Goal: Task Accomplishment & Management: Complete application form

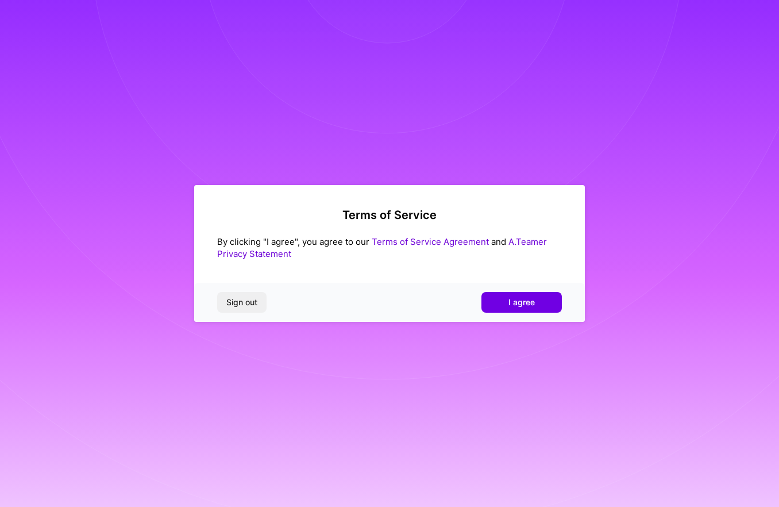
click at [537, 301] on button "I agree" at bounding box center [522, 302] width 80 height 21
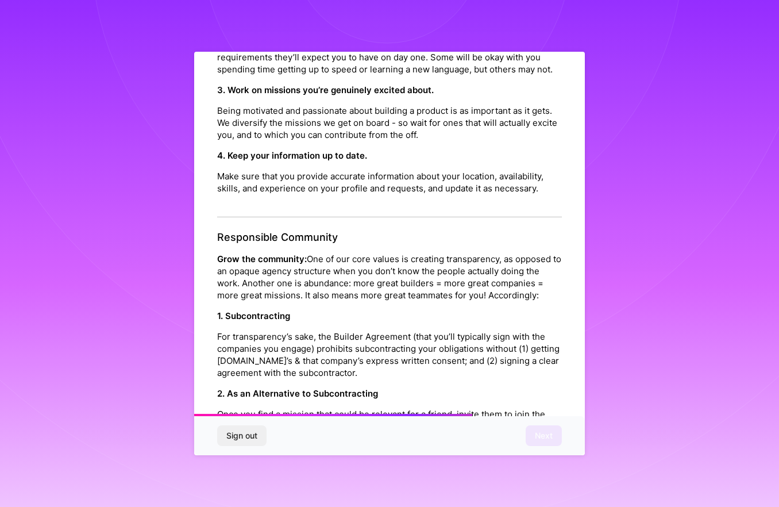
scroll to position [1178, 0]
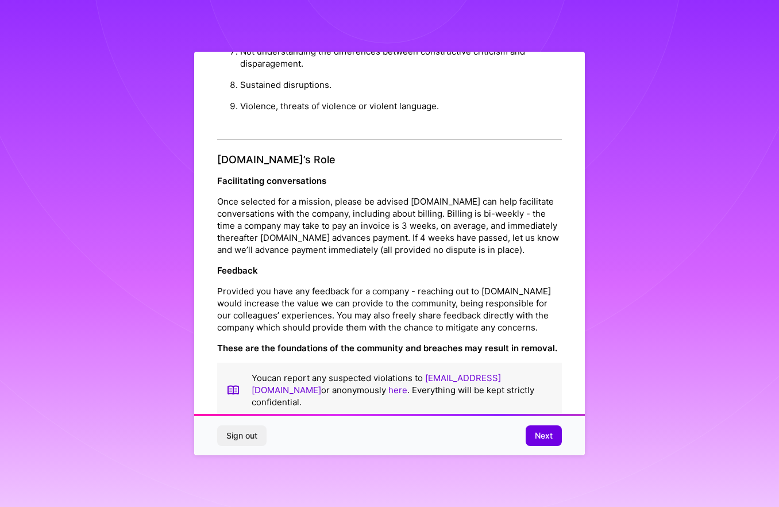
click at [546, 437] on span "Next" at bounding box center [544, 435] width 18 height 11
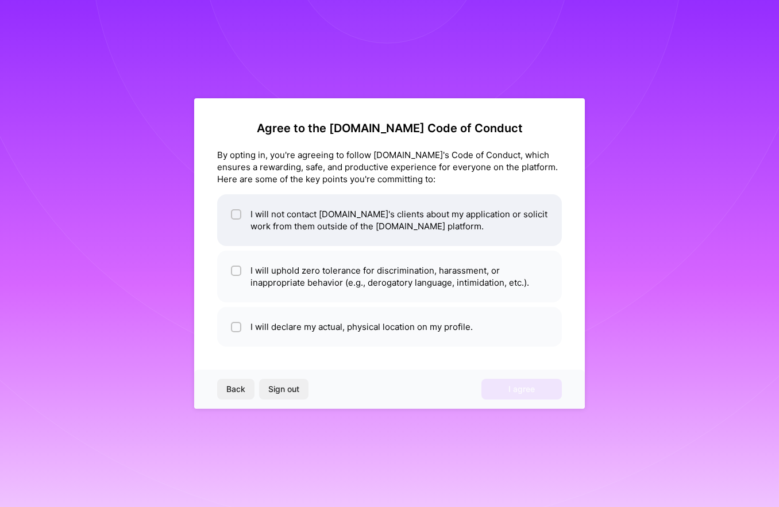
click at [363, 227] on li "I will not contact [DOMAIN_NAME]'s clients about my application or solicit work…" at bounding box center [389, 220] width 345 height 52
checkbox input "true"
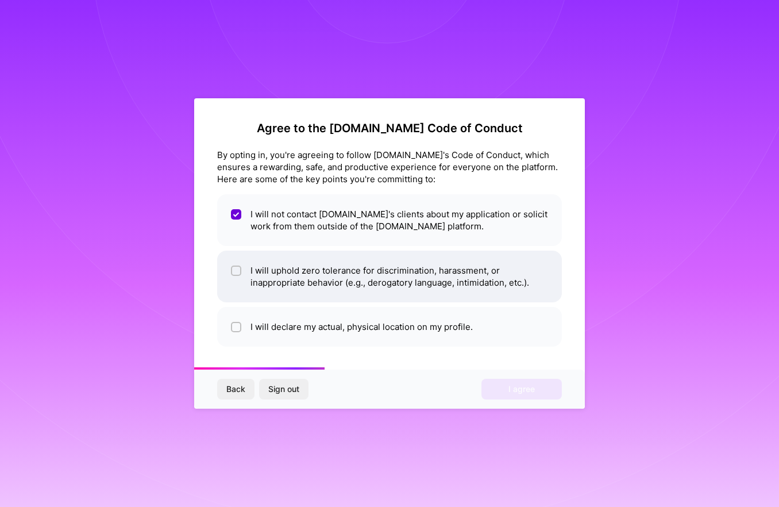
click at [433, 286] on li "I will uphold zero tolerance for discrimination, harassment, or inappropriate b…" at bounding box center [389, 277] width 345 height 52
checkbox input "true"
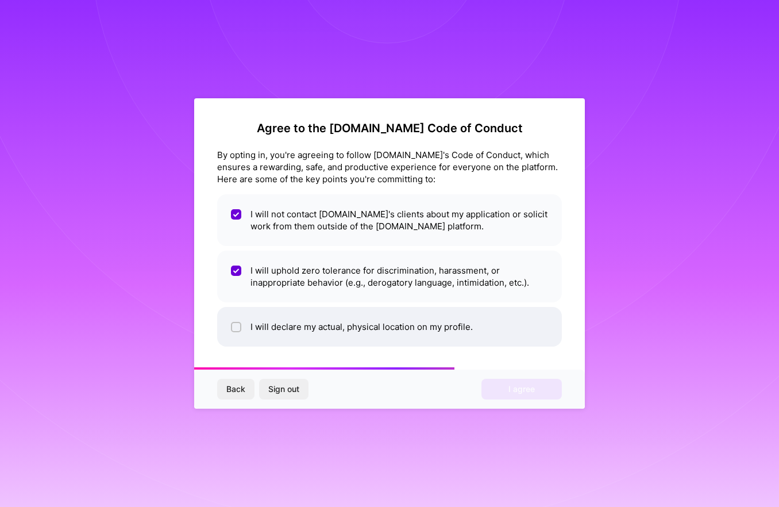
click at [417, 322] on li "I will declare my actual, physical location on my profile." at bounding box center [389, 327] width 345 height 40
checkbox input "true"
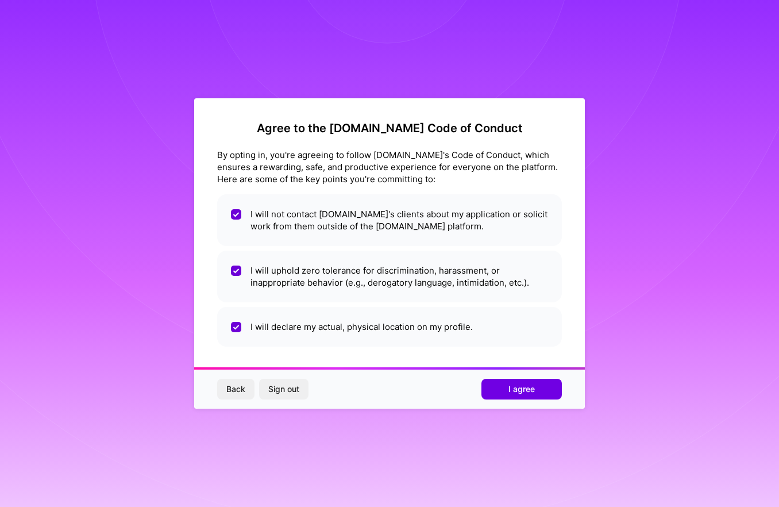
click at [517, 387] on span "I agree" at bounding box center [522, 388] width 26 height 11
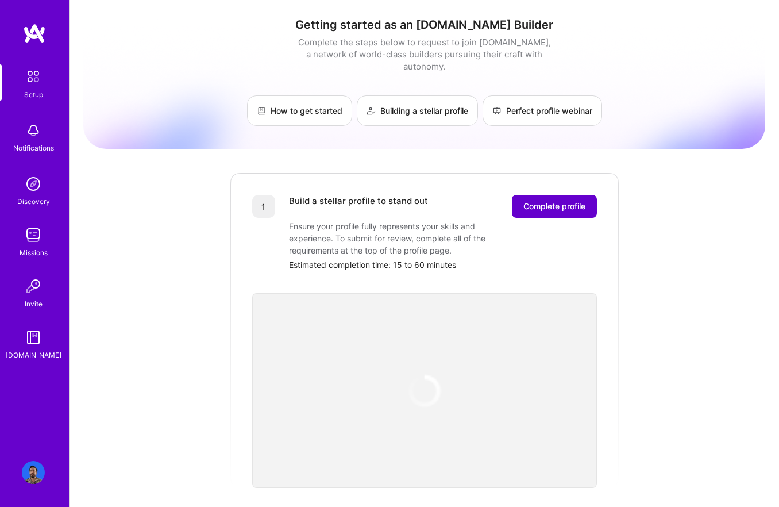
click at [535, 201] on span "Complete profile" at bounding box center [555, 206] width 62 height 11
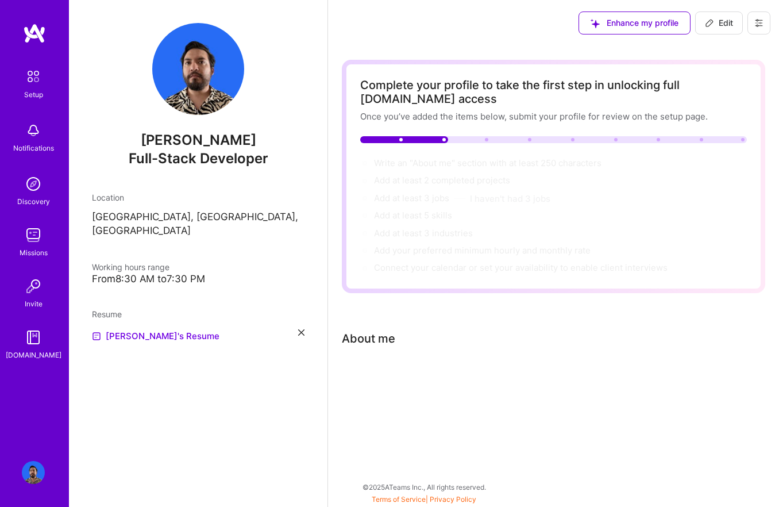
click at [412, 339] on div "About me" at bounding box center [554, 338] width 424 height 17
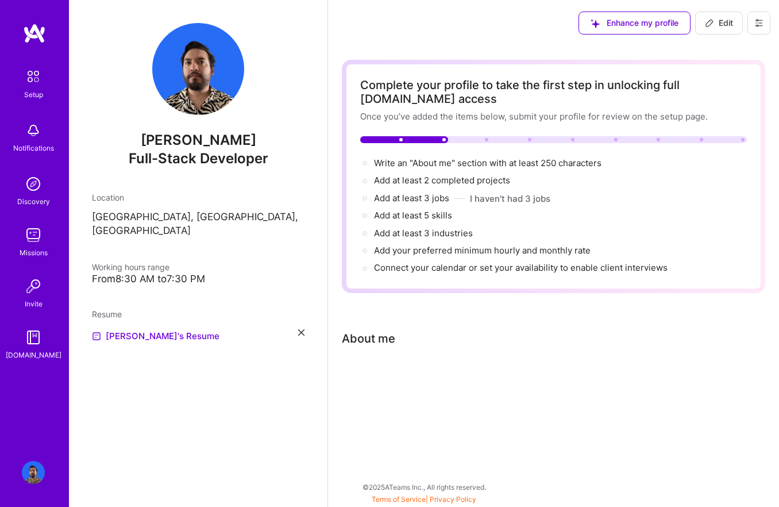
drag, startPoint x: 379, startPoint y: 336, endPoint x: 413, endPoint y: 346, distance: 35.5
click at [379, 336] on div "About me" at bounding box center [368, 338] width 53 height 17
click at [390, 163] on span "Write an "About me" section with at least 250 characters →" at bounding box center [494, 162] width 240 height 11
select select "US"
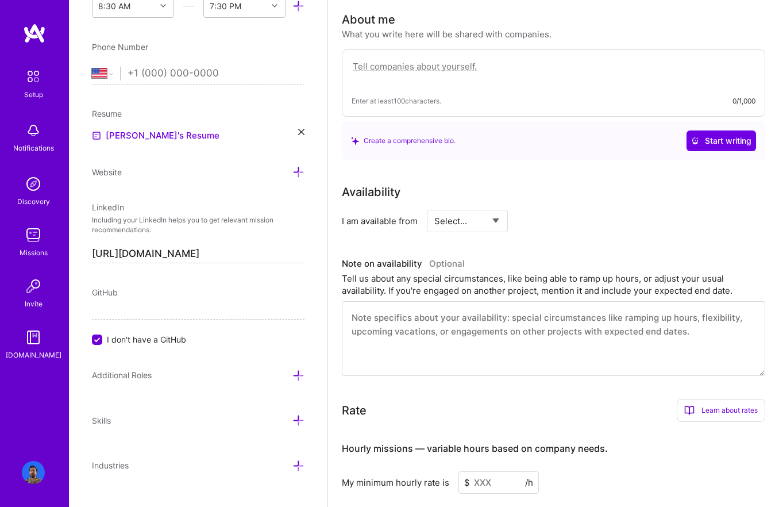
scroll to position [330, 0]
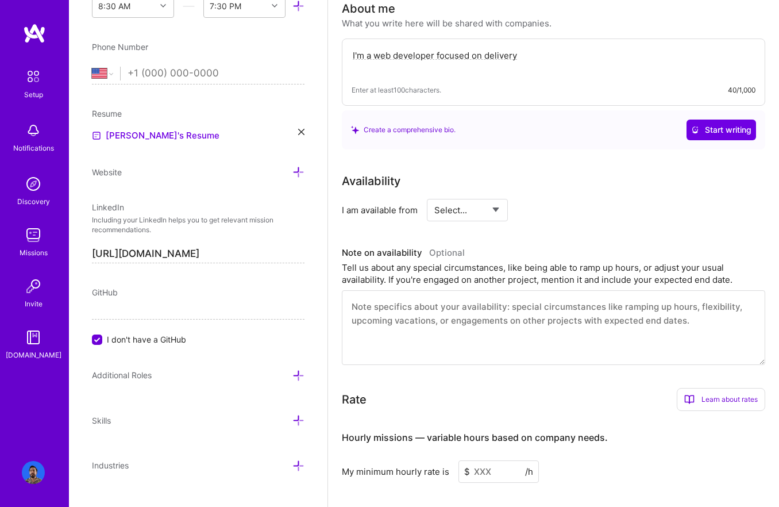
type textarea "I'm a web developer focused on delivery"
click at [708, 125] on span "Start writing" at bounding box center [721, 129] width 60 height 11
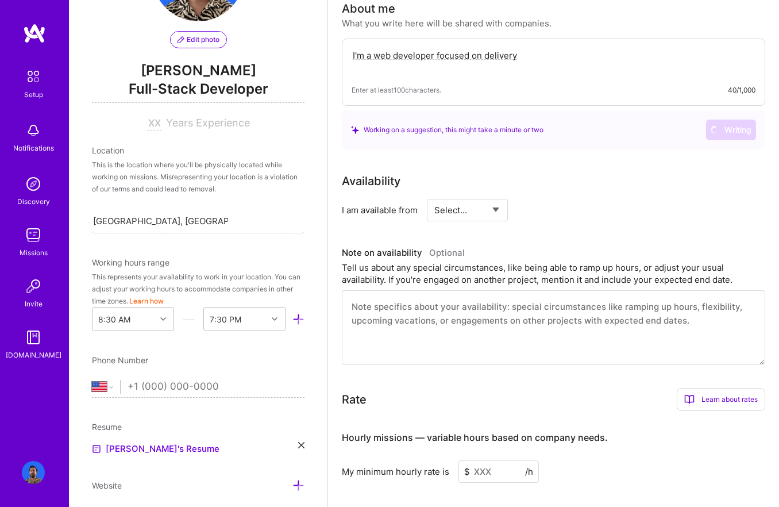
scroll to position [92, 0]
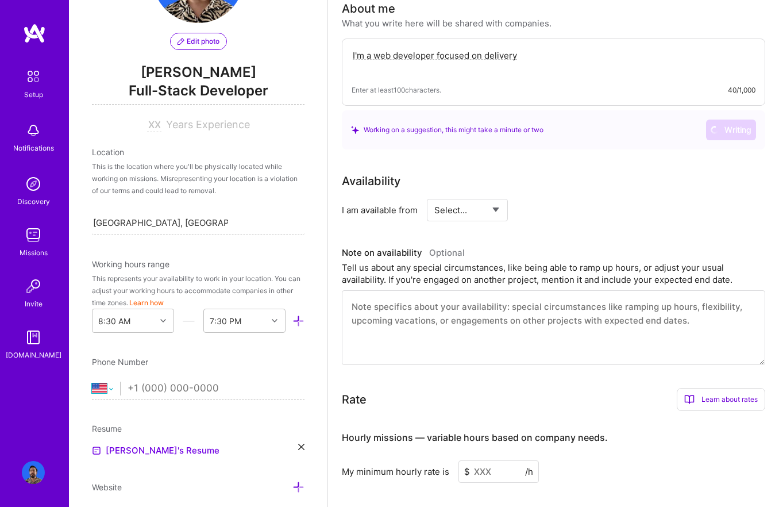
click at [101, 387] on select "[GEOGRAPHIC_DATA] [GEOGRAPHIC_DATA] [GEOGRAPHIC_DATA] [GEOGRAPHIC_DATA] [US_STA…" at bounding box center [106, 389] width 28 height 14
select select "MX"
click at [92, 382] on select "[GEOGRAPHIC_DATA] [GEOGRAPHIC_DATA] [GEOGRAPHIC_DATA] [GEOGRAPHIC_DATA] [US_STA…" at bounding box center [106, 389] width 28 height 14
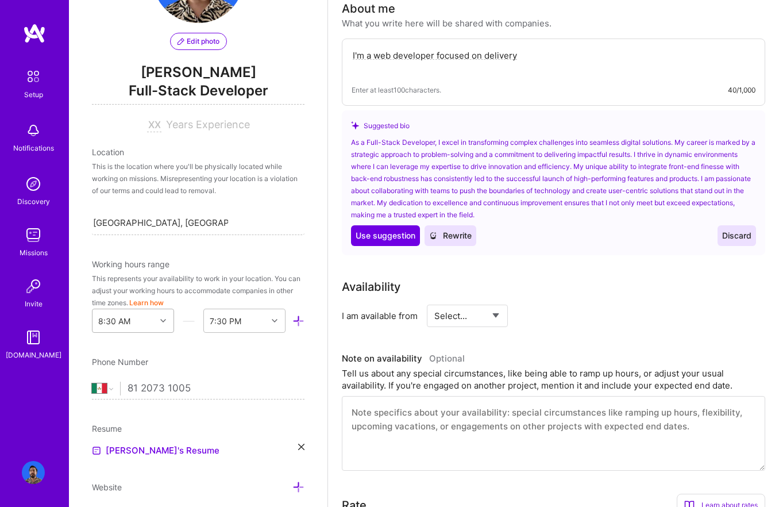
type input "81 2073 1005"
click at [162, 324] on div at bounding box center [165, 320] width 18 height 23
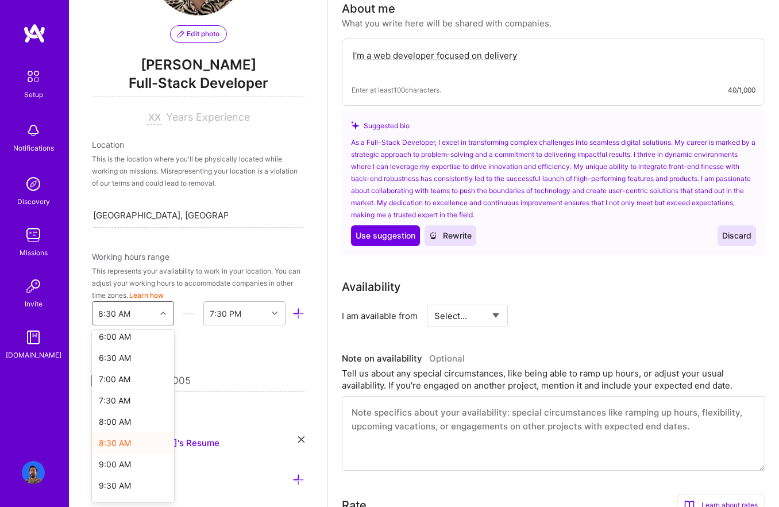
scroll to position [271, 0]
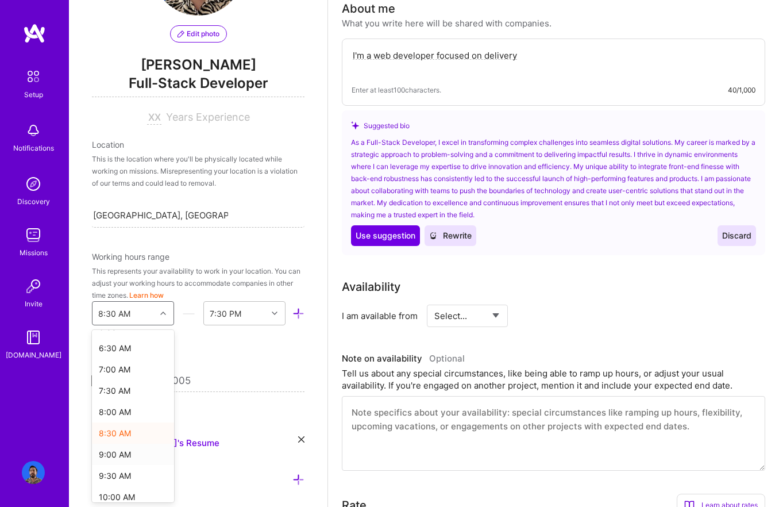
click at [133, 458] on div "9:00 AM" at bounding box center [133, 454] width 82 height 21
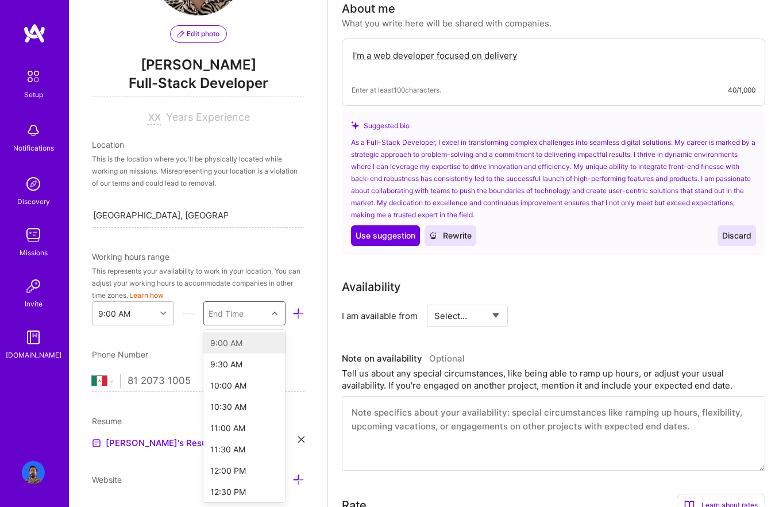
click at [241, 312] on div "End Time" at bounding box center [226, 313] width 35 height 12
click at [250, 413] on div "9:00 PM" at bounding box center [244, 410] width 82 height 21
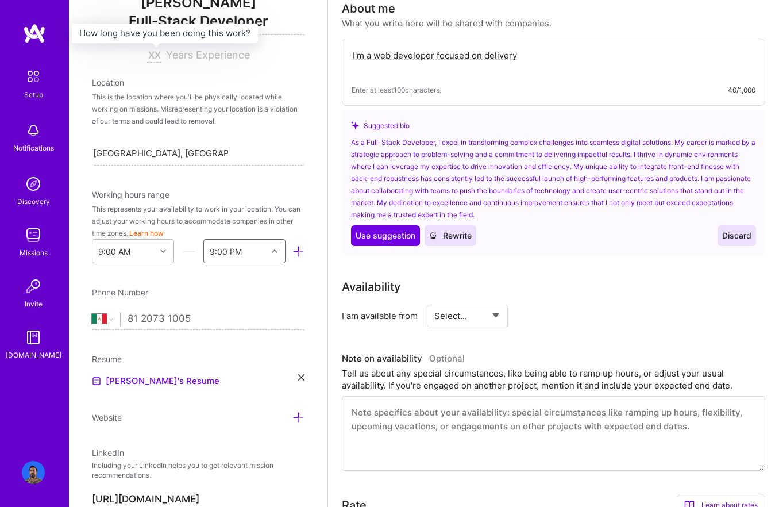
click at [155, 58] on input at bounding box center [154, 56] width 14 height 14
type input "13"
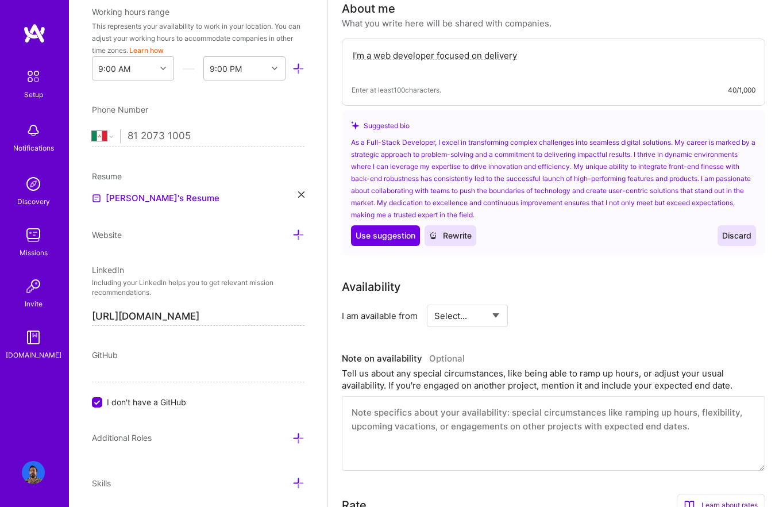
scroll to position [397, 0]
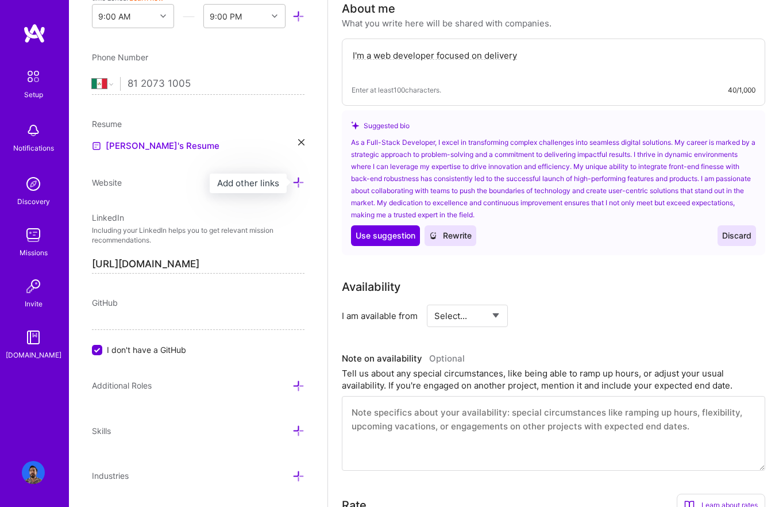
click at [298, 182] on icon at bounding box center [299, 182] width 12 height 12
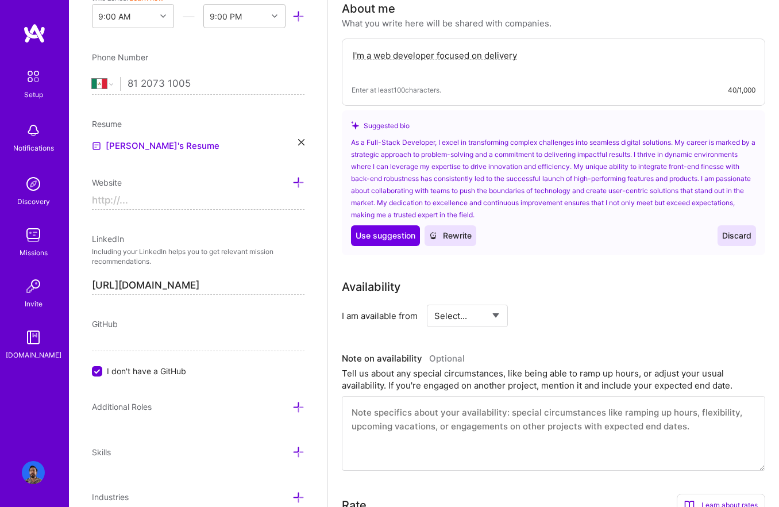
click at [219, 199] on input at bounding box center [198, 200] width 213 height 18
paste input "/"
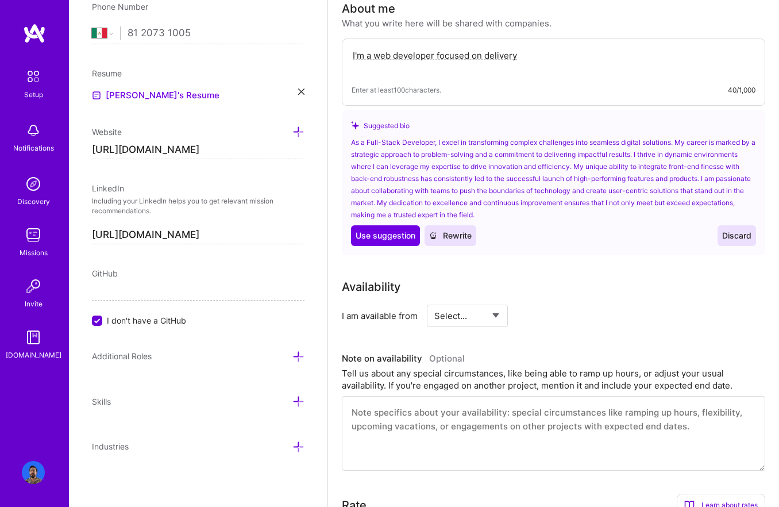
type input "[URL][DOMAIN_NAME]"
click at [146, 322] on span "I don't have a GitHub" at bounding box center [146, 320] width 79 height 12
click at [103, 322] on input "I don't have a GitHub" at bounding box center [98, 321] width 10 height 10
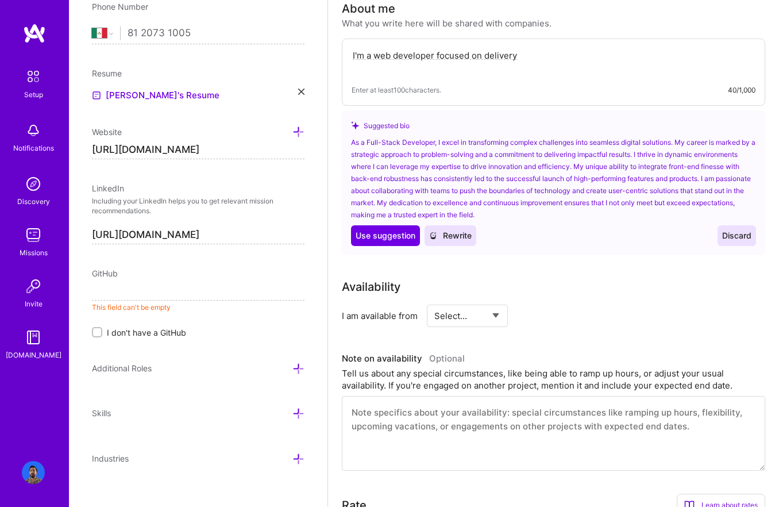
click at [147, 331] on span "I don't have a GitHub" at bounding box center [146, 332] width 79 height 12
click at [102, 331] on input "I don't have a GitHub" at bounding box center [98, 333] width 8 height 8
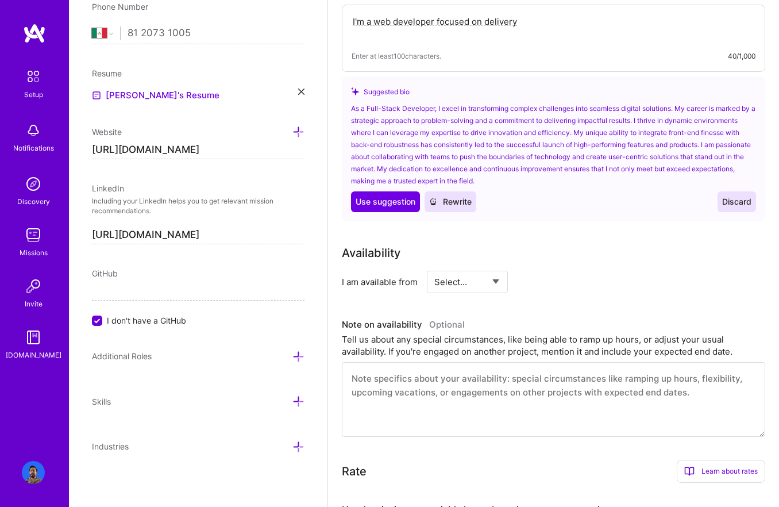
scroll to position [382, 0]
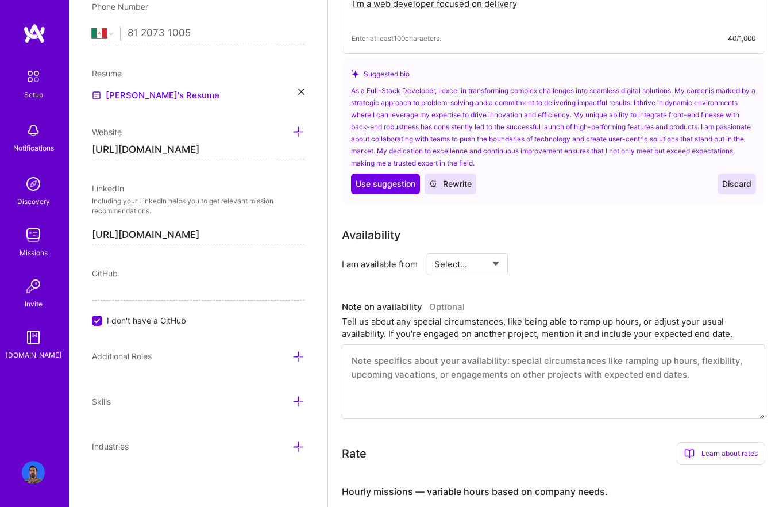
click at [297, 397] on icon at bounding box center [299, 401] width 12 height 12
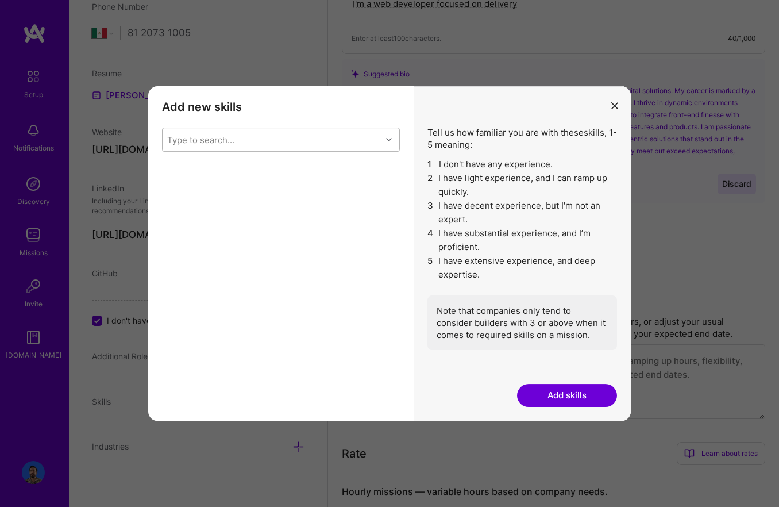
click at [254, 140] on div "Type to search..." at bounding box center [272, 139] width 219 height 23
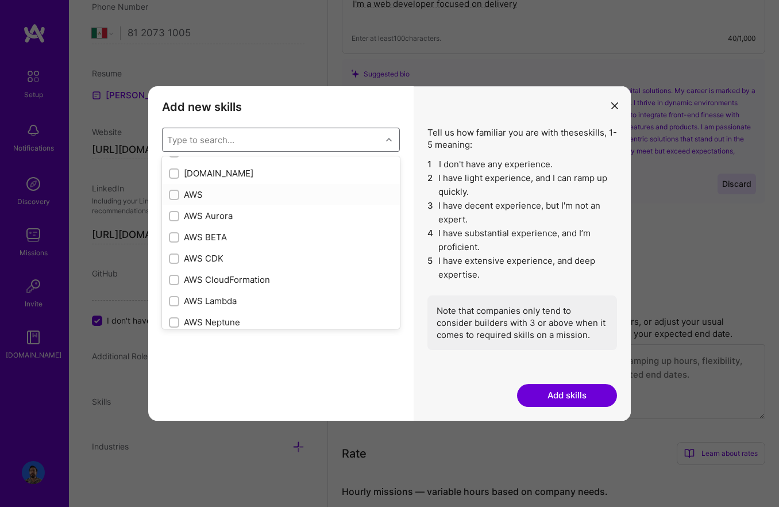
click at [225, 200] on div "AWS" at bounding box center [281, 195] width 224 height 12
checkbox input "true"
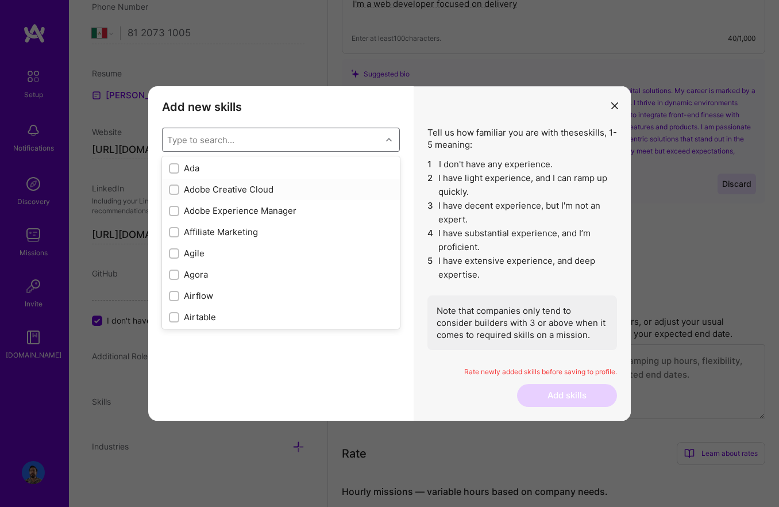
scroll to position [352, 0]
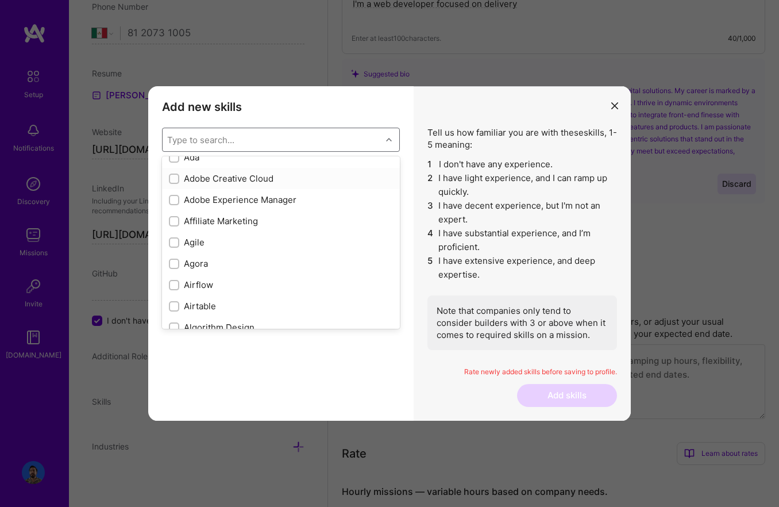
click at [246, 178] on div "Adobe Creative Cloud" at bounding box center [281, 178] width 224 height 12
checkbox input "true"
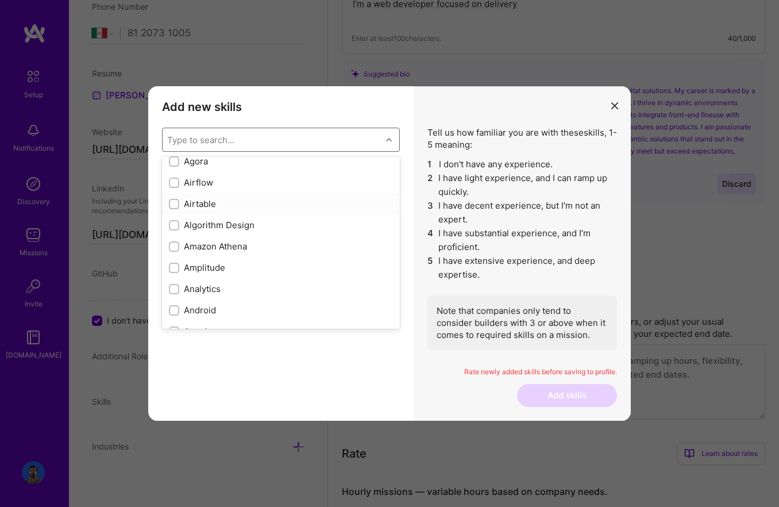
click at [222, 207] on div "Airtable" at bounding box center [281, 204] width 224 height 12
checkbox input "true"
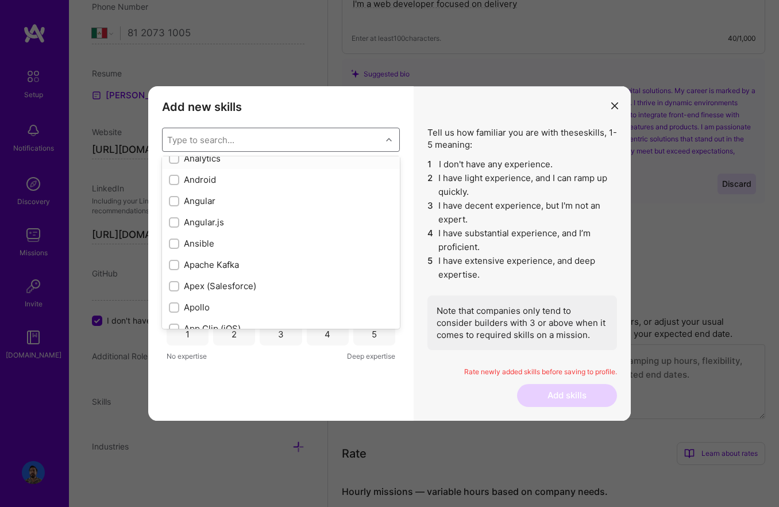
scroll to position [586, 0]
click at [236, 203] on div "Angular" at bounding box center [281, 200] width 224 height 12
checkbox input "true"
click at [233, 217] on div "Angular.js" at bounding box center [281, 221] width 224 height 12
checkbox input "true"
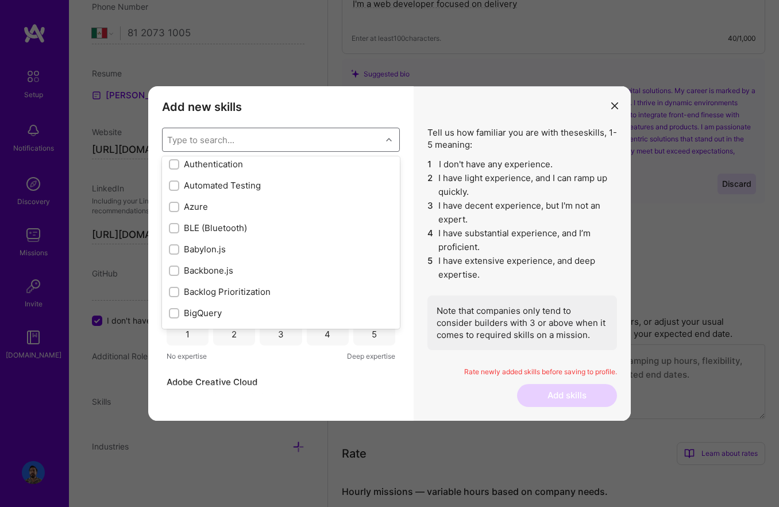
scroll to position [900, 0]
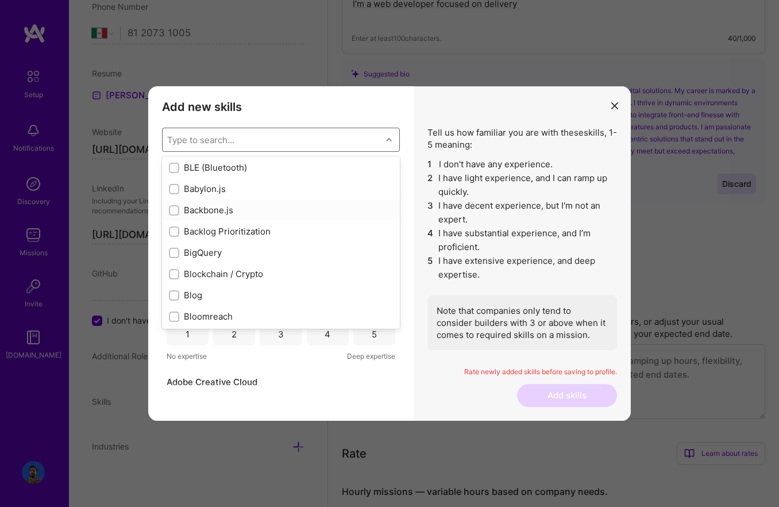
click at [237, 209] on div "Backbone.js" at bounding box center [281, 210] width 224 height 12
checkbox input "true"
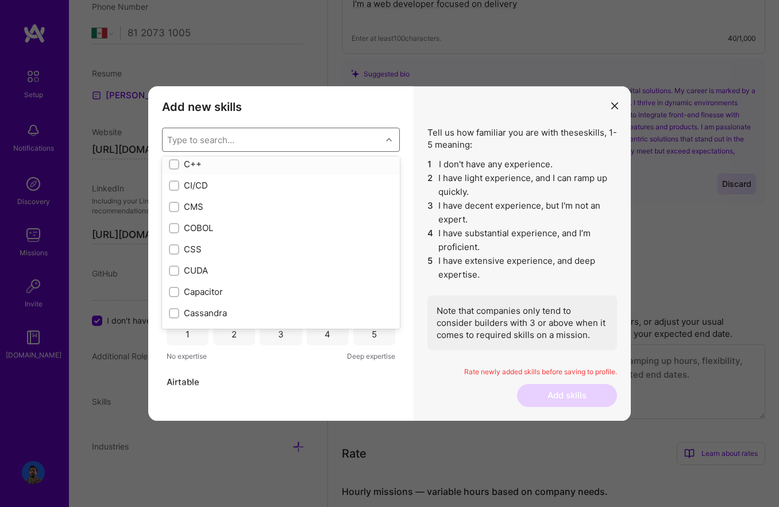
scroll to position [1247, 0]
click at [223, 177] on div "CI/CD" at bounding box center [281, 177] width 224 height 12
checkbox input "true"
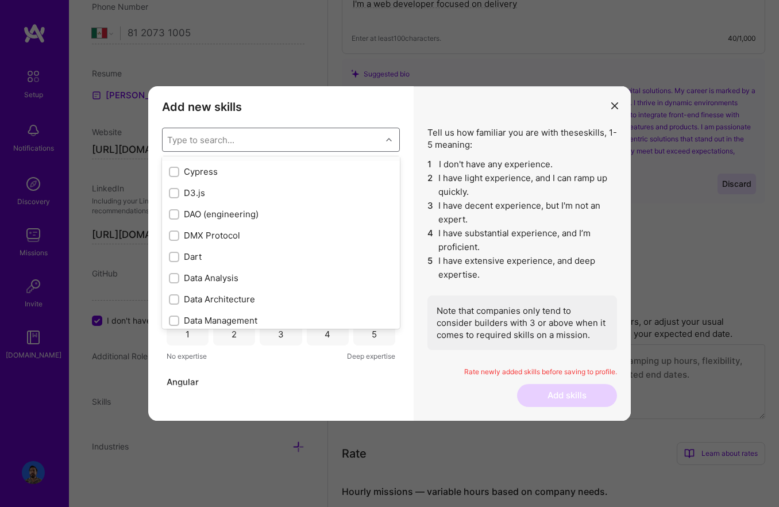
scroll to position [1698, 0]
click at [252, 199] on div "D3.js" at bounding box center [281, 194] width 224 height 12
checkbox input "true"
click at [235, 212] on div "DevOps" at bounding box center [281, 213] width 224 height 12
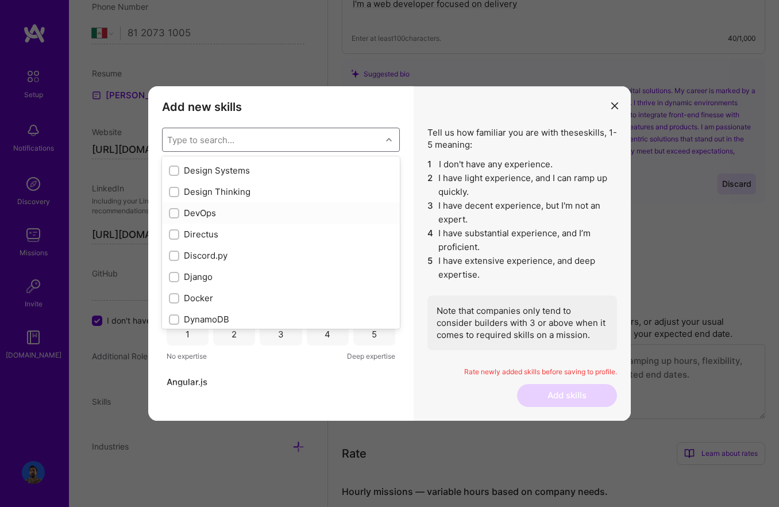
checkbox input "true"
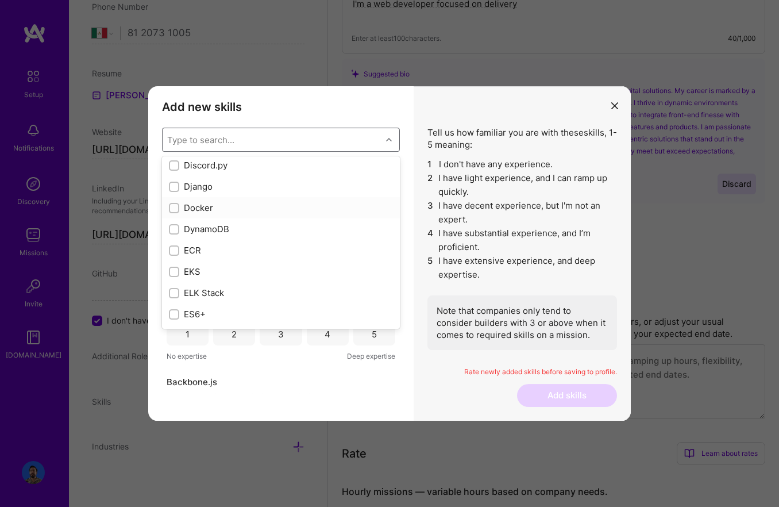
scroll to position [2227, 0]
click at [235, 206] on div "Docker" at bounding box center [281, 196] width 238 height 21
checkbox input "true"
click at [241, 225] on div "Express.js" at bounding box center [281, 227] width 224 height 12
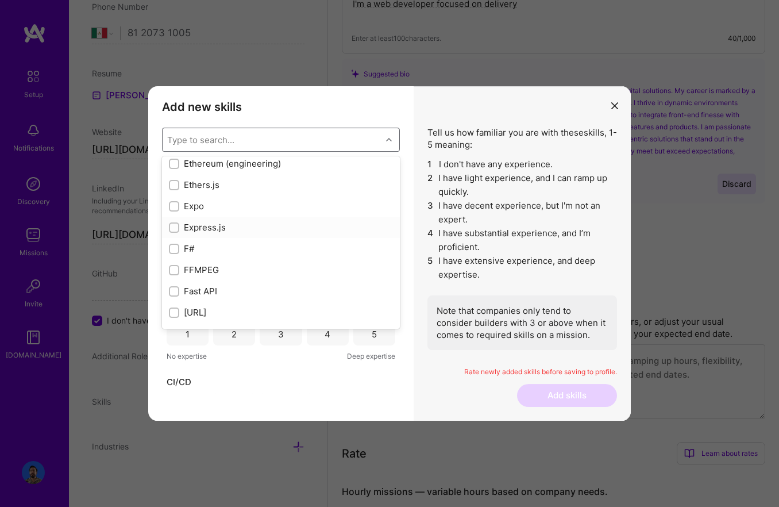
checkbox input "true"
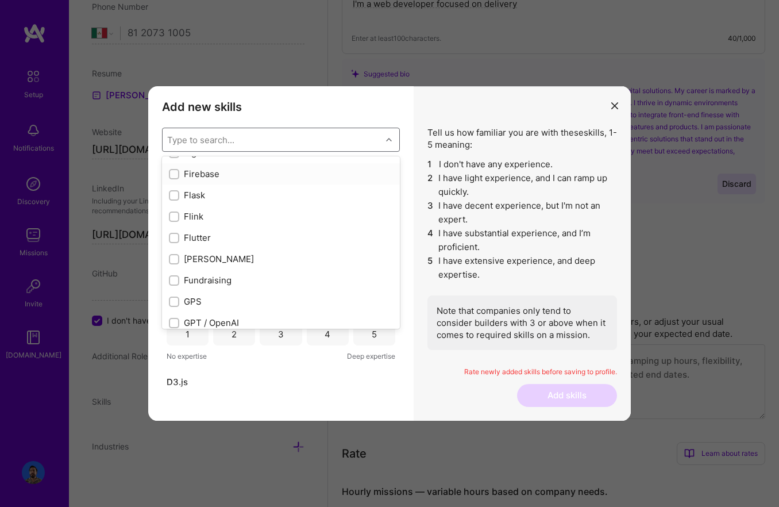
click at [226, 179] on div "Firebase" at bounding box center [281, 174] width 224 height 12
checkbox input "true"
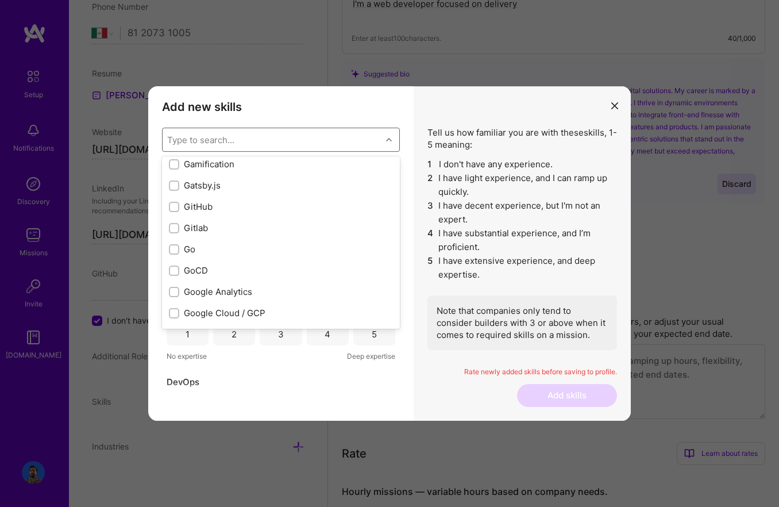
scroll to position [3052, 0]
click at [235, 200] on div "GitHub" at bounding box center [281, 201] width 224 height 12
checkbox input "true"
click at [233, 189] on div "Gitlab" at bounding box center [281, 186] width 224 height 12
checkbox input "true"
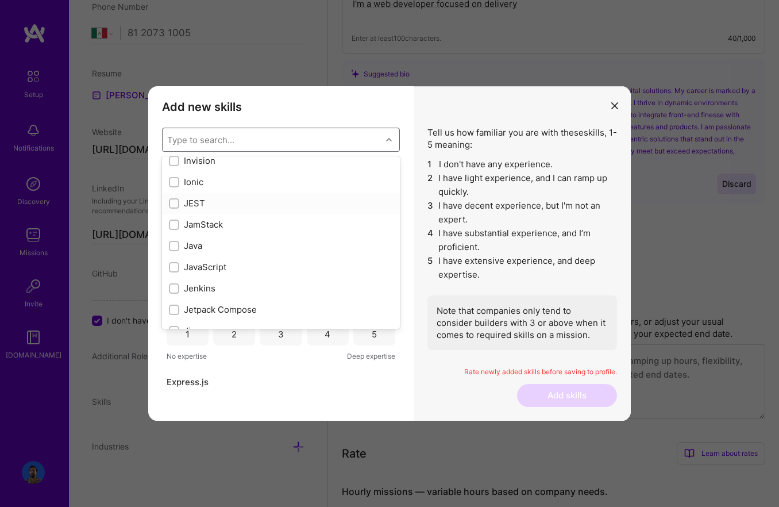
scroll to position [3609, 0]
click at [233, 198] on div "JEST" at bounding box center [281, 196] width 224 height 12
checkbox input "true"
click at [233, 198] on div "JavaScript" at bounding box center [281, 199] width 224 height 12
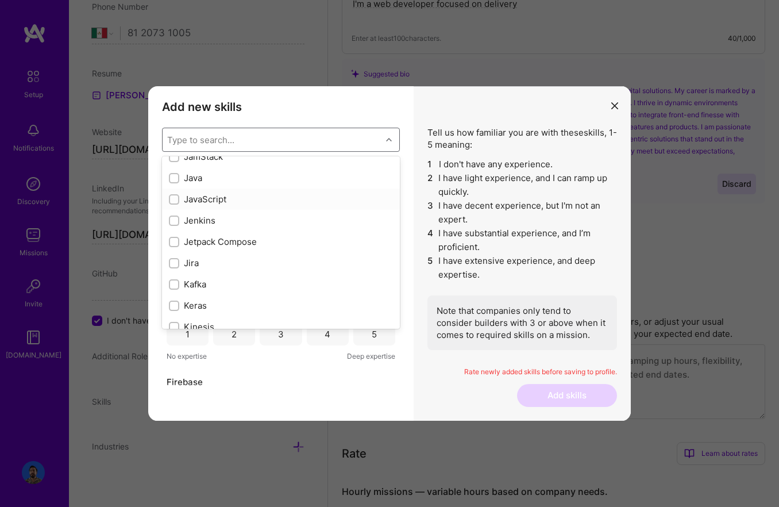
checkbox input "true"
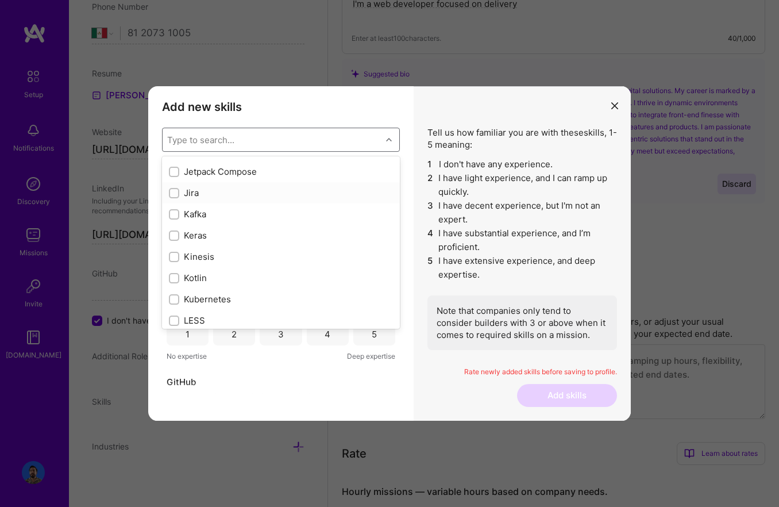
click at [237, 197] on div "Jira" at bounding box center [281, 193] width 224 height 12
checkbox input "true"
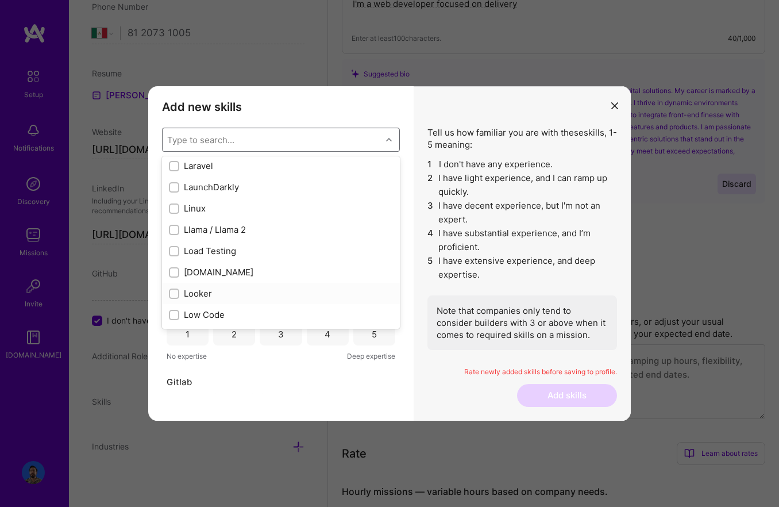
scroll to position [3943, 0]
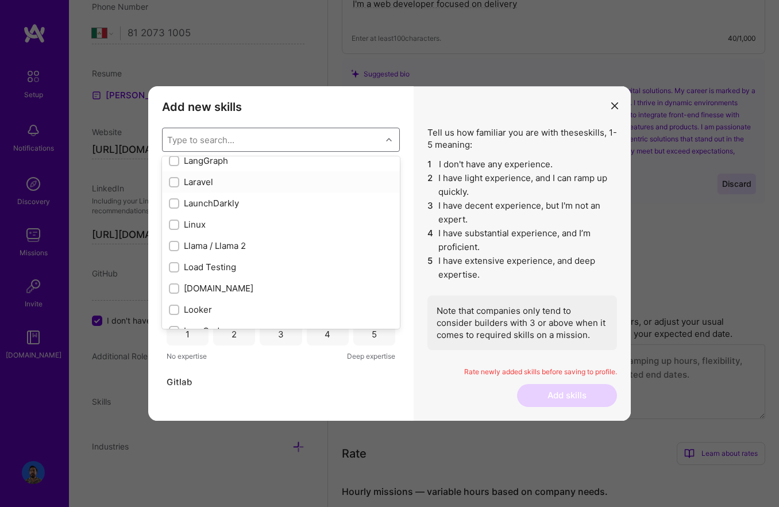
click at [238, 183] on div "Laravel" at bounding box center [281, 182] width 224 height 12
checkbox input "true"
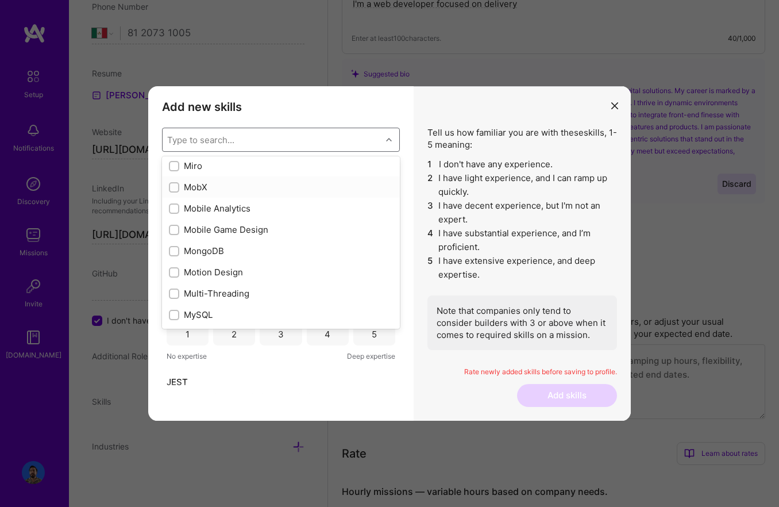
scroll to position [4408, 0]
click at [240, 241] on div "MongoDB" at bounding box center [281, 248] width 238 height 21
checkbox input "true"
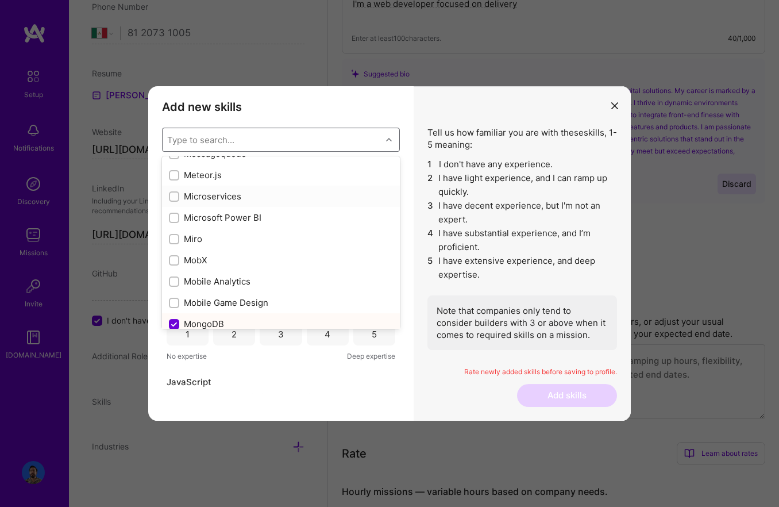
click at [238, 199] on div "Microservices" at bounding box center [281, 196] width 224 height 12
checkbox input "true"
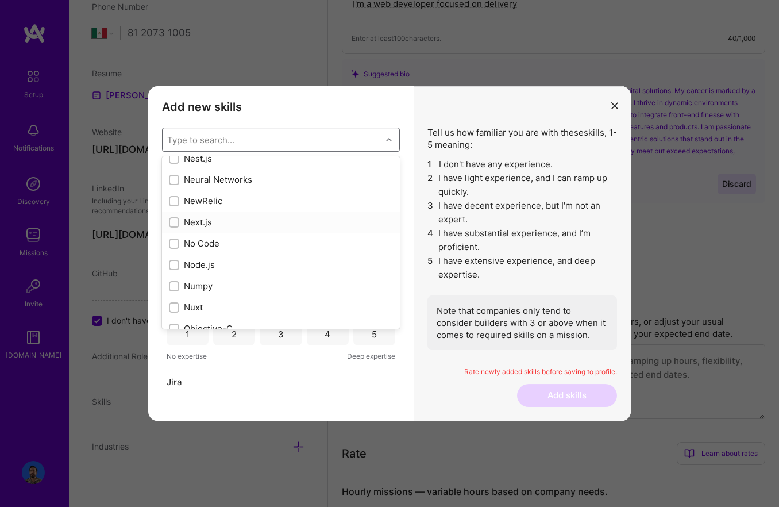
click at [257, 221] on div "Next.js" at bounding box center [281, 222] width 224 height 12
checkbox input "true"
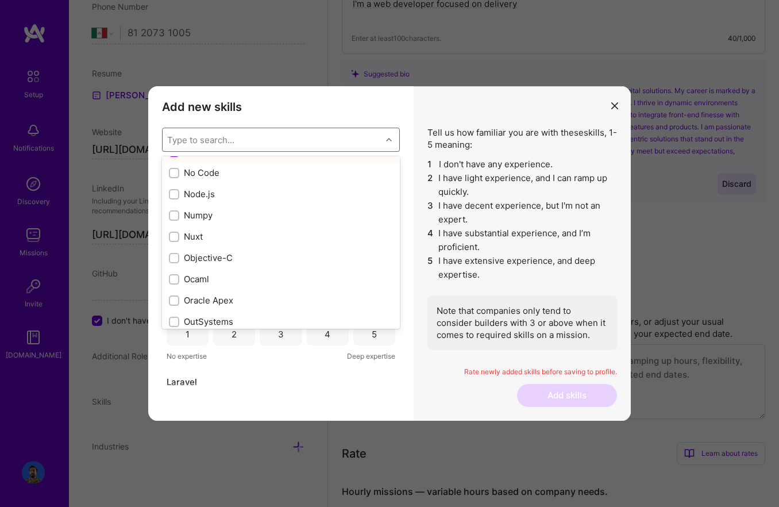
scroll to position [4713, 0]
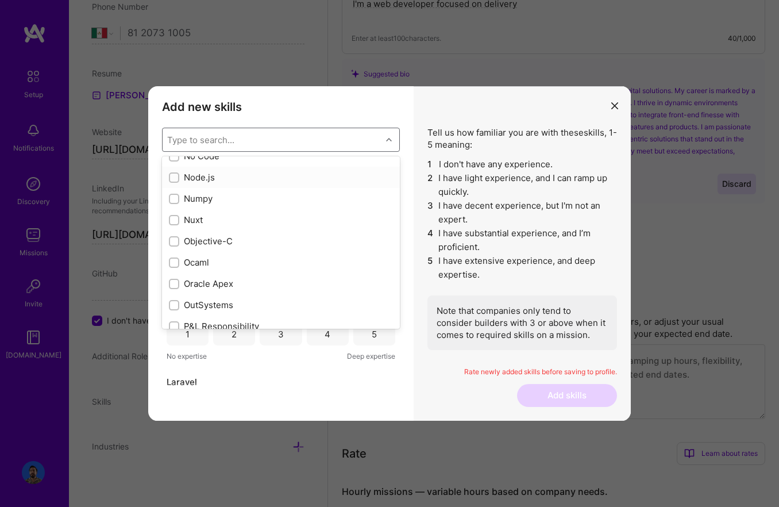
click at [240, 177] on div "Node.js" at bounding box center [281, 177] width 224 height 12
checkbox input "true"
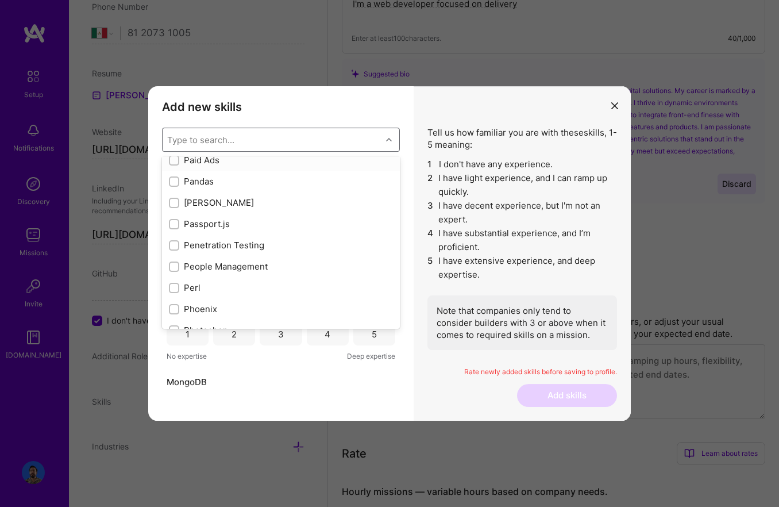
scroll to position [4937, 0]
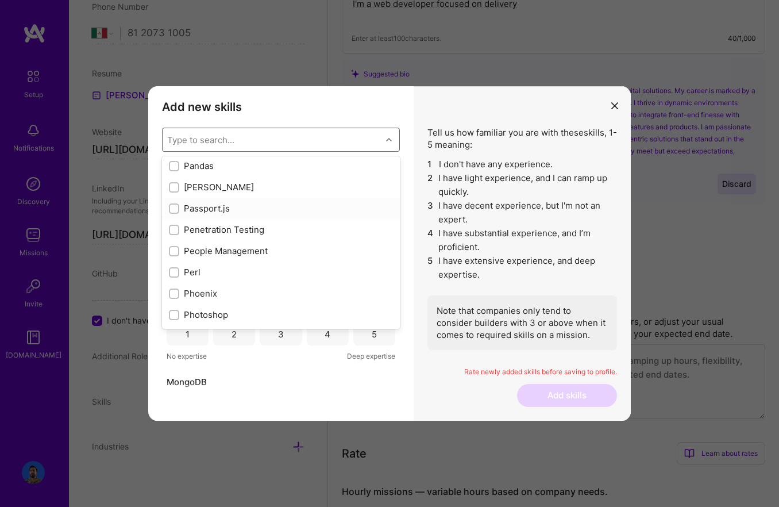
click at [243, 201] on div "Passport.js" at bounding box center [281, 208] width 238 height 21
checkbox input "true"
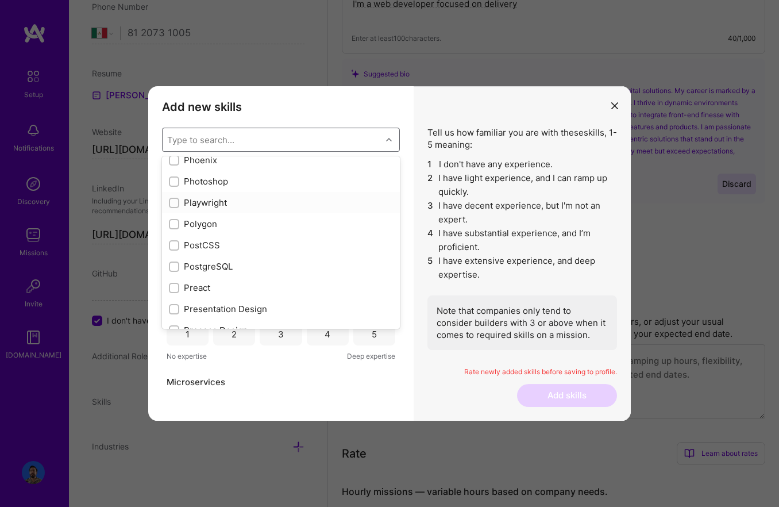
click at [243, 201] on div "Playwright" at bounding box center [281, 203] width 224 height 12
checkbox input "true"
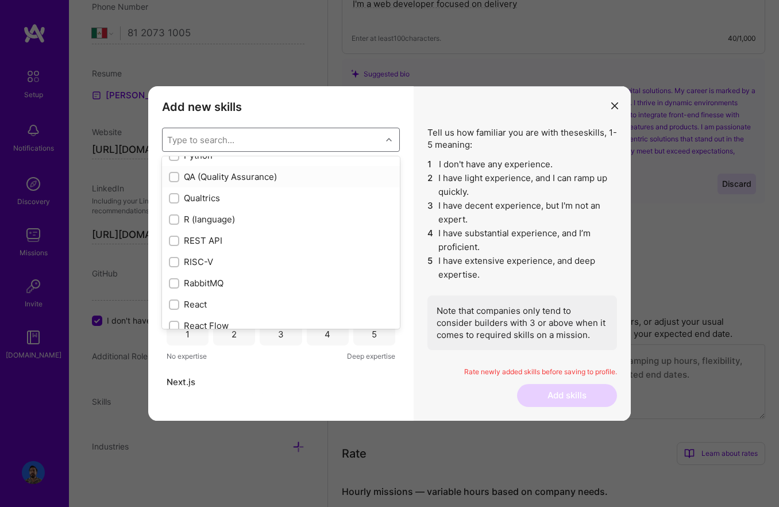
click at [304, 182] on div "QA (Quality Assurance)" at bounding box center [281, 177] width 224 height 12
checkbox input "true"
click at [304, 203] on div "REST API" at bounding box center [281, 195] width 238 height 21
checkbox input "true"
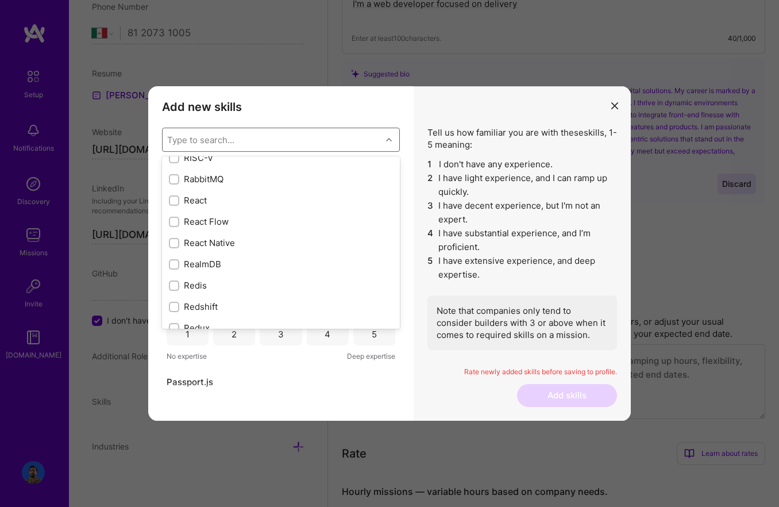
scroll to position [5632, 0]
click at [305, 203] on div "React" at bounding box center [281, 193] width 238 height 21
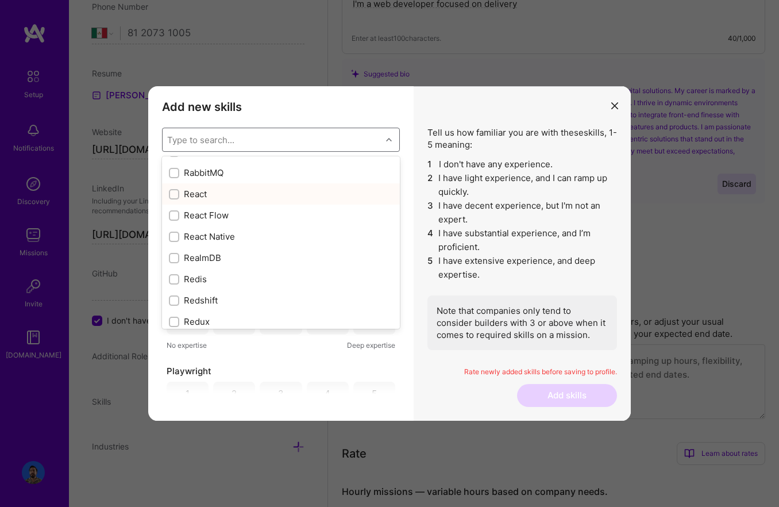
checkbox input "true"
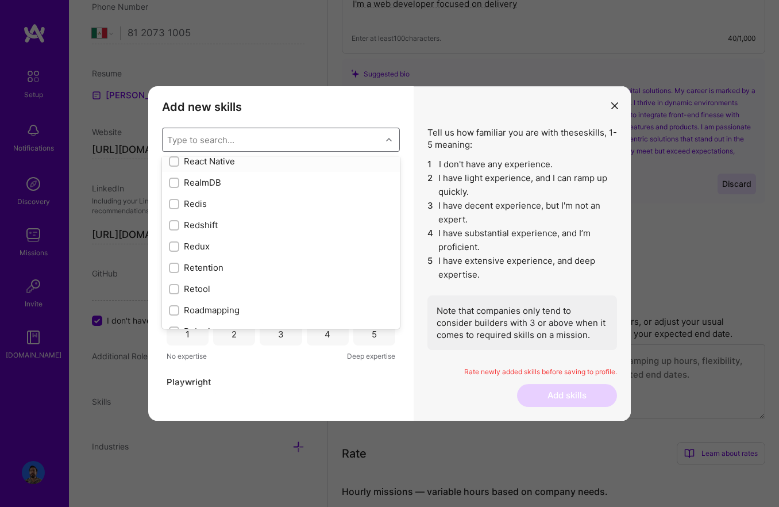
scroll to position [5717, 0]
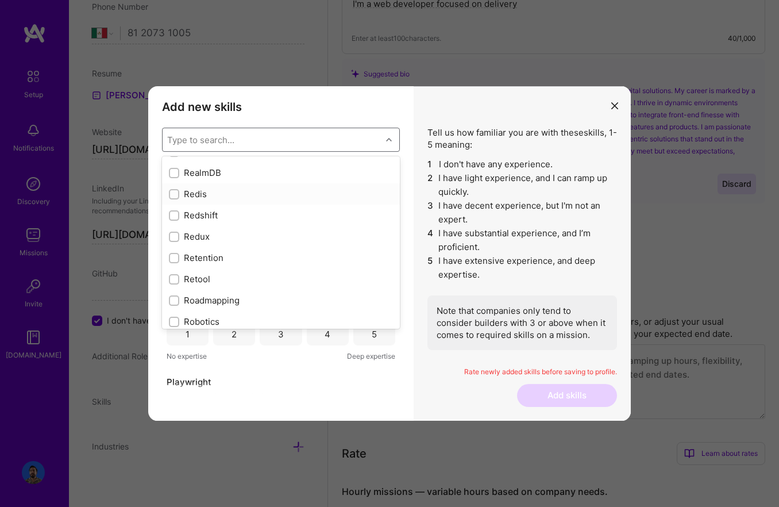
click at [305, 203] on div "Redis" at bounding box center [281, 193] width 238 height 21
checkbox input "true"
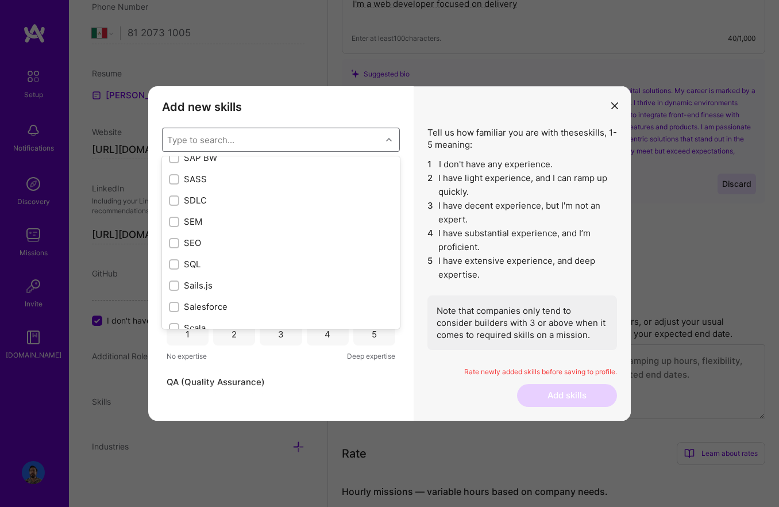
scroll to position [6057, 0]
click at [290, 170] on div "SASS" at bounding box center [281, 173] width 224 height 12
checkbox input "true"
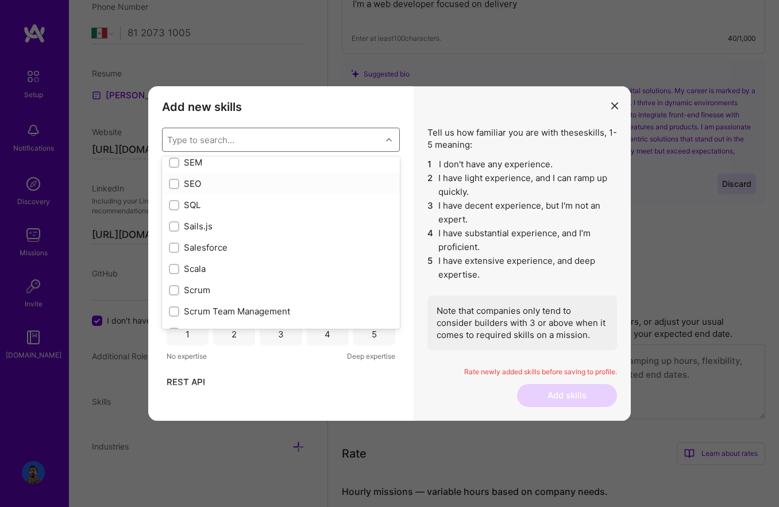
click at [287, 185] on div "SEO" at bounding box center [281, 184] width 224 height 12
checkbox input "true"
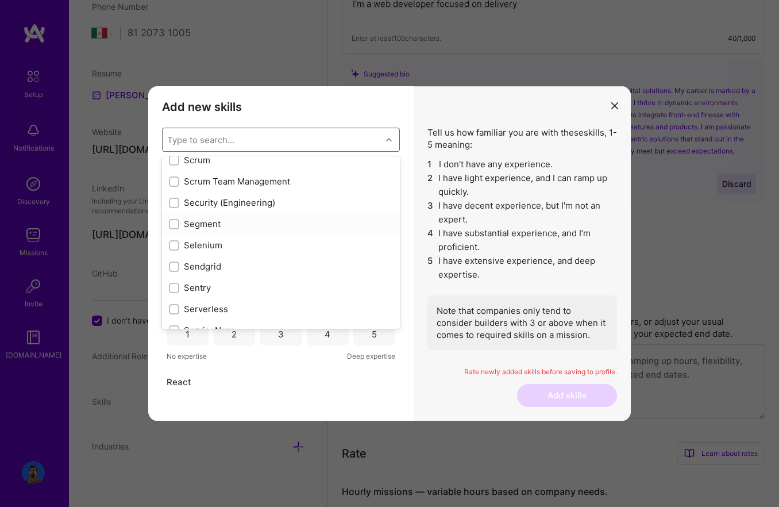
scroll to position [6240, 0]
click at [294, 184] on div "Scrum Team Management" at bounding box center [281, 182] width 224 height 12
checkbox input "true"
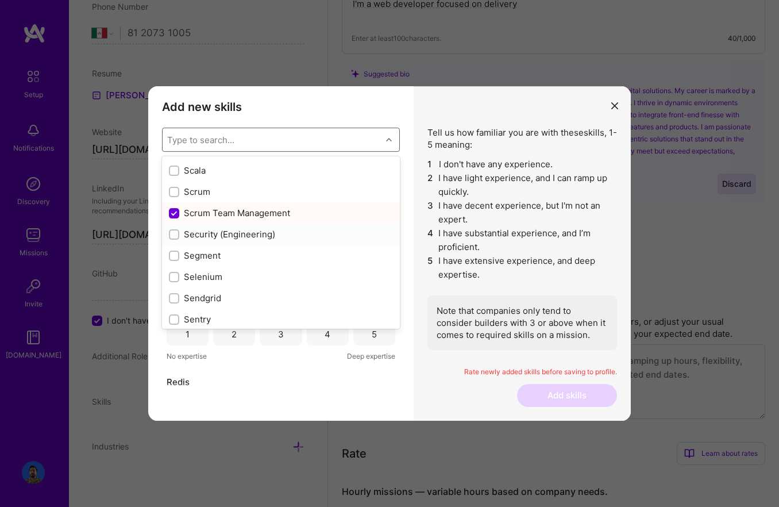
scroll to position [6208, 0]
click at [298, 199] on div "Scrum" at bounding box center [281, 192] width 238 height 21
checkbox input "true"
click at [300, 208] on div "Scrum Team Management" at bounding box center [281, 213] width 224 height 12
checkbox input "false"
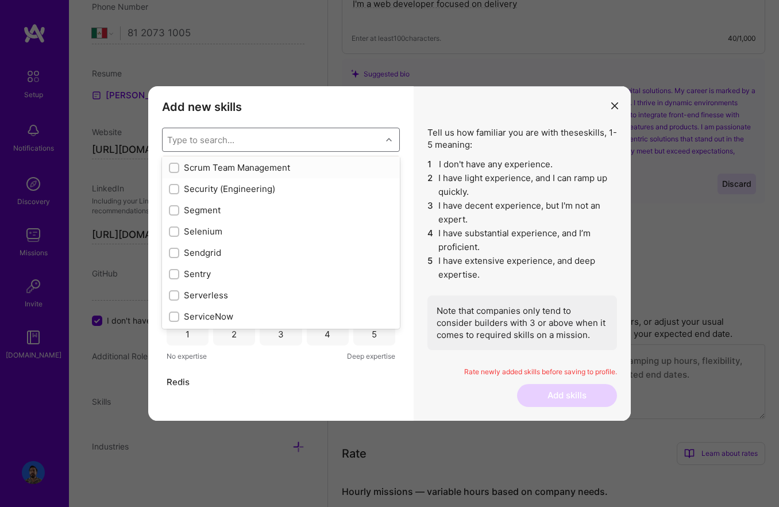
scroll to position [6309, 0]
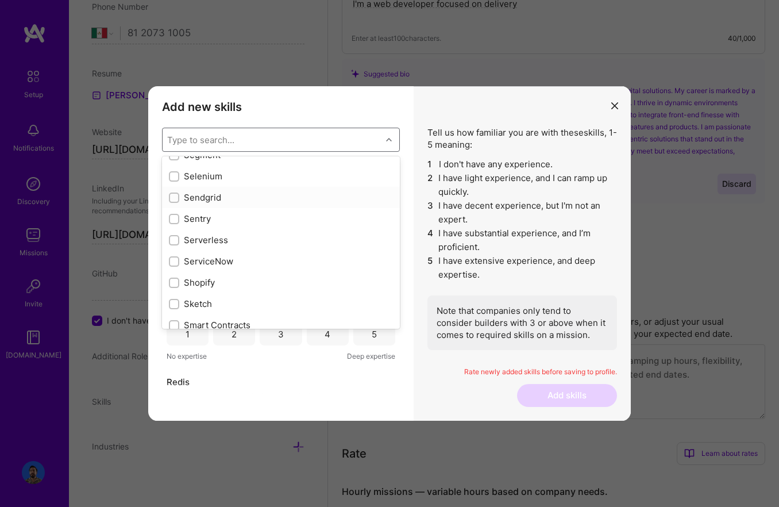
click at [217, 201] on div "Sendgrid" at bounding box center [281, 197] width 224 height 12
checkbox input "true"
click at [217, 213] on div "Sentry" at bounding box center [281, 219] width 224 height 12
checkbox input "true"
click at [297, 202] on div "Serverless" at bounding box center [281, 197] width 224 height 12
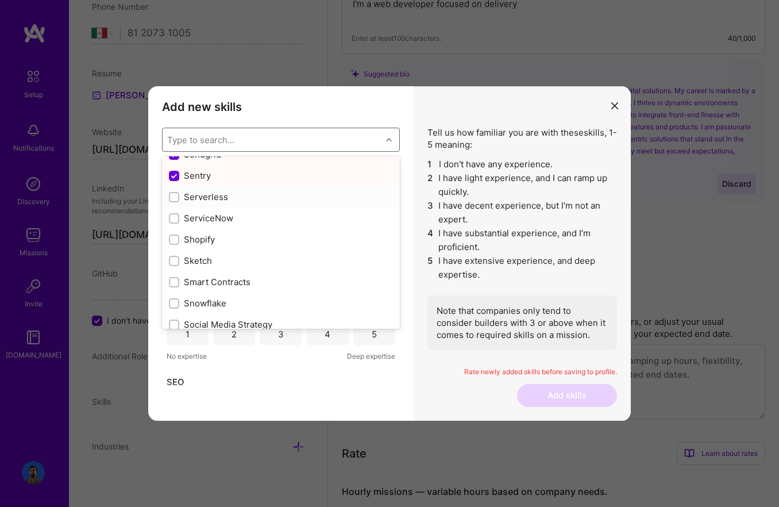
checkbox input "true"
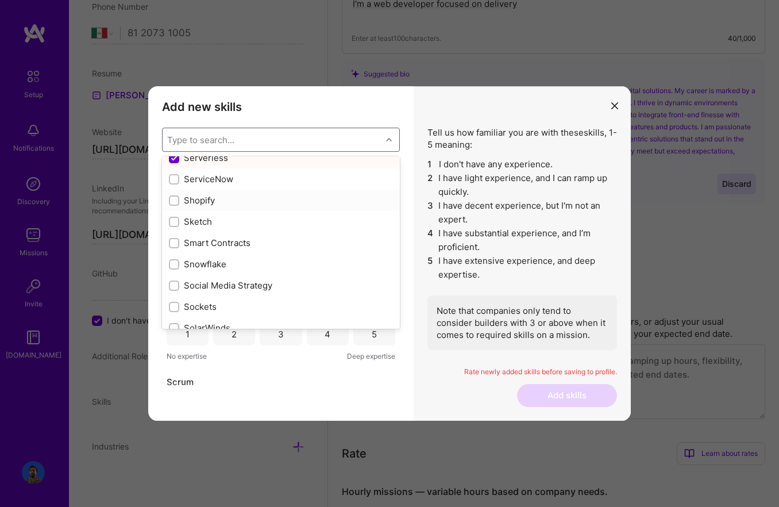
scroll to position [6403, 0]
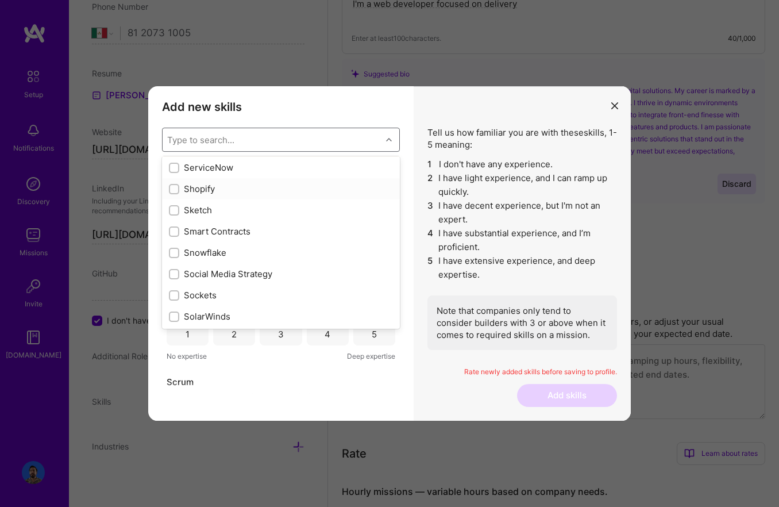
drag, startPoint x: 222, startPoint y: 184, endPoint x: 251, endPoint y: 186, distance: 28.8
click at [222, 184] on div "Shopify" at bounding box center [281, 189] width 224 height 12
checkbox input "true"
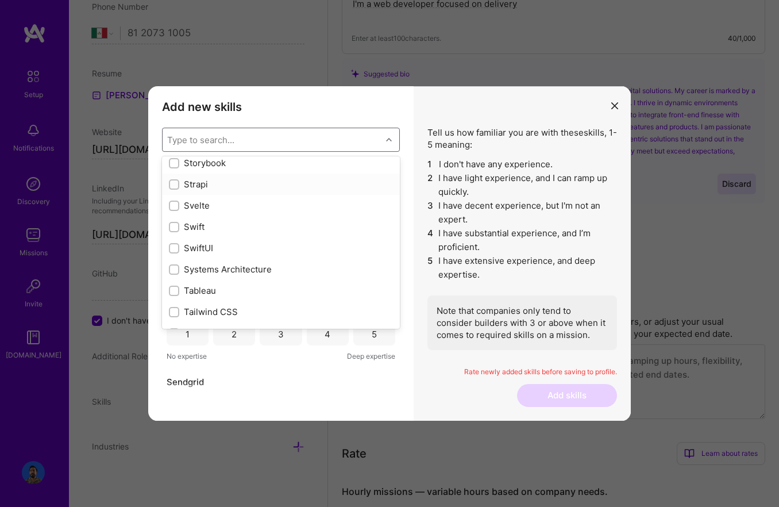
click at [229, 180] on div "Strapi" at bounding box center [281, 184] width 224 height 12
checkbox input "true"
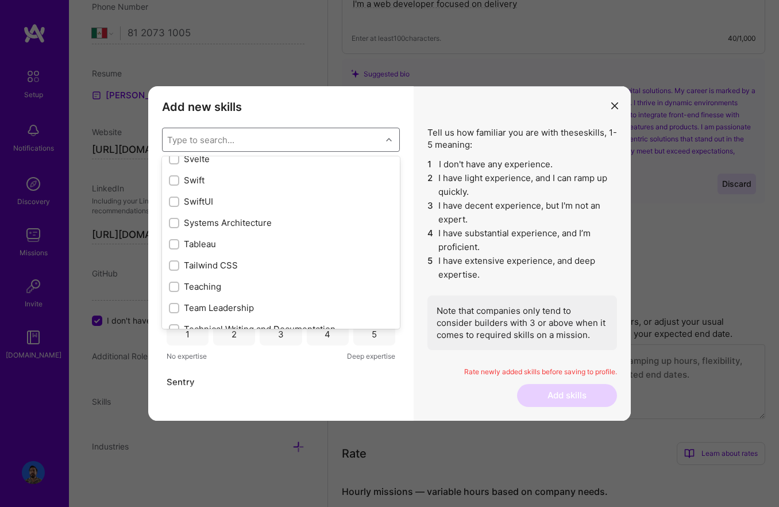
scroll to position [6874, 0]
click at [261, 198] on div "Tailwind CSS" at bounding box center [281, 201] width 224 height 12
checkbox input "true"
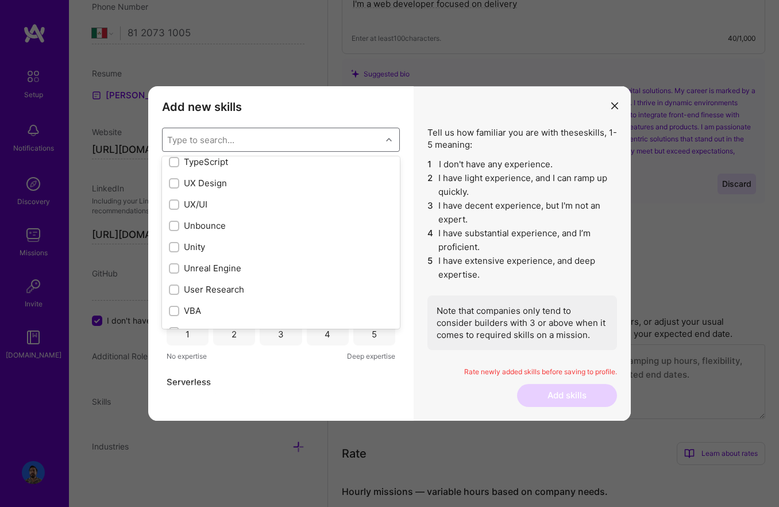
scroll to position [7263, 0]
click at [262, 195] on div "UX/UI" at bounding box center [281, 201] width 224 height 12
checkbox input "true"
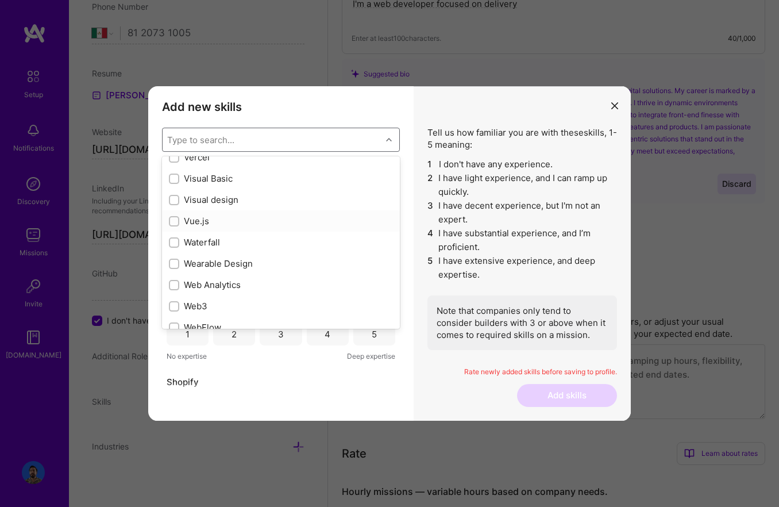
click at [272, 218] on div "Vue.js" at bounding box center [281, 221] width 224 height 12
checkbox input "true"
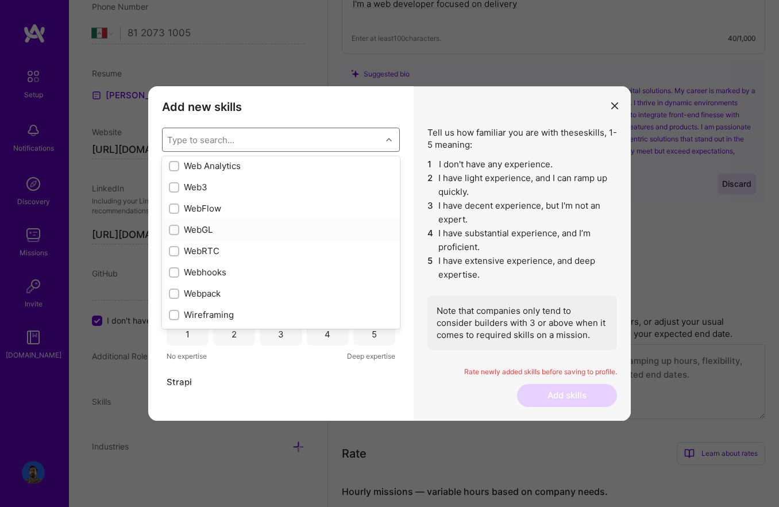
scroll to position [7594, 0]
click at [244, 213] on div "WebRTC" at bounding box center [281, 210] width 224 height 12
checkbox input "true"
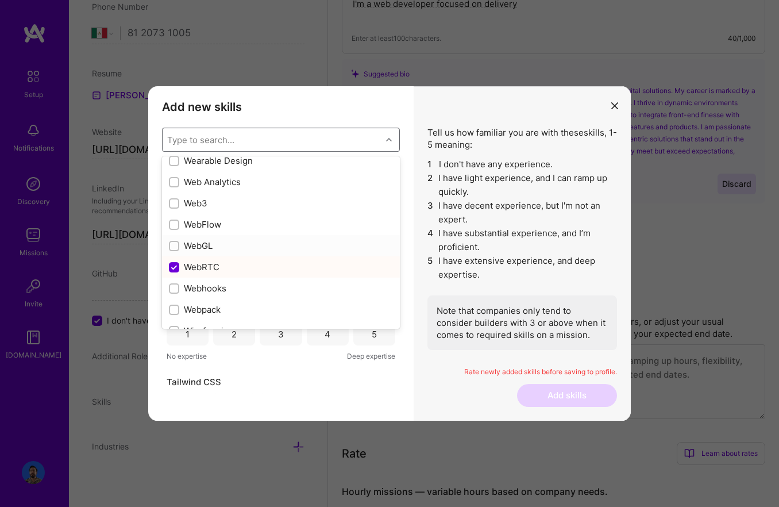
click at [303, 242] on div "WebGL" at bounding box center [281, 246] width 224 height 12
checkbox input "true"
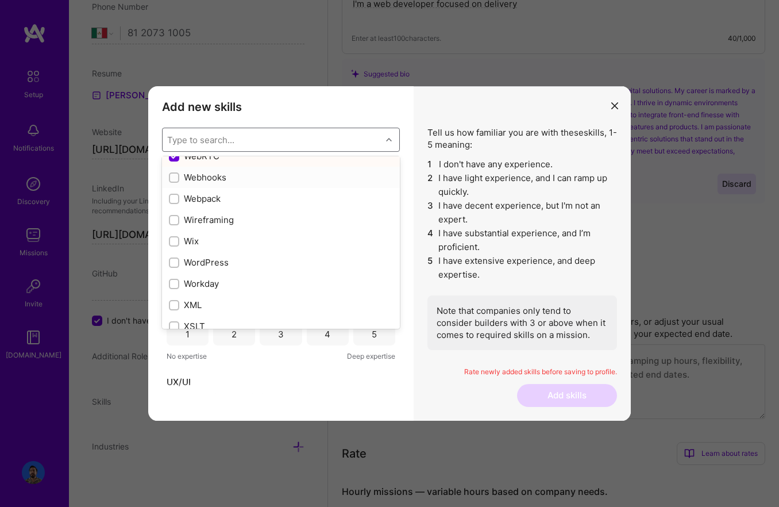
click at [243, 187] on div "Webhooks" at bounding box center [281, 177] width 238 height 21
checkbox input "true"
click at [243, 200] on div "Webpack" at bounding box center [281, 199] width 224 height 12
checkbox input "true"
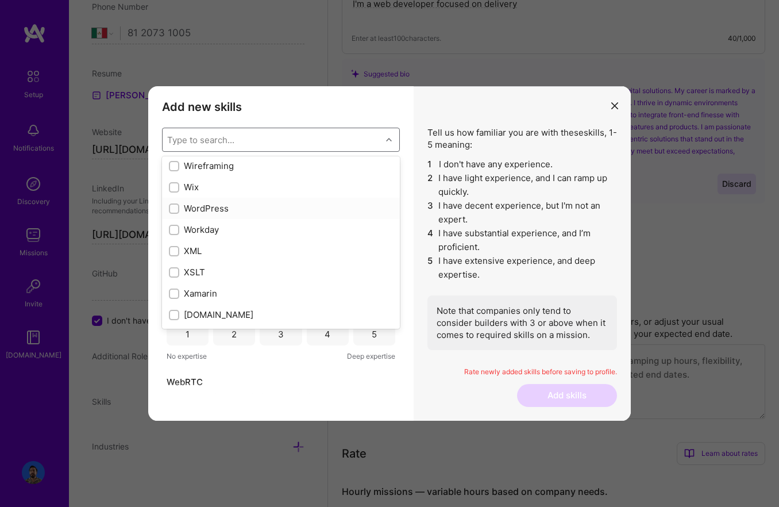
click at [270, 210] on div "WordPress" at bounding box center [281, 208] width 224 height 12
checkbox input "true"
click at [282, 278] on div "jQuery" at bounding box center [281, 273] width 224 height 12
checkbox input "true"
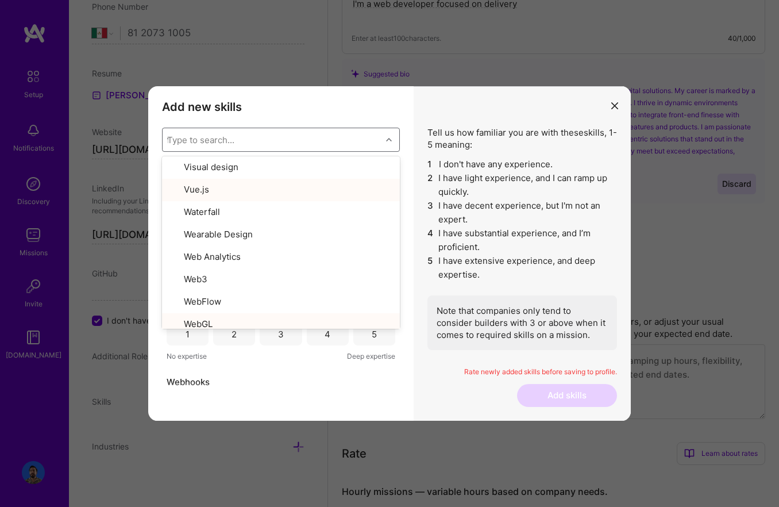
scroll to position [0, 0]
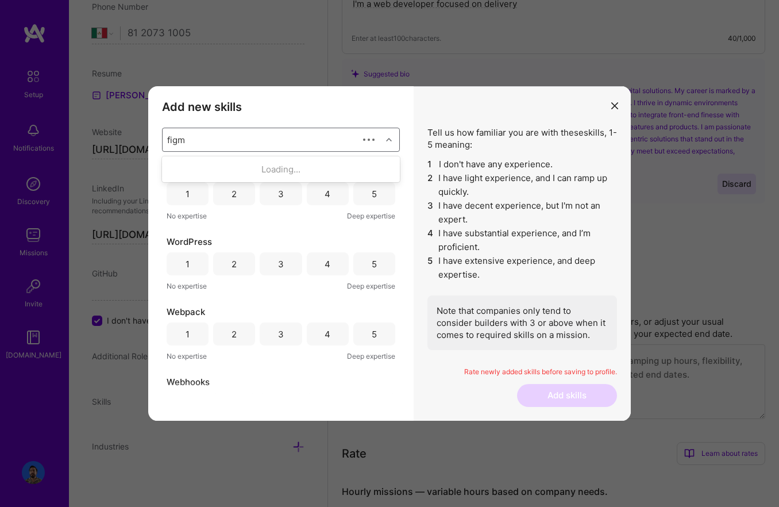
type input "figma"
click at [212, 171] on div "Figma" at bounding box center [281, 169] width 224 height 12
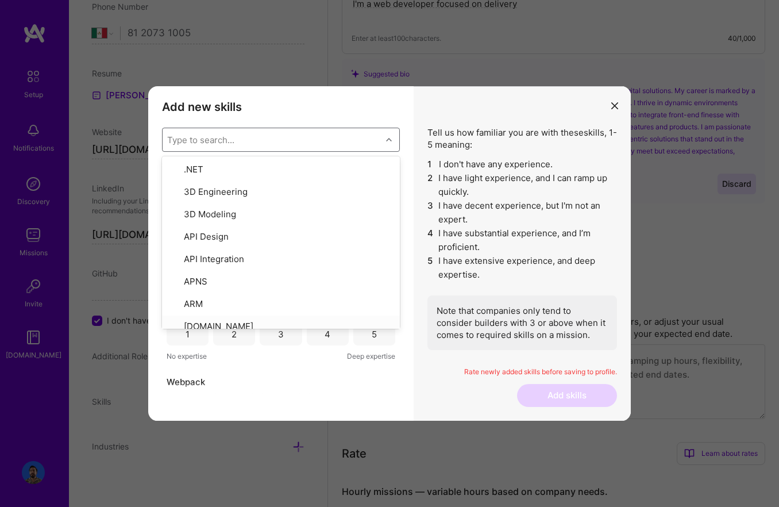
click at [376, 371] on div "Figma 1 2 3 4 5 No expertise Deep expertise jQuery 1 2 3 4 5 No expertise Deep …" at bounding box center [281, 280] width 238 height 228
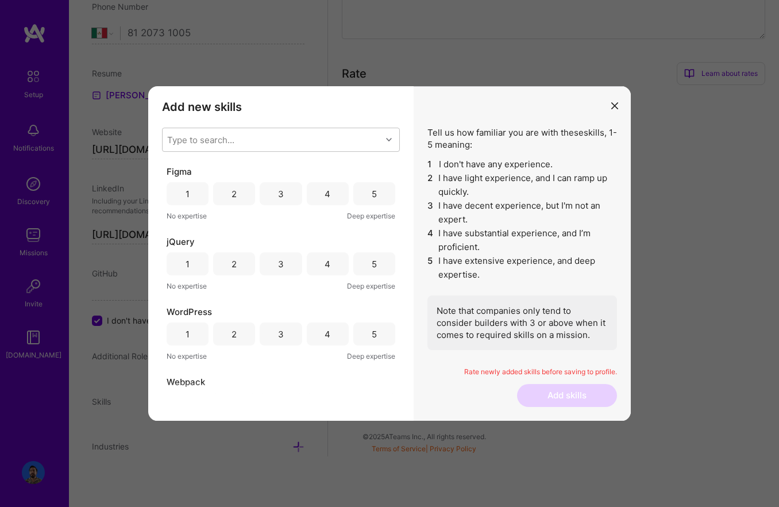
click at [361, 193] on div "5" at bounding box center [374, 193] width 42 height 23
click at [371, 256] on div "5" at bounding box center [374, 263] width 42 height 23
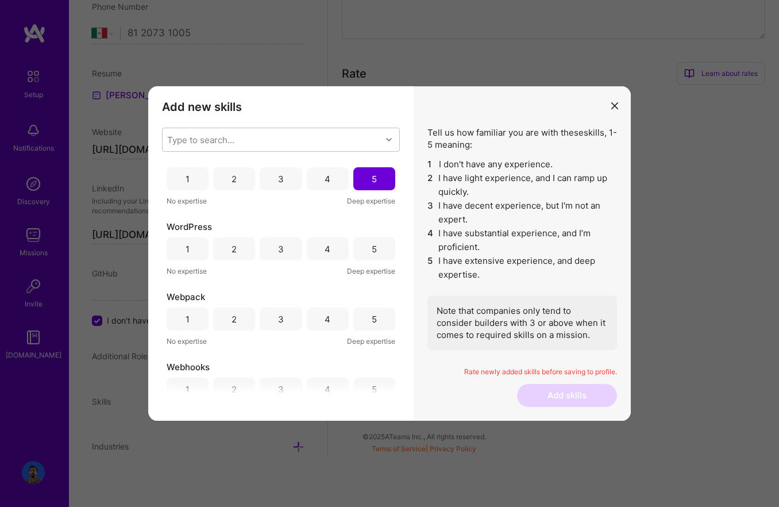
click at [372, 252] on div "5" at bounding box center [374, 249] width 5 height 12
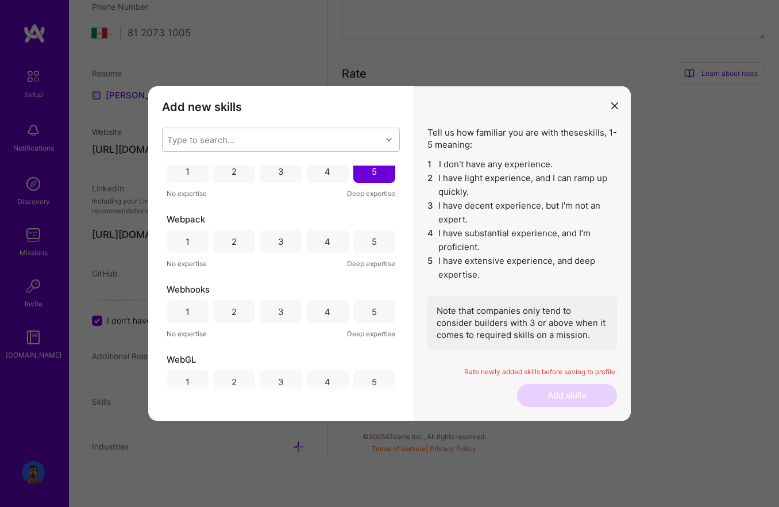
drag, startPoint x: 372, startPoint y: 243, endPoint x: 372, endPoint y: 272, distance: 29.3
click at [372, 243] on div "5" at bounding box center [374, 242] width 5 height 12
drag, startPoint x: 369, startPoint y: 309, endPoint x: 382, endPoint y: 240, distance: 70.2
click at [372, 309] on div "5" at bounding box center [374, 312] width 5 height 12
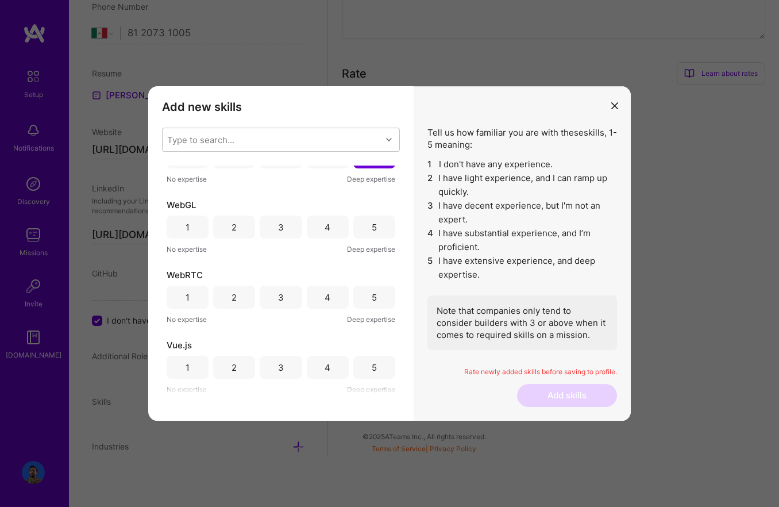
click at [375, 231] on div "5" at bounding box center [374, 227] width 42 height 23
click at [375, 231] on div "5" at bounding box center [374, 228] width 42 height 23
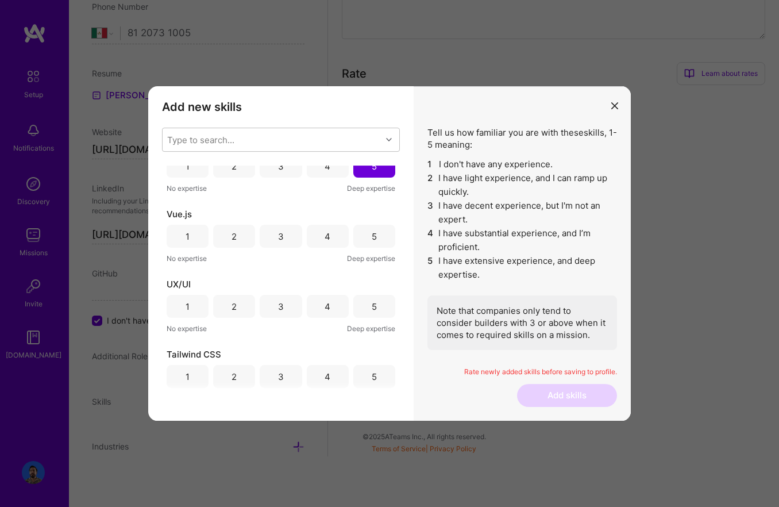
click at [376, 251] on div "Vue.js 1 2 3 4 5 No expertise Deep expertise" at bounding box center [281, 236] width 229 height 56
click at [375, 237] on div "5" at bounding box center [374, 236] width 42 height 23
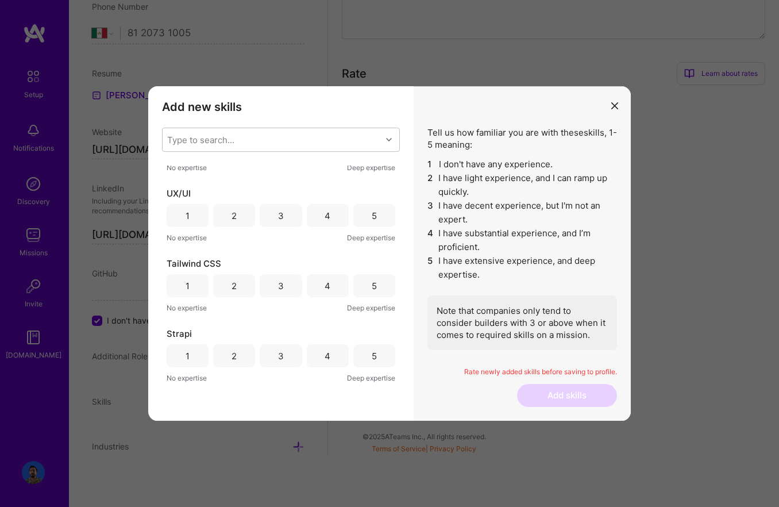
click at [375, 239] on span "Deep expertise" at bounding box center [371, 238] width 48 height 12
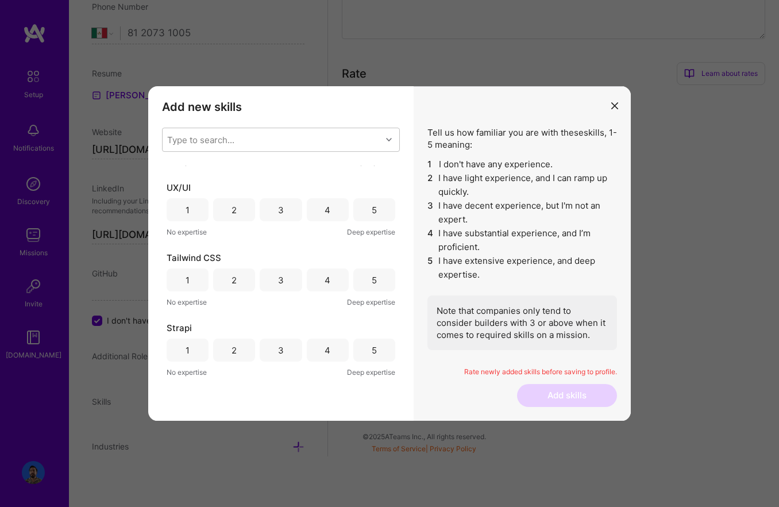
click at [374, 228] on span "Deep expertise" at bounding box center [371, 232] width 48 height 12
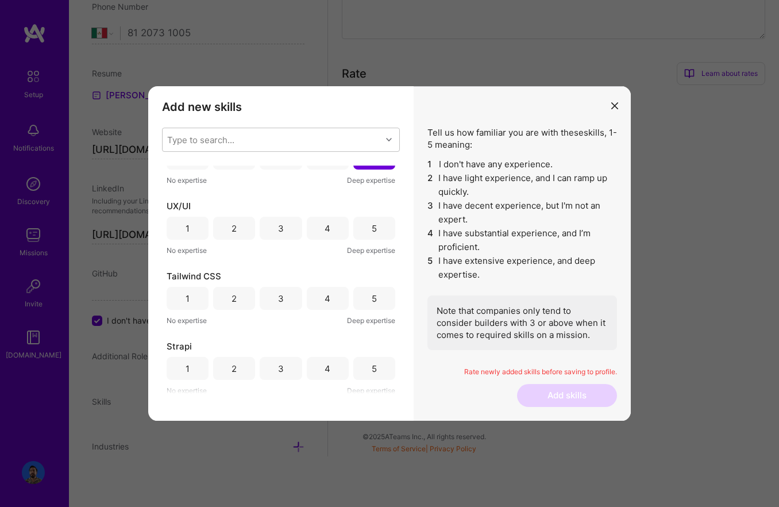
click at [373, 225] on div "5" at bounding box center [374, 228] width 42 height 23
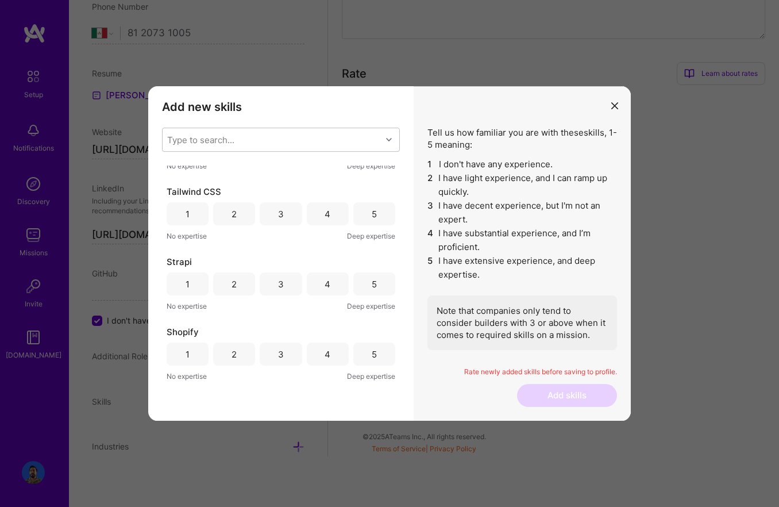
click at [373, 226] on div "Tailwind CSS 1 2 3 4 5 No expertise Deep expertise" at bounding box center [281, 214] width 229 height 56
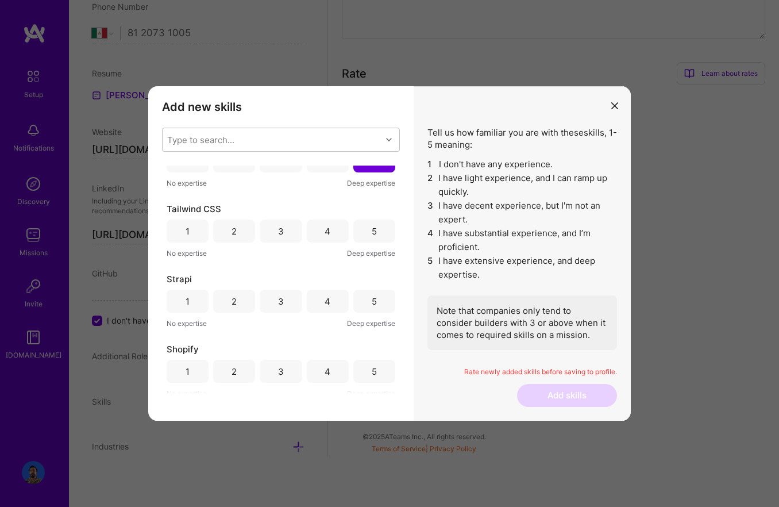
click at [373, 226] on div "5" at bounding box center [374, 231] width 42 height 23
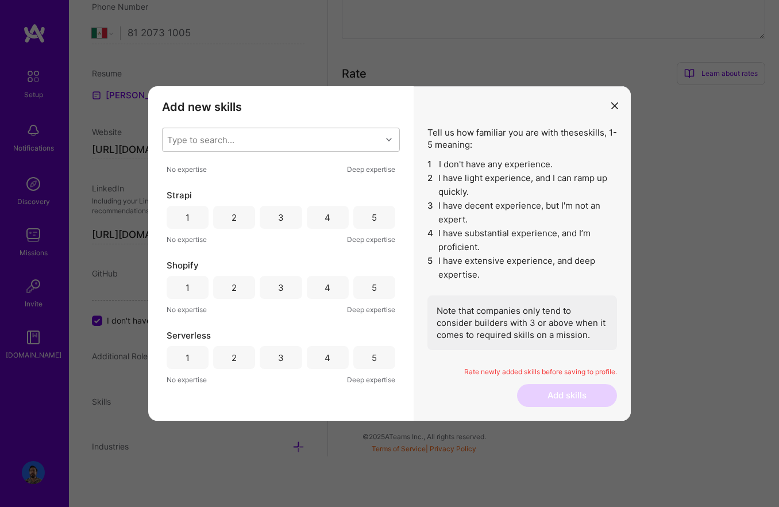
click at [373, 226] on div "5" at bounding box center [374, 217] width 42 height 23
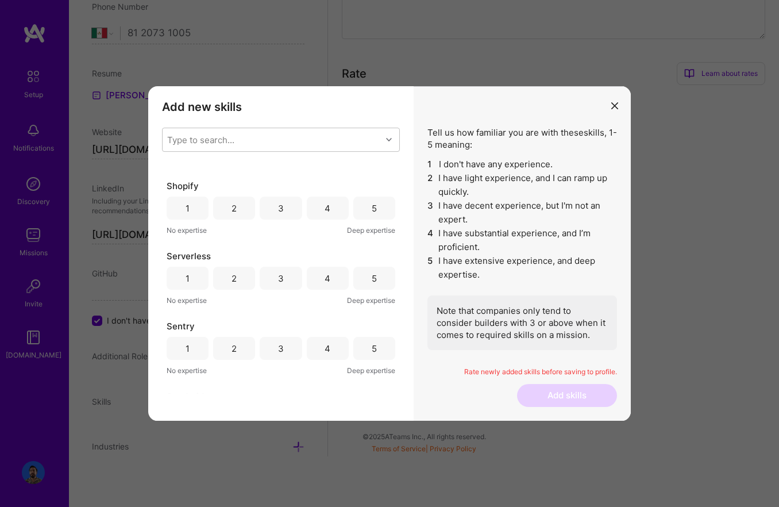
click at [373, 226] on span "Deep expertise" at bounding box center [371, 230] width 48 height 12
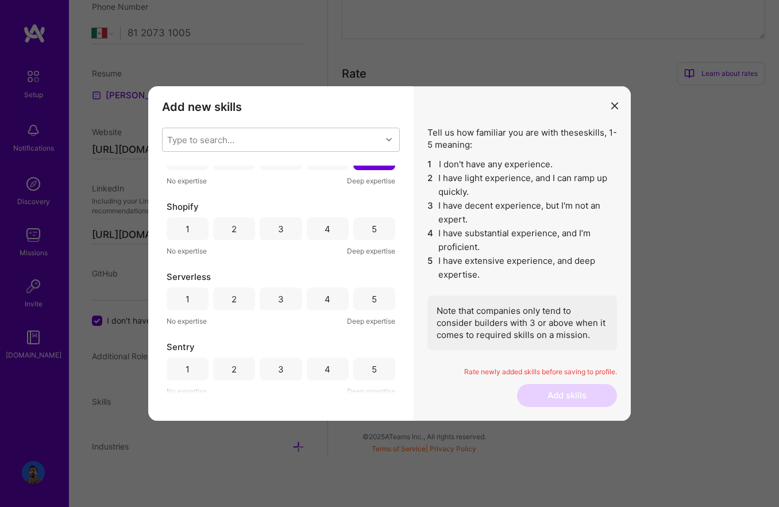
click at [373, 226] on div "5" at bounding box center [374, 228] width 42 height 23
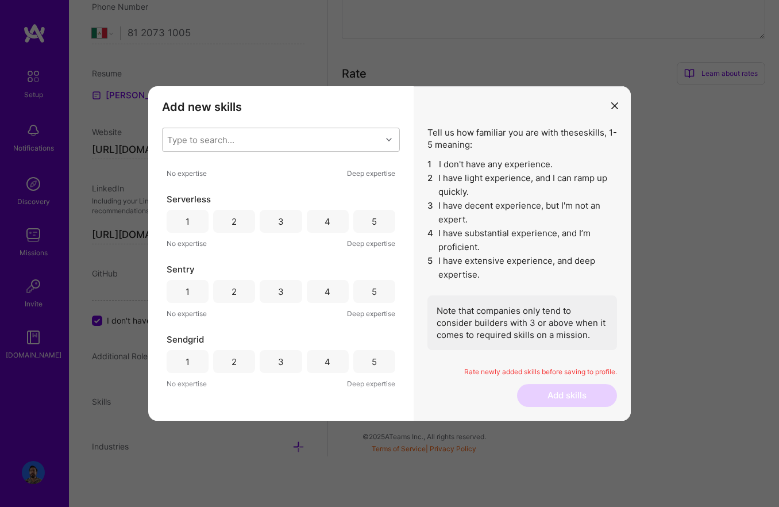
click at [373, 226] on div "5" at bounding box center [374, 221] width 42 height 23
click at [373, 226] on div "5" at bounding box center [374, 220] width 42 height 23
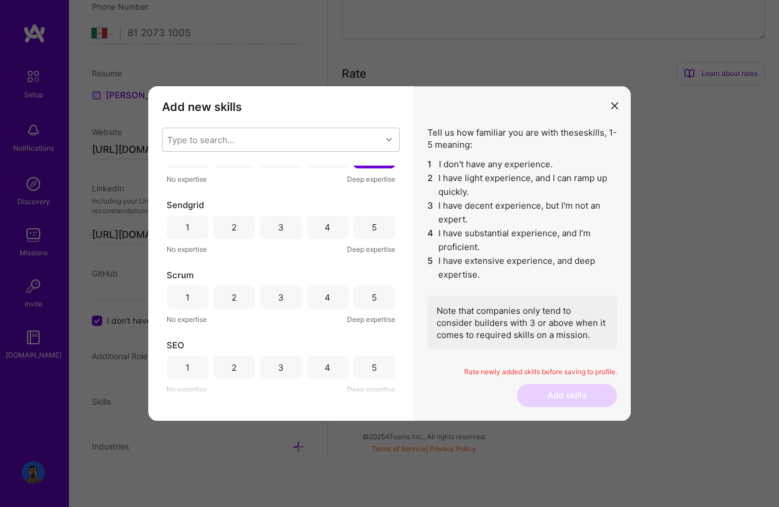
click at [373, 226] on div "5" at bounding box center [374, 227] width 42 height 23
drag, startPoint x: 374, startPoint y: 289, endPoint x: 370, endPoint y: 282, distance: 8.2
click at [373, 289] on div "5" at bounding box center [374, 296] width 42 height 23
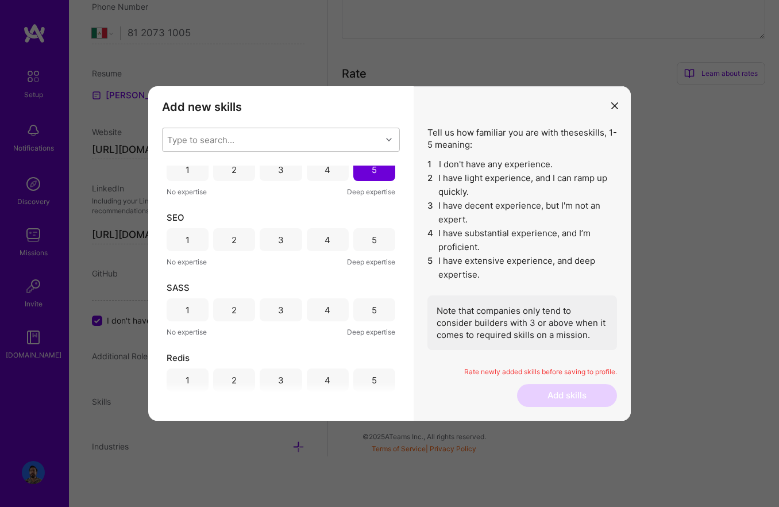
click at [371, 253] on div "SEO 1 2 3 4 5 No expertise Deep expertise" at bounding box center [281, 240] width 229 height 56
drag, startPoint x: 372, startPoint y: 241, endPoint x: 365, endPoint y: 270, distance: 29.7
click at [372, 241] on div "5" at bounding box center [374, 238] width 42 height 23
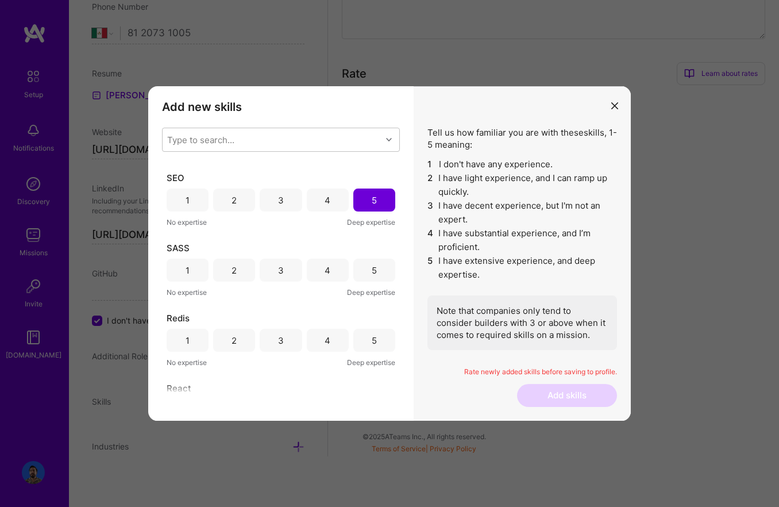
click at [367, 297] on span "Deep expertise" at bounding box center [371, 292] width 48 height 12
click at [371, 272] on div "5" at bounding box center [374, 268] width 42 height 23
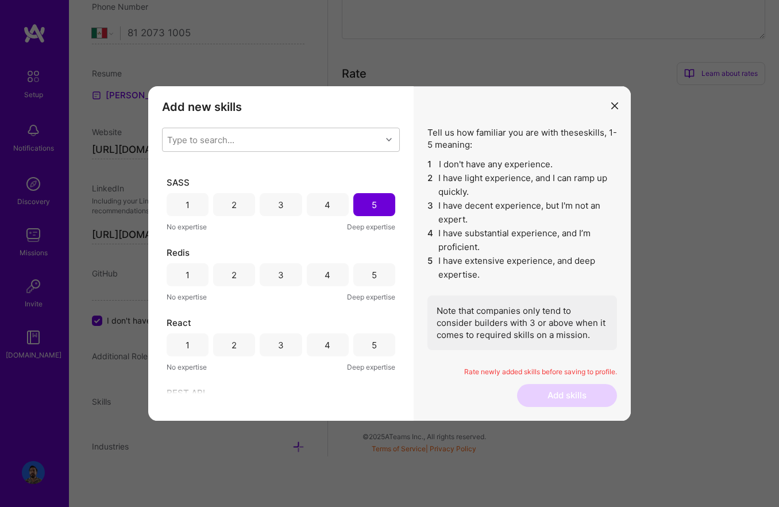
click at [372, 272] on div "5" at bounding box center [374, 275] width 5 height 12
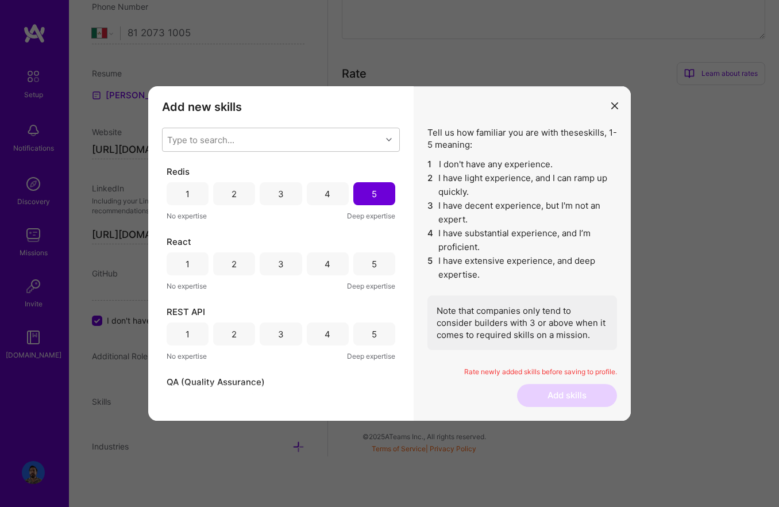
click at [371, 272] on div "React 1 2 3 4 5 No expertise Deep expertise" at bounding box center [281, 264] width 229 height 56
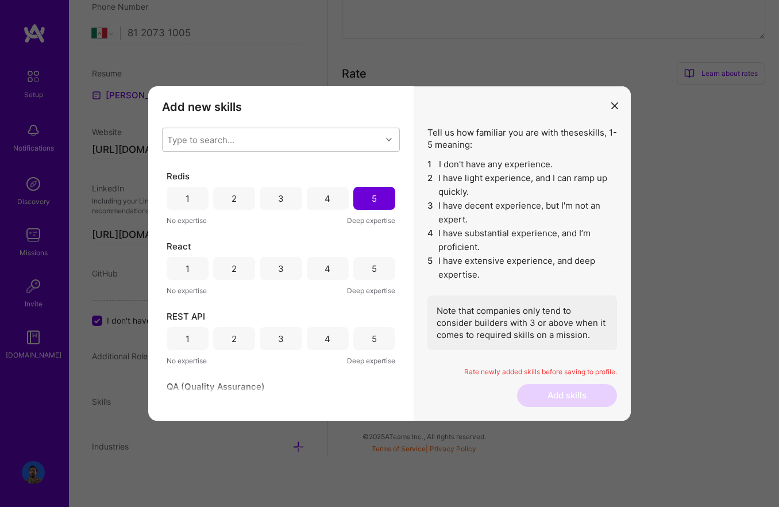
click at [372, 272] on div "5" at bounding box center [374, 269] width 5 height 12
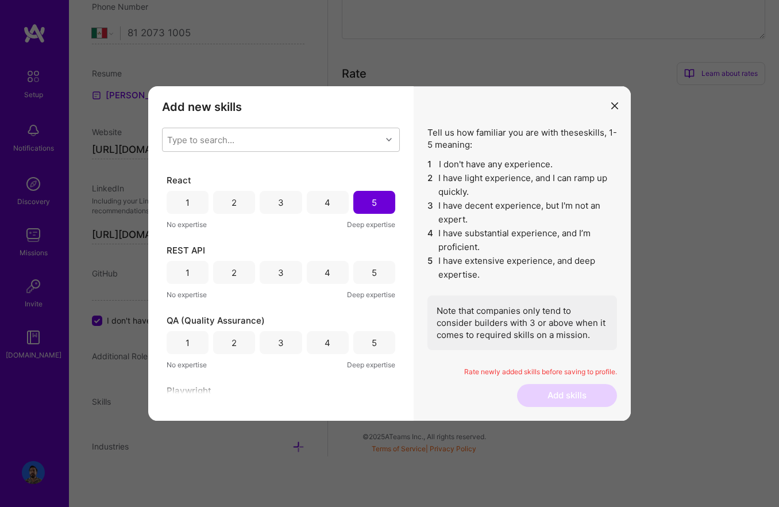
click at [372, 272] on div "5" at bounding box center [374, 273] width 5 height 12
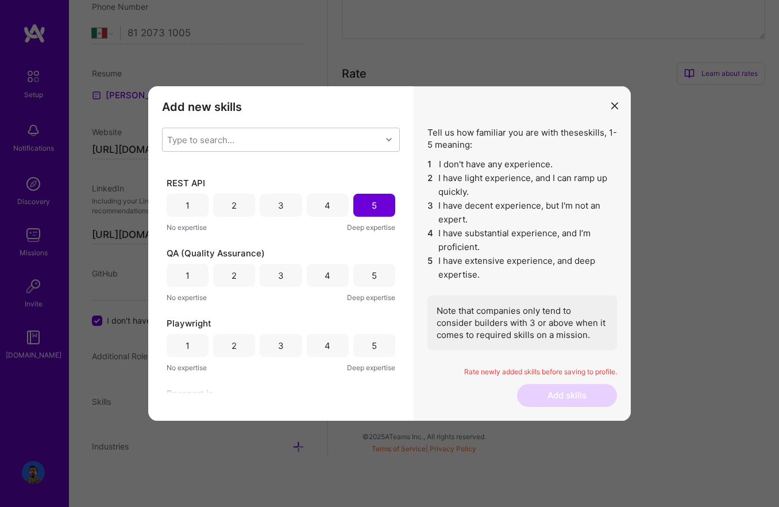
click at [372, 272] on div "5" at bounding box center [374, 276] width 5 height 12
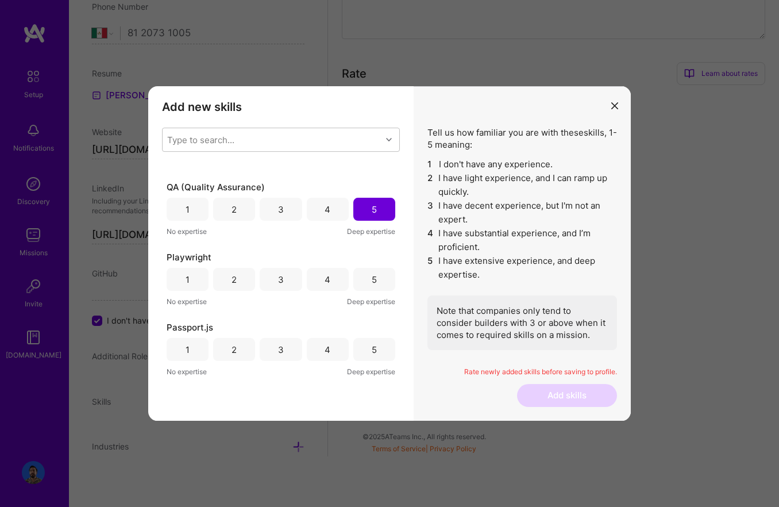
click at [371, 272] on div "5" at bounding box center [374, 279] width 42 height 23
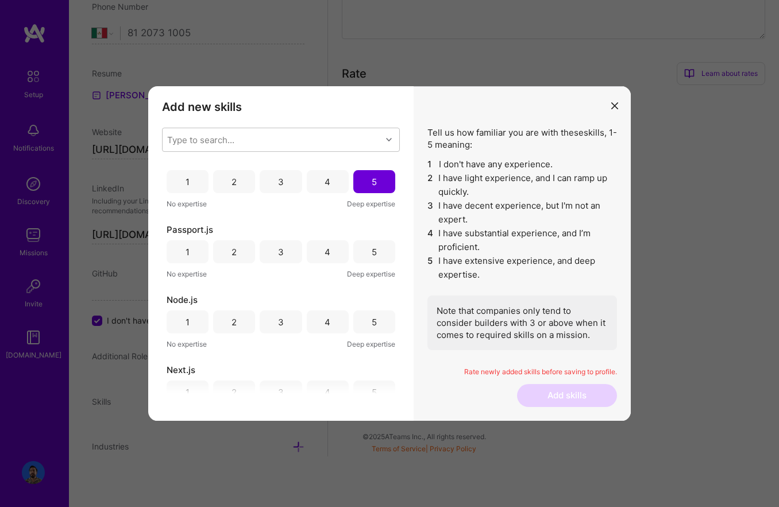
click at [371, 272] on span "Deep expertise" at bounding box center [371, 274] width 48 height 12
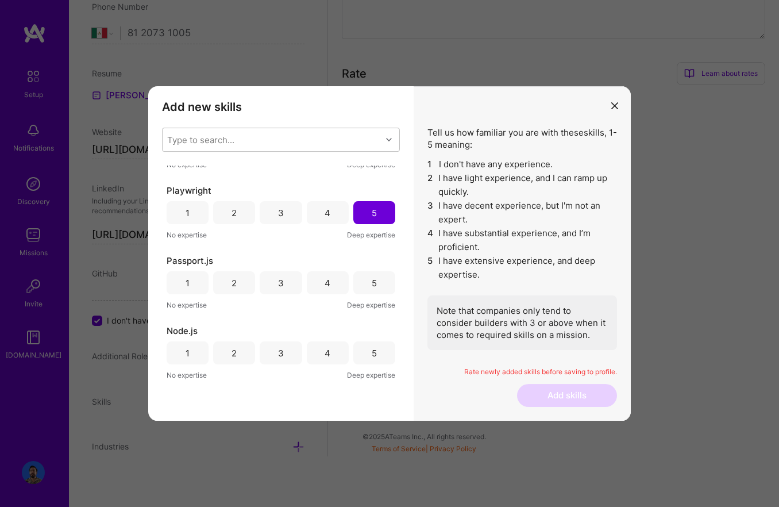
click at [371, 272] on div "5" at bounding box center [374, 282] width 42 height 23
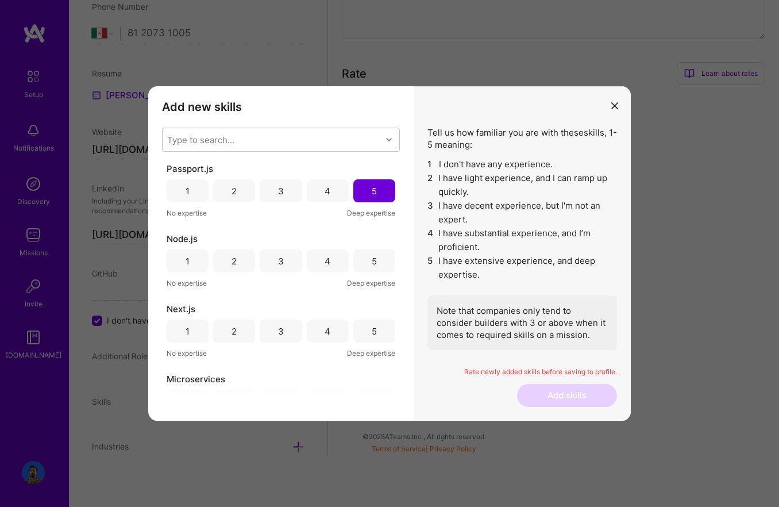
click at [371, 272] on div "Node.js 1 2 3 4 5 No expertise Deep expertise" at bounding box center [281, 261] width 229 height 56
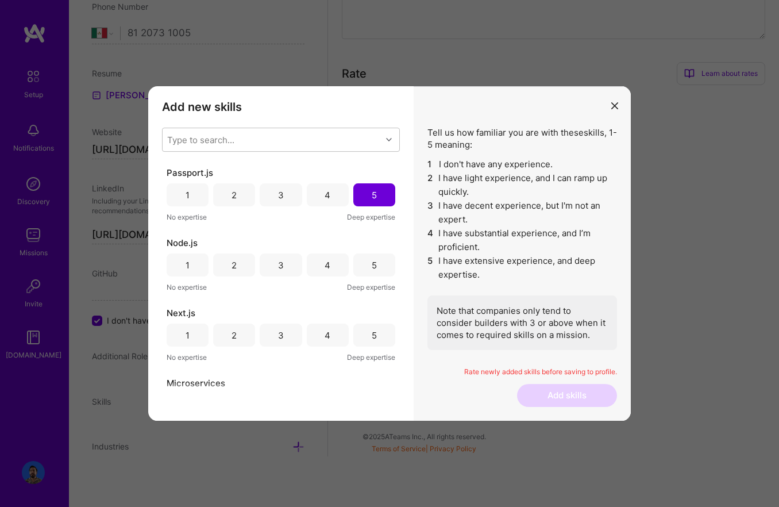
click at [371, 272] on div "5" at bounding box center [374, 264] width 42 height 23
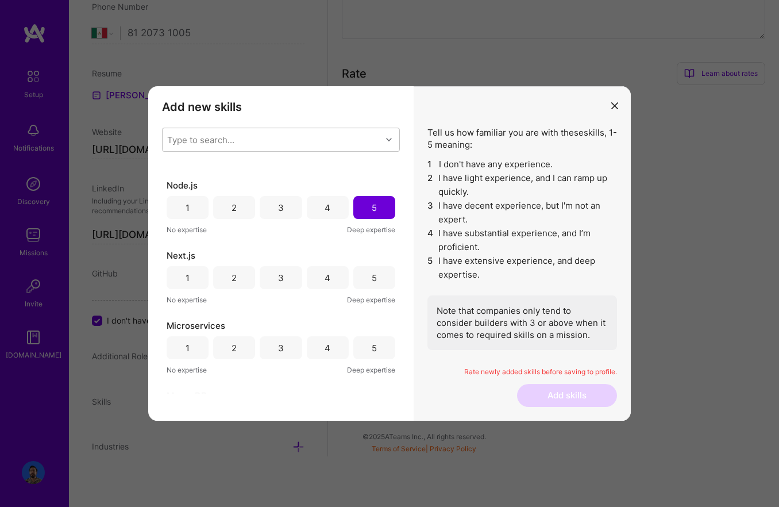
click at [372, 275] on div "5" at bounding box center [374, 278] width 5 height 12
click at [372, 275] on div "5" at bounding box center [374, 281] width 5 height 12
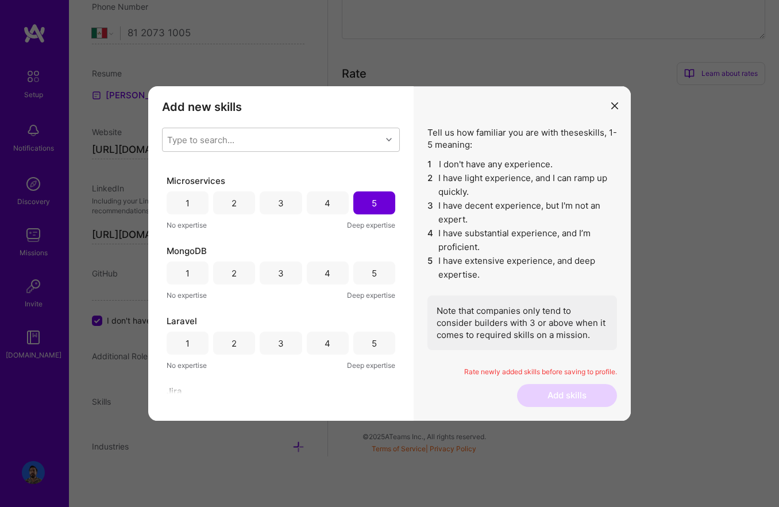
click at [372, 275] on div "5" at bounding box center [374, 273] width 5 height 12
click at [372, 275] on div "5" at bounding box center [374, 272] width 5 height 12
click at [372, 275] on div "5" at bounding box center [374, 274] width 5 height 12
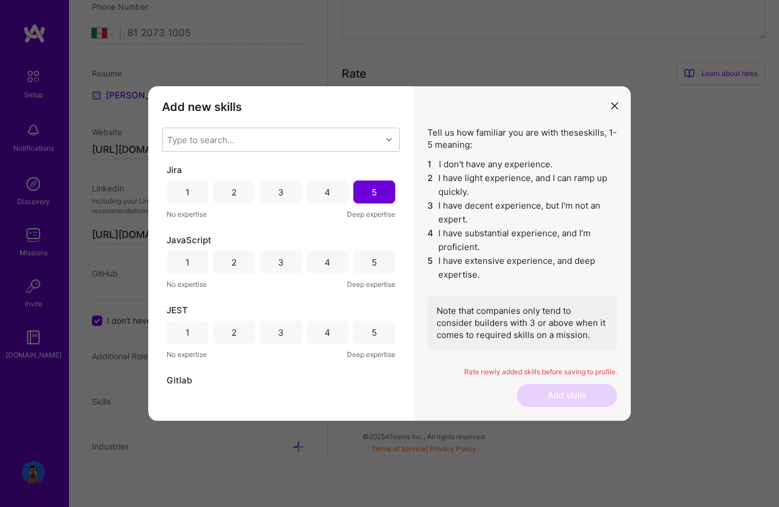
click at [372, 275] on div "JavaScript 1 2 3 4 5 No expertise Deep expertise" at bounding box center [281, 262] width 229 height 56
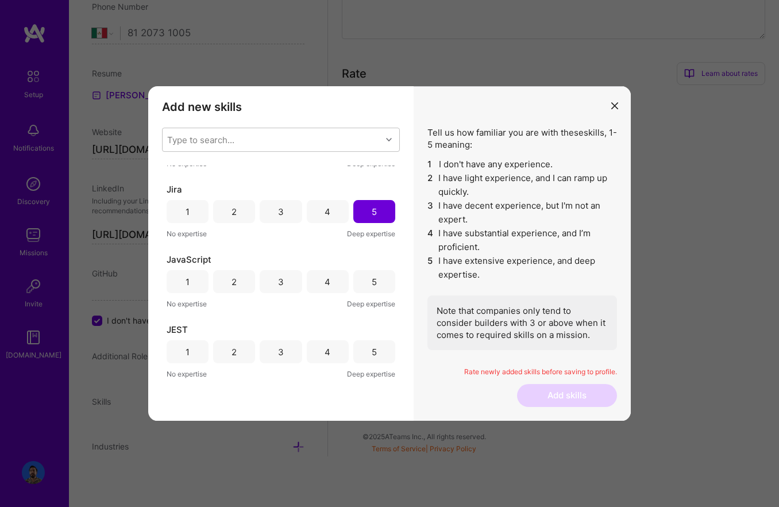
click at [372, 275] on div "5" at bounding box center [374, 281] width 42 height 23
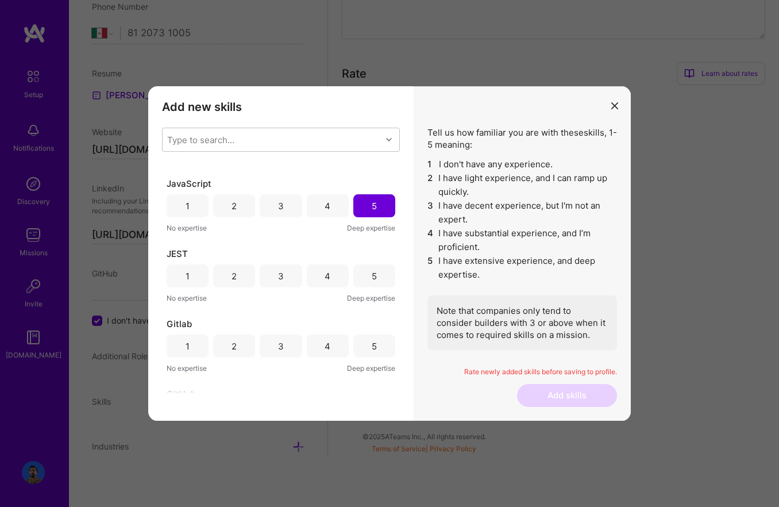
click at [372, 275] on div "5" at bounding box center [374, 276] width 5 height 12
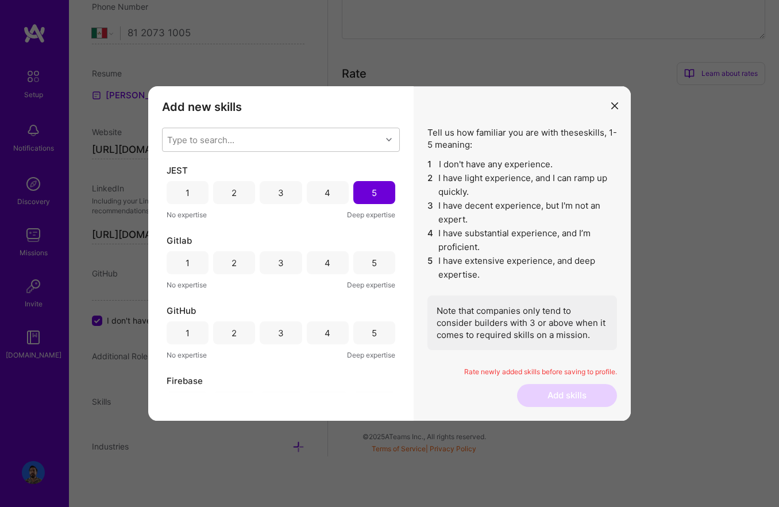
click at [372, 275] on div "Gitlab 1 2 3 4 5 No expertise Deep expertise" at bounding box center [281, 263] width 229 height 56
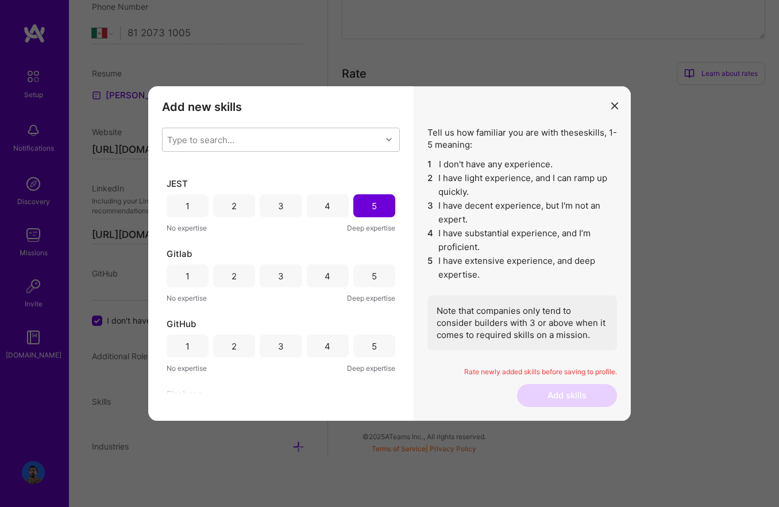
click at [372, 275] on div "5" at bounding box center [374, 276] width 5 height 12
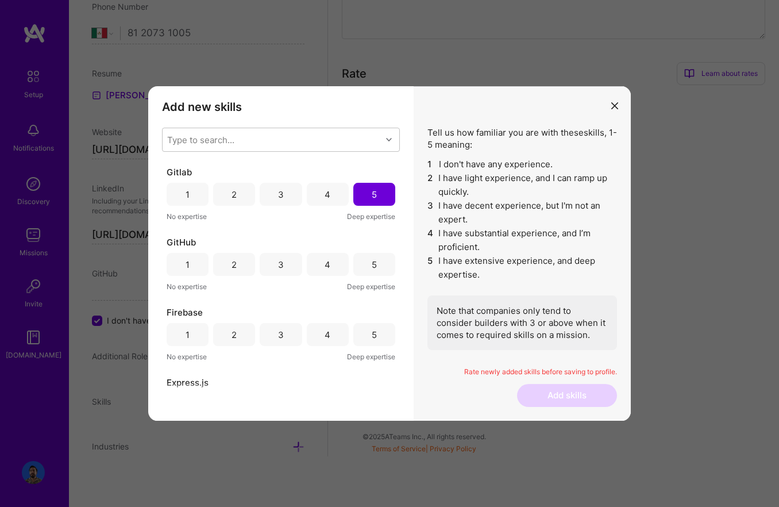
click at [372, 275] on div "5" at bounding box center [374, 264] width 42 height 23
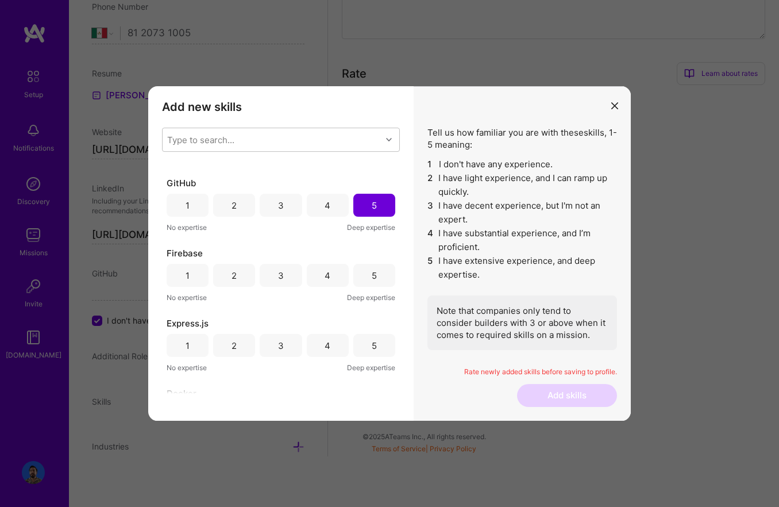
click at [372, 275] on div "5" at bounding box center [374, 276] width 5 height 12
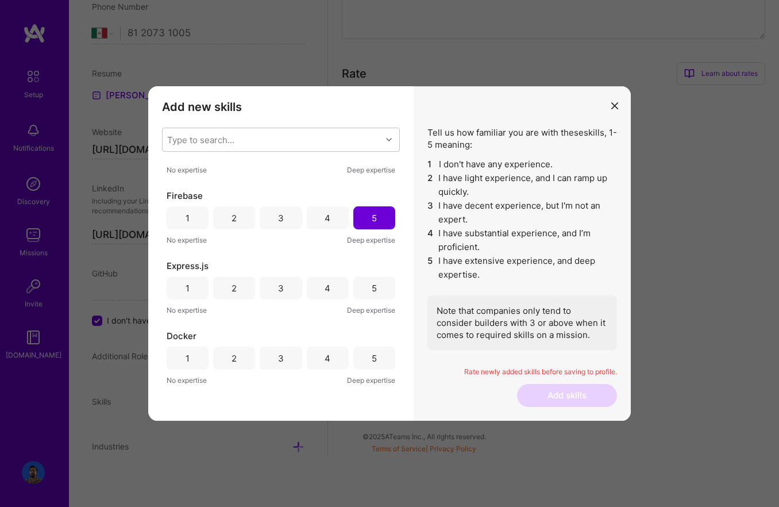
click at [372, 275] on div "Express.js 1 2 3 4 5 No expertise Deep expertise" at bounding box center [281, 288] width 229 height 56
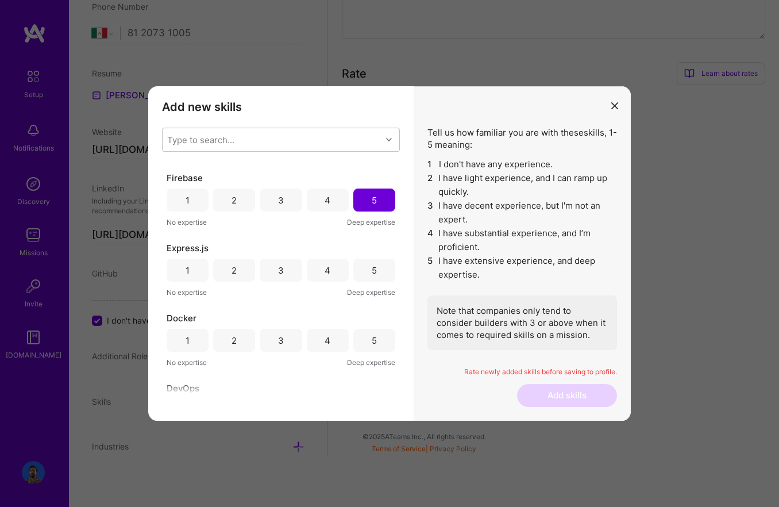
click at [372, 275] on div "5" at bounding box center [374, 270] width 42 height 23
click at [372, 275] on div "5" at bounding box center [374, 273] width 5 height 12
click at [372, 275] on div "5" at bounding box center [374, 268] width 42 height 23
click at [372, 275] on div "5" at bounding box center [374, 273] width 5 height 12
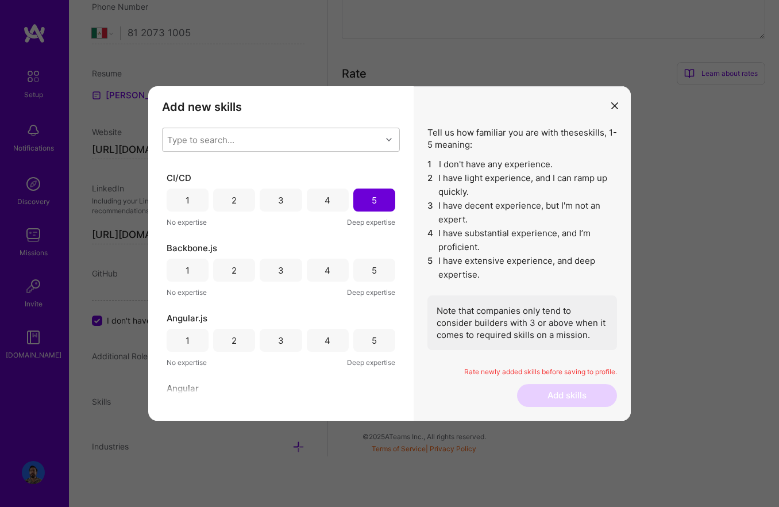
click at [372, 275] on div "5" at bounding box center [374, 270] width 5 height 12
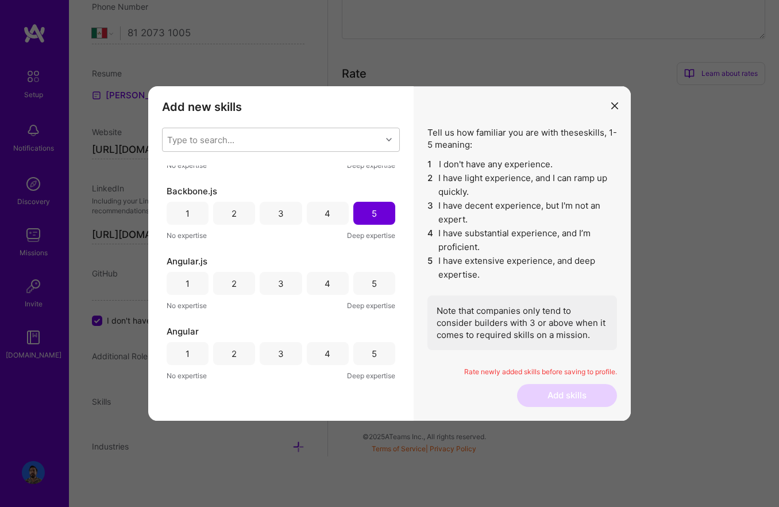
click at [372, 275] on div "5" at bounding box center [374, 283] width 42 height 23
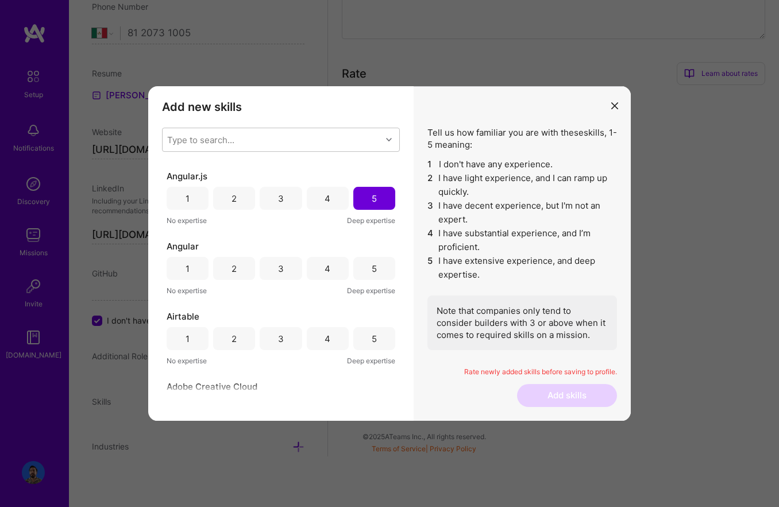
click at [372, 275] on div "5" at bounding box center [374, 268] width 42 height 23
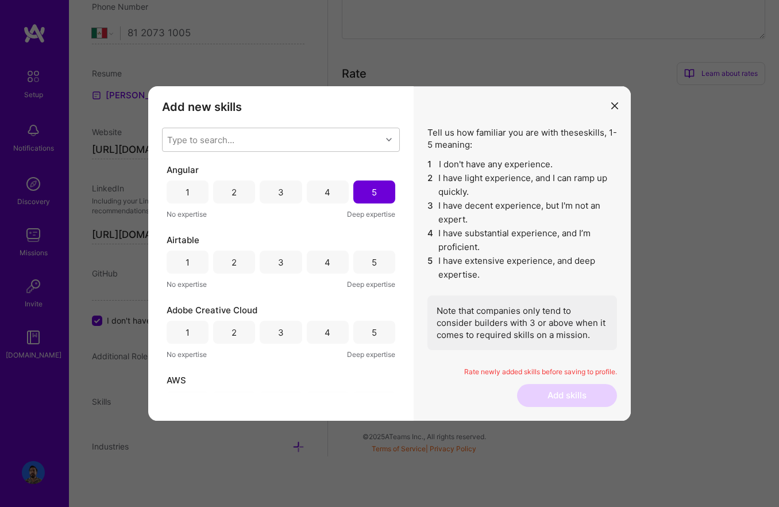
click at [372, 275] on div "Airtable 1 2 3 4 5 No expertise Deep expertise" at bounding box center [281, 262] width 229 height 56
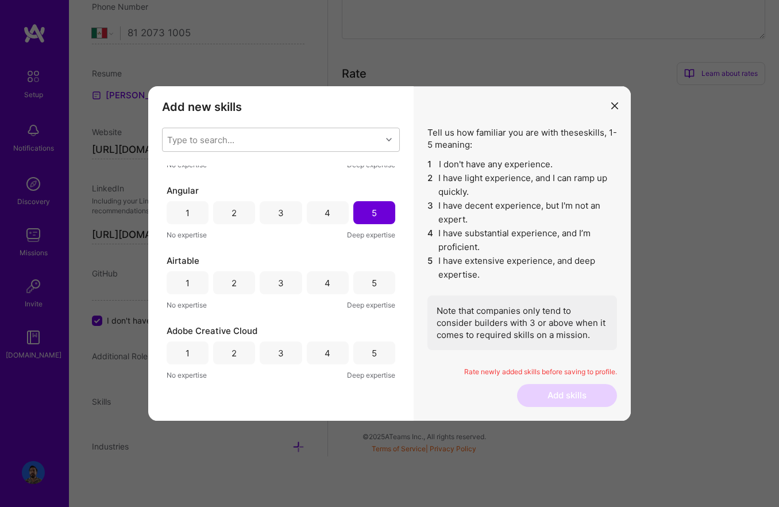
click at [372, 275] on div "5" at bounding box center [374, 282] width 42 height 23
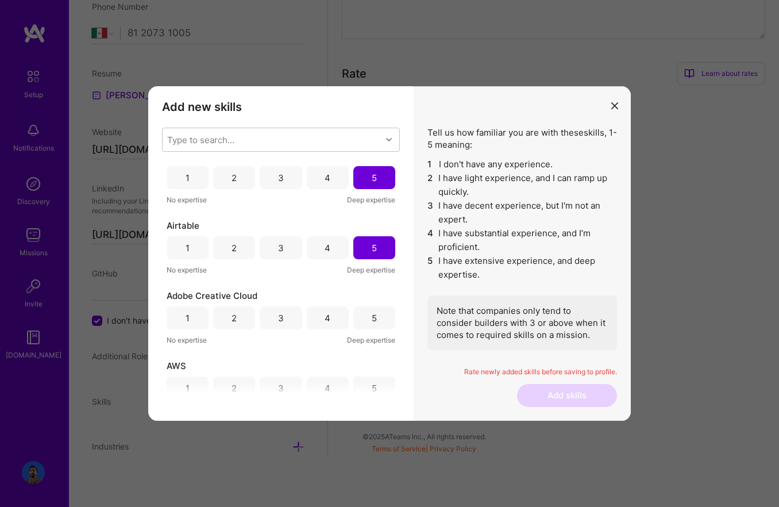
scroll to position [2984, 0]
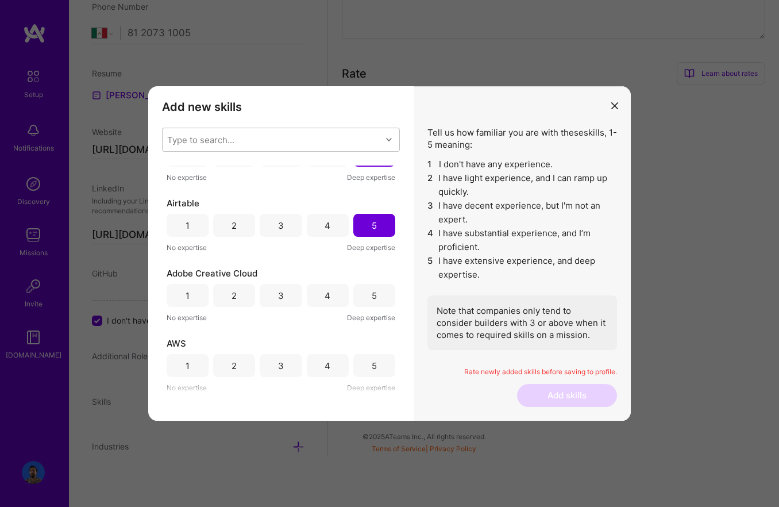
click at [320, 291] on div "4" at bounding box center [328, 295] width 42 height 23
click at [330, 367] on div "4" at bounding box center [328, 365] width 42 height 23
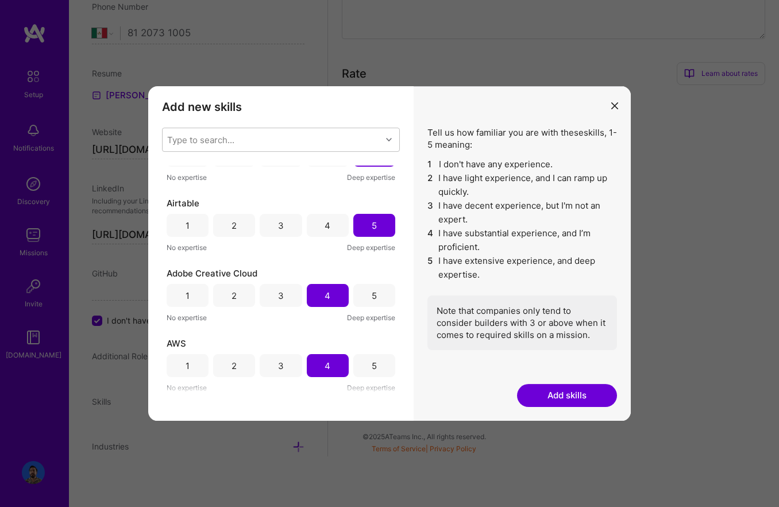
drag, startPoint x: 563, startPoint y: 391, endPoint x: 505, endPoint y: 390, distance: 58.1
click at [563, 391] on button "Add skills" at bounding box center [567, 395] width 100 height 23
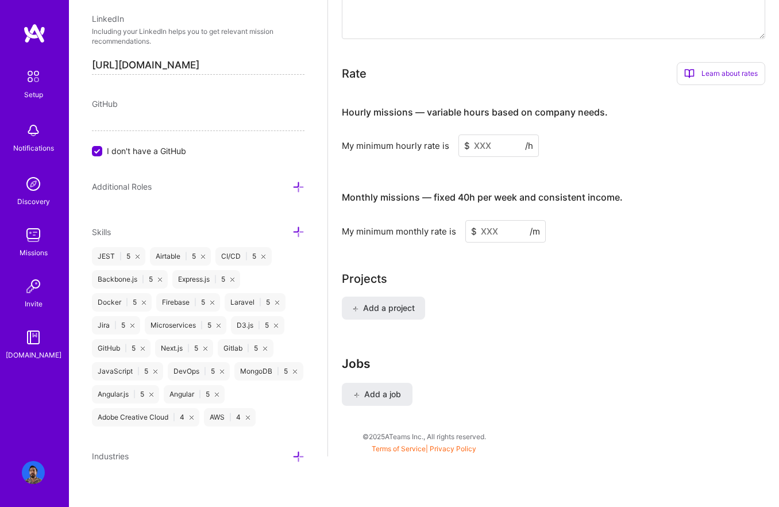
scroll to position [622, 0]
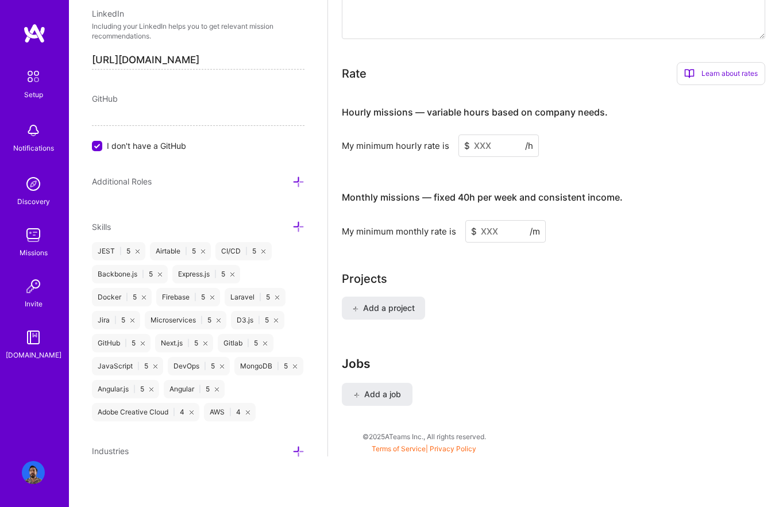
click at [300, 178] on icon at bounding box center [299, 182] width 12 height 12
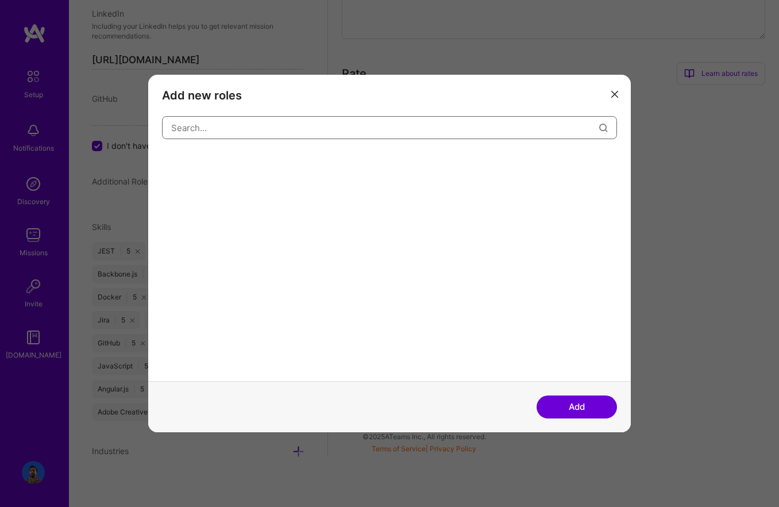
click at [235, 129] on input "modal" at bounding box center [385, 127] width 428 height 29
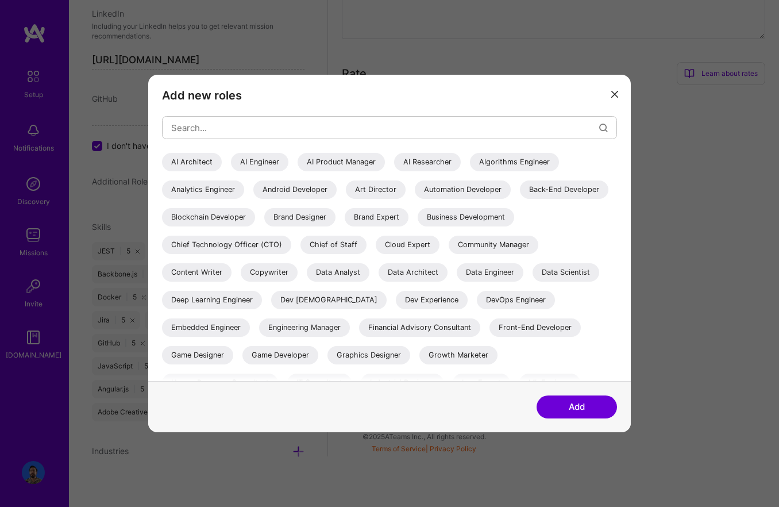
click at [490, 337] on div "Front-End Developer" at bounding box center [535, 327] width 91 height 18
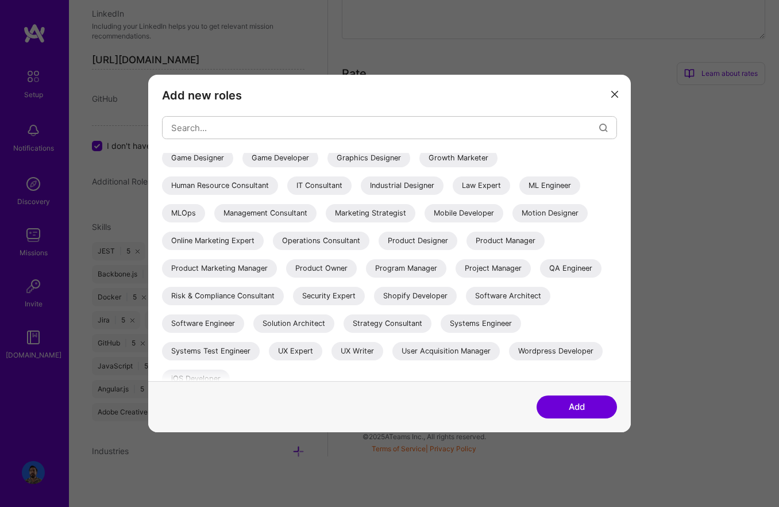
scroll to position [209, 0]
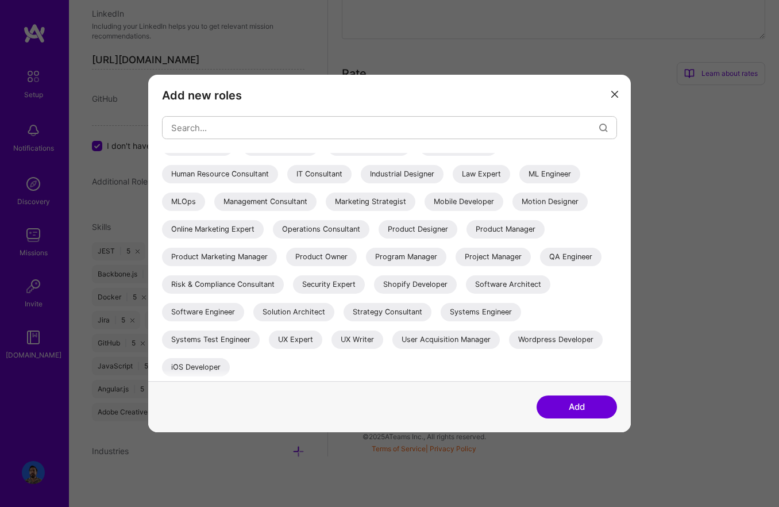
click at [213, 308] on div "Software Engineer" at bounding box center [203, 312] width 82 height 18
drag, startPoint x: 543, startPoint y: 344, endPoint x: 493, endPoint y: 345, distance: 50.0
click at [542, 344] on div "Wordpress Developer" at bounding box center [556, 339] width 94 height 18
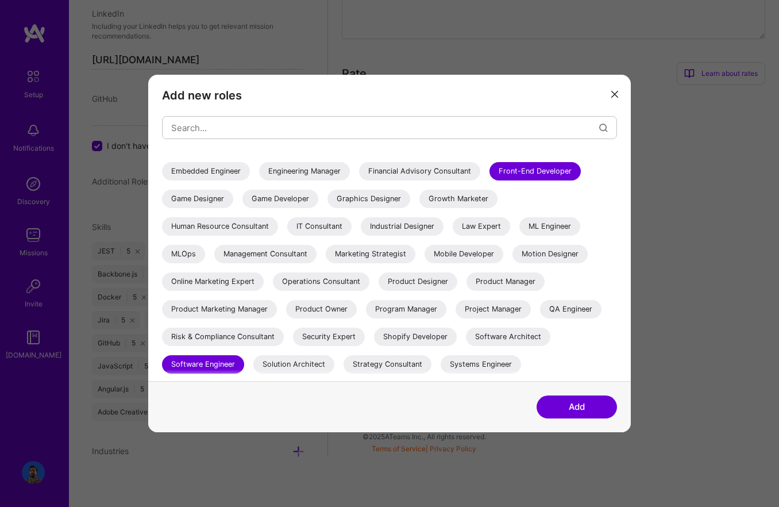
scroll to position [157, 0]
click at [485, 312] on div "Project Manager" at bounding box center [493, 308] width 75 height 18
click at [567, 312] on div "QA Engineer" at bounding box center [570, 308] width 61 height 18
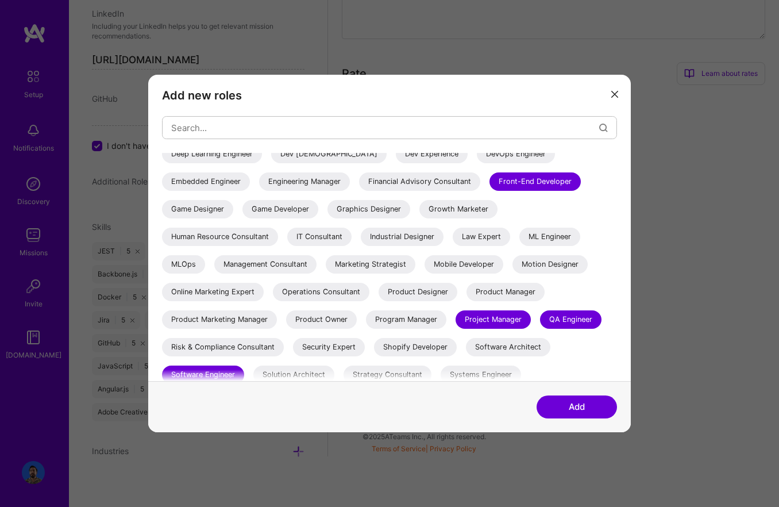
scroll to position [150, 0]
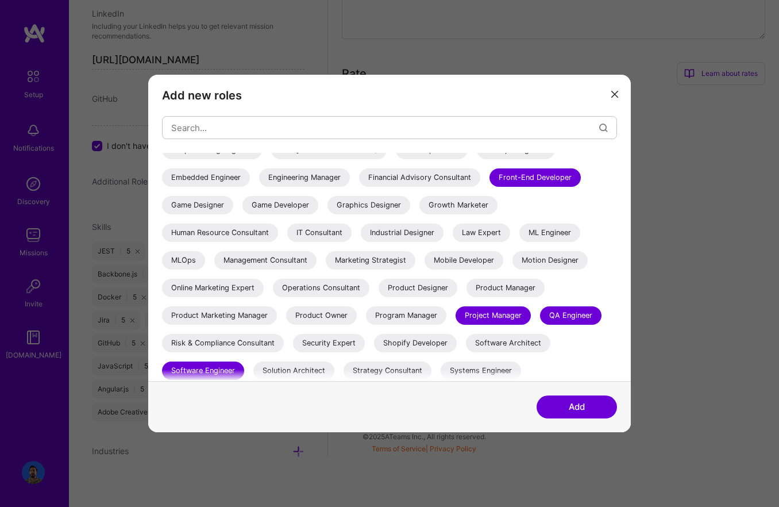
click at [586, 404] on button "Add" at bounding box center [577, 406] width 80 height 23
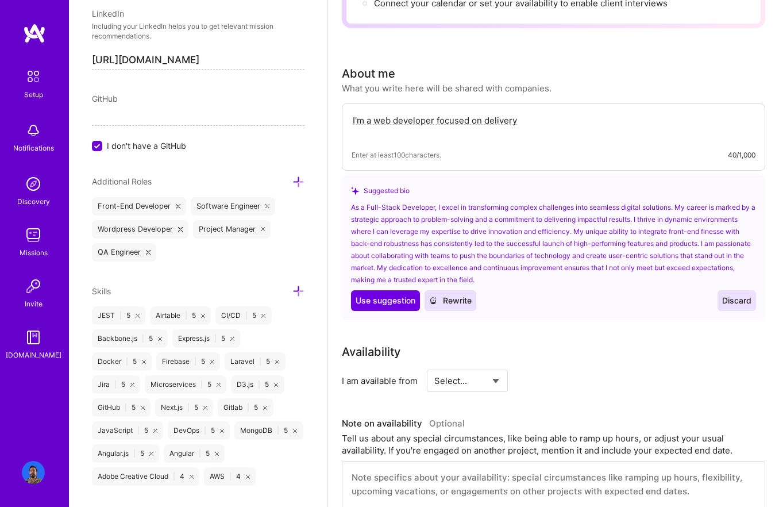
scroll to position [287, 0]
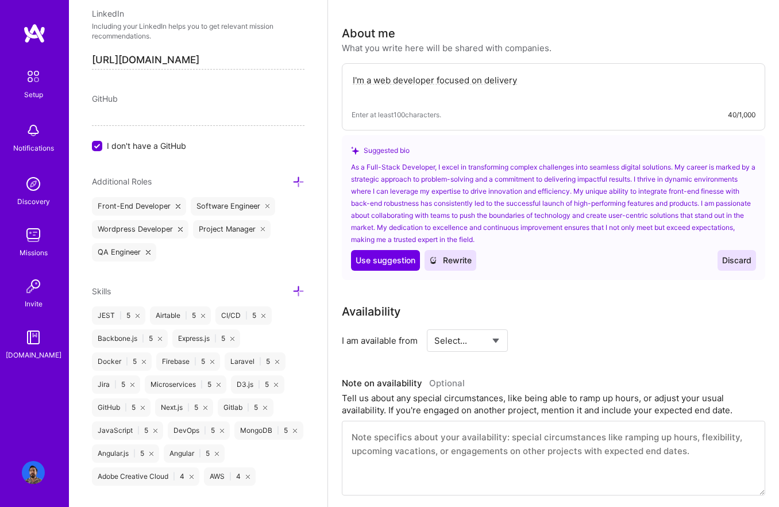
click at [452, 255] on span "Rewrite" at bounding box center [450, 260] width 43 height 11
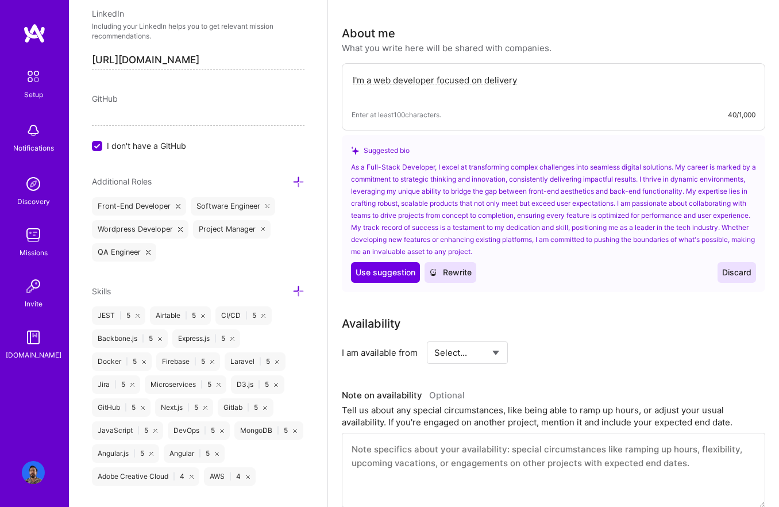
click at [463, 82] on textarea "I'm a web developer focused on delivery" at bounding box center [554, 86] width 404 height 26
paste textarea "a Senior Software Engineer from Mexico City with over 10 years of experience in…"
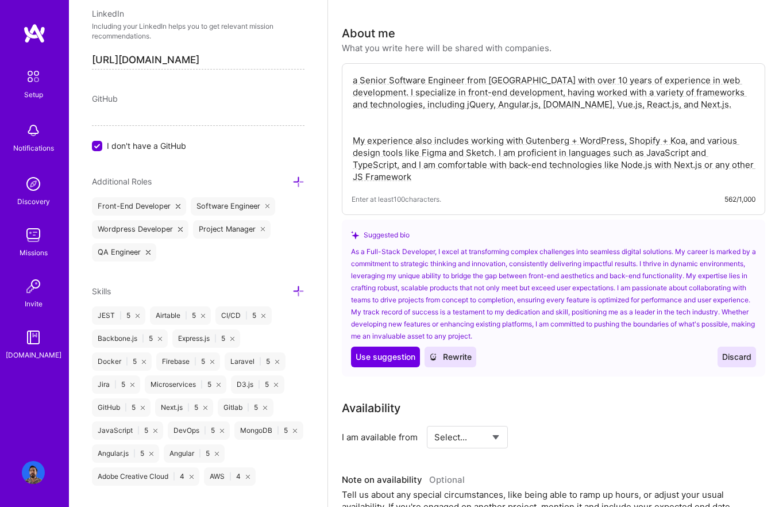
click at [521, 126] on textarea "a Senior Software Engineer from Mexico City with over 10 years of experience in…" at bounding box center [554, 128] width 404 height 111
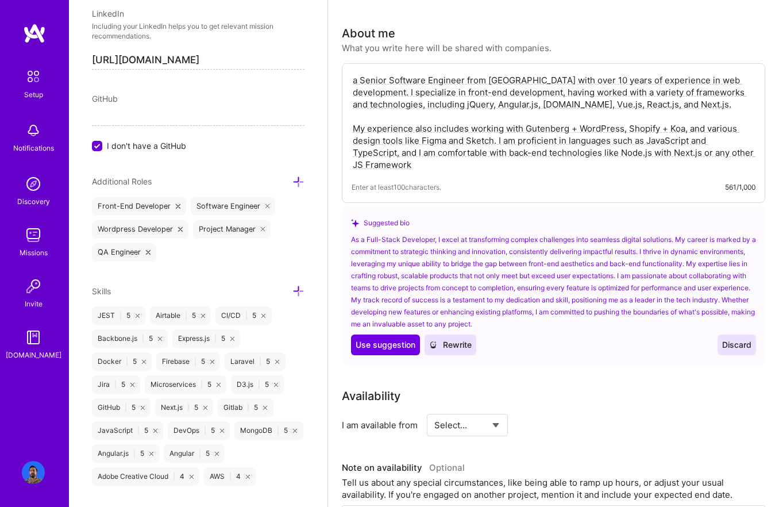
click at [501, 104] on textarea "a Senior Software Engineer from Mexico City with over 10 years of experience in…" at bounding box center [554, 122] width 404 height 99
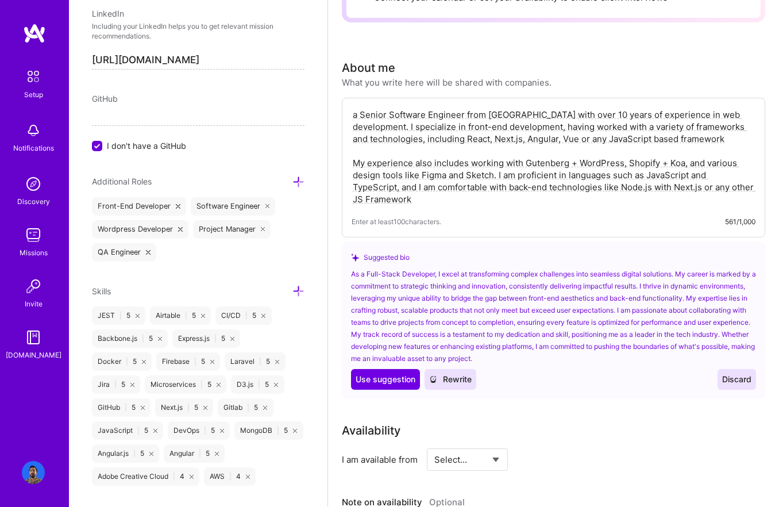
scroll to position [249, 0]
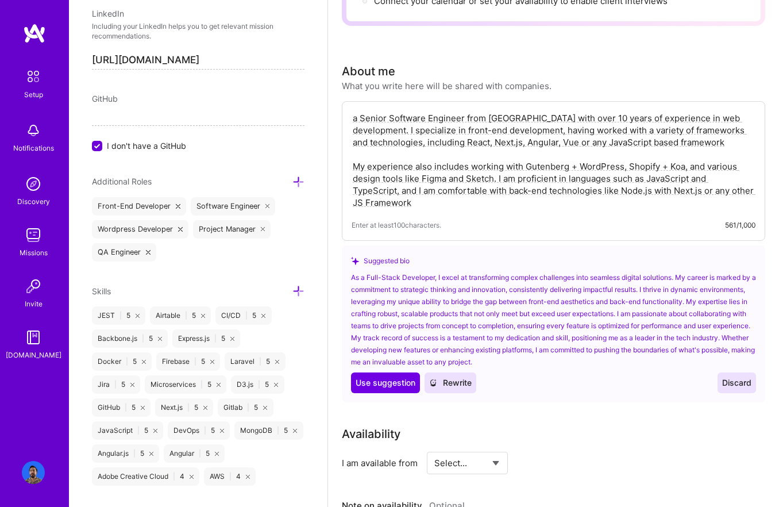
click at [566, 121] on textarea "a Senior Software Engineer from Mexico City with over 10 years of experience in…" at bounding box center [554, 160] width 404 height 99
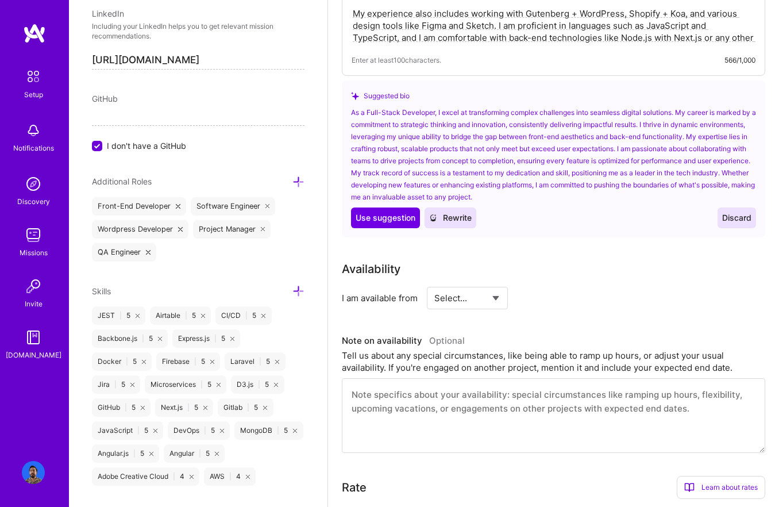
scroll to position [503, 0]
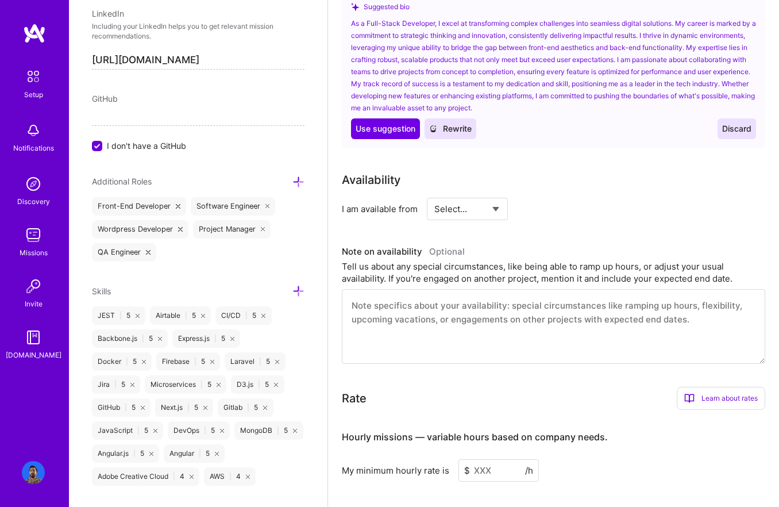
type textarea "a Senior Software Engineer from [GEOGRAPHIC_DATA] with more than 10 years of ex…"
click at [739, 135] on button "Discard" at bounding box center [737, 128] width 39 height 21
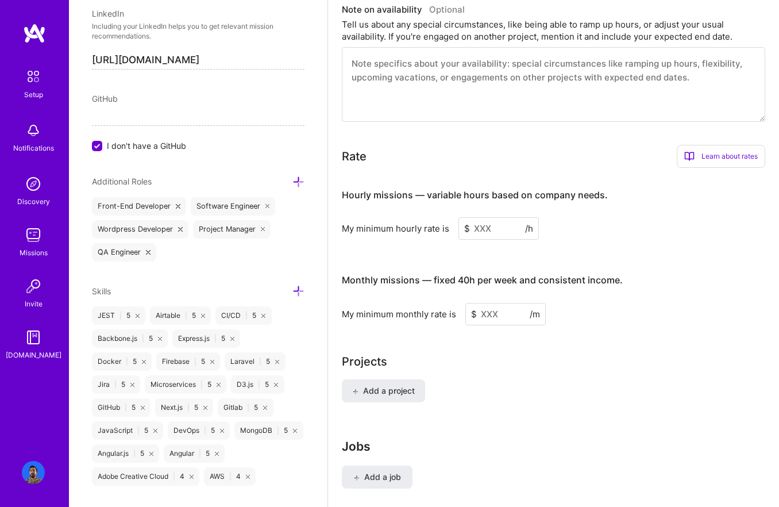
scroll to position [663, 0]
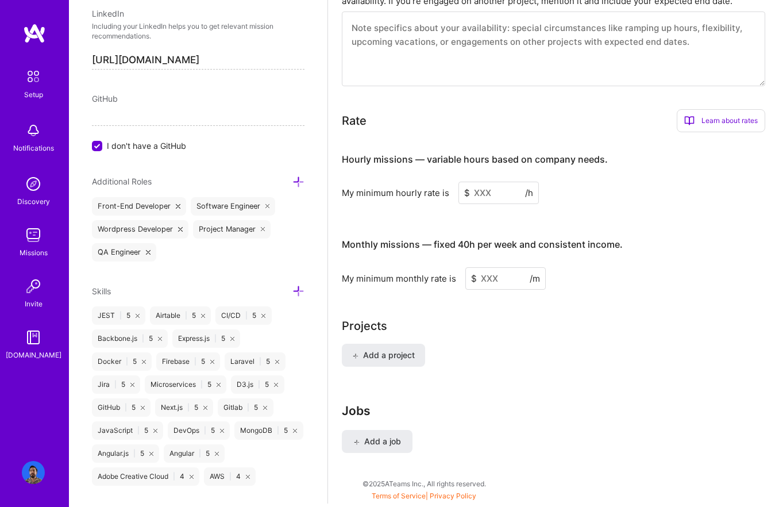
drag, startPoint x: 490, startPoint y: 194, endPoint x: 512, endPoint y: 229, distance: 41.1
click at [490, 194] on input at bounding box center [499, 193] width 80 height 22
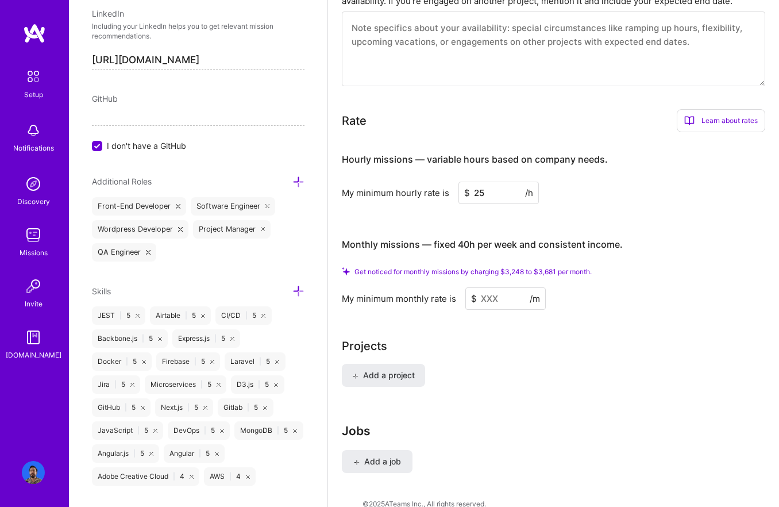
type input "25"
click at [589, 286] on div "Get noticed for monthly missions by charging $3,248 to $3,681 per month. My min…" at bounding box center [554, 288] width 424 height 43
click at [497, 299] on input at bounding box center [506, 298] width 80 height 22
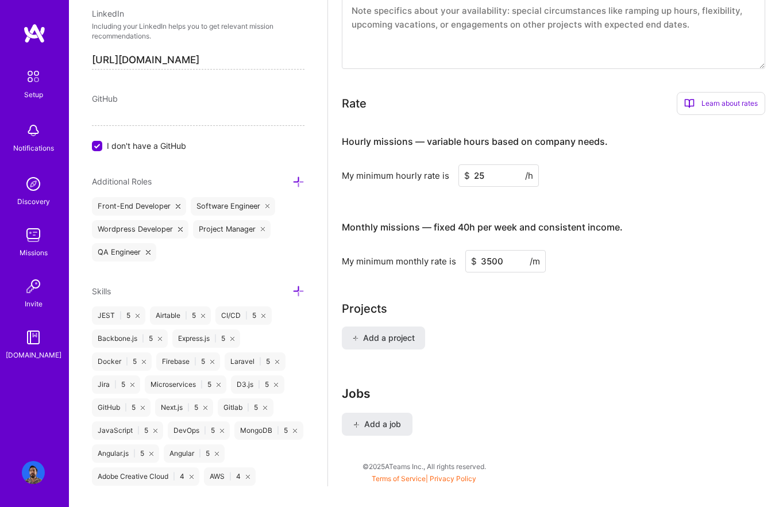
type input "3500"
click at [544, 328] on div "Add a project" at bounding box center [554, 344] width 424 height 37
click at [377, 334] on span "Add a project" at bounding box center [383, 337] width 63 height 11
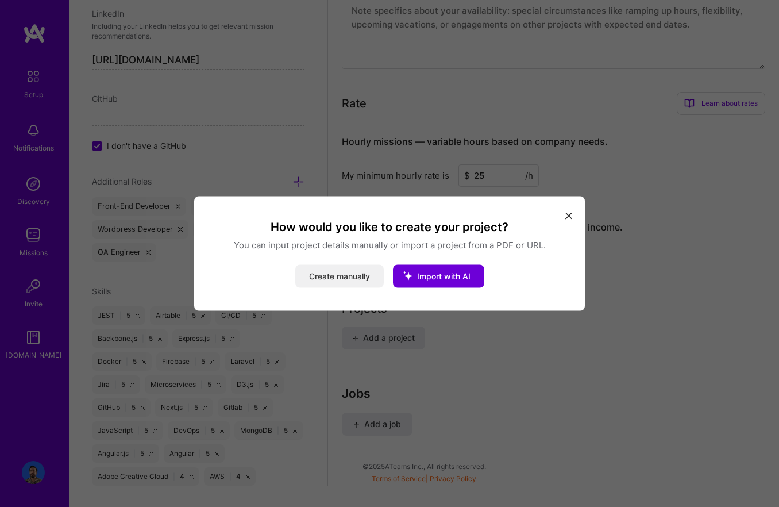
click at [349, 274] on button "Create manually" at bounding box center [339, 276] width 89 height 23
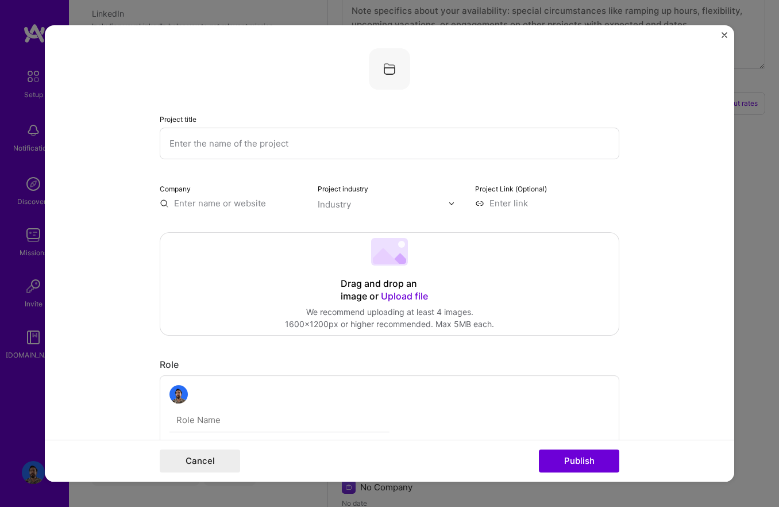
click at [260, 147] on input "text" at bounding box center [390, 144] width 460 height 32
click at [680, 309] on form "Project title Company Project industry Industry Project Link (Optional) Drag an…" at bounding box center [390, 253] width 690 height 456
click at [305, 136] on input "text" at bounding box center [390, 144] width 460 height 32
type input "Xinú"
drag, startPoint x: 239, startPoint y: 202, endPoint x: 342, endPoint y: 157, distance: 112.2
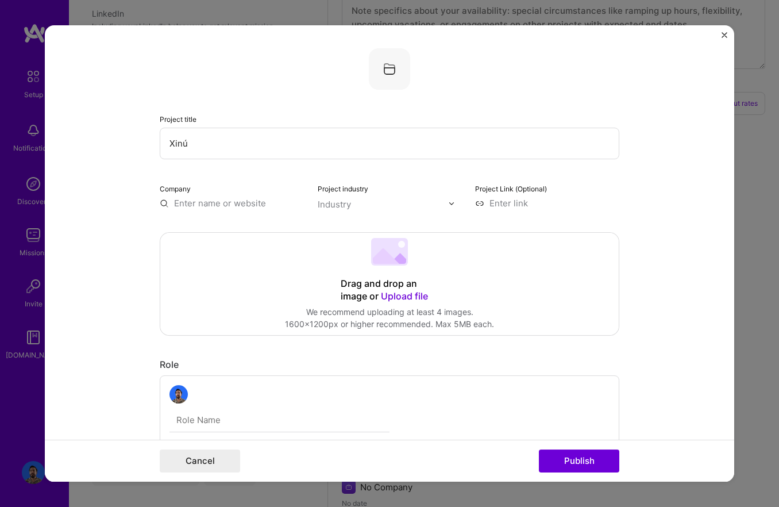
click at [239, 202] on input "text" at bounding box center [232, 203] width 144 height 12
paste input "https://xinu.mx/"
type input "https://xinu.mx/"
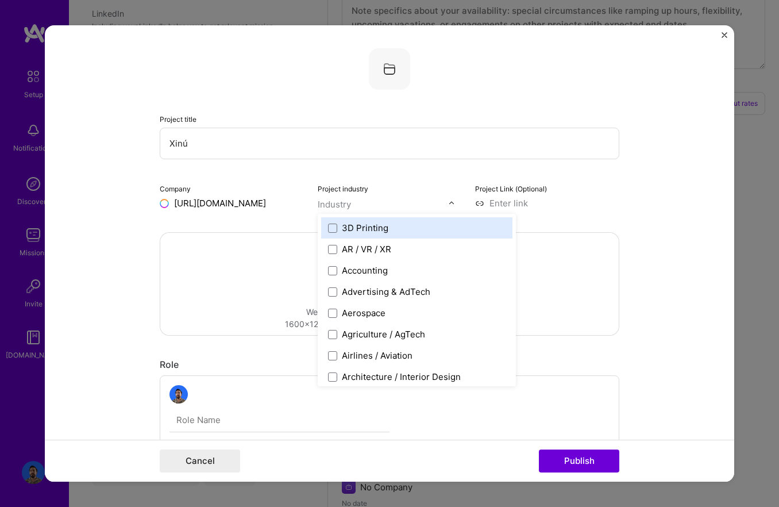
click at [321, 200] on div "Industry" at bounding box center [334, 204] width 33 height 12
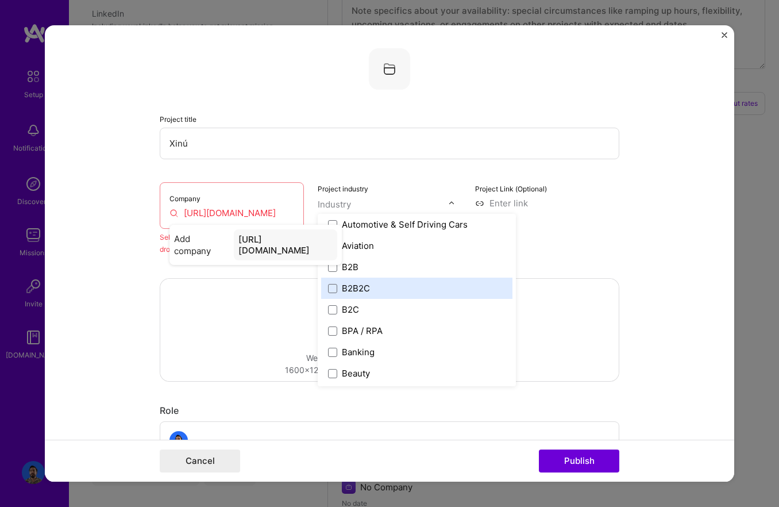
scroll to position [280, 0]
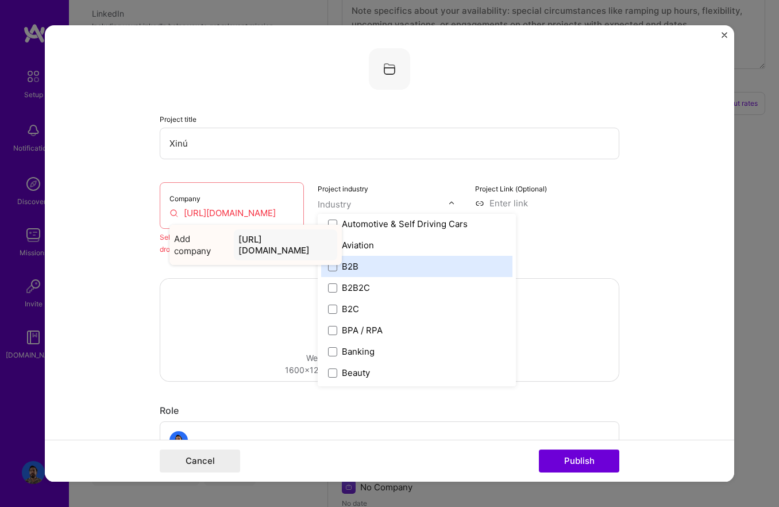
click at [290, 243] on div "https://xinu.mx/" at bounding box center [285, 244] width 103 height 31
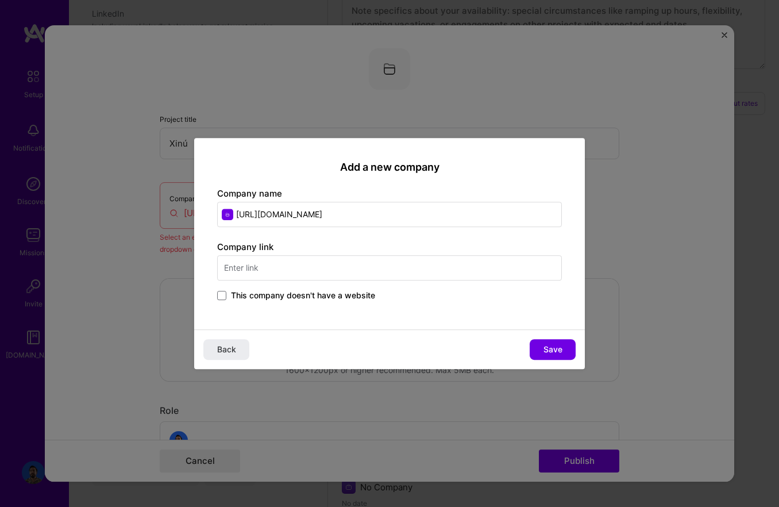
click at [310, 221] on input "https://xinu.mx/" at bounding box center [389, 214] width 345 height 25
type input "Xinú"
paste input "https://xinu.mx/"
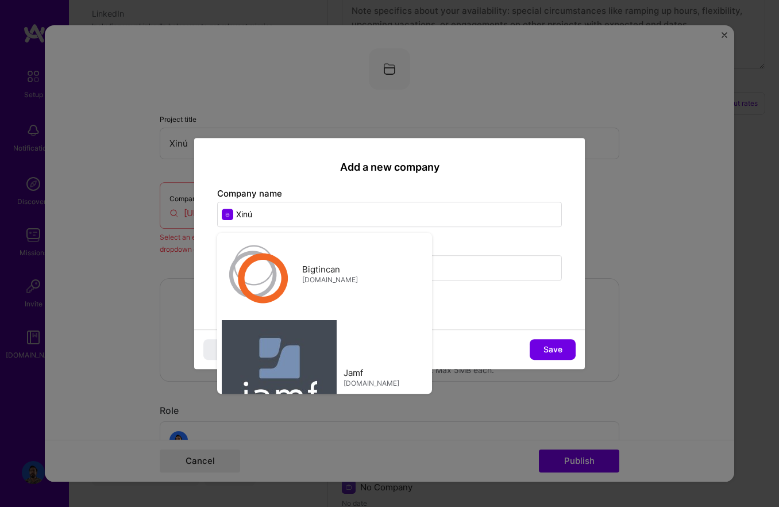
type input "https://xinu.mx"
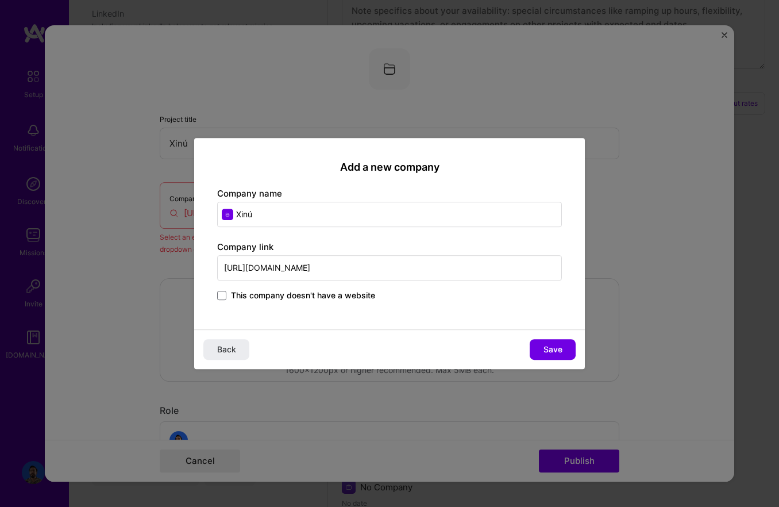
click at [495, 299] on div "This company doesn't have a website" at bounding box center [389, 296] width 345 height 13
click at [545, 347] on span "Save" at bounding box center [553, 349] width 19 height 11
type input "Xinú"
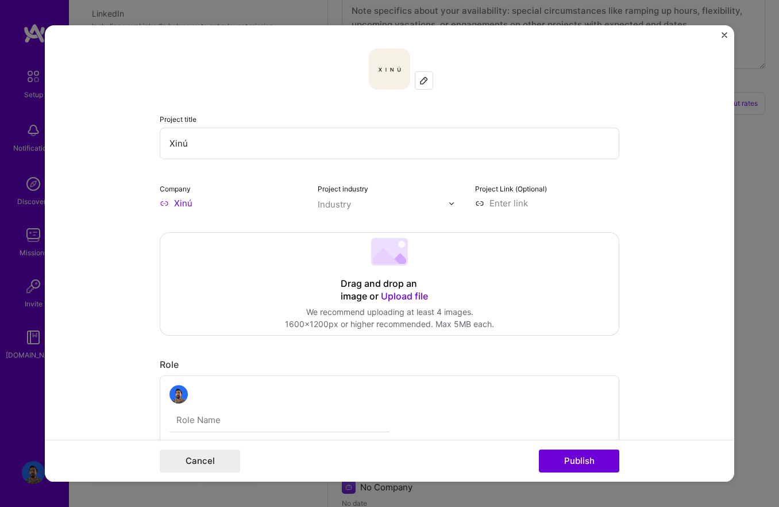
click at [351, 209] on input "text" at bounding box center [383, 204] width 131 height 12
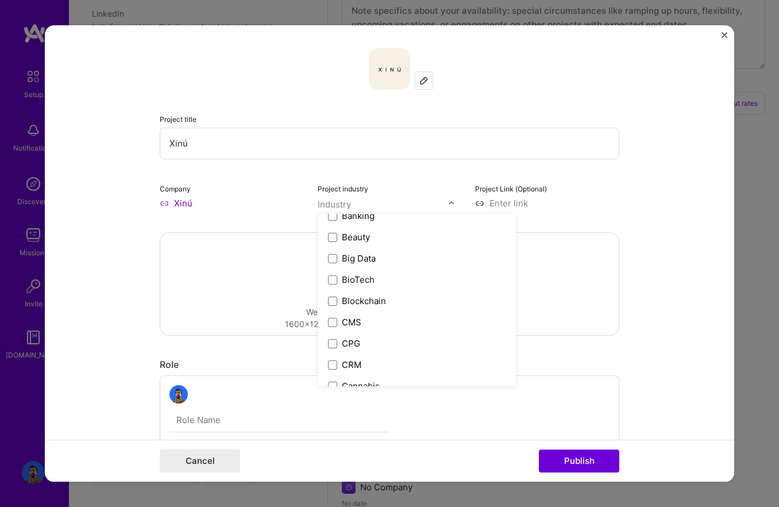
scroll to position [401, 0]
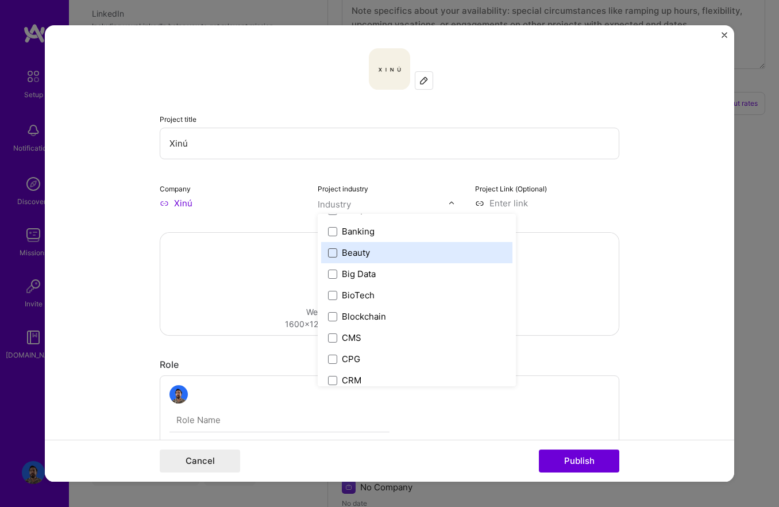
click at [333, 257] on span at bounding box center [332, 252] width 9 height 9
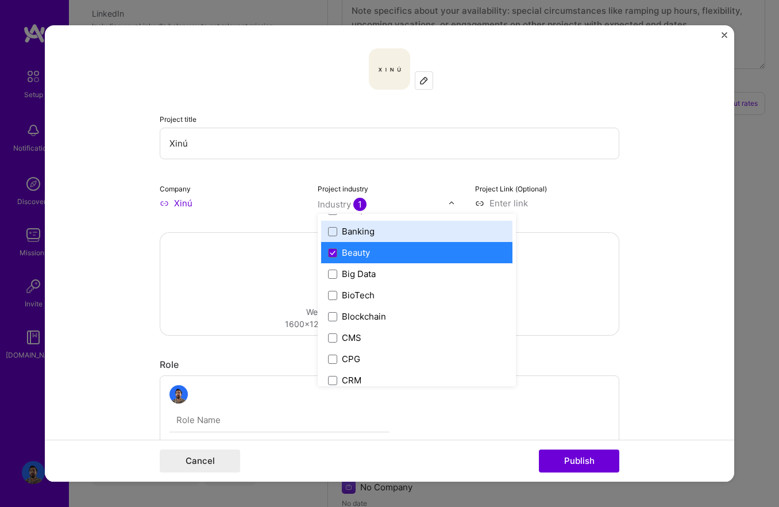
click at [556, 199] on input at bounding box center [547, 203] width 144 height 12
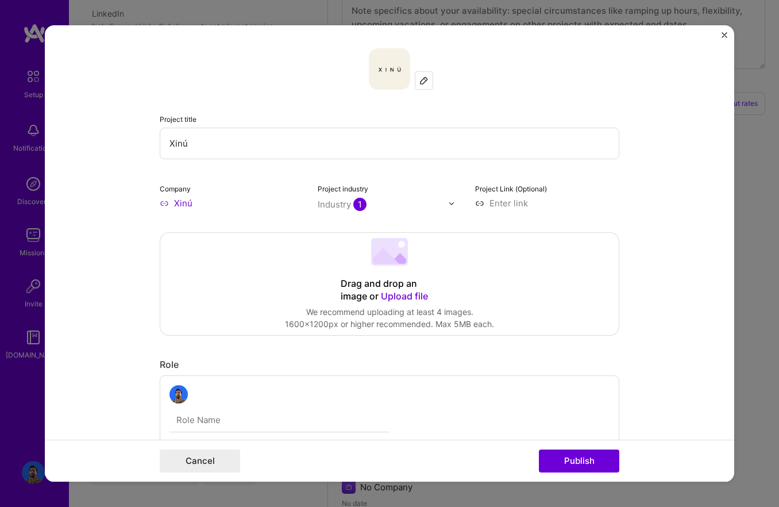
click at [655, 219] on form "Project title Xinú Company Xinú Project industry Industry 1 Project Link (Optio…" at bounding box center [390, 253] width 690 height 456
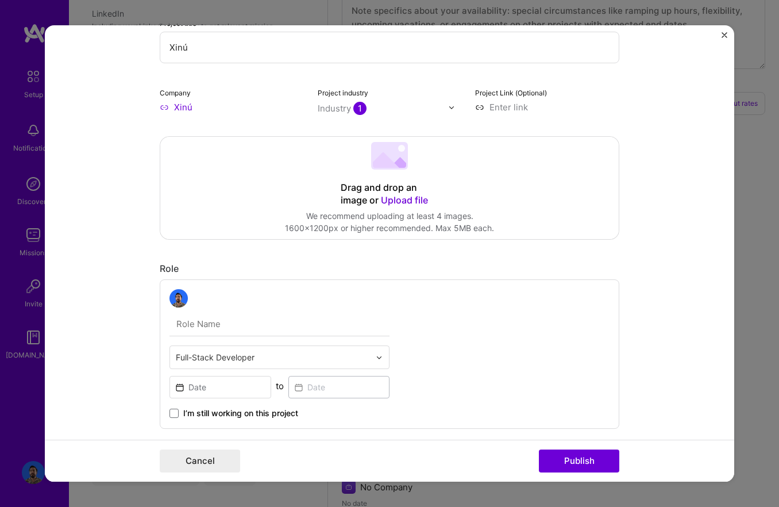
scroll to position [86, 0]
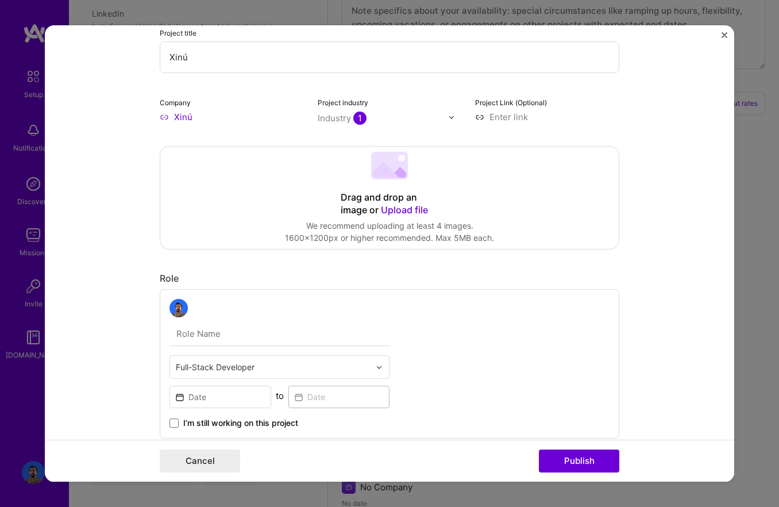
click at [405, 229] on div "We recommend uploading at least 4 images." at bounding box center [389, 226] width 209 height 12
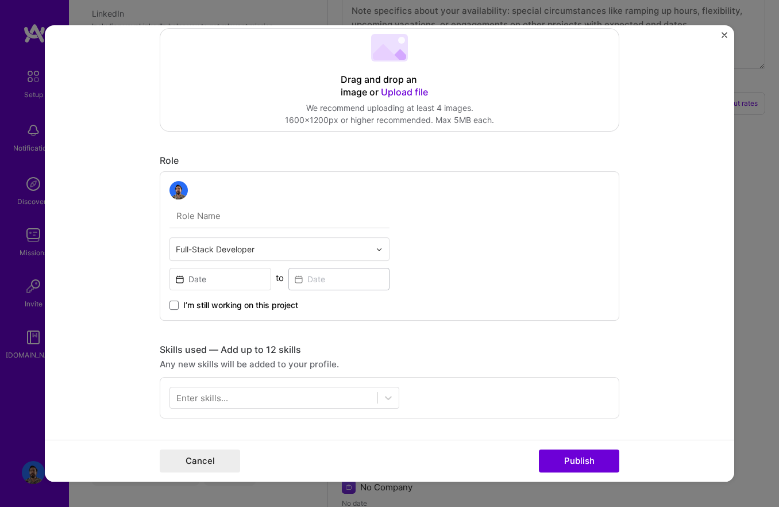
scroll to position [147, 0]
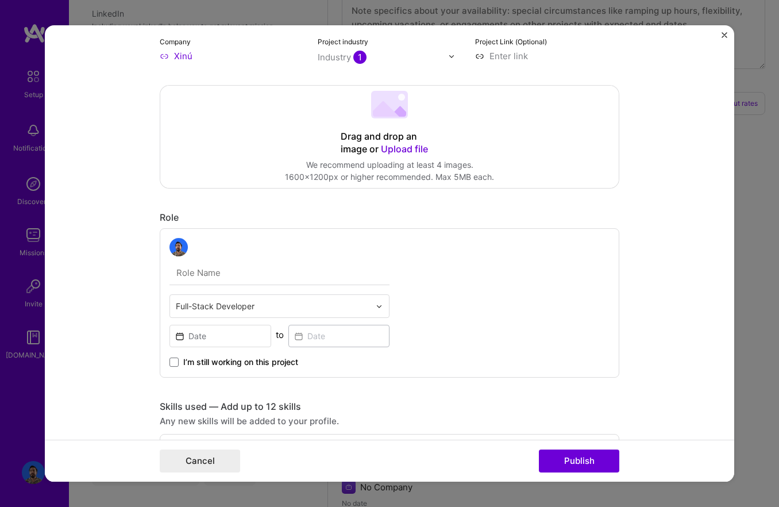
click at [380, 175] on div "1600x1200px or higher recommended. Max 5MB each." at bounding box center [389, 177] width 209 height 12
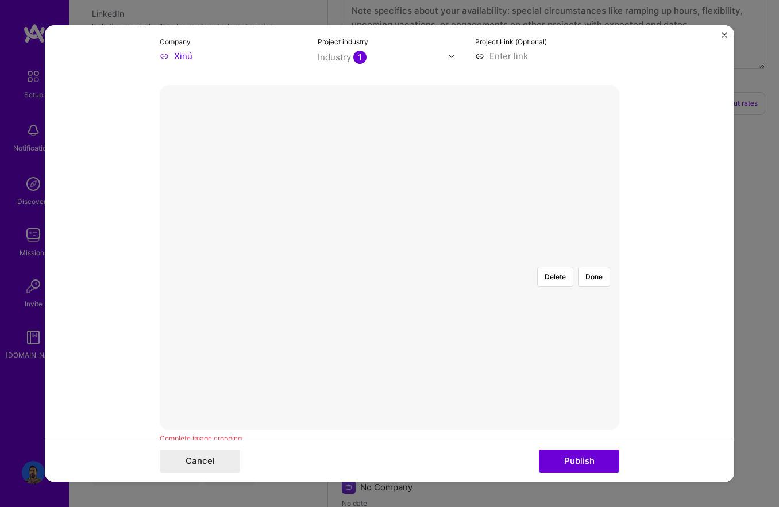
click at [660, 300] on form "Project title Xinú Company Xinú Project industry Industry 1 Project Link (Optio…" at bounding box center [390, 253] width 690 height 456
click at [597, 267] on button "Done" at bounding box center [594, 277] width 32 height 20
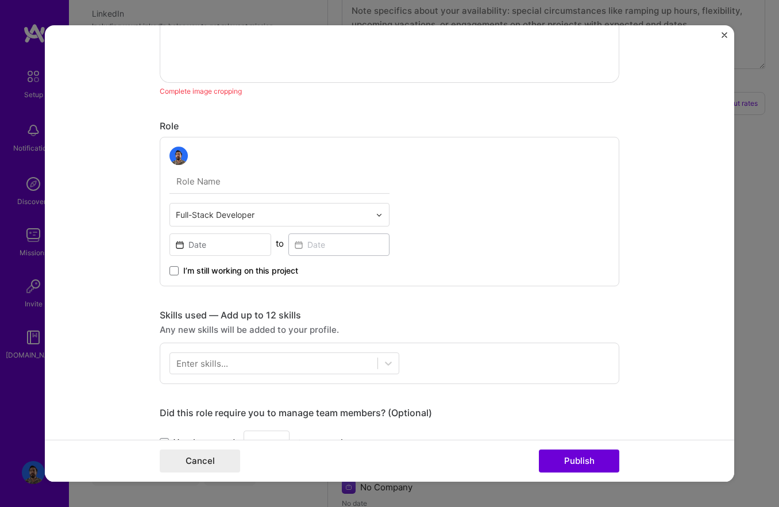
scroll to position [522, 0]
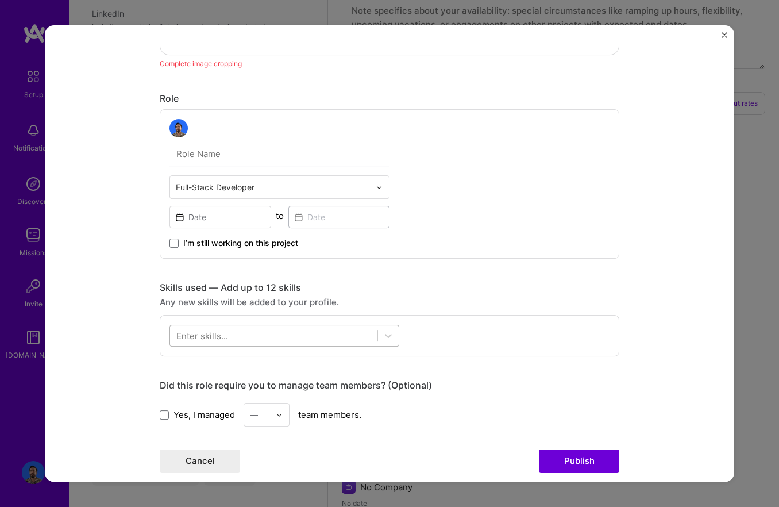
click at [291, 338] on div at bounding box center [273, 335] width 207 height 19
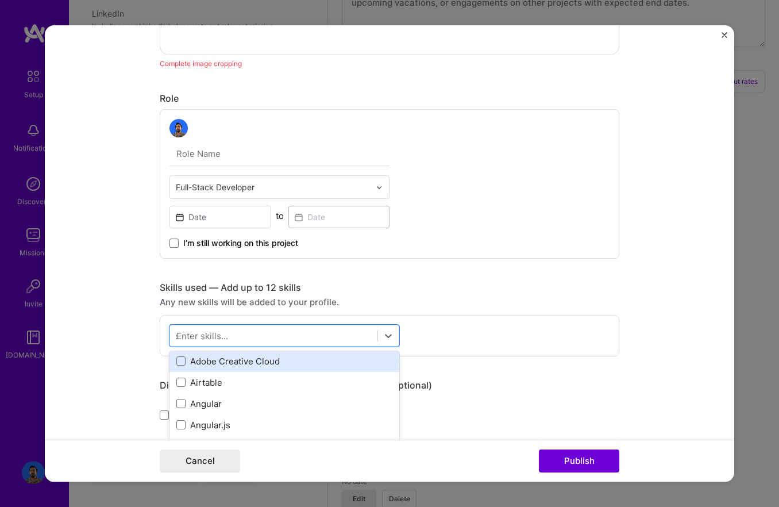
scroll to position [0, 0]
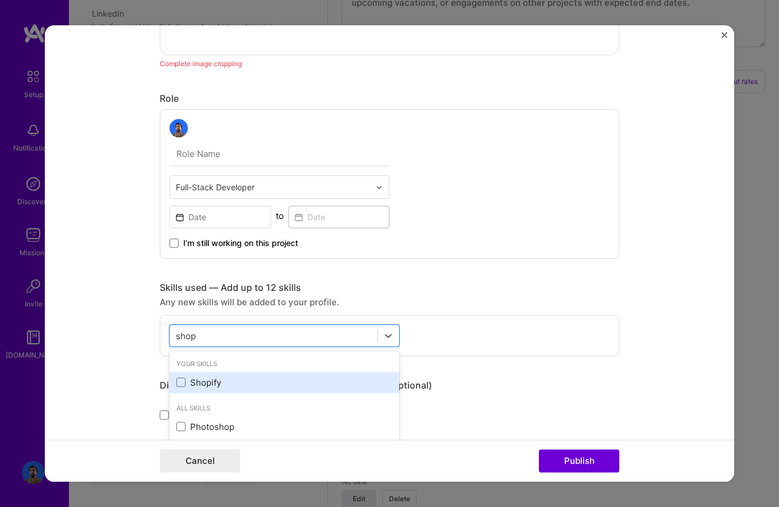
click at [262, 385] on div "Shopify" at bounding box center [284, 382] width 216 height 12
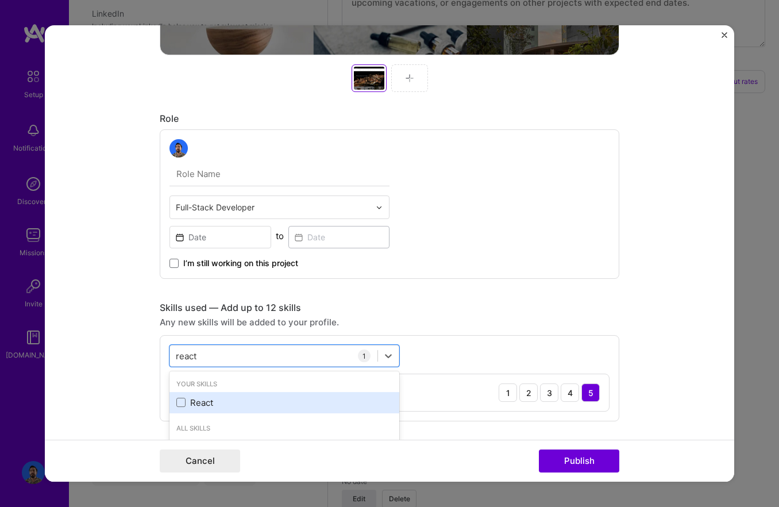
click at [209, 397] on div "React" at bounding box center [284, 403] width 216 height 12
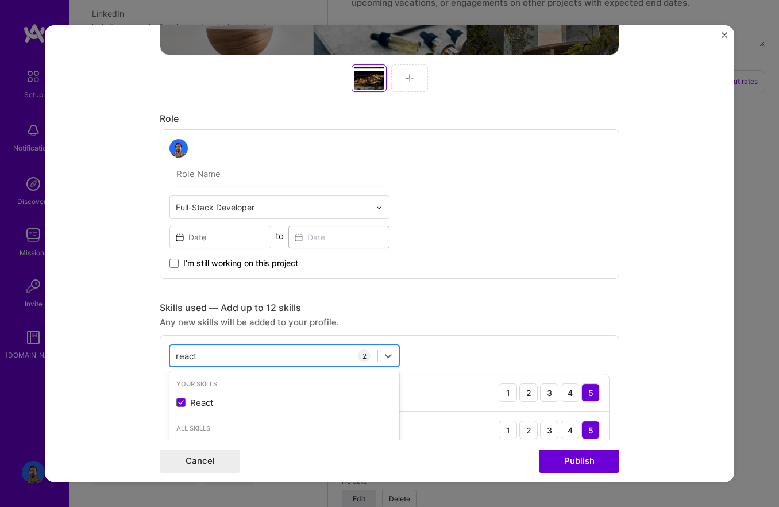
click at [197, 356] on input "react" at bounding box center [187, 356] width 22 height 12
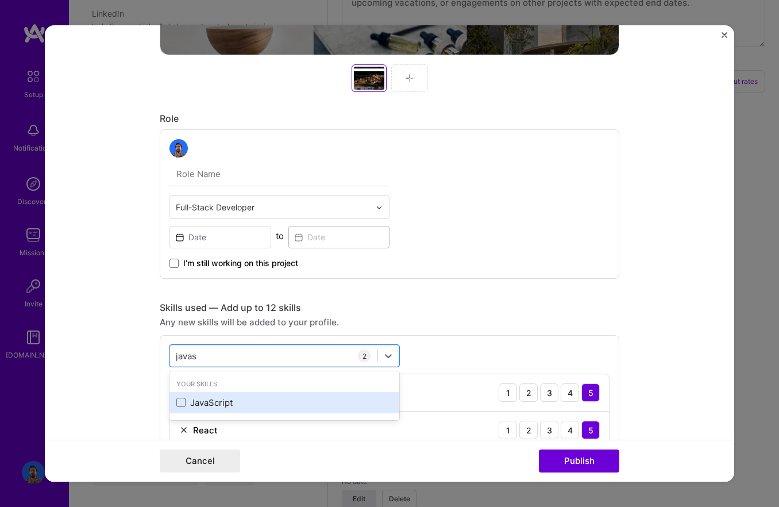
click at [216, 405] on div "JavaScript" at bounding box center [284, 403] width 216 height 12
click at [112, 379] on form "Project title Xinú Company Xinú Project industry Industry 1 Project Link (Optio…" at bounding box center [390, 253] width 690 height 456
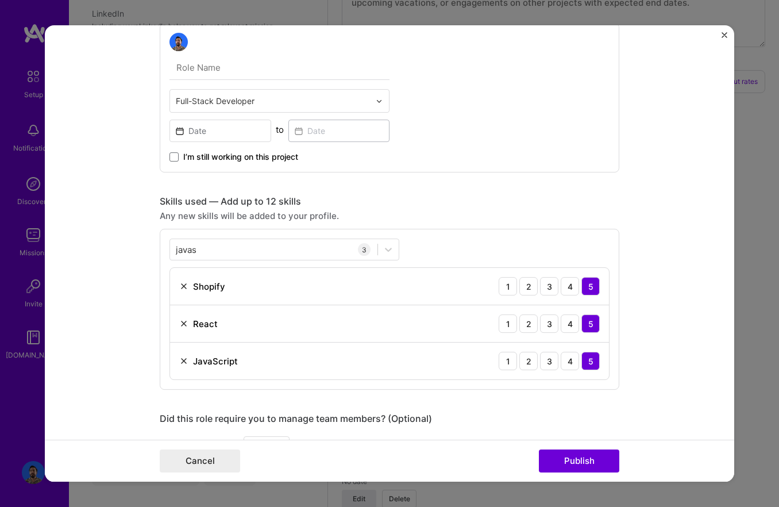
scroll to position [638, 0]
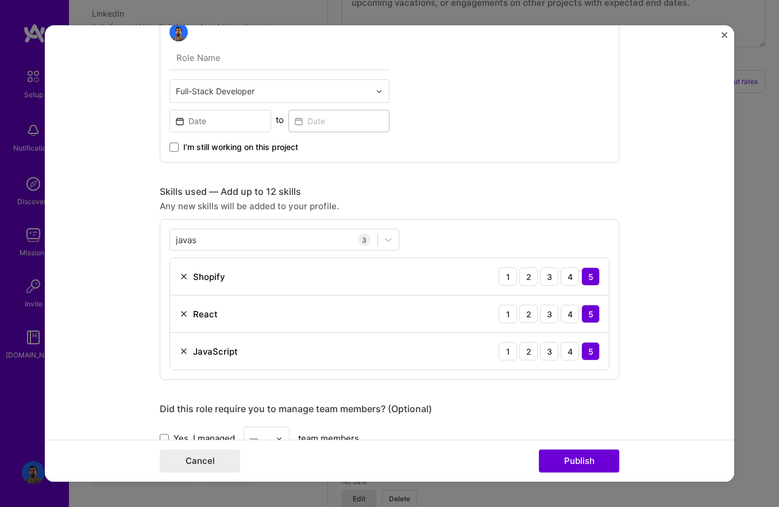
click at [178, 351] on div "JavaScript 1 2 3 4 5" at bounding box center [389, 351] width 439 height 37
click at [183, 351] on img at bounding box center [183, 351] width 9 height 9
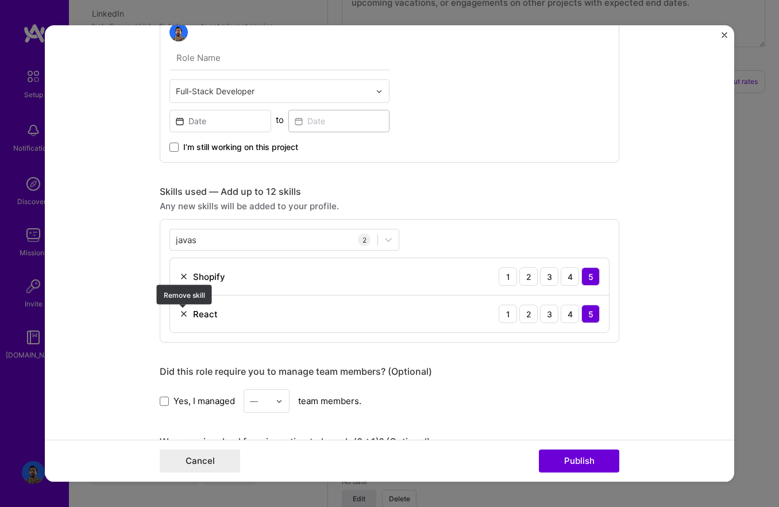
click at [185, 317] on img at bounding box center [183, 313] width 9 height 9
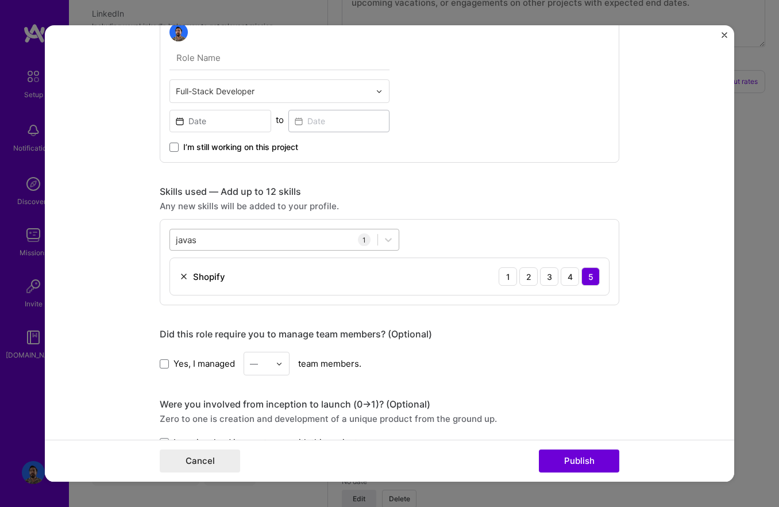
click at [202, 247] on div "javas javas" at bounding box center [273, 239] width 207 height 19
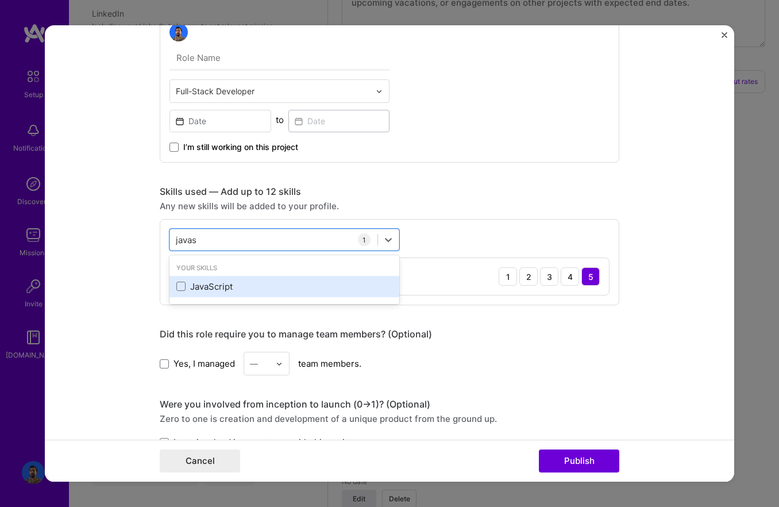
click at [203, 280] on div "JavaScript" at bounding box center [284, 286] width 216 height 12
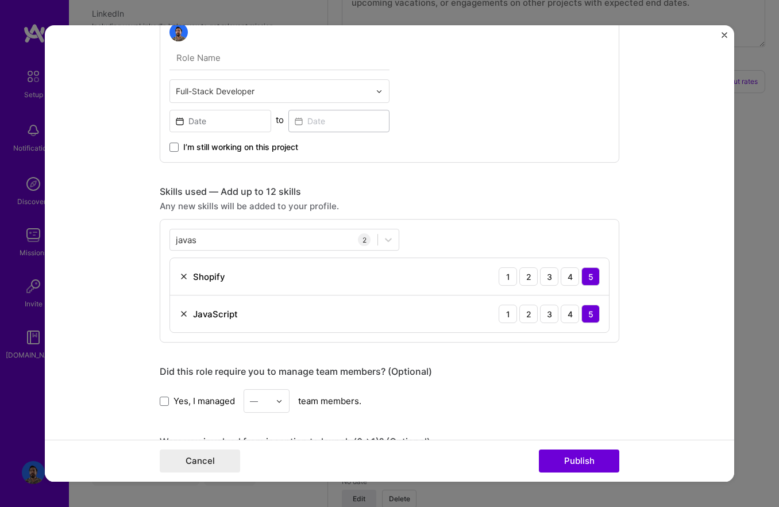
click at [128, 307] on form "Project title Xinú Company Xinú Project industry Industry 1 Project Link (Optio…" at bounding box center [390, 253] width 690 height 456
click at [209, 243] on div "javas javas" at bounding box center [273, 239] width 207 height 19
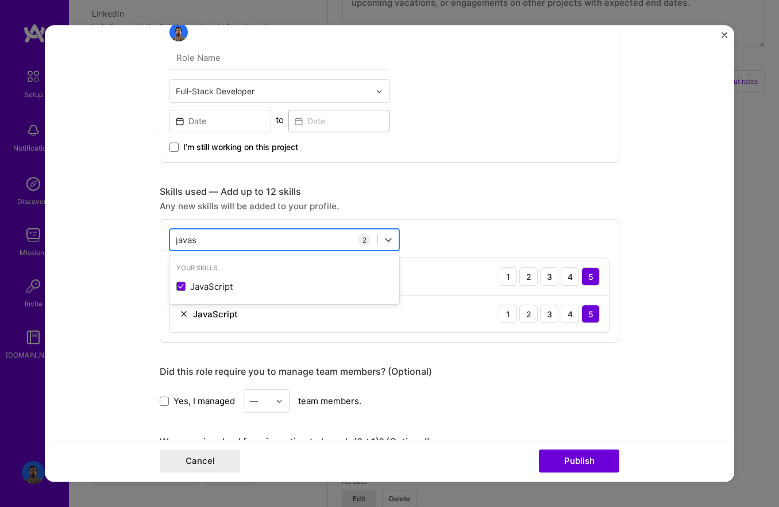
click at [209, 243] on div "javas javas" at bounding box center [273, 239] width 207 height 19
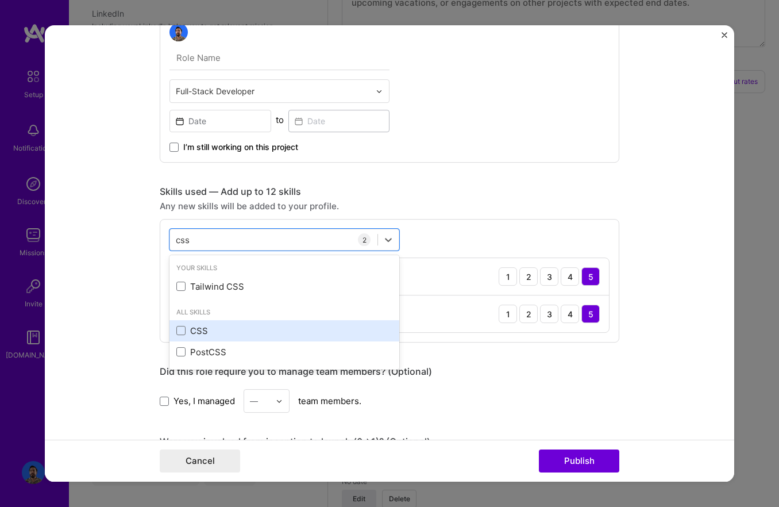
click at [207, 328] on div "CSS" at bounding box center [284, 331] width 216 height 12
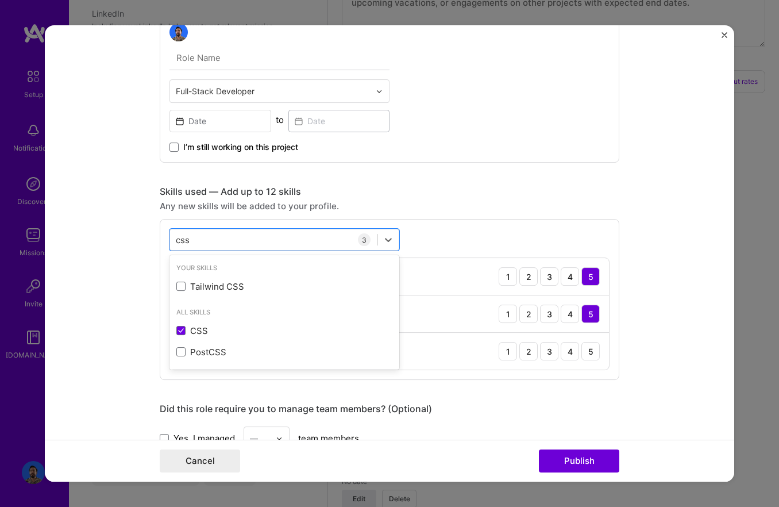
click at [125, 309] on form "Project title Xinú Company Xinú Project industry Industry 1 Project Link (Optio…" at bounding box center [390, 253] width 690 height 456
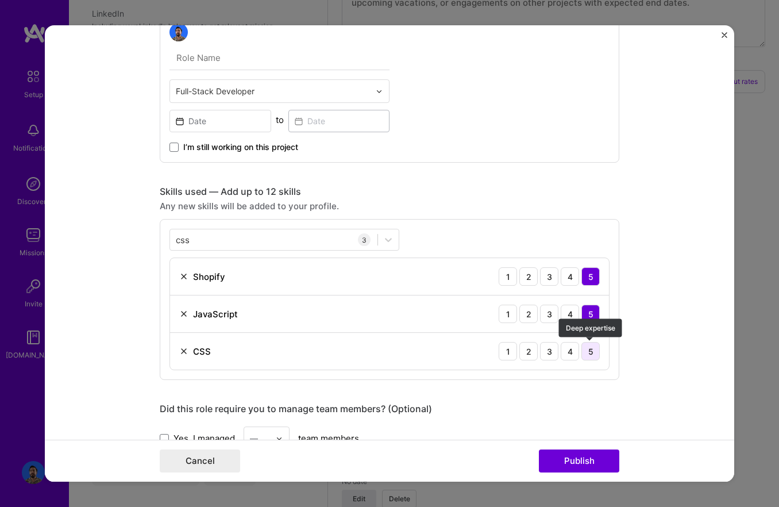
click at [594, 356] on div "5" at bounding box center [591, 351] width 18 height 18
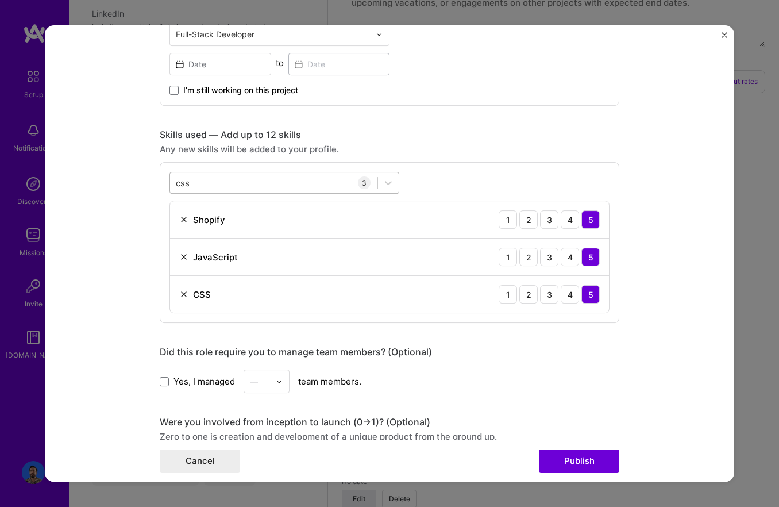
scroll to position [694, 0]
click at [219, 179] on div "css css" at bounding box center [273, 184] width 207 height 19
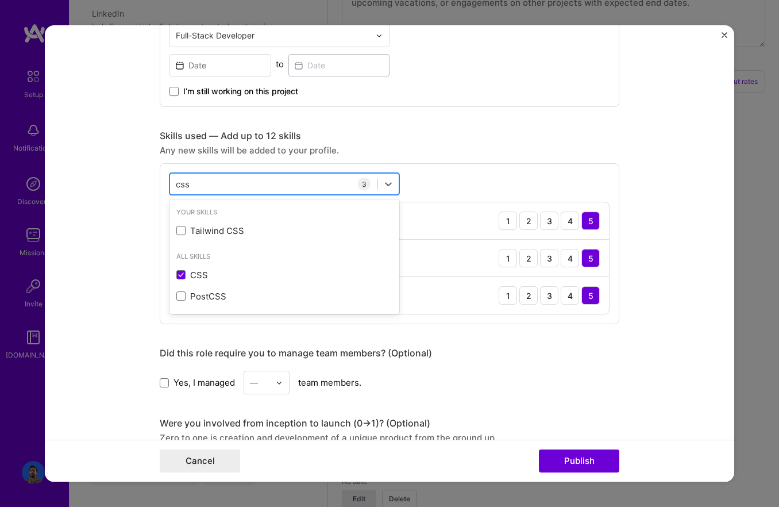
click at [219, 179] on div "css css" at bounding box center [273, 184] width 207 height 19
type input "Liquid"
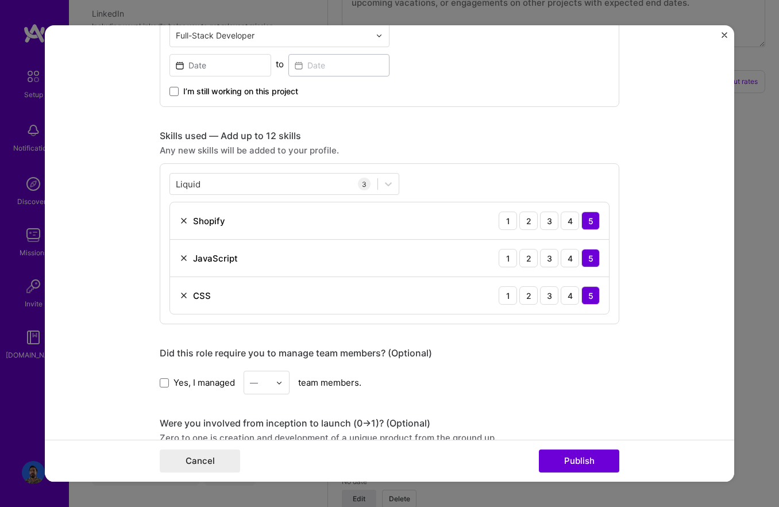
click at [155, 217] on form "Project title Xinú Company Xinú Project industry Industry 1 Project Link (Optio…" at bounding box center [390, 253] width 690 height 456
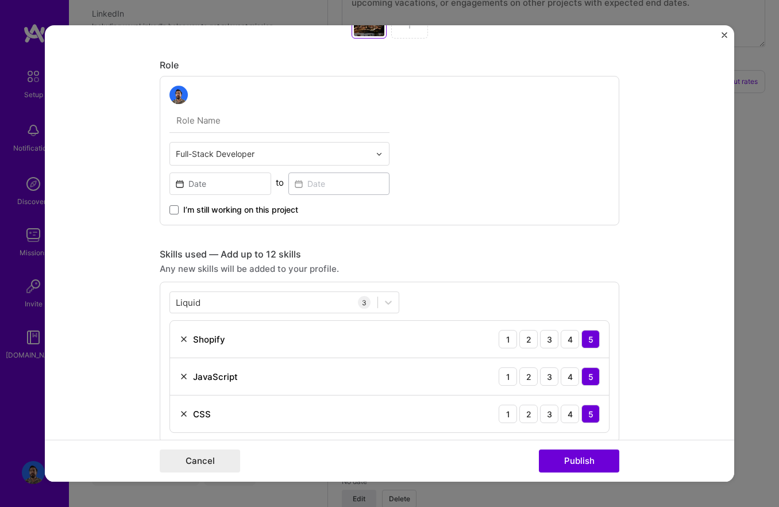
scroll to position [575, 0]
click at [249, 187] on input at bounding box center [221, 184] width 102 height 22
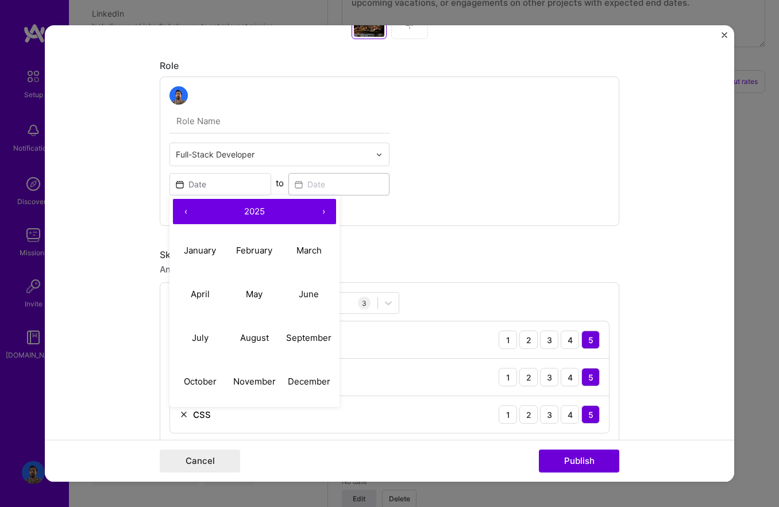
drag, startPoint x: 443, startPoint y: 217, endPoint x: 285, endPoint y: 217, distance: 158.1
click at [440, 217] on div "Full-Stack Developer ‹ 2025 › January February March April May June July August…" at bounding box center [390, 150] width 460 height 149
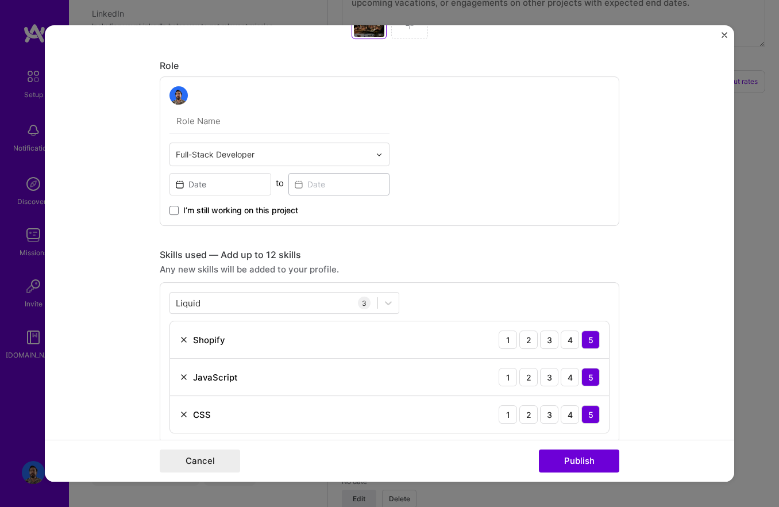
click at [195, 218] on div "Full-Stack Developer to I’m still working on this project" at bounding box center [390, 150] width 460 height 149
click at [207, 212] on span "I’m still working on this project" at bounding box center [240, 210] width 115 height 11
click at [0, 0] on input "I’m still working on this project" at bounding box center [0, 0] width 0 height 0
click at [139, 214] on form "Project title Xinú Company Xinú Project industry Industry 1 Project Link (Optio…" at bounding box center [390, 253] width 690 height 456
click at [228, 190] on input at bounding box center [221, 184] width 102 height 22
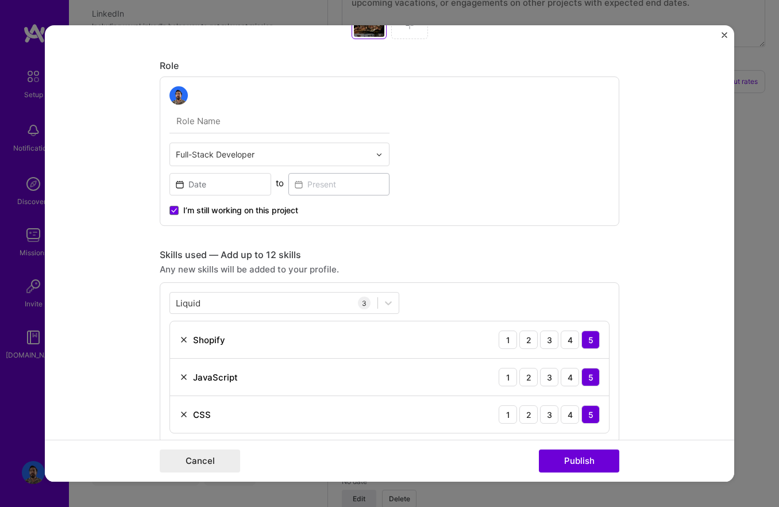
drag, startPoint x: 359, startPoint y: 214, endPoint x: 198, endPoint y: 209, distance: 161.6
click at [352, 214] on div "I’m still working on this project" at bounding box center [280, 205] width 220 height 21
drag, startPoint x: 191, startPoint y: 209, endPoint x: 194, endPoint y: 194, distance: 14.8
click at [191, 209] on span "I’m still working on this project" at bounding box center [240, 210] width 115 height 11
click at [0, 0] on input "I’m still working on this project" at bounding box center [0, 0] width 0 height 0
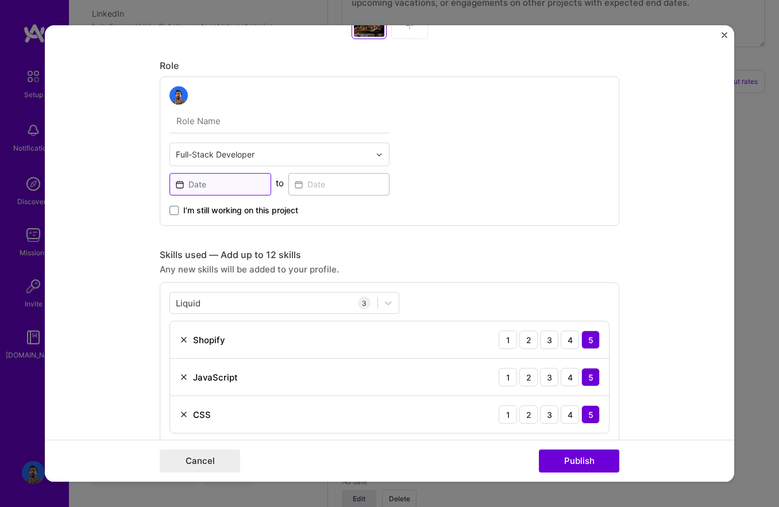
click at [199, 185] on input at bounding box center [221, 184] width 102 height 22
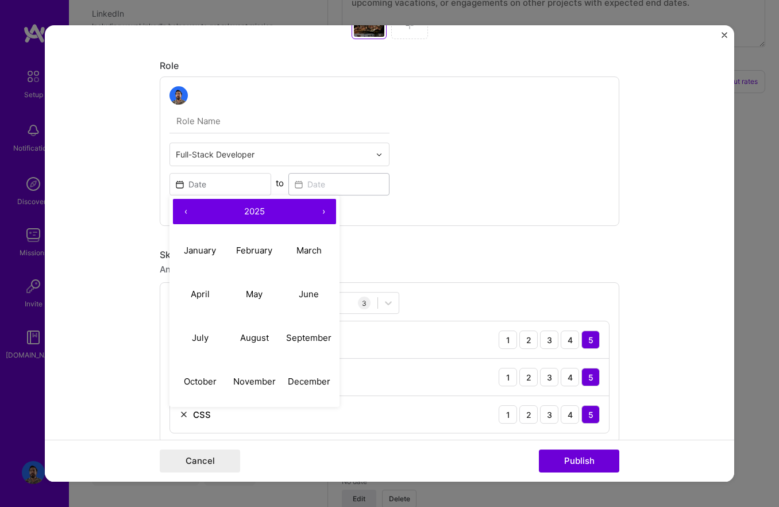
click at [184, 218] on button "‹" at bounding box center [185, 211] width 25 height 25
click at [289, 366] on button "December" at bounding box center [309, 382] width 55 height 44
type input "Dec, 2024"
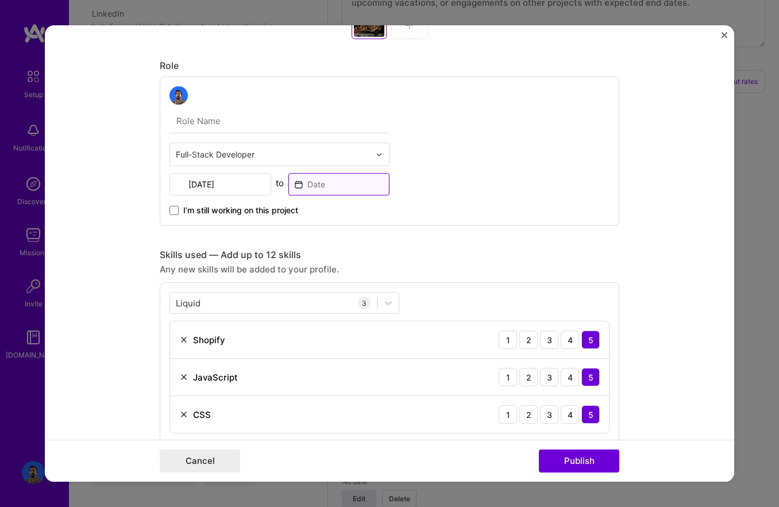
click at [318, 182] on input at bounding box center [340, 184] width 102 height 22
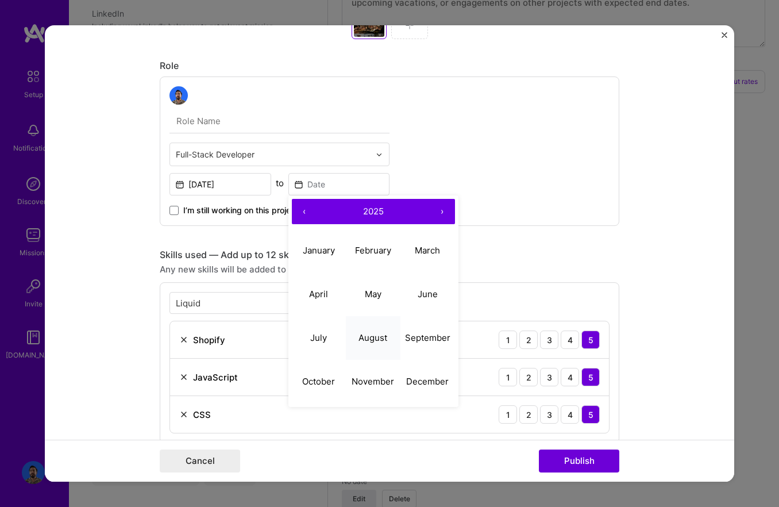
click at [372, 325] on button "August" at bounding box center [373, 338] width 55 height 44
type input "[DATE]"
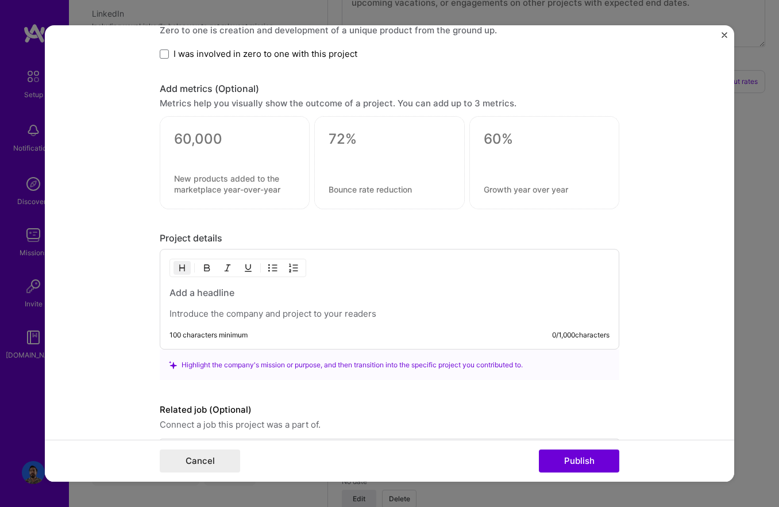
scroll to position [1101, 0]
click at [209, 153] on div at bounding box center [234, 155] width 121 height 12
drag, startPoint x: 207, startPoint y: 143, endPoint x: 207, endPoint y: 151, distance: 8.0
click at [207, 143] on textarea at bounding box center [234, 140] width 121 height 17
click at [322, 240] on div "Project details" at bounding box center [390, 239] width 460 height 12
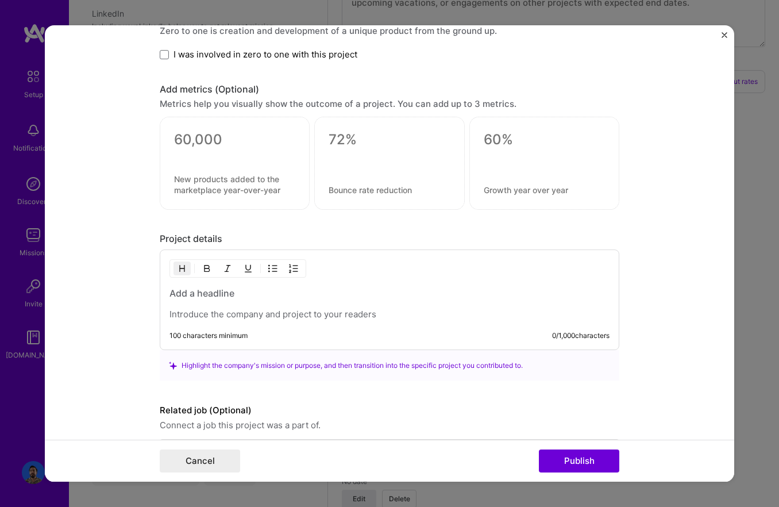
scroll to position [1145, 0]
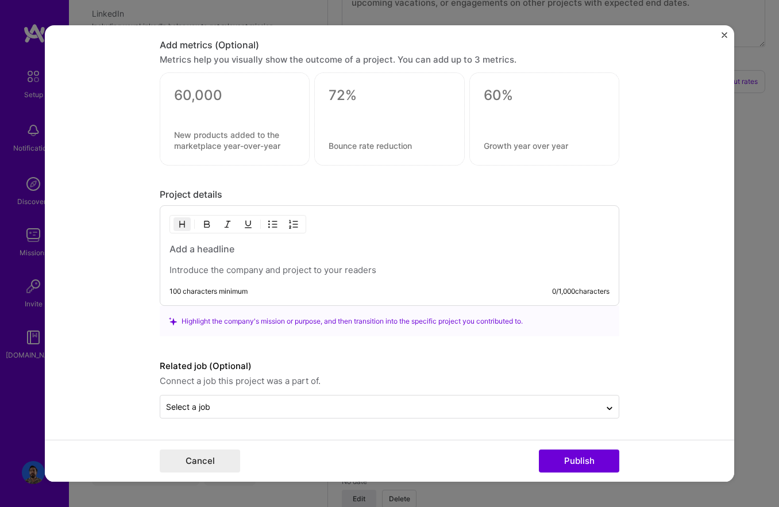
click at [193, 252] on h3 at bounding box center [390, 249] width 440 height 13
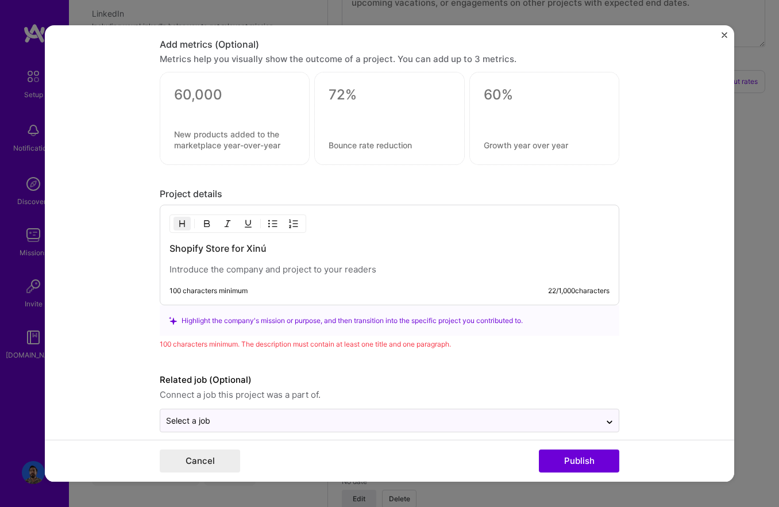
click at [216, 276] on div "Shopify Store for Xinú 100 characters minimum 22 / 1,000 characters" at bounding box center [390, 255] width 460 height 101
click at [217, 272] on p at bounding box center [390, 269] width 440 height 11
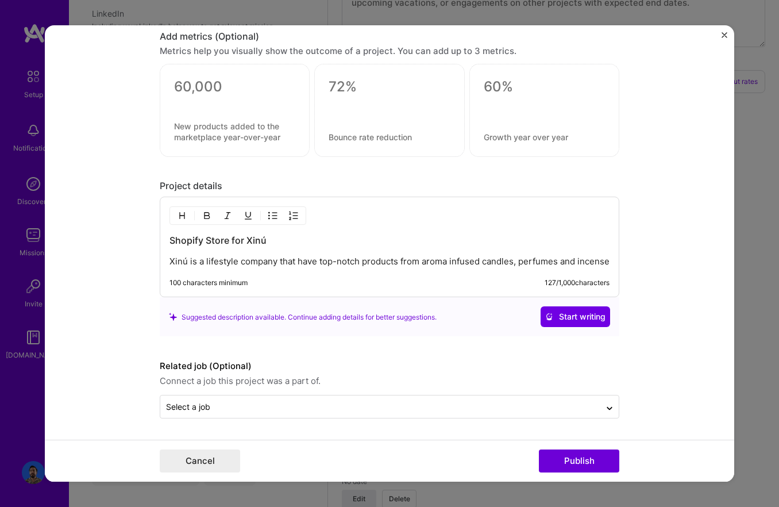
scroll to position [1166, 0]
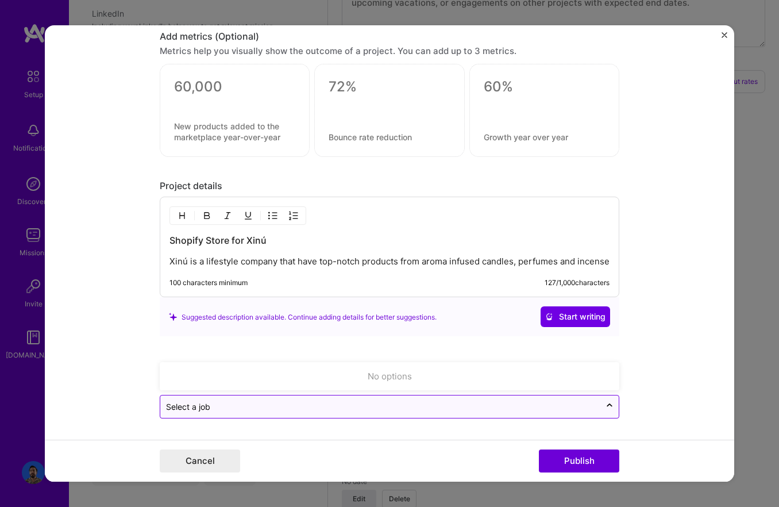
click at [378, 408] on input "text" at bounding box center [380, 407] width 429 height 12
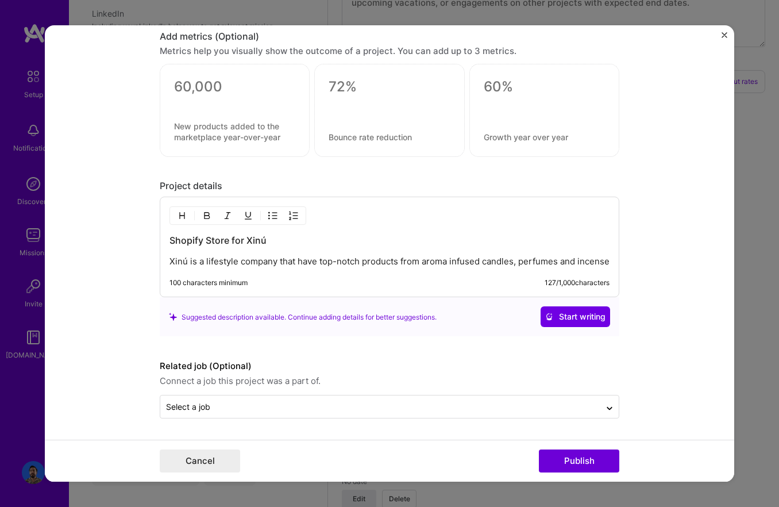
drag, startPoint x: 120, startPoint y: 378, endPoint x: 169, endPoint y: 384, distance: 49.8
click at [120, 378] on form "Project title Xinú Company Xinú Project industry Industry 1 Project Link (Optio…" at bounding box center [390, 253] width 690 height 456
click at [589, 458] on button "Publish" at bounding box center [579, 460] width 80 height 23
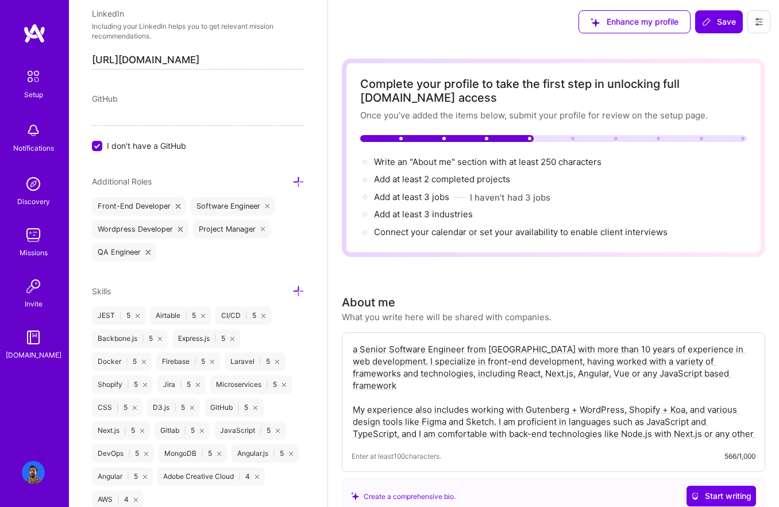
scroll to position [0, 0]
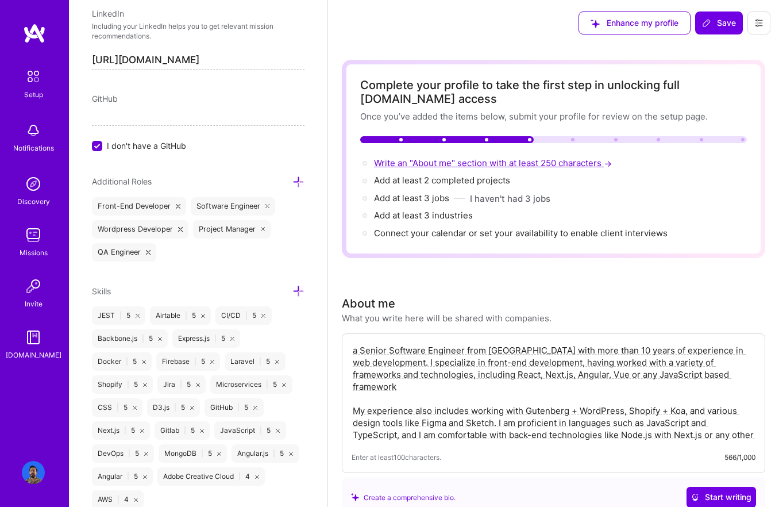
click at [485, 162] on span "Write an "About me" section with at least 250 characters →" at bounding box center [494, 162] width 240 height 11
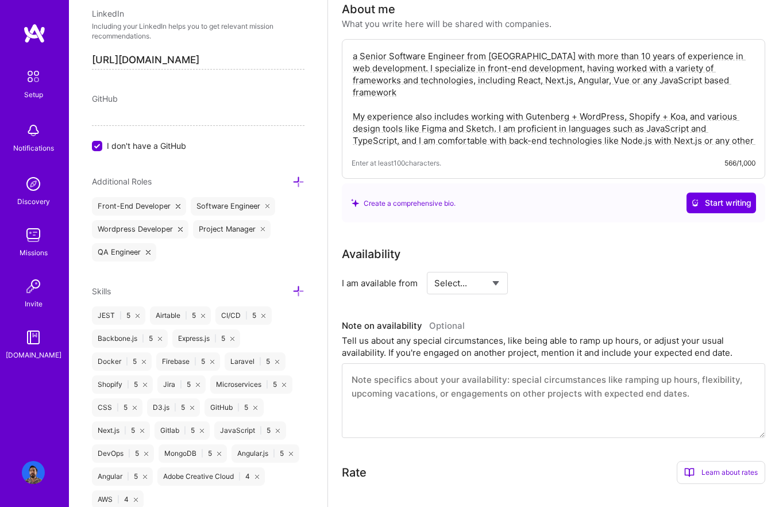
scroll to position [295, 0]
click at [485, 162] on div "Enter at least 100 characters. 566/1,000" at bounding box center [554, 162] width 404 height 12
click at [500, 145] on textarea "a Senior Software Engineer from [GEOGRAPHIC_DATA] with more than 10 years of ex…" at bounding box center [554, 97] width 404 height 99
click at [500, 279] on select "Select... Right Now Future Date Not Available" at bounding box center [468, 282] width 66 height 29
select select "Right Now"
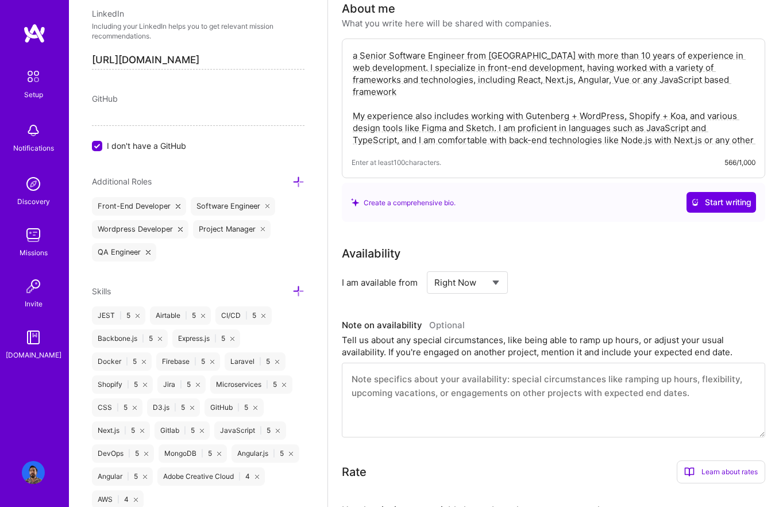
click at [435, 268] on select "Select... Right Now Future Date Not Available" at bounding box center [468, 282] width 66 height 29
click at [558, 289] on input at bounding box center [572, 282] width 69 height 22
type input "30"
click at [569, 323] on h3 "Note on availability Optional" at bounding box center [554, 325] width 424 height 17
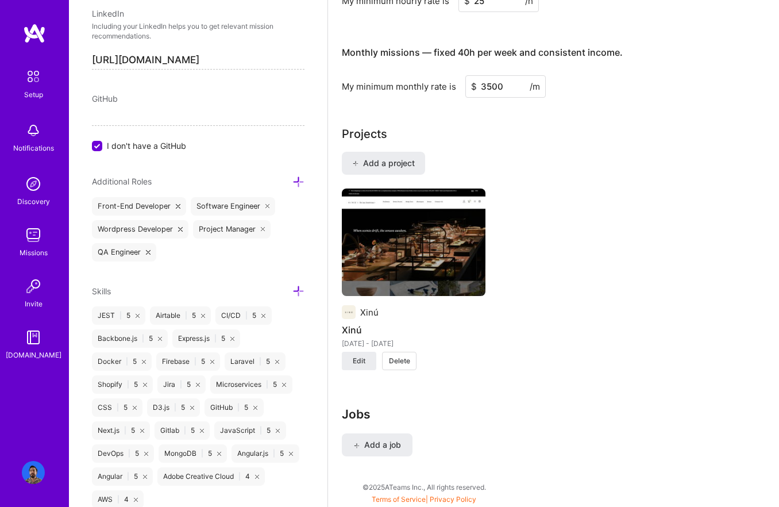
scroll to position [0, 0]
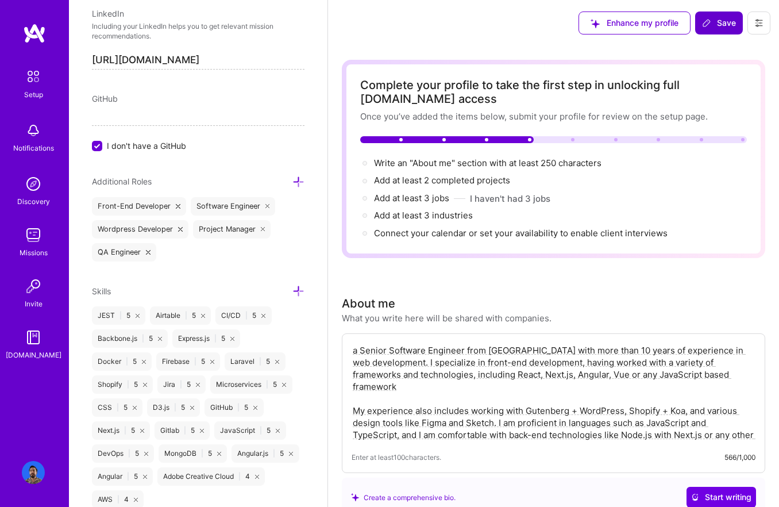
click at [715, 26] on span "Save" at bounding box center [719, 22] width 34 height 11
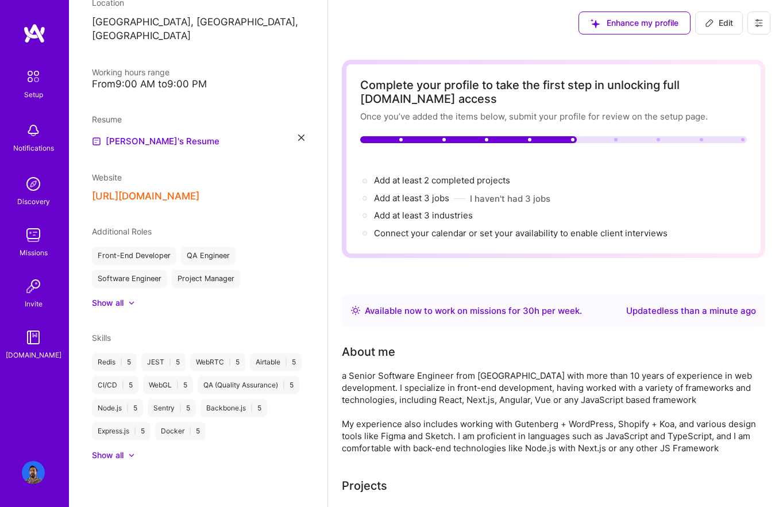
scroll to position [202, 0]
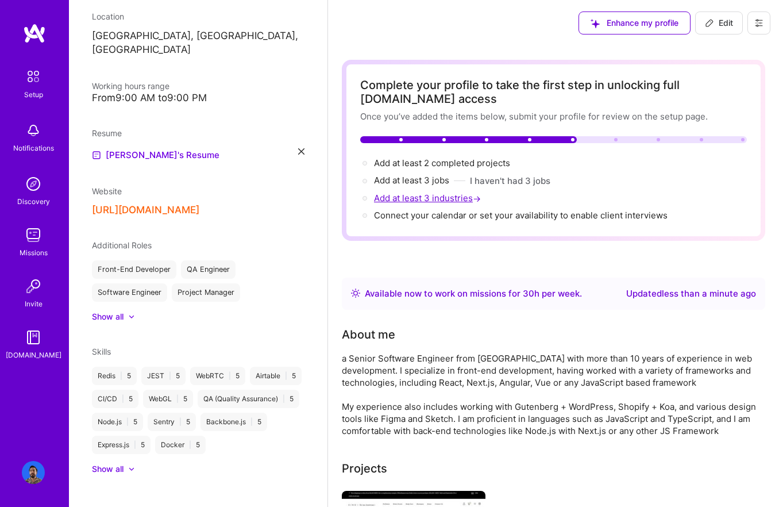
click at [440, 195] on span "Add at least 3 industries →" at bounding box center [428, 198] width 109 height 11
select select "US"
select select "Right Now"
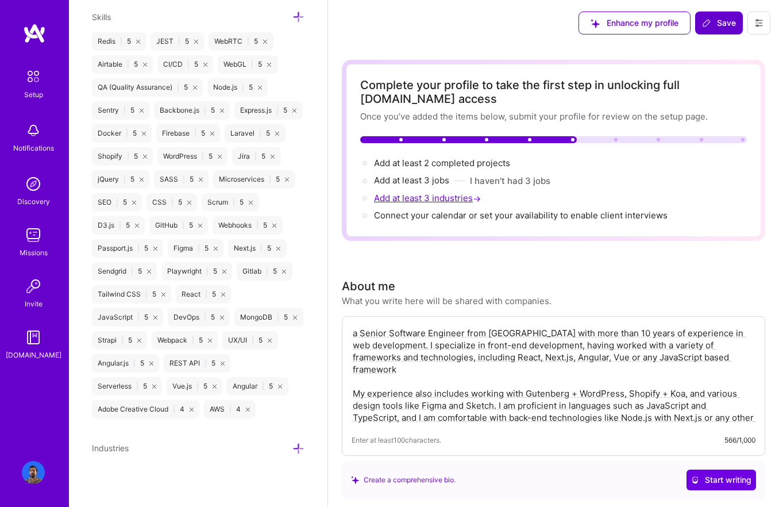
scroll to position [898, 0]
click at [294, 445] on icon at bounding box center [299, 447] width 12 height 12
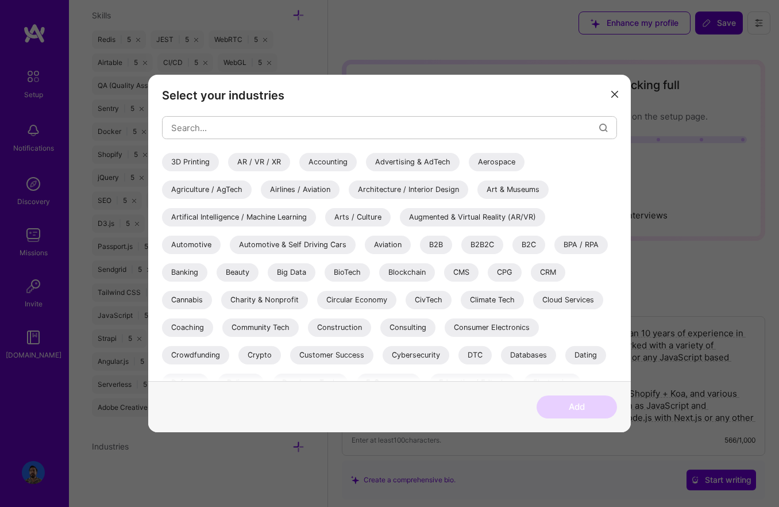
click at [405, 188] on div "Architecture / Interior Design" at bounding box center [409, 189] width 120 height 18
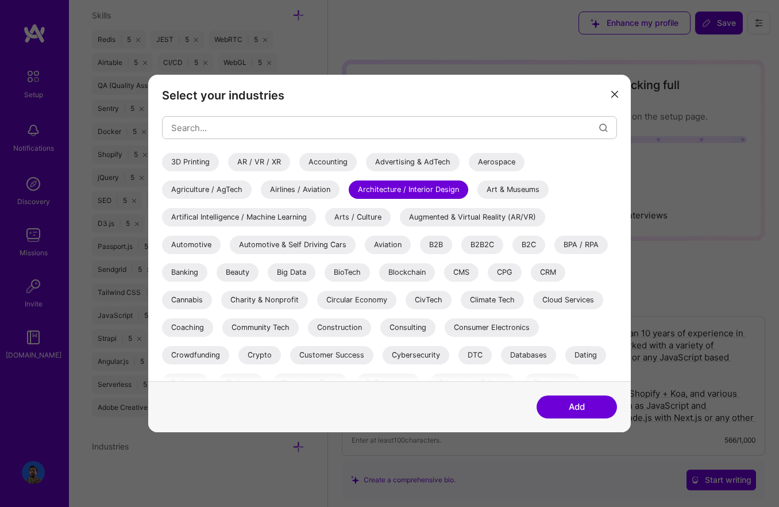
click at [402, 160] on div "Advertising & AdTech" at bounding box center [413, 162] width 94 height 18
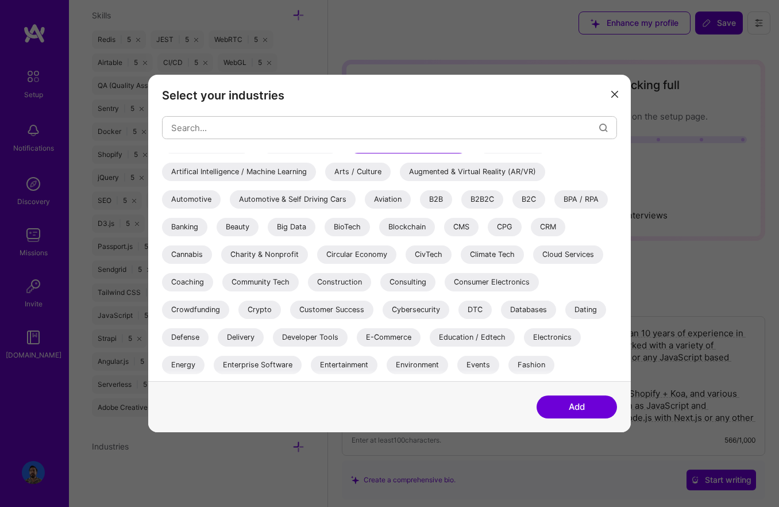
scroll to position [66, 0]
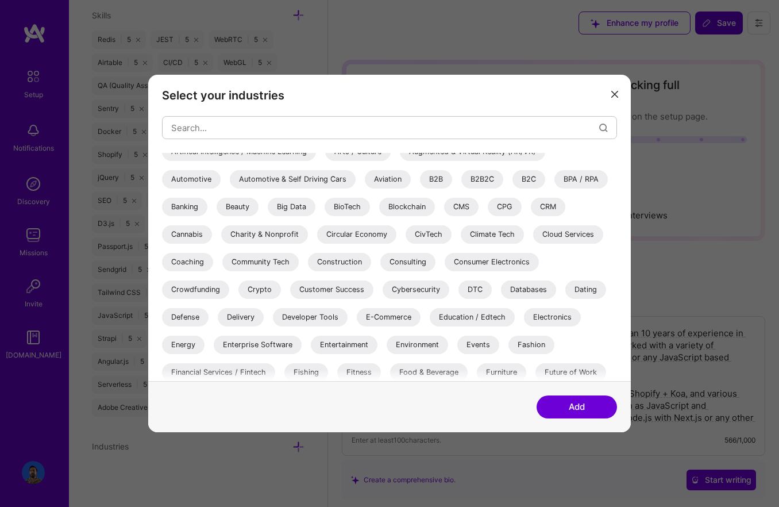
click at [239, 203] on div "Beauty" at bounding box center [238, 207] width 42 height 18
click at [473, 207] on div "CMS" at bounding box center [461, 207] width 34 height 18
click at [426, 179] on div "B2B" at bounding box center [436, 179] width 32 height 18
click at [517, 182] on div "B2C" at bounding box center [529, 179] width 33 height 18
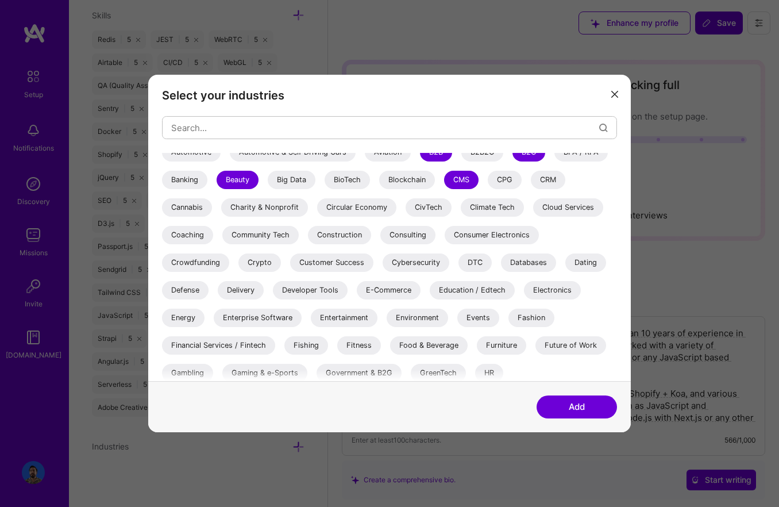
scroll to position [94, 0]
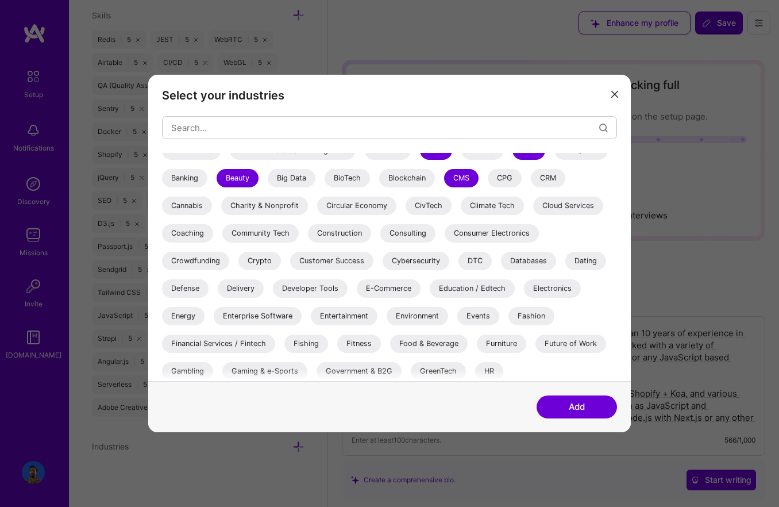
click at [547, 207] on div "Cloud Services" at bounding box center [568, 206] width 70 height 18
click at [197, 236] on div "Coaching" at bounding box center [187, 233] width 51 height 18
click at [261, 235] on div "Community Tech" at bounding box center [260, 233] width 76 height 18
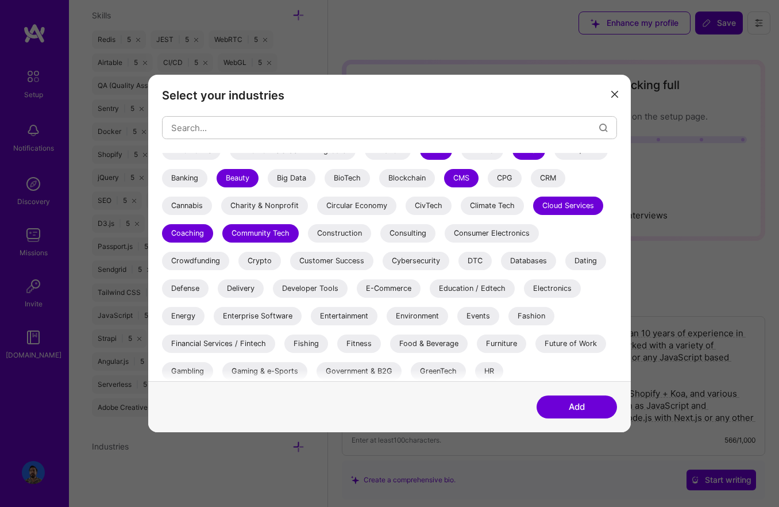
click at [327, 233] on div "Construction" at bounding box center [339, 233] width 63 height 18
click at [413, 233] on div "Consulting" at bounding box center [407, 233] width 55 height 18
click at [475, 235] on div "Consumer Electronics" at bounding box center [492, 233] width 94 height 18
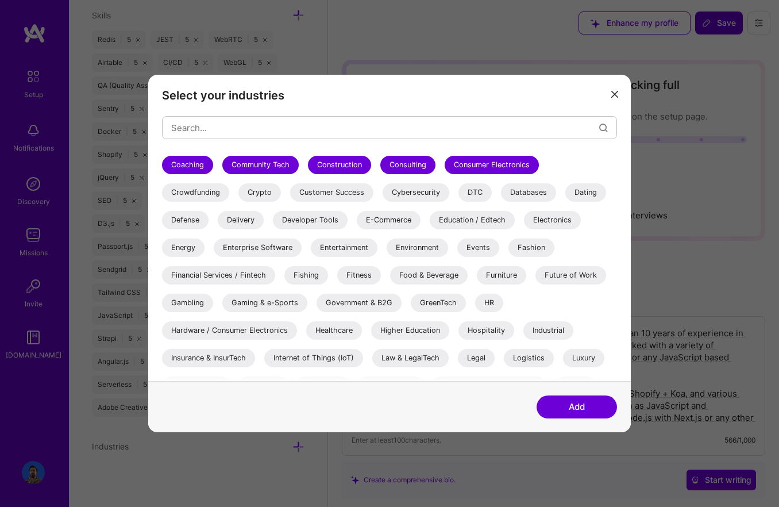
scroll to position [167, 0]
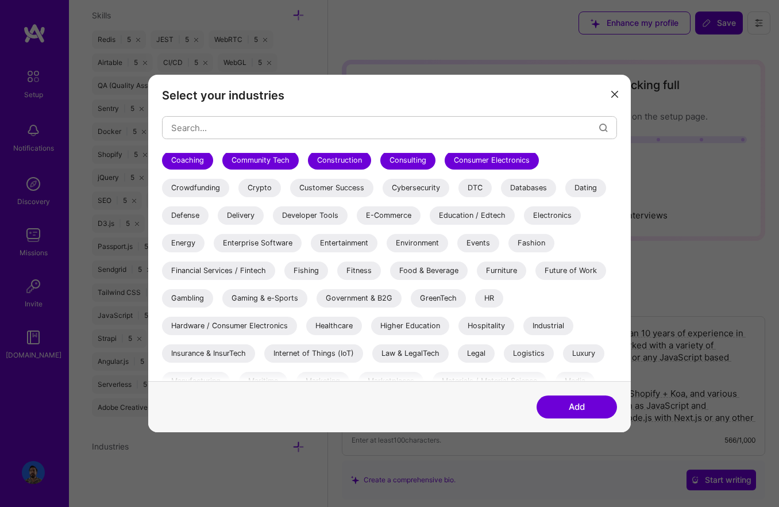
click at [540, 192] on div "Databases" at bounding box center [528, 188] width 55 height 18
drag, startPoint x: 572, startPoint y: 193, endPoint x: 536, endPoint y: 199, distance: 37.3
click at [572, 193] on div "Dating" at bounding box center [586, 188] width 41 height 18
click at [482, 205] on div "3D Printing AR / VR / XR Accounting Advertising & AdTech Aerospace Agriculture …" at bounding box center [389, 273] width 455 height 575
click at [488, 213] on div "Education / Edtech" at bounding box center [472, 215] width 85 height 18
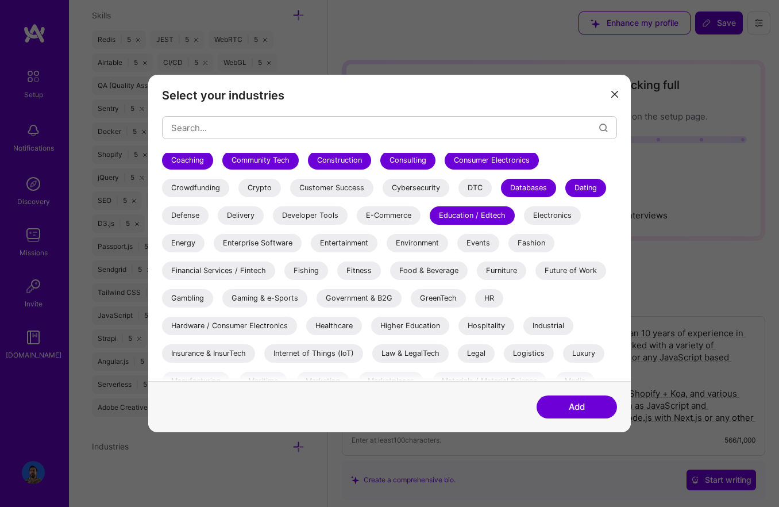
scroll to position [203, 0]
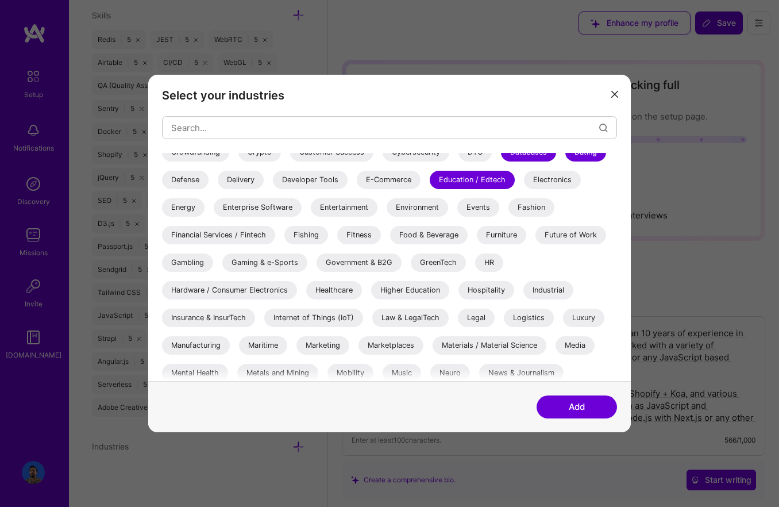
click at [531, 210] on div "Fashion" at bounding box center [532, 207] width 46 height 18
click at [463, 209] on div "Events" at bounding box center [479, 207] width 42 height 18
click at [380, 182] on div "E-Commerce" at bounding box center [389, 180] width 64 height 18
click at [362, 202] on div "Entertainment" at bounding box center [344, 207] width 67 height 18
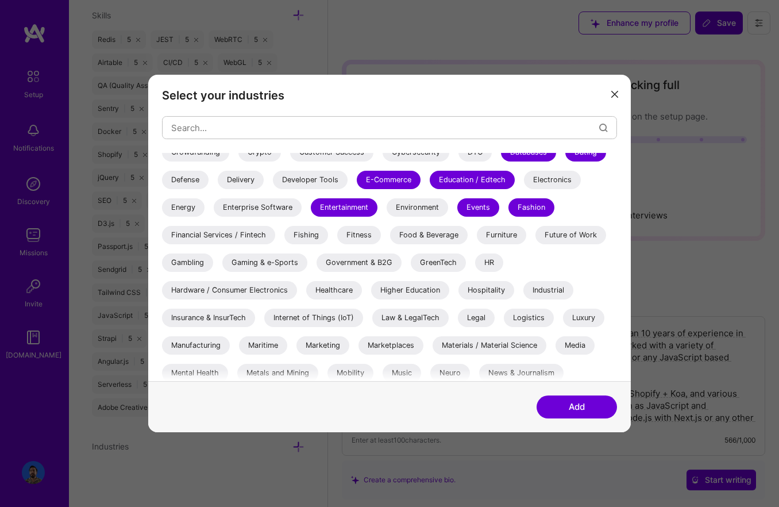
click at [424, 202] on div "Environment" at bounding box center [417, 207] width 61 height 18
click at [279, 201] on div "Enterprise Software" at bounding box center [258, 207] width 88 height 18
drag, startPoint x: 286, startPoint y: 187, endPoint x: 270, endPoint y: 186, distance: 15.5
click at [286, 187] on div "Developer Tools" at bounding box center [310, 180] width 75 height 18
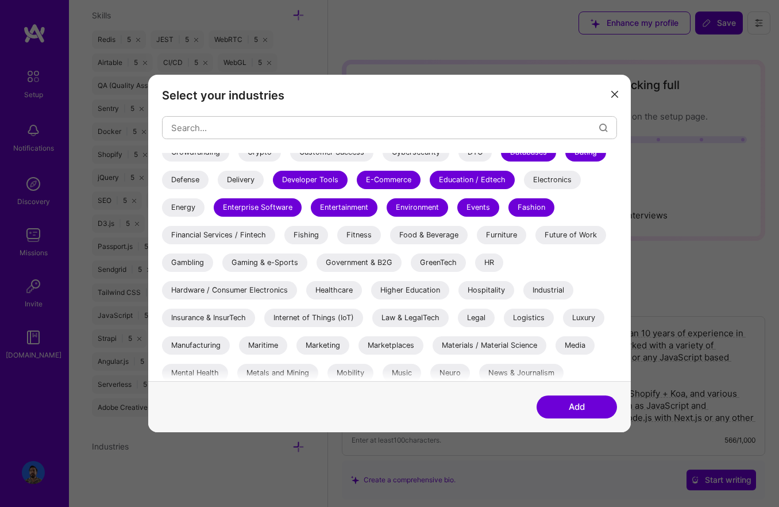
click at [187, 203] on div "Energy" at bounding box center [183, 207] width 43 height 18
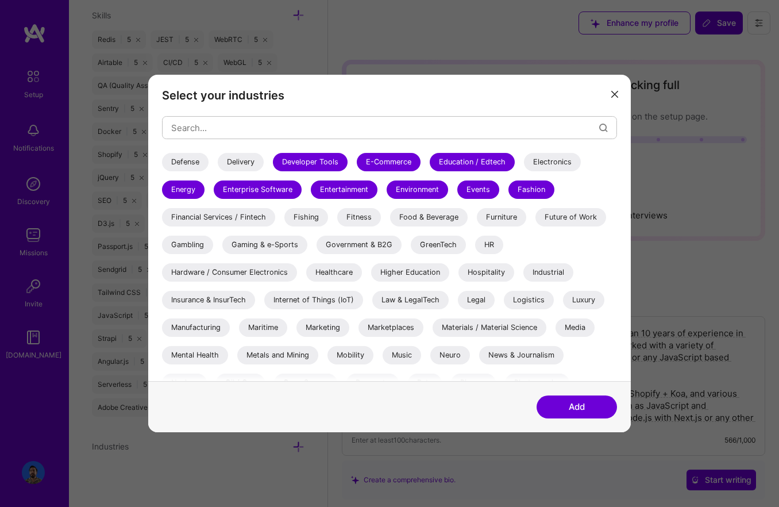
scroll to position [217, 0]
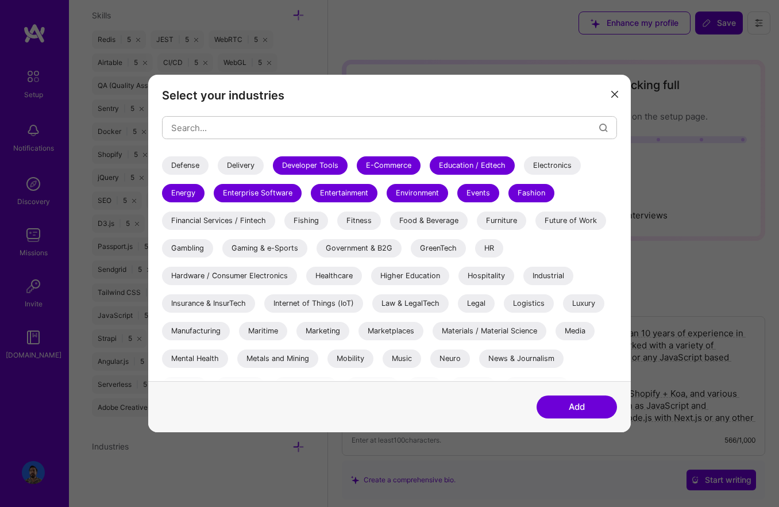
click at [246, 175] on div "3D Printing AR / VR / XR Accounting Advertising & AdTech Aerospace Agriculture …" at bounding box center [389, 223] width 455 height 575
drag, startPoint x: 248, startPoint y: 170, endPoint x: 255, endPoint y: 176, distance: 10.2
click at [247, 170] on div "Delivery" at bounding box center [241, 165] width 46 height 18
drag, startPoint x: 354, startPoint y: 227, endPoint x: 341, endPoint y: 226, distance: 12.7
click at [354, 227] on div "Fitness" at bounding box center [359, 221] width 44 height 18
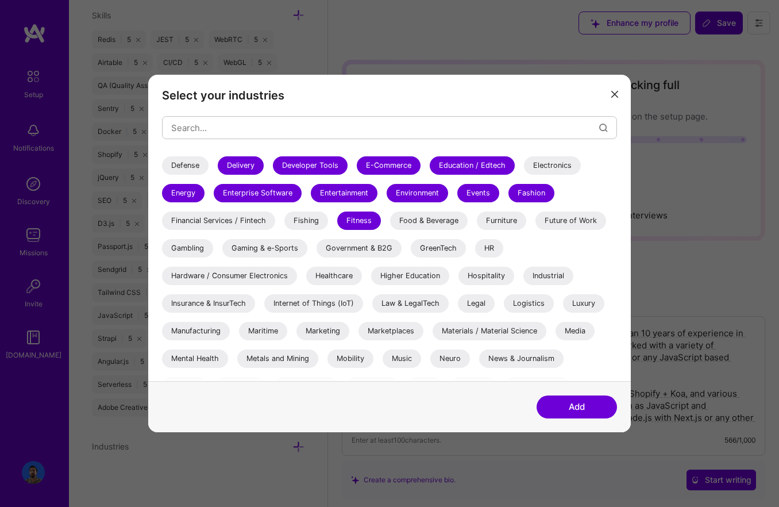
click at [325, 226] on div "3D Printing AR / VR / XR Accounting Advertising & AdTech Aerospace Agriculture …" at bounding box center [389, 223] width 455 height 575
drag, startPoint x: 189, startPoint y: 253, endPoint x: 209, endPoint y: 251, distance: 20.8
click at [190, 253] on div "Gambling" at bounding box center [187, 248] width 51 height 18
click at [301, 222] on div "Fishing" at bounding box center [307, 221] width 44 height 18
click at [294, 248] on div "Gaming & e-Sports" at bounding box center [264, 248] width 85 height 18
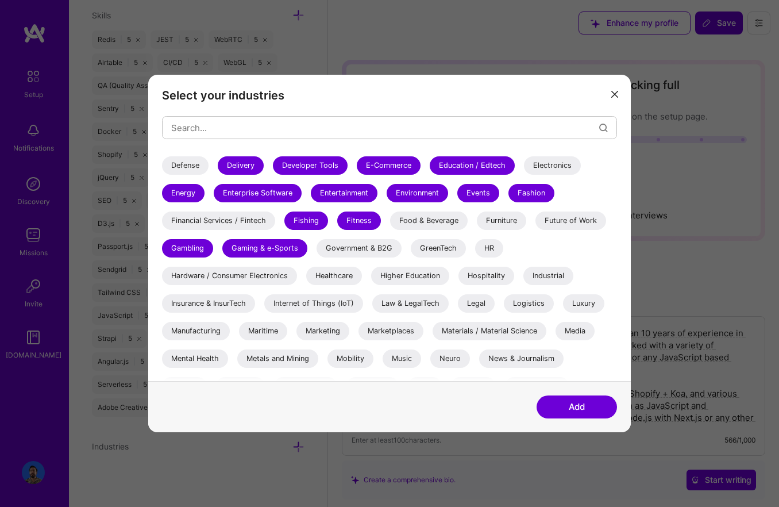
click at [498, 226] on div "Furniture" at bounding box center [501, 221] width 49 height 18
click at [493, 246] on div "HR" at bounding box center [489, 248] width 28 height 18
click at [266, 223] on div "Financial Services / Fintech" at bounding box center [218, 221] width 113 height 18
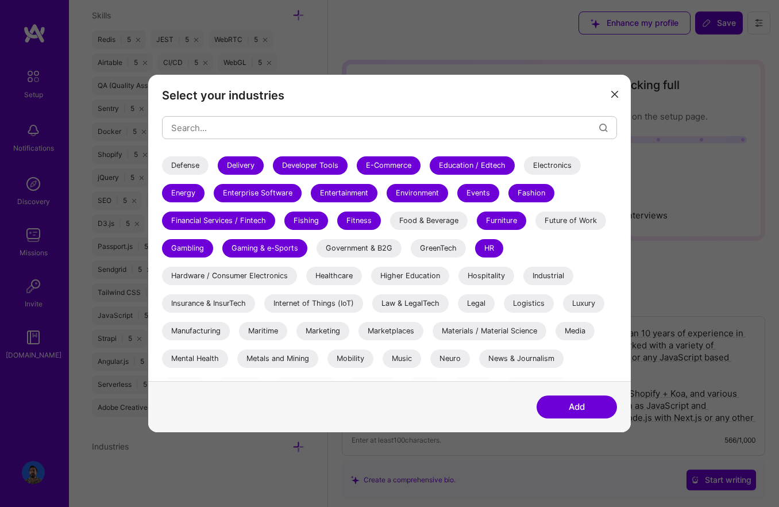
click at [444, 229] on div "Food & Beverage" at bounding box center [429, 221] width 78 height 18
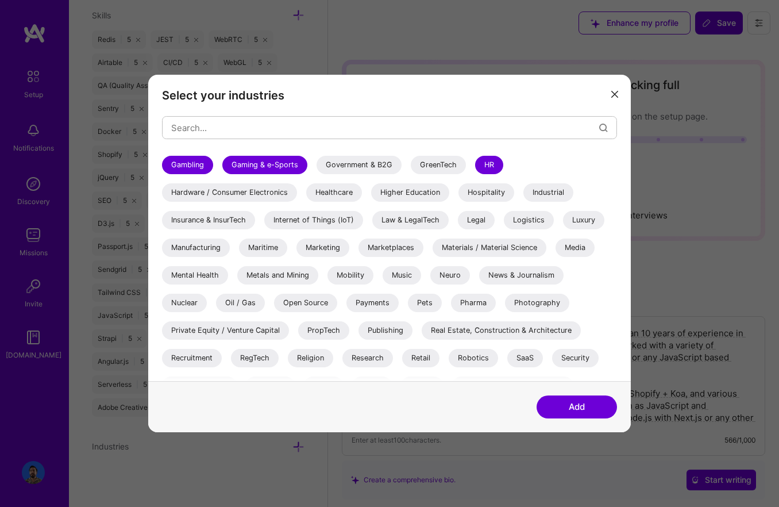
scroll to position [306, 0]
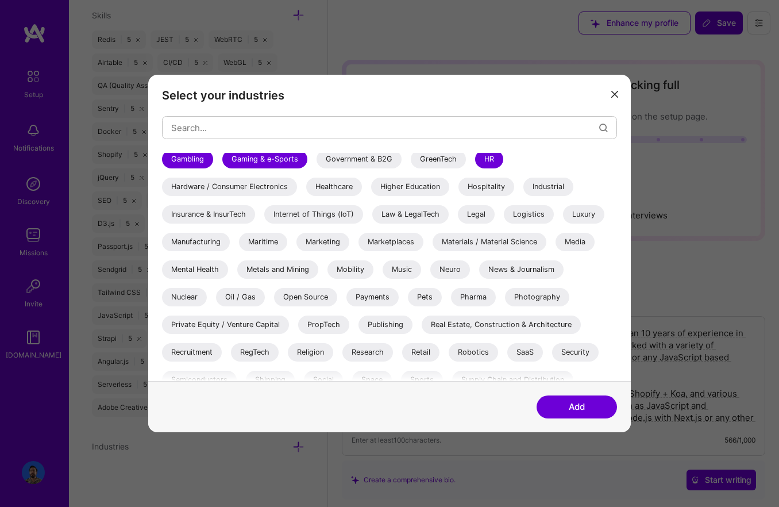
click at [272, 186] on div "Hardware / Consumer Electronics" at bounding box center [229, 187] width 135 height 18
drag, startPoint x: 322, startPoint y: 187, endPoint x: 360, endPoint y: 188, distance: 37.9
click at [322, 187] on div "Healthcare" at bounding box center [334, 187] width 56 height 18
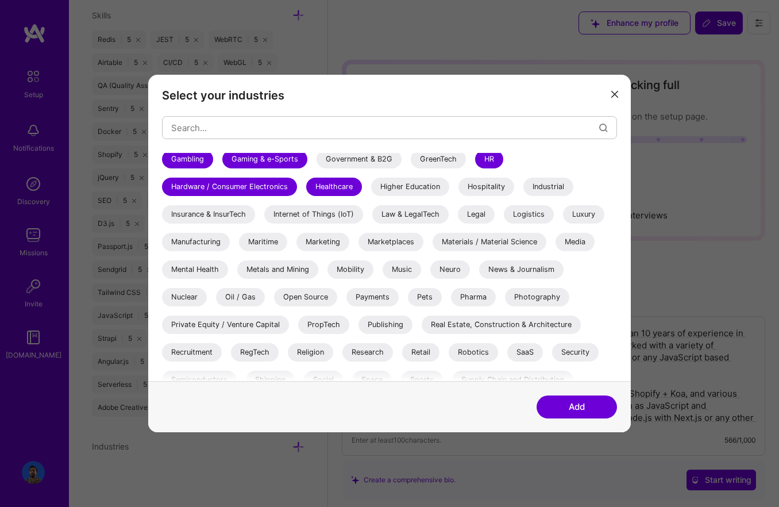
drag, startPoint x: 494, startPoint y: 189, endPoint x: 501, endPoint y: 189, distance: 6.9
click at [496, 189] on div "Hospitality" at bounding box center [487, 187] width 56 height 18
click at [552, 190] on div "Industrial" at bounding box center [549, 187] width 50 height 18
drag, startPoint x: 388, startPoint y: 189, endPoint x: 373, endPoint y: 194, distance: 16.0
click at [388, 189] on div "Higher Education" at bounding box center [410, 187] width 78 height 18
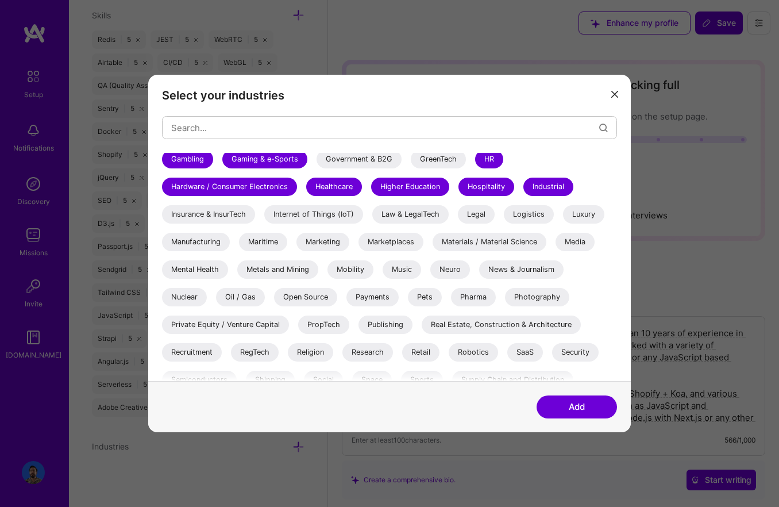
drag, startPoint x: 298, startPoint y: 212, endPoint x: 290, endPoint y: 214, distance: 7.7
click at [297, 212] on div "Internet of Things (IoT)" at bounding box center [313, 214] width 99 height 18
drag, startPoint x: 232, startPoint y: 217, endPoint x: 247, endPoint y: 219, distance: 15.0
click at [232, 217] on div "Insurance & InsurTech" at bounding box center [208, 214] width 93 height 18
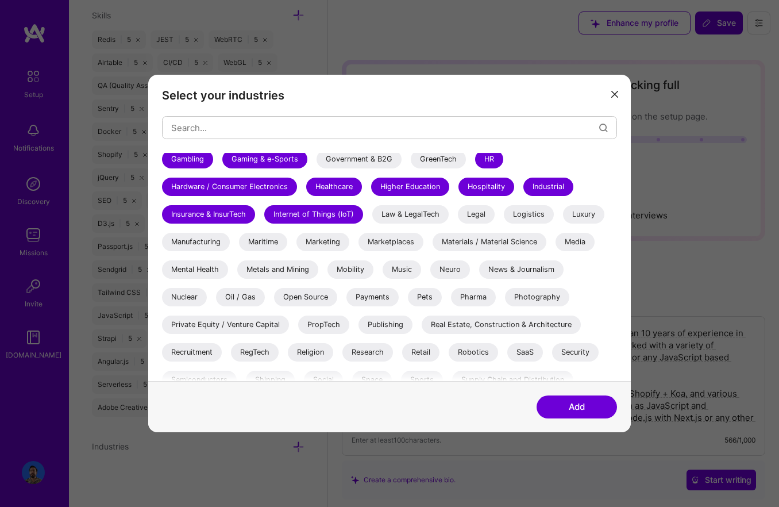
click at [421, 221] on div "Law & LegalTech" at bounding box center [410, 214] width 76 height 18
click at [473, 221] on div "Legal" at bounding box center [476, 214] width 37 height 18
click at [534, 220] on div "Logistics" at bounding box center [529, 214] width 50 height 18
drag, startPoint x: 585, startPoint y: 220, endPoint x: 576, endPoint y: 232, distance: 15.6
click at [585, 220] on div "Luxury" at bounding box center [583, 214] width 41 height 18
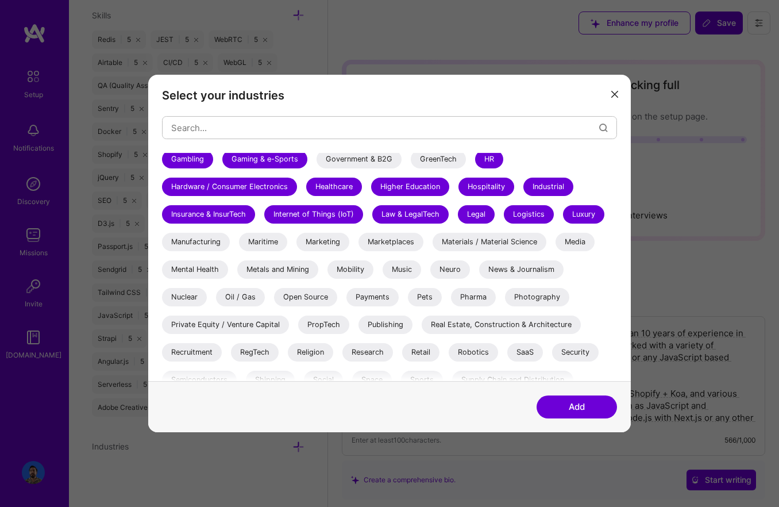
click at [576, 241] on div "Media" at bounding box center [575, 242] width 39 height 18
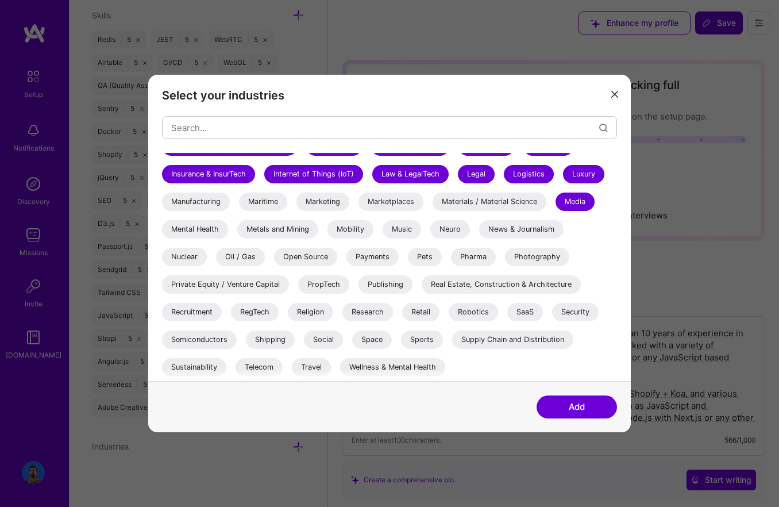
click at [371, 367] on div "Wellness & Mental Health" at bounding box center [392, 367] width 105 height 18
click at [313, 369] on div "Travel" at bounding box center [311, 367] width 39 height 18
drag, startPoint x: 262, startPoint y: 367, endPoint x: 249, endPoint y: 366, distance: 13.3
click at [260, 367] on div "Telecom" at bounding box center [259, 367] width 47 height 18
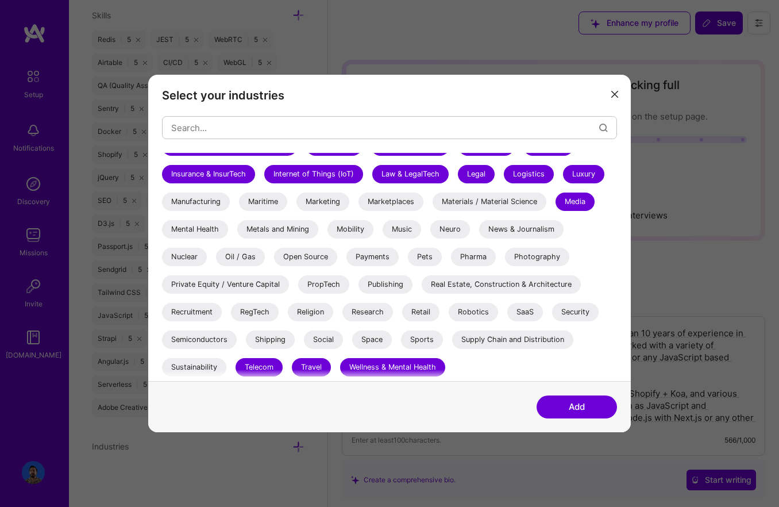
click at [262, 341] on div "Shipping" at bounding box center [270, 339] width 49 height 18
click at [326, 341] on div "Social" at bounding box center [323, 339] width 39 height 18
drag, startPoint x: 371, startPoint y: 343, endPoint x: 399, endPoint y: 343, distance: 28.2
click at [375, 343] on div "Space" at bounding box center [372, 339] width 40 height 18
drag, startPoint x: 413, startPoint y: 344, endPoint x: 428, endPoint y: 345, distance: 15.0
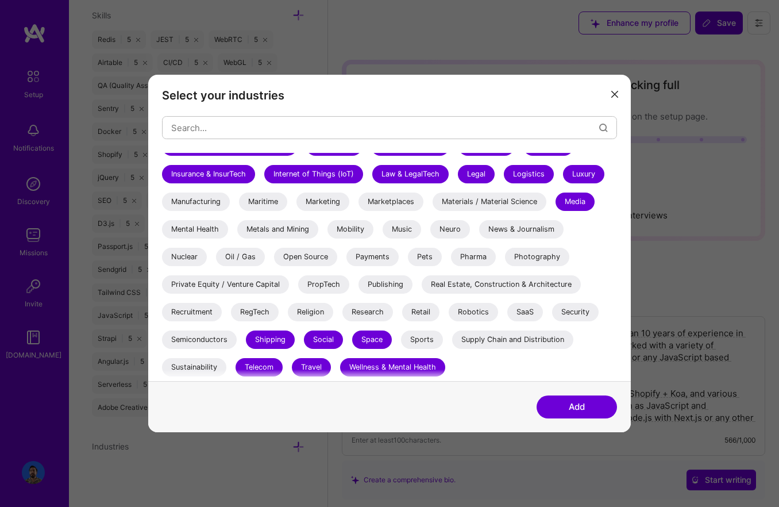
click at [413, 344] on div "Sports" at bounding box center [422, 339] width 42 height 18
click at [526, 316] on div "SaaS" at bounding box center [526, 312] width 36 height 18
click at [576, 314] on div "Security" at bounding box center [575, 312] width 47 height 18
click at [378, 318] on div "Research" at bounding box center [368, 312] width 51 height 18
click at [409, 316] on div "Retail" at bounding box center [420, 312] width 37 height 18
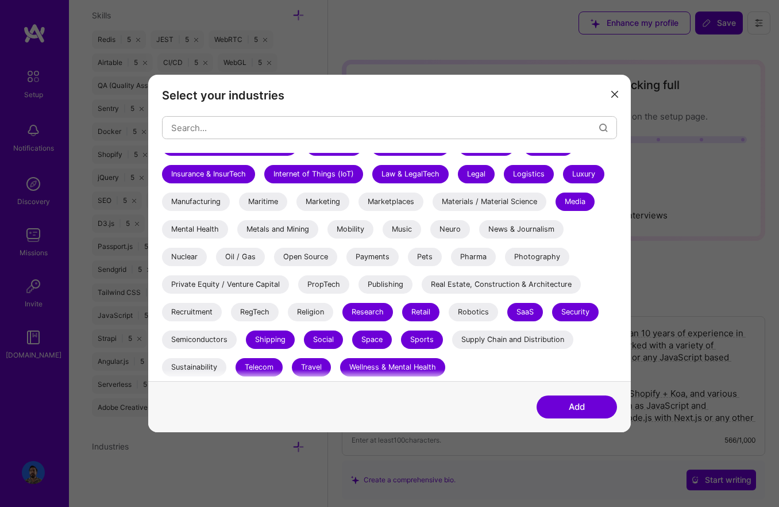
click at [214, 313] on div "Recruitment" at bounding box center [192, 312] width 60 height 18
click at [223, 286] on div "Private Equity / Venture Capital" at bounding box center [225, 284] width 127 height 18
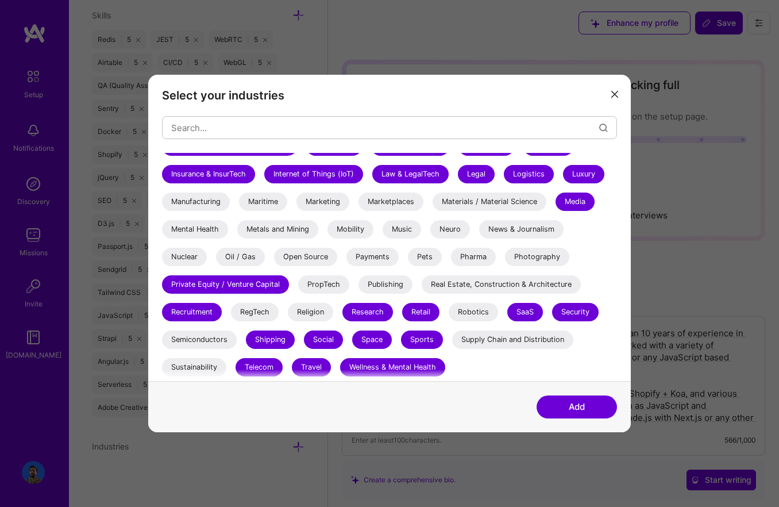
click at [190, 232] on div "Mental Health" at bounding box center [195, 229] width 66 height 18
click at [286, 248] on div "Open Source" at bounding box center [305, 257] width 63 height 18
click at [371, 261] on div "Payments" at bounding box center [373, 257] width 52 height 18
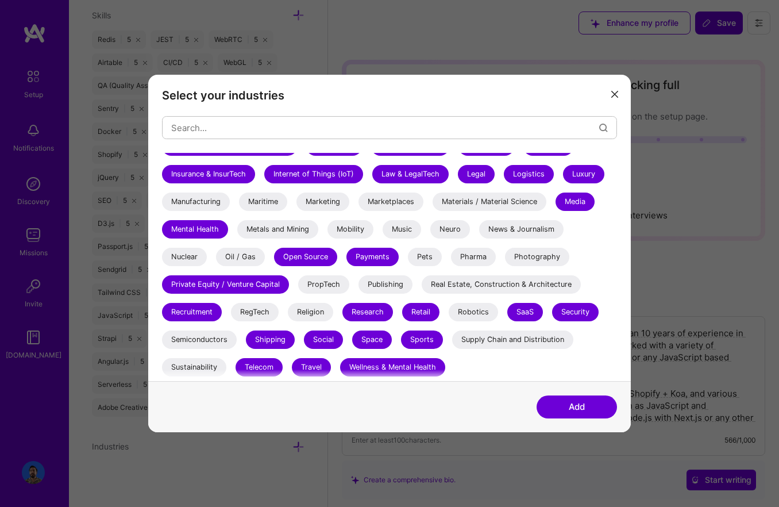
click at [435, 257] on div "Pets" at bounding box center [425, 257] width 34 height 18
click at [472, 259] on div "Pharma" at bounding box center [473, 257] width 45 height 18
click at [495, 262] on div "3D Printing AR / VR / XR Accounting Advertising & AdTech Aerospace Agriculture …" at bounding box center [389, 93] width 455 height 575
drag, startPoint x: 484, startPoint y: 262, endPoint x: 499, endPoint y: 259, distance: 15.7
click at [487, 261] on div "Pharma" at bounding box center [473, 257] width 45 height 18
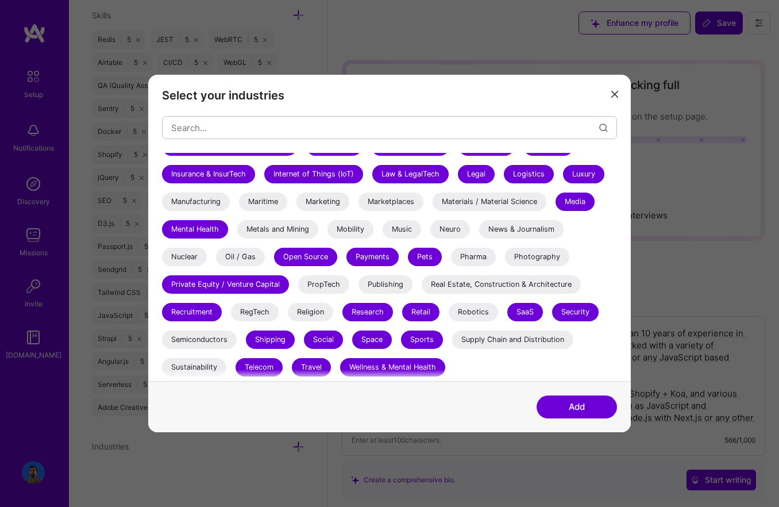
click at [529, 258] on div "Photography" at bounding box center [537, 257] width 64 height 18
click at [501, 239] on div "3D Printing AR / VR / XR Accounting Advertising & AdTech Aerospace Agriculture …" at bounding box center [389, 93] width 455 height 575
drag, startPoint x: 494, startPoint y: 231, endPoint x: 486, endPoint y: 232, distance: 8.1
click at [493, 231] on div "News & Journalism" at bounding box center [521, 229] width 84 height 18
drag, startPoint x: 380, startPoint y: 208, endPoint x: 371, endPoint y: 207, distance: 8.6
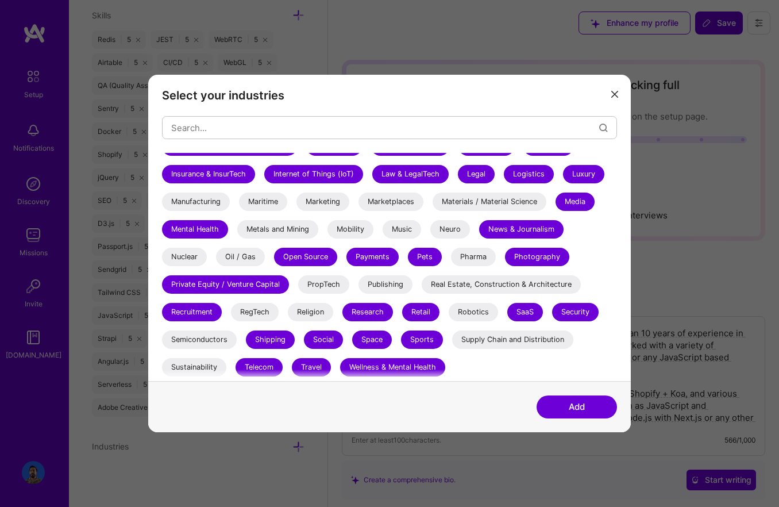
click at [379, 208] on div "Marketplaces" at bounding box center [391, 202] width 65 height 18
click at [304, 206] on div "Marketing" at bounding box center [323, 202] width 53 height 18
drag, startPoint x: 260, startPoint y: 206, endPoint x: 245, endPoint y: 216, distance: 18.3
click at [260, 206] on div "Maritime" at bounding box center [263, 202] width 48 height 18
drag, startPoint x: 201, startPoint y: 205, endPoint x: 209, endPoint y: 206, distance: 8.2
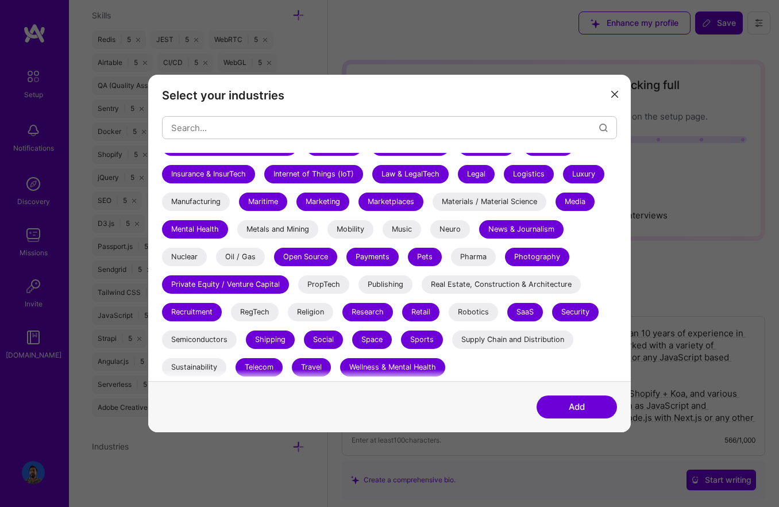
click at [201, 205] on div "Manufacturing" at bounding box center [196, 202] width 68 height 18
drag, startPoint x: 355, startPoint y: 232, endPoint x: 409, endPoint y: 230, distance: 54.7
click at [359, 233] on div "Mobility" at bounding box center [351, 229] width 46 height 18
click at [411, 230] on div "Music" at bounding box center [402, 229] width 39 height 18
click at [599, 411] on button "Add" at bounding box center [577, 406] width 80 height 23
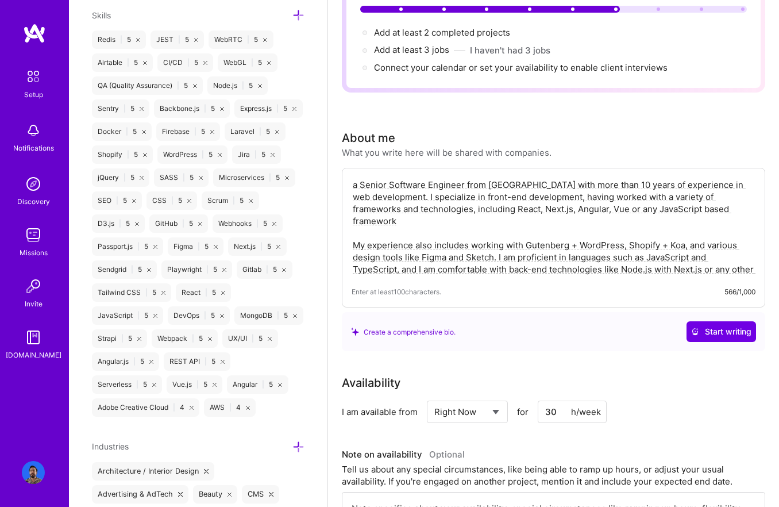
scroll to position [0, 0]
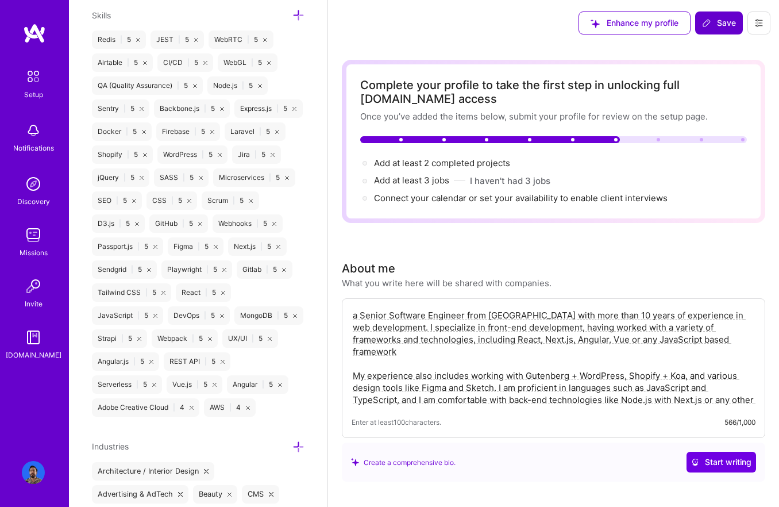
click at [724, 23] on span "Save" at bounding box center [719, 22] width 34 height 11
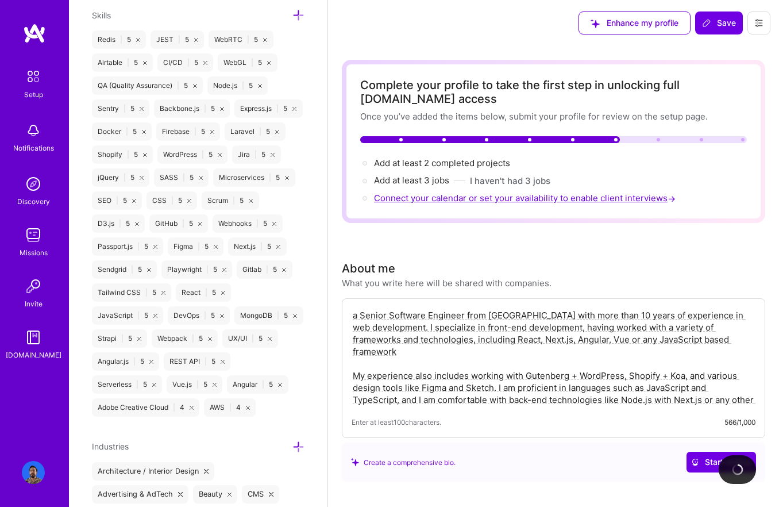
click at [588, 201] on span "Connect your calendar or set your availability to enable client interviews →" at bounding box center [526, 198] width 304 height 11
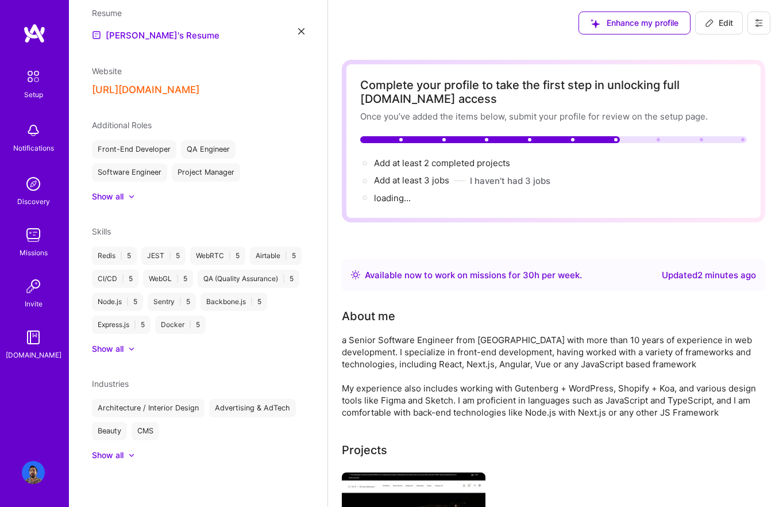
scroll to position [364, 0]
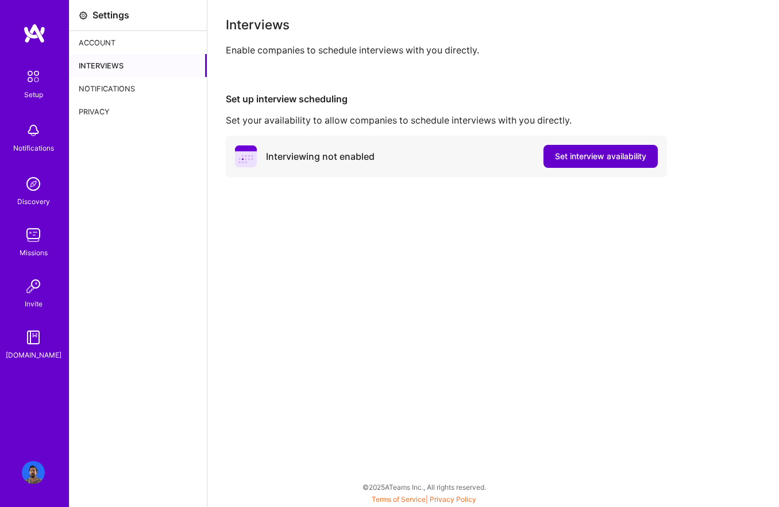
click at [602, 161] on span "Set interview availability" at bounding box center [600, 156] width 91 height 11
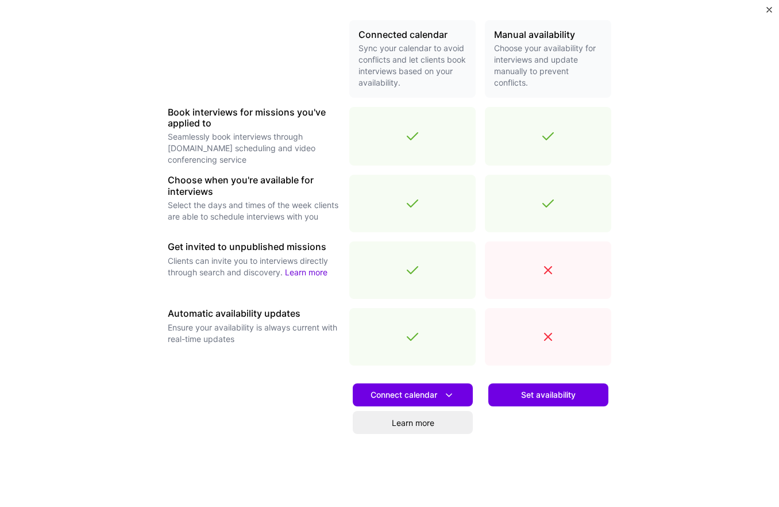
scroll to position [298, 0]
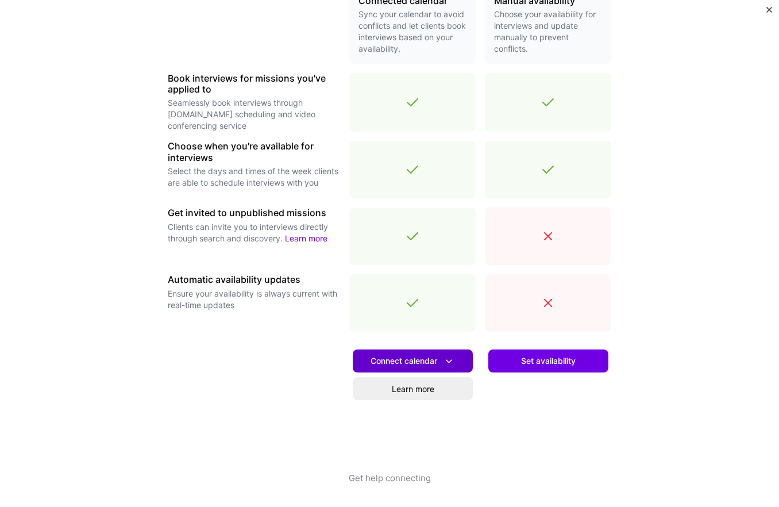
click at [456, 359] on button "Connect calendar" at bounding box center [413, 360] width 120 height 23
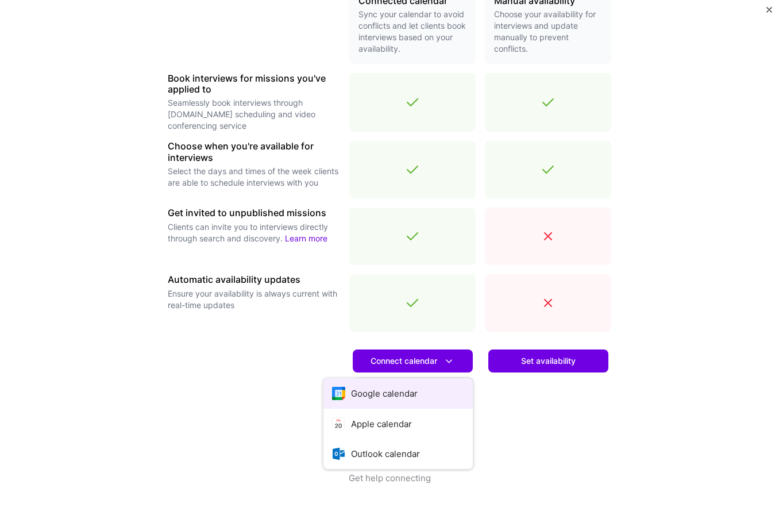
click at [441, 386] on button "Google calendar" at bounding box center [398, 393] width 149 height 30
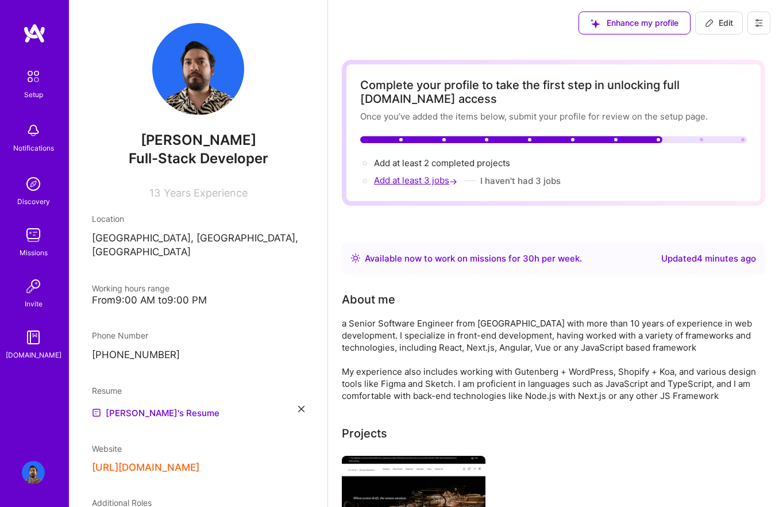
click at [428, 182] on span "Add at least 3 jobs →" at bounding box center [417, 180] width 86 height 11
select select "MX"
select select "Right Now"
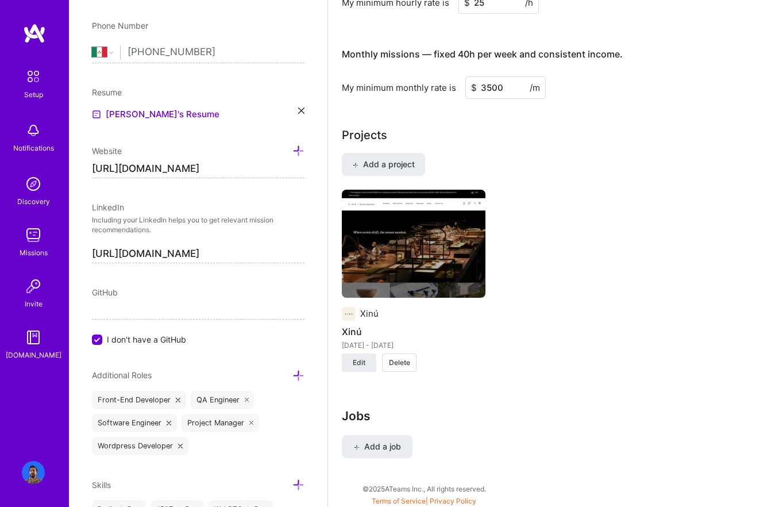
scroll to position [786, 0]
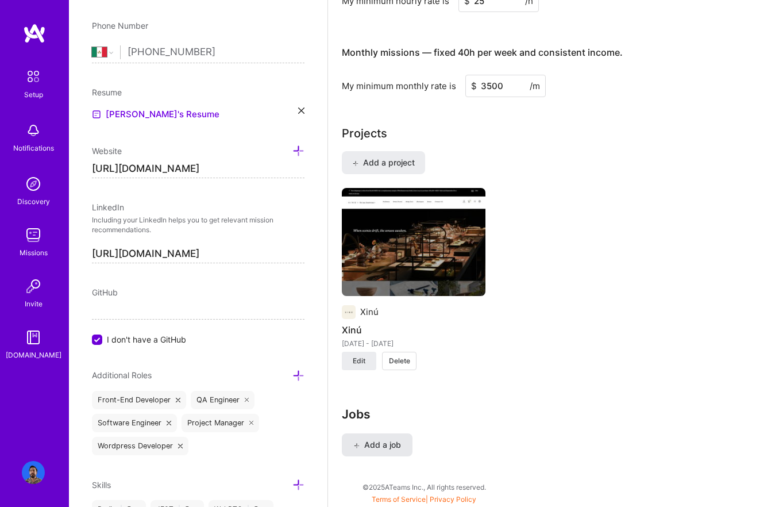
click at [395, 441] on span "Add a job" at bounding box center [377, 444] width 48 height 11
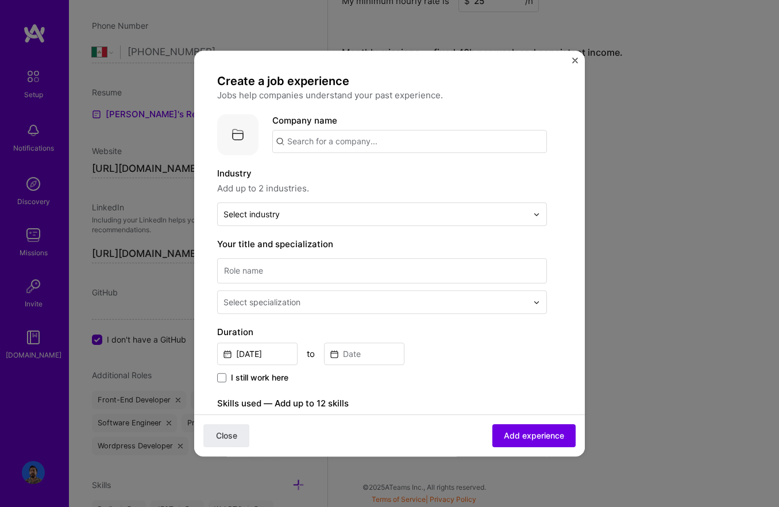
click at [311, 147] on input "text" at bounding box center [409, 141] width 275 height 23
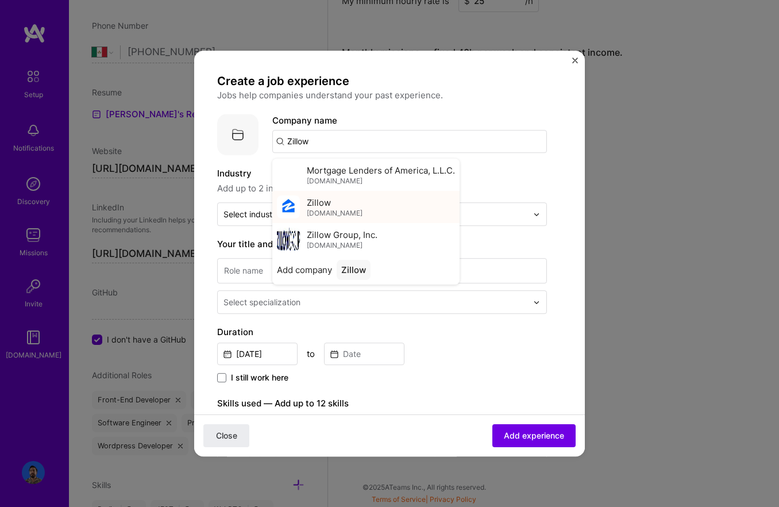
type input "Zillow"
click at [352, 206] on div "Zillow [DOMAIN_NAME]" at bounding box center [365, 207] width 187 height 32
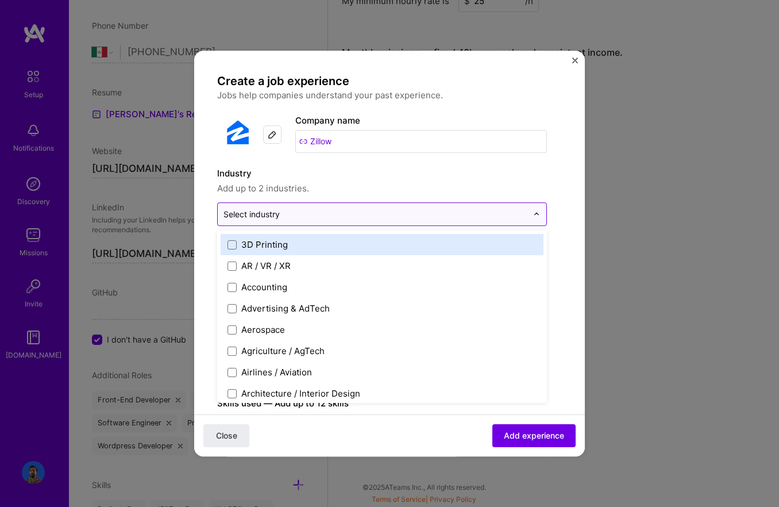
click at [361, 205] on div "Select industry 0" at bounding box center [376, 214] width 316 height 22
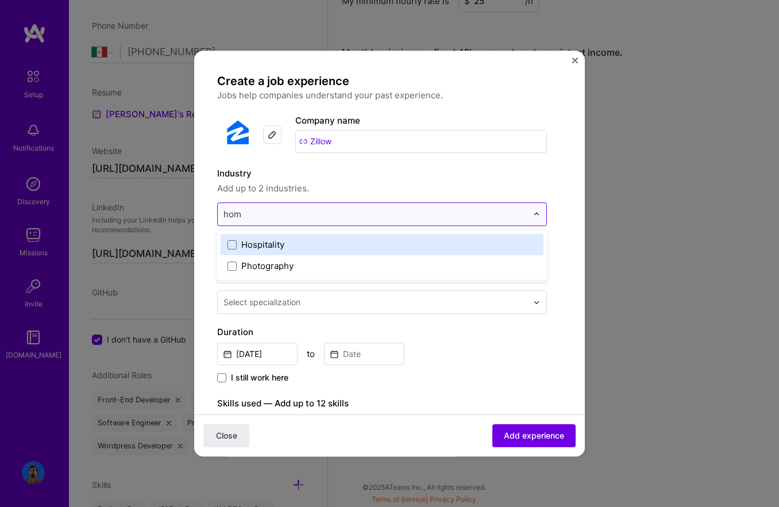
type input "home"
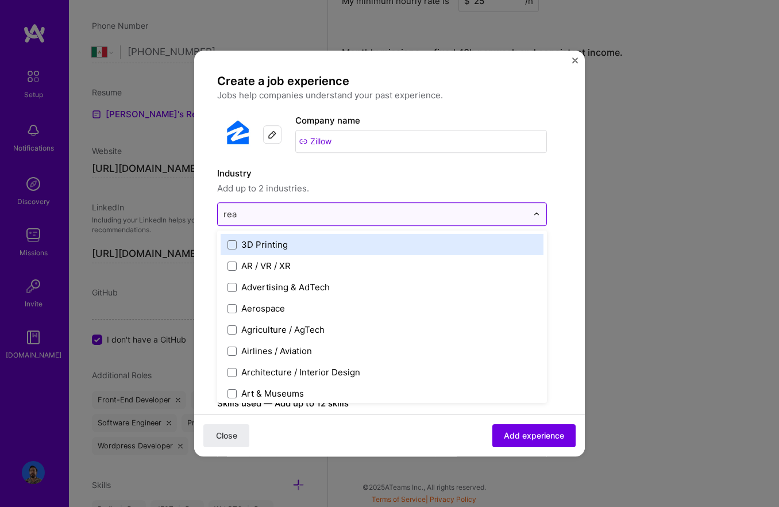
type input "real"
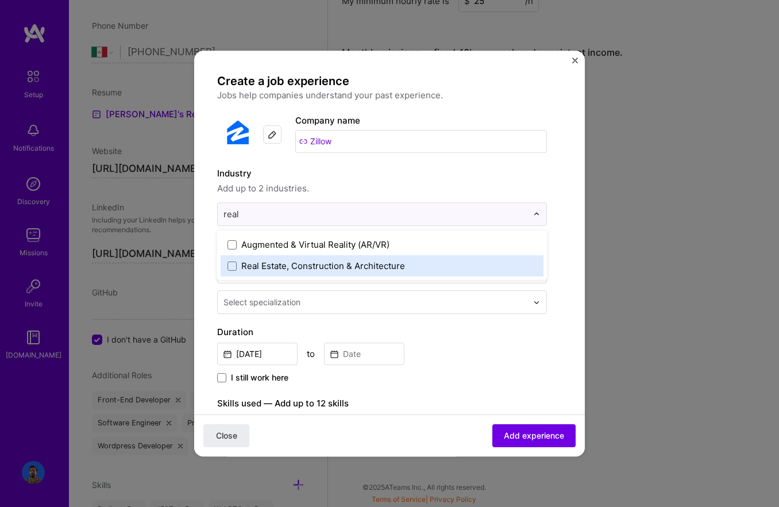
click at [363, 262] on div "Real Estate, Construction & Architecture" at bounding box center [323, 266] width 164 height 12
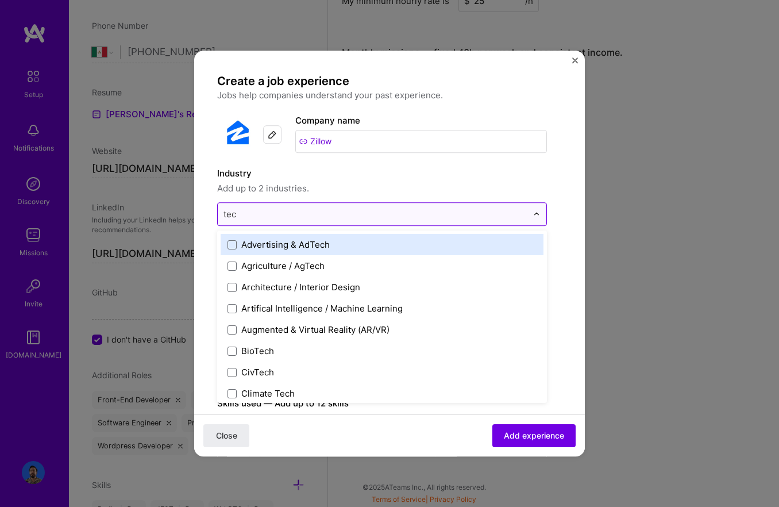
type input "tech"
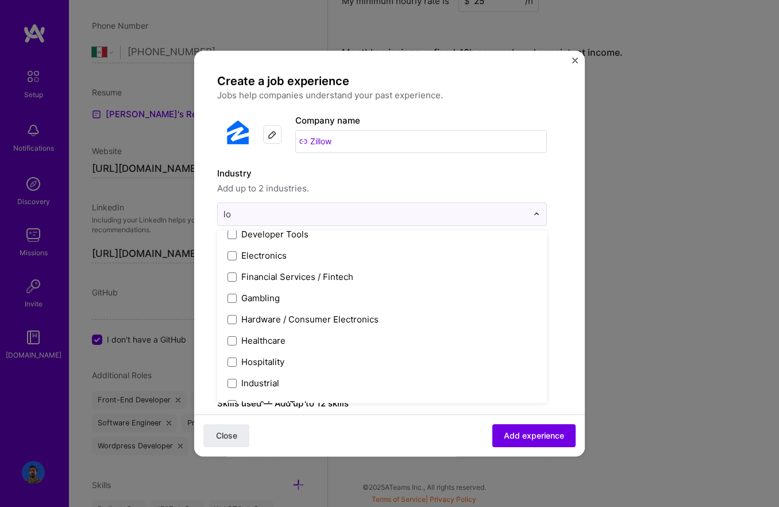
scroll to position [0, 0]
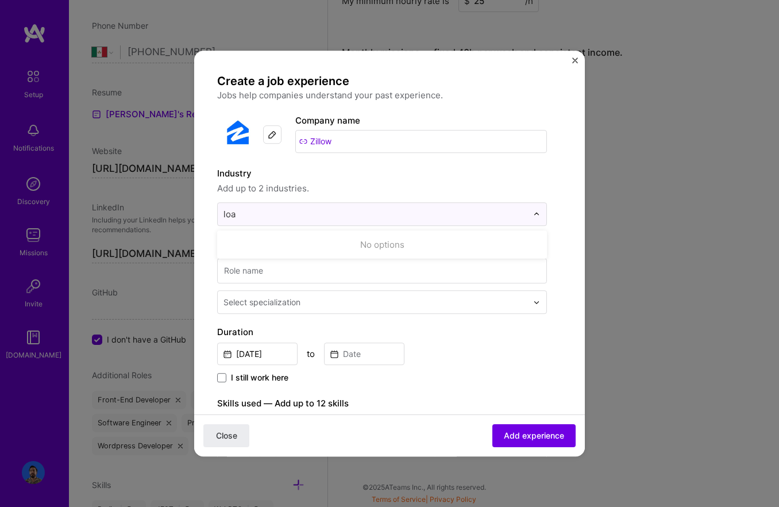
type input "loan"
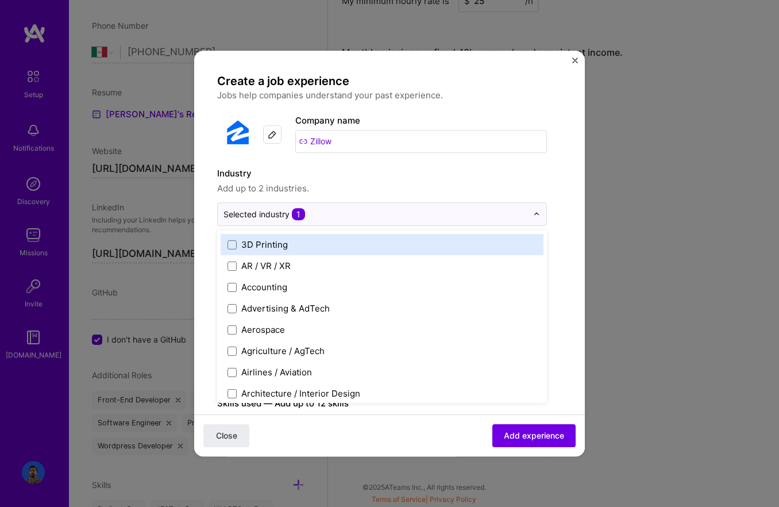
click at [313, 189] on span "Add up to 2 industries." at bounding box center [382, 189] width 330 height 14
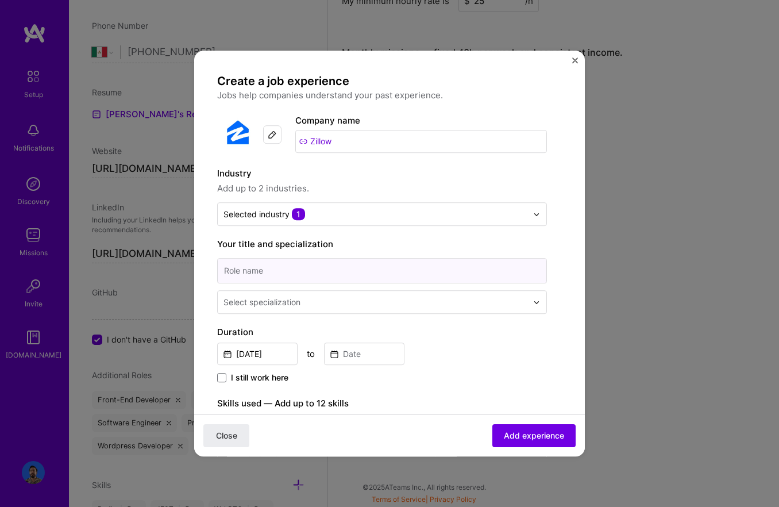
click at [291, 271] on input at bounding box center [382, 270] width 330 height 25
type input "Software Engineer"
click at [304, 305] on input "text" at bounding box center [377, 302] width 306 height 12
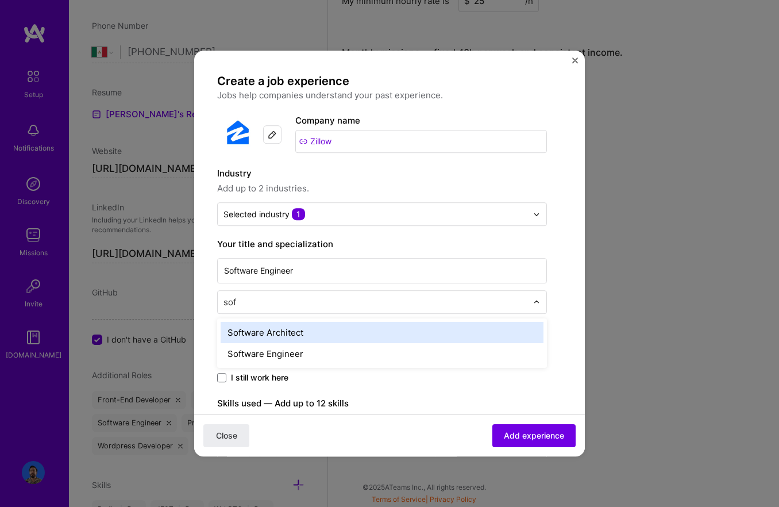
type input "soft"
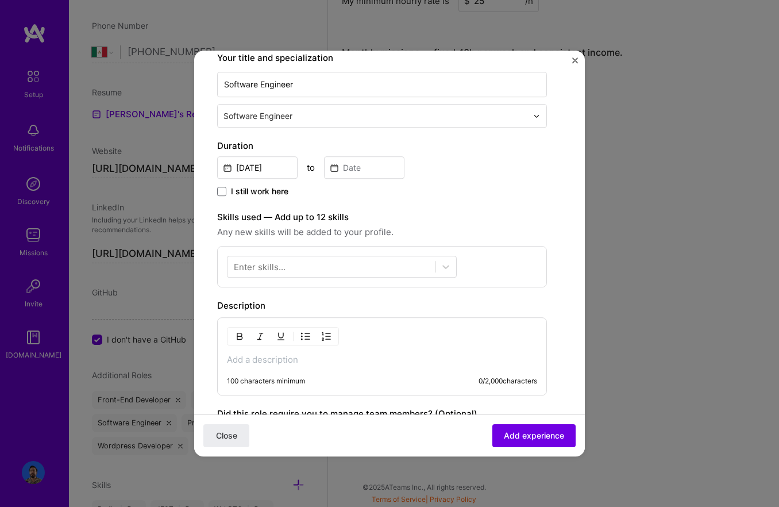
scroll to position [199, 0]
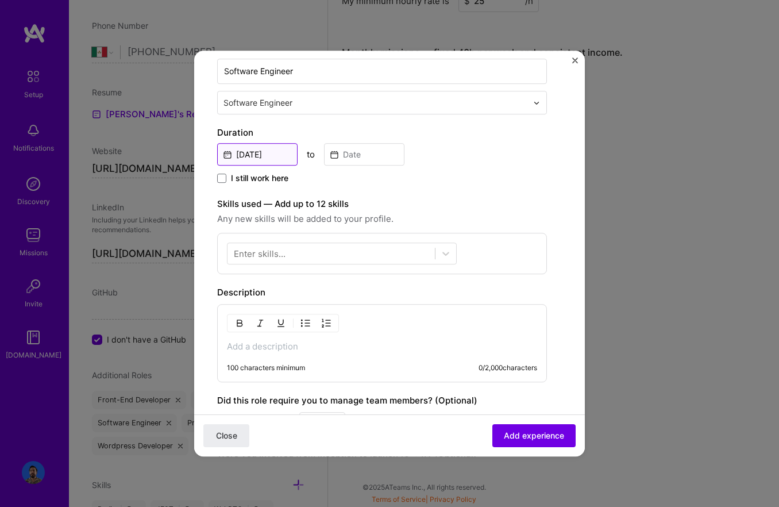
click at [243, 149] on input "[DATE]" at bounding box center [257, 154] width 80 height 22
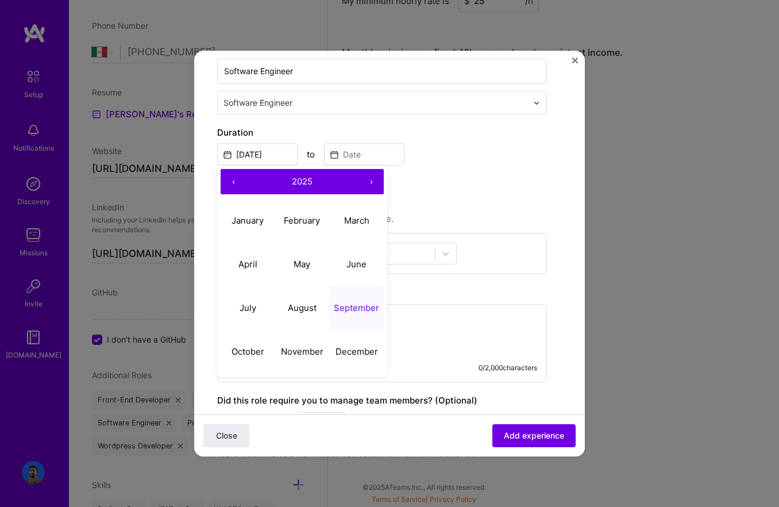
click at [235, 181] on button "‹" at bounding box center [233, 181] width 25 height 25
click at [289, 307] on abbr "August" at bounding box center [302, 307] width 29 height 11
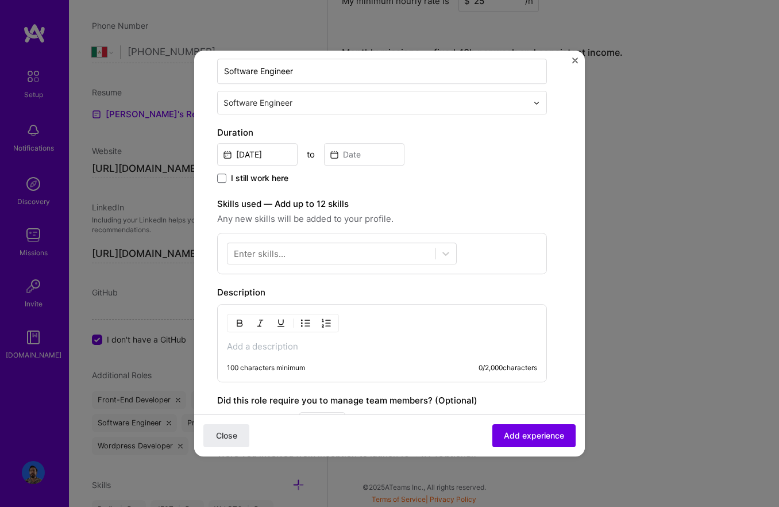
click at [259, 182] on span "I still work here" at bounding box center [259, 177] width 57 height 11
click at [0, 0] on input "I still work here" at bounding box center [0, 0] width 0 height 0
click at [254, 151] on input "[DATE]" at bounding box center [257, 154] width 80 height 22
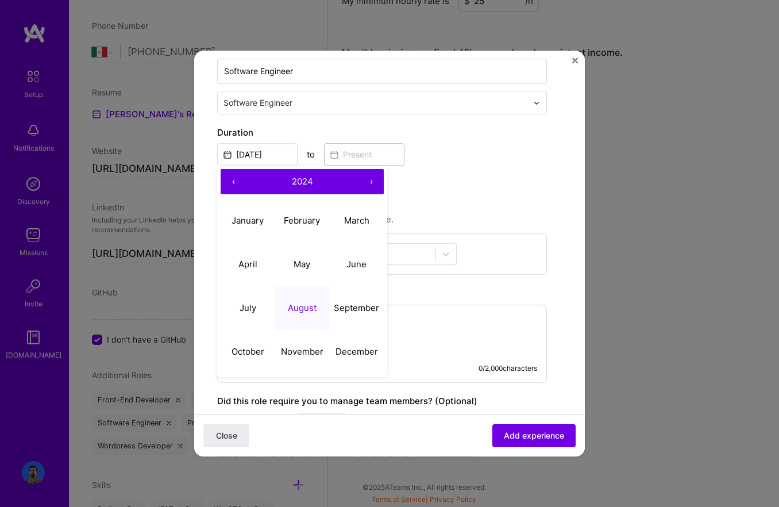
click at [237, 176] on button "‹" at bounding box center [233, 181] width 25 height 25
click at [312, 306] on abbr "August" at bounding box center [302, 307] width 29 height 11
type input "[DATE]"
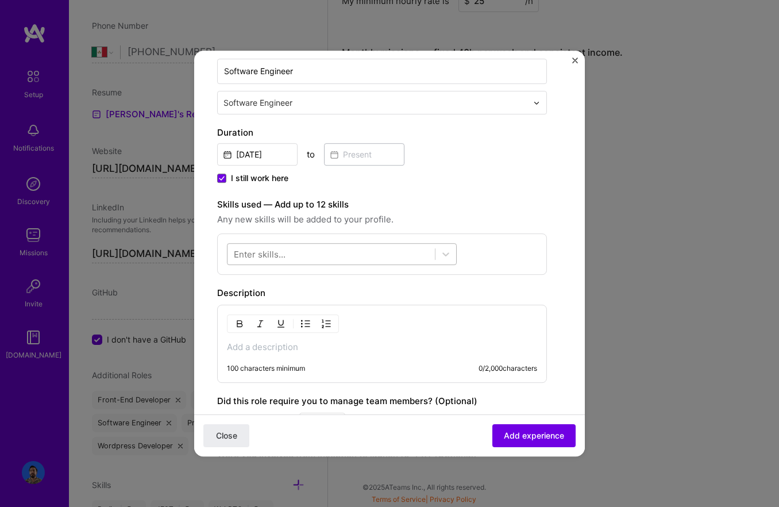
click at [298, 253] on div at bounding box center [331, 254] width 207 height 19
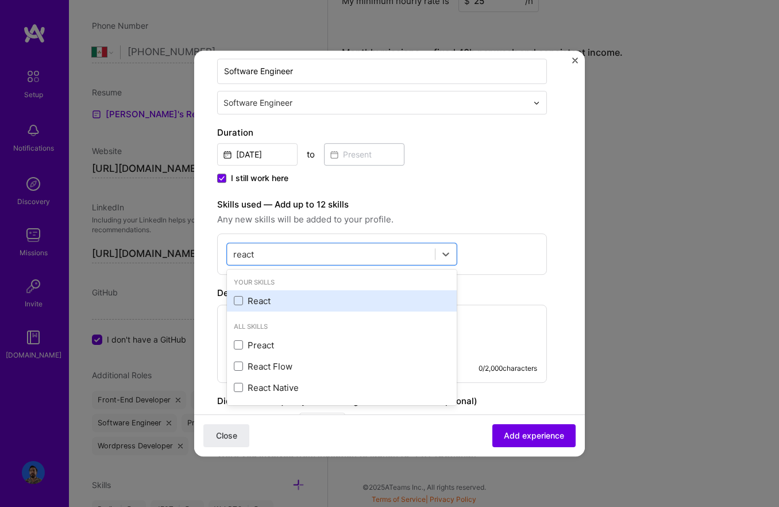
click at [303, 295] on div "React" at bounding box center [342, 301] width 216 height 12
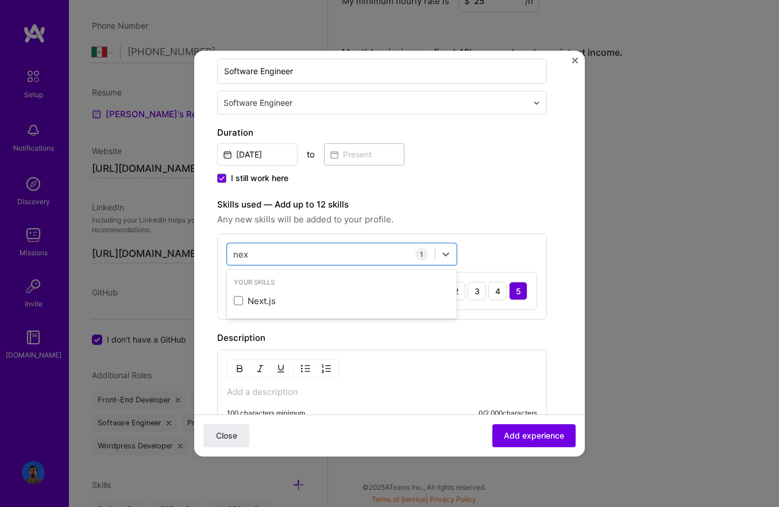
type input "next"
click at [291, 297] on div "Next.js" at bounding box center [342, 301] width 216 height 12
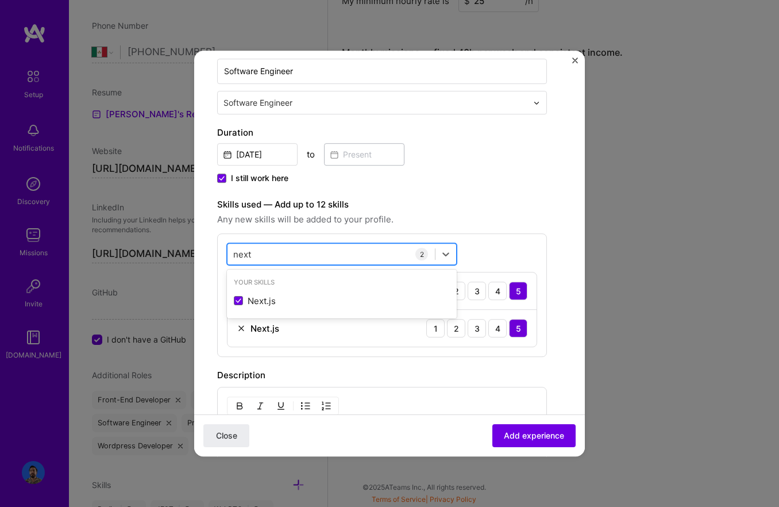
click at [289, 254] on div "next next" at bounding box center [331, 254] width 207 height 19
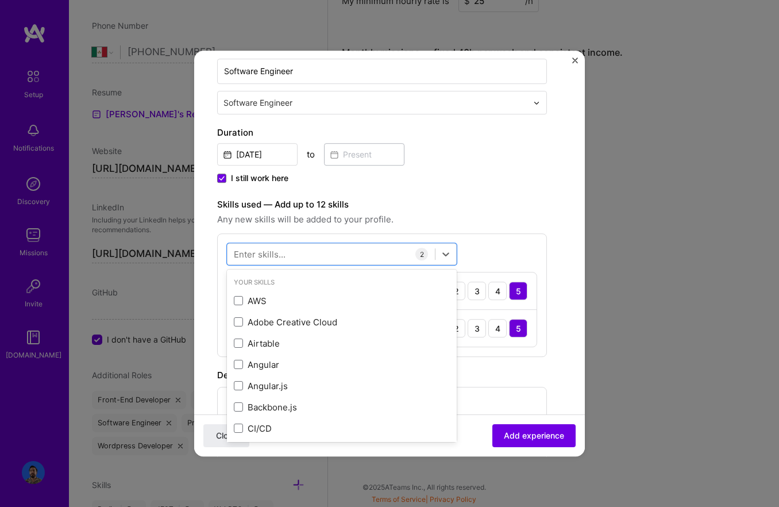
click at [522, 247] on div "option Next.js, selected. option AWS focused, 0 of 2. 378 results available. Us…" at bounding box center [382, 295] width 330 height 124
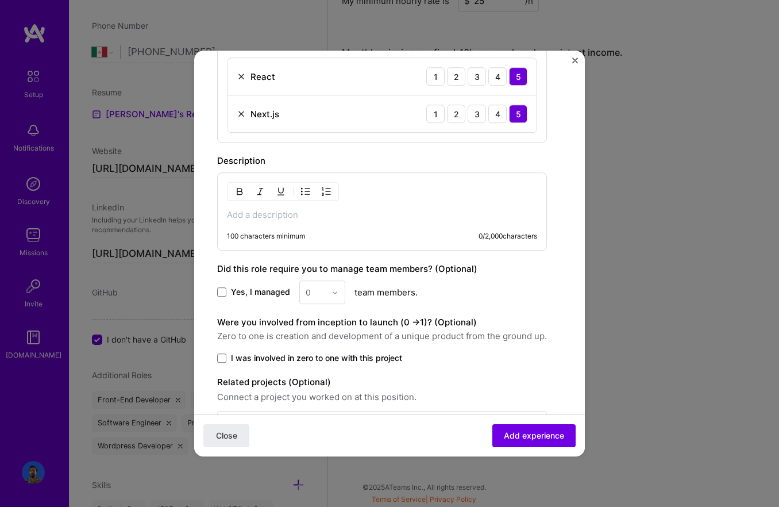
scroll to position [422, 0]
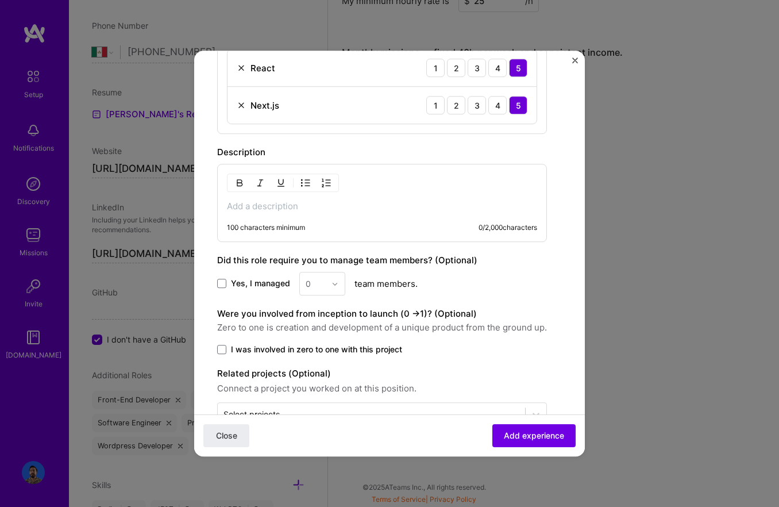
click at [286, 208] on p at bounding box center [382, 206] width 310 height 11
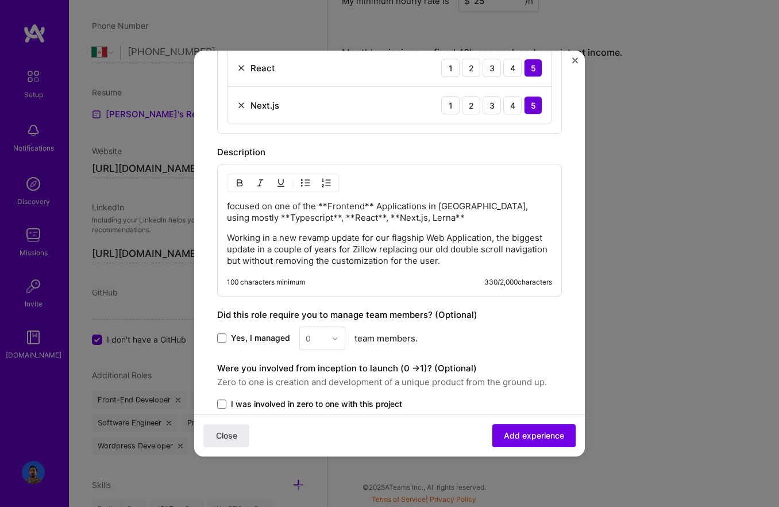
click at [342, 209] on p "focused on one of the **Frontend** Applications in [GEOGRAPHIC_DATA], using mos…" at bounding box center [389, 212] width 325 height 23
click at [387, 224] on div "focused on one of the **Frontend** Applications in [GEOGRAPHIC_DATA], using mos…" at bounding box center [389, 234] width 325 height 66
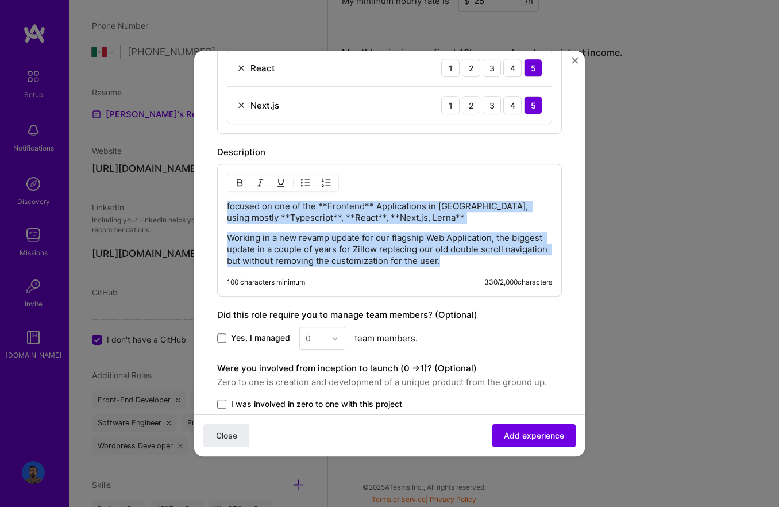
paste div
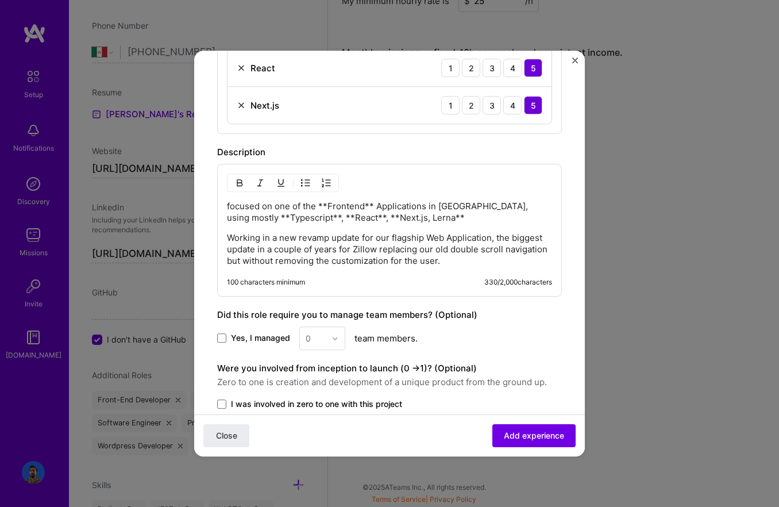
click at [420, 210] on p "focused on one of the **Frontend** Applications in [GEOGRAPHIC_DATA], using mos…" at bounding box center [389, 212] width 325 height 23
click at [421, 214] on p "focused on one of the **Frontend** Applications in [GEOGRAPHIC_DATA], using mos…" at bounding box center [389, 212] width 325 height 23
click at [328, 206] on p "focused on one of the **Frontend** Applications in Zillow, using mostly Typescr…" at bounding box center [389, 212] width 325 height 23
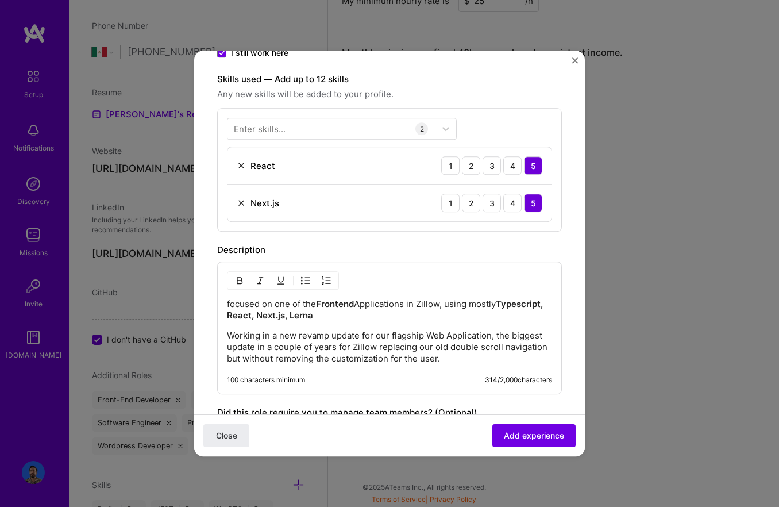
scroll to position [316, 0]
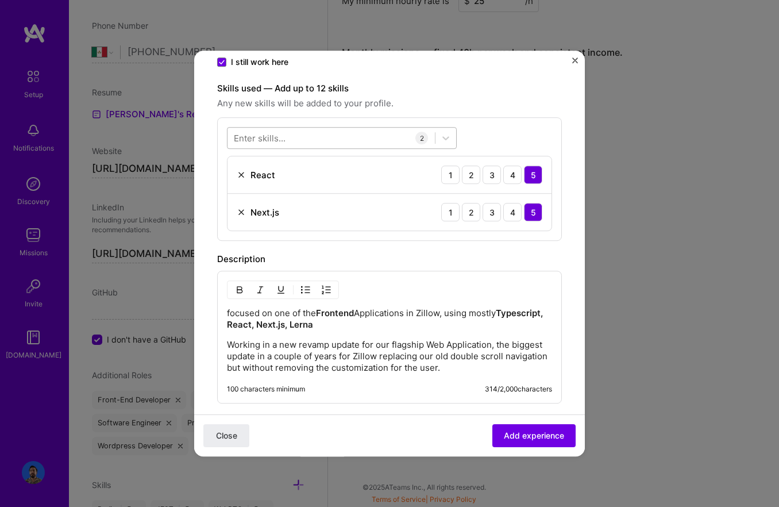
click at [290, 141] on div at bounding box center [331, 138] width 207 height 19
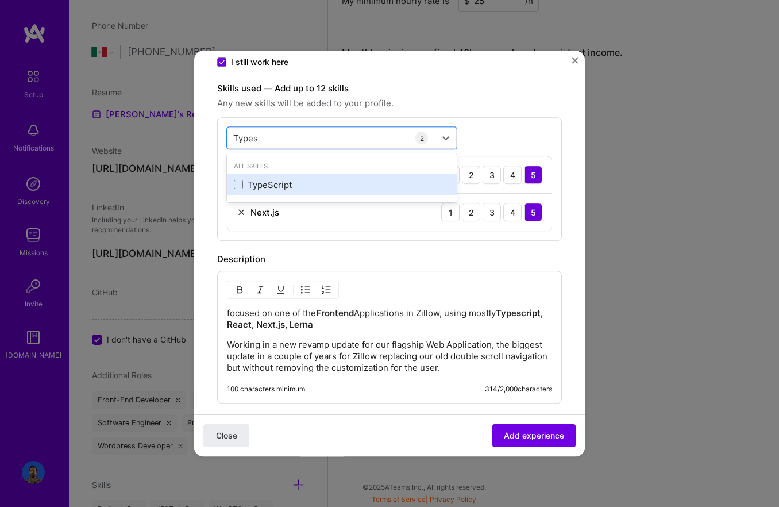
click at [283, 183] on div "TypeScript" at bounding box center [342, 185] width 216 height 12
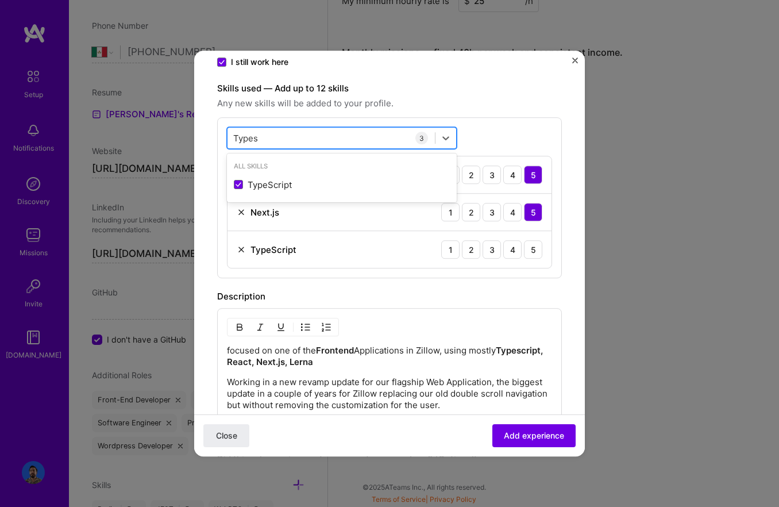
click at [260, 137] on div "Types Types" at bounding box center [331, 138] width 207 height 19
click at [252, 137] on input "Types" at bounding box center [246, 138] width 26 height 12
type input "Types"
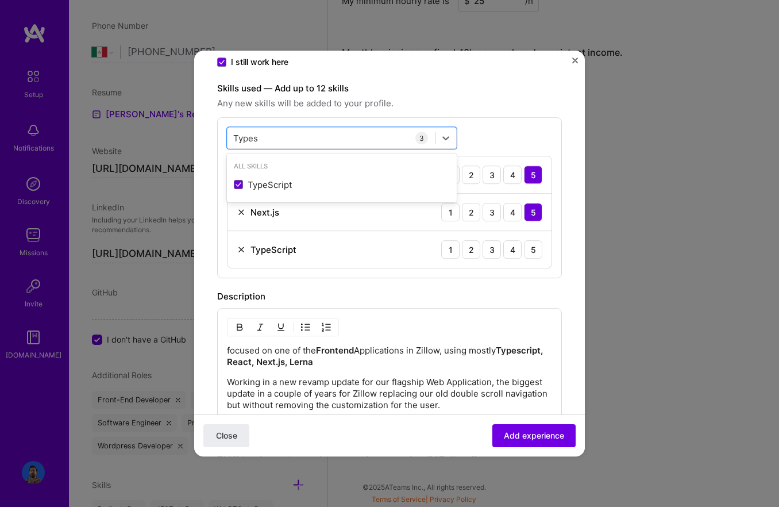
click at [483, 138] on div "option TypeScript, selected. option TypeScript selected, 0 of 2. 1 result avail…" at bounding box center [389, 197] width 345 height 161
click at [529, 252] on div "5" at bounding box center [533, 249] width 18 height 18
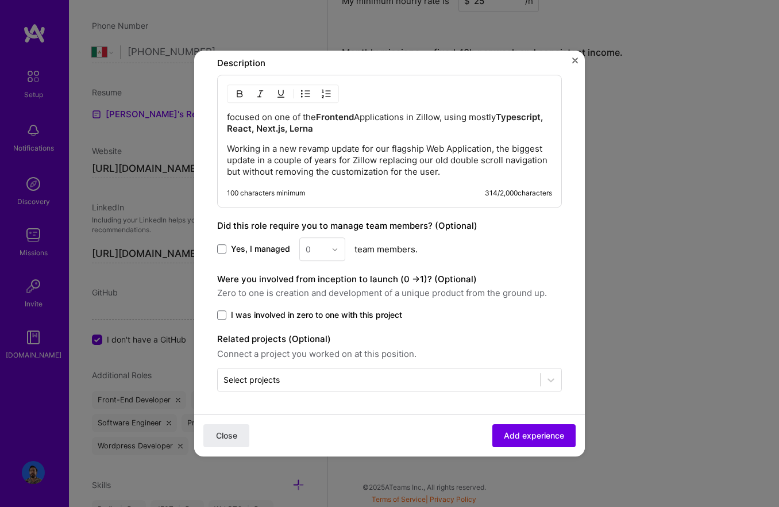
scroll to position [548, 0]
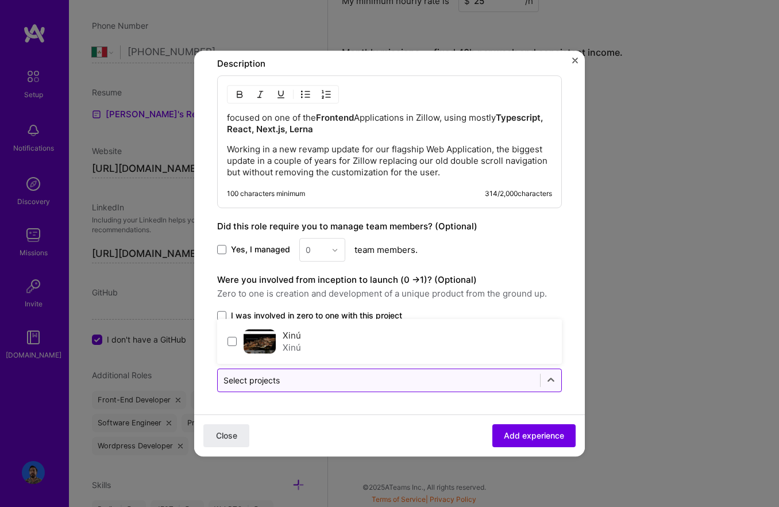
click at [312, 379] on input "text" at bounding box center [379, 380] width 311 height 12
drag, startPoint x: 356, startPoint y: 399, endPoint x: 410, endPoint y: 406, distance: 53.9
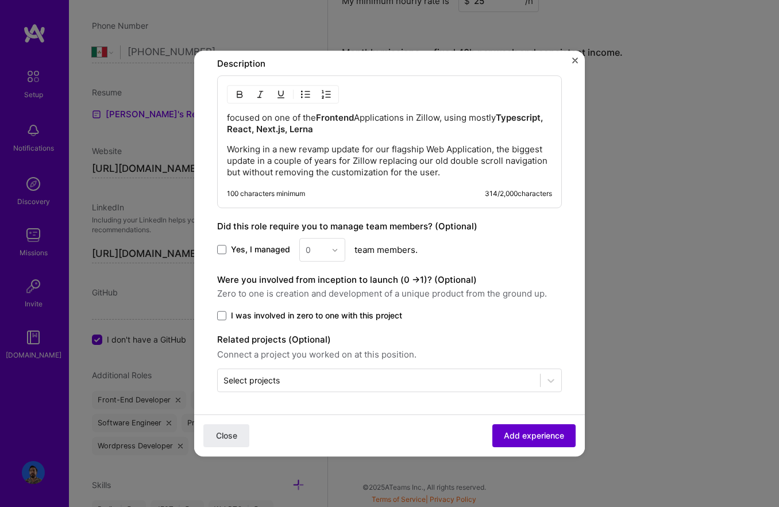
click at [563, 439] on span "Add experience" at bounding box center [534, 435] width 60 height 11
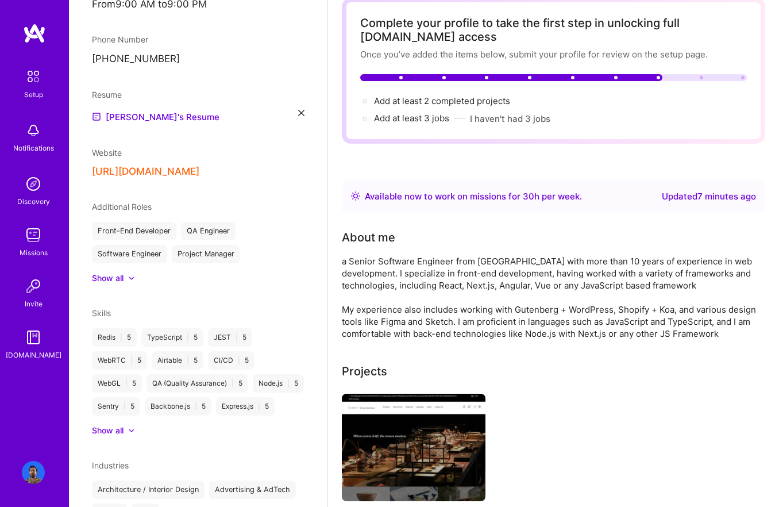
scroll to position [0, 0]
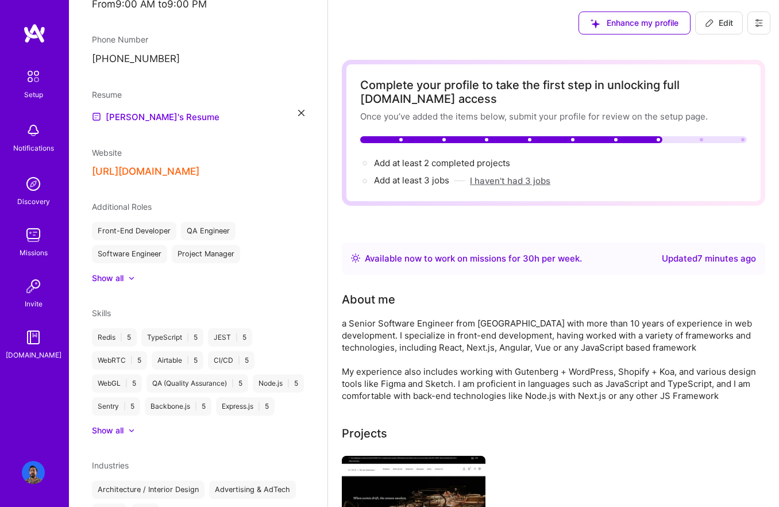
click at [507, 179] on button "I haven't had 3 jobs" at bounding box center [510, 181] width 80 height 12
click at [435, 180] on span "Add at least 3 jobs →" at bounding box center [417, 180] width 86 height 11
select select "MX"
select select "Right Now"
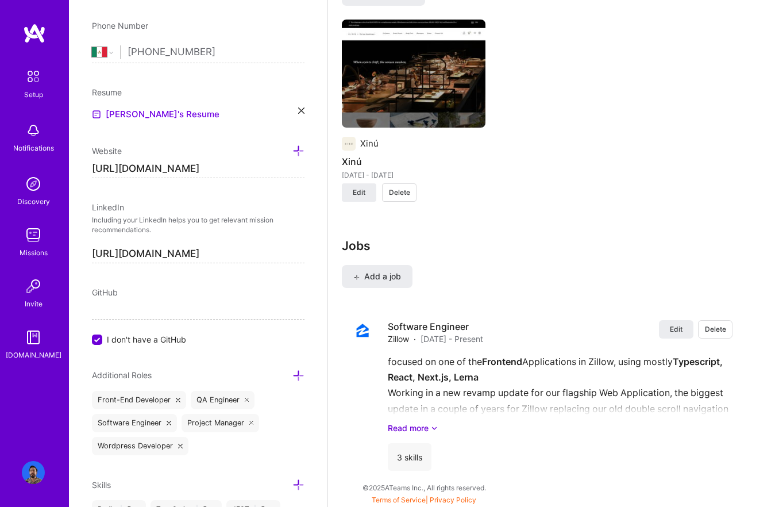
scroll to position [955, 0]
click at [387, 272] on span "Add a job" at bounding box center [377, 275] width 48 height 11
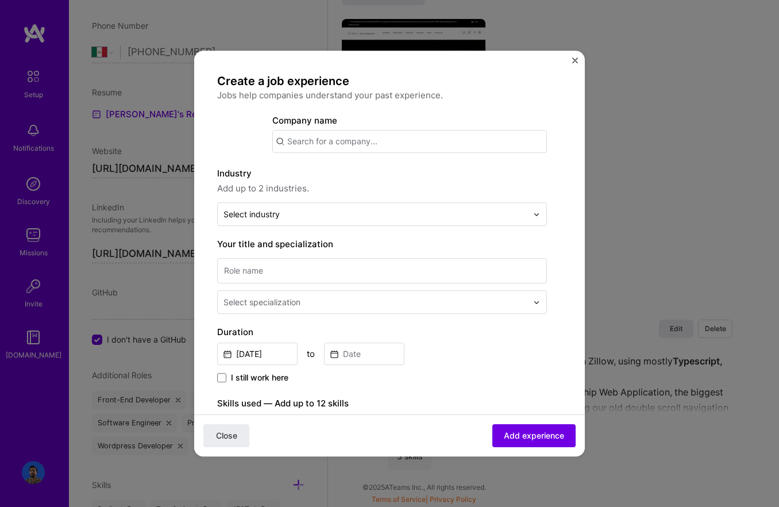
scroll to position [937, 0]
click at [316, 148] on input "text" at bounding box center [409, 141] width 275 height 23
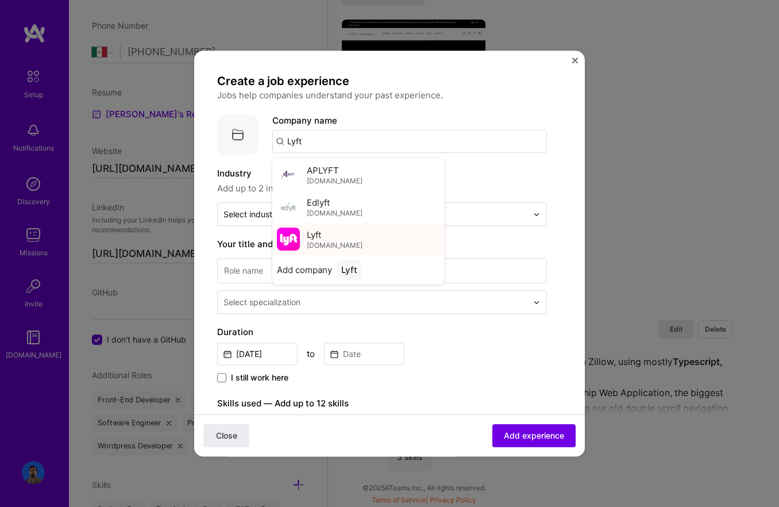
type input "Lyft"
click at [376, 240] on div "Lyft [DOMAIN_NAME]" at bounding box center [358, 239] width 172 height 32
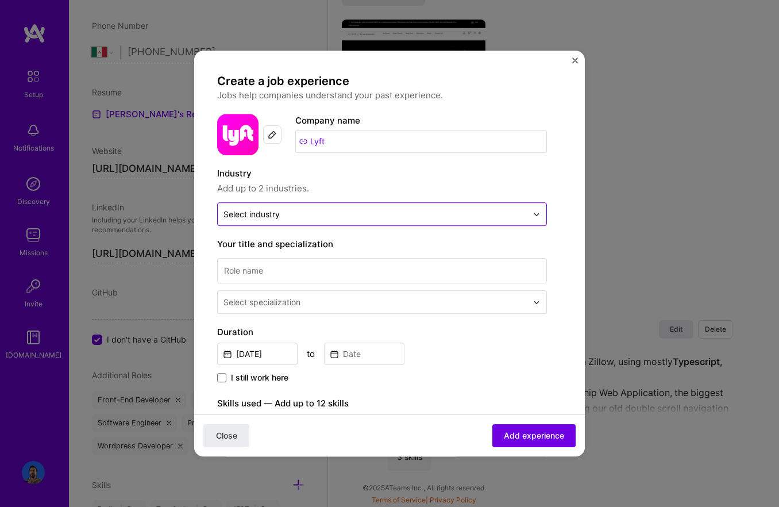
click at [312, 212] on input "text" at bounding box center [376, 214] width 304 height 12
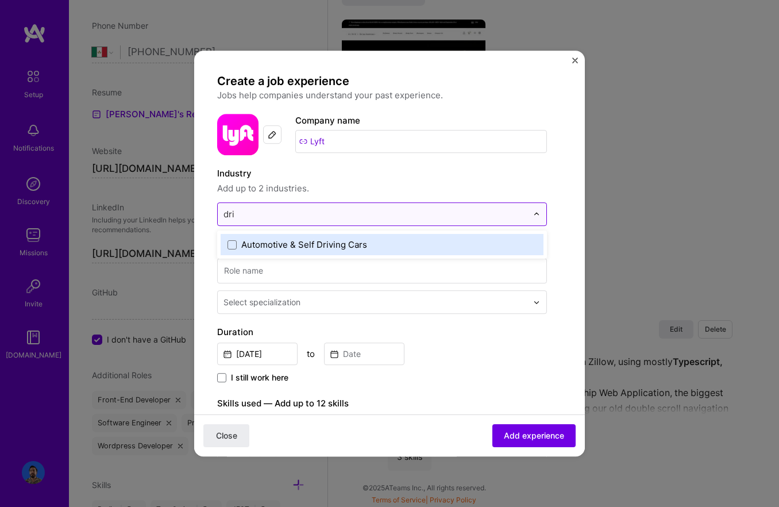
type input "driv"
click at [312, 245] on div "Automotive & Self Driving Cars" at bounding box center [304, 245] width 126 height 12
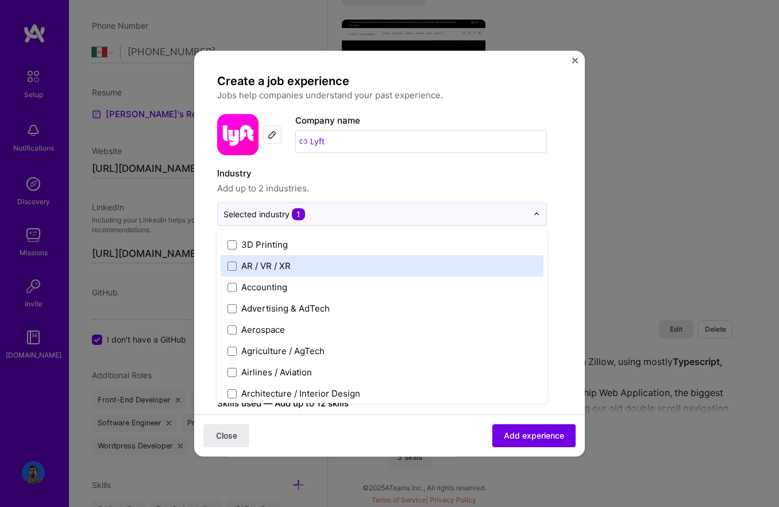
click at [343, 167] on label "Industry" at bounding box center [382, 174] width 330 height 14
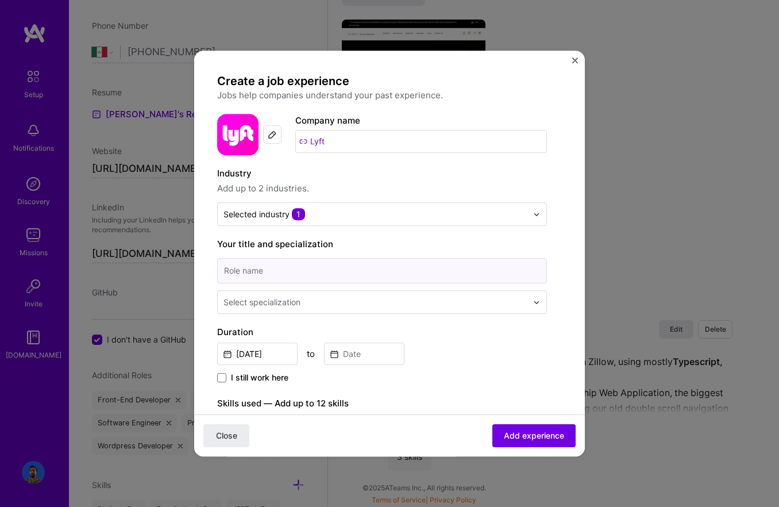
click at [291, 265] on input at bounding box center [382, 270] width 330 height 25
type input "Software Engineer"
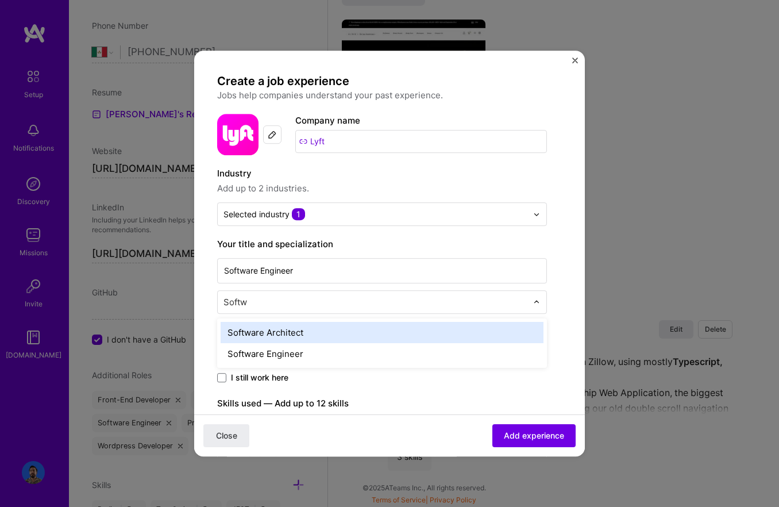
type input "Softwa"
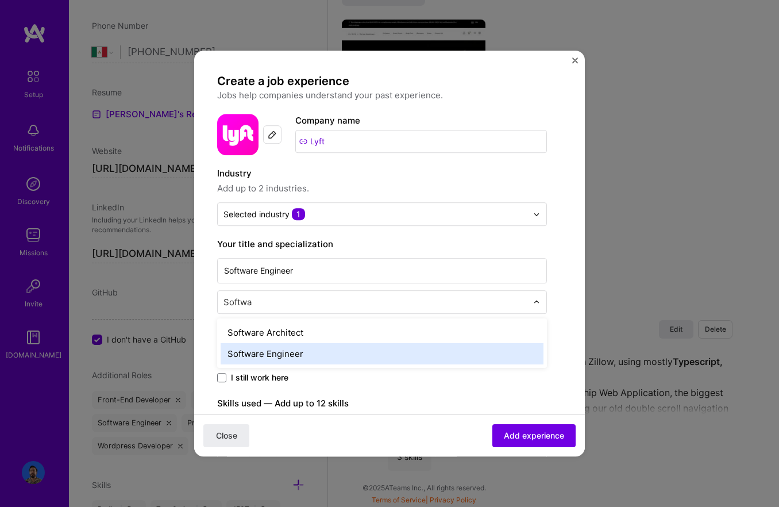
click at [311, 352] on div "Software Engineer" at bounding box center [382, 353] width 323 height 21
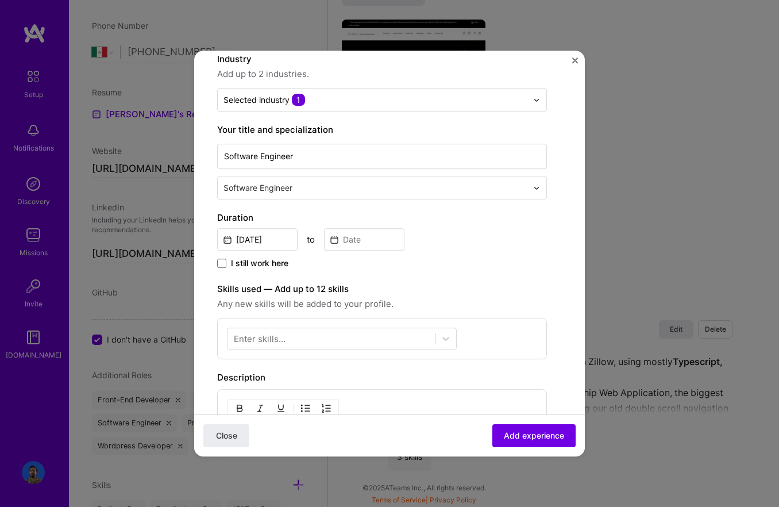
scroll to position [196, 0]
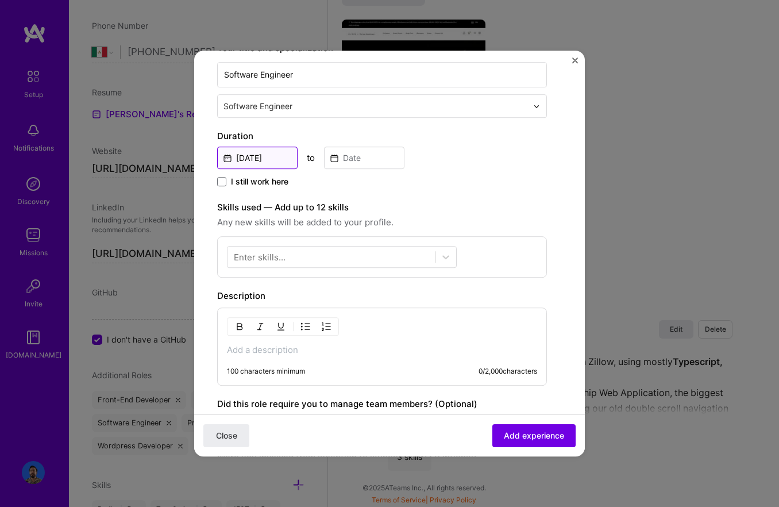
click at [272, 157] on input "[DATE]" at bounding box center [257, 158] width 80 height 22
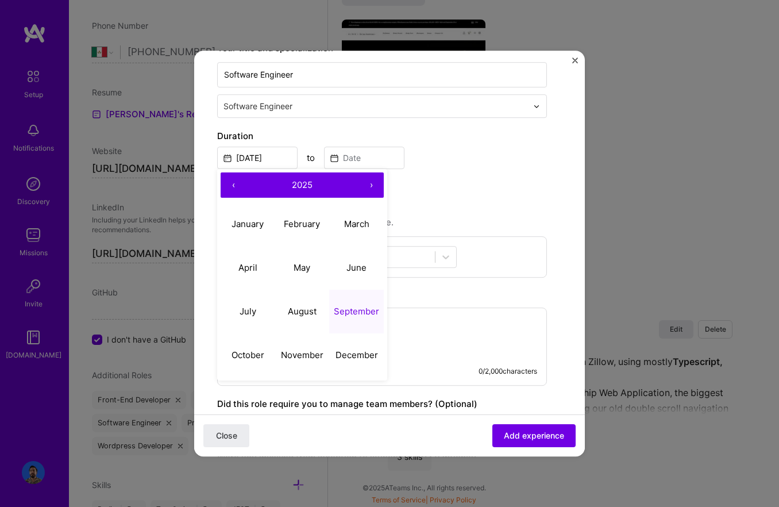
click at [229, 181] on button "‹" at bounding box center [233, 184] width 25 height 25
click at [229, 180] on button "‹" at bounding box center [233, 184] width 25 height 25
click at [230, 180] on button "‹" at bounding box center [233, 184] width 25 height 25
click at [244, 310] on abbr "July" at bounding box center [248, 311] width 17 height 11
type input "[DATE]"
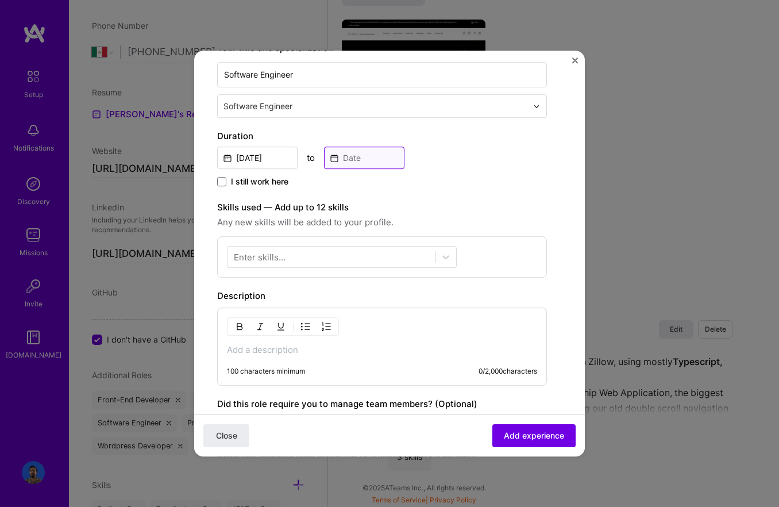
click at [353, 159] on input at bounding box center [364, 158] width 80 height 22
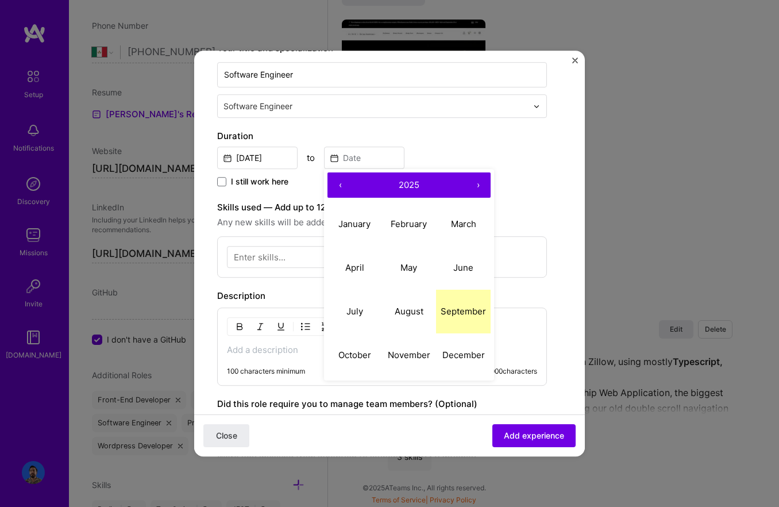
drag, startPoint x: 479, startPoint y: 312, endPoint x: 455, endPoint y: 301, distance: 26.5
click at [479, 312] on abbr "September" at bounding box center [463, 311] width 45 height 11
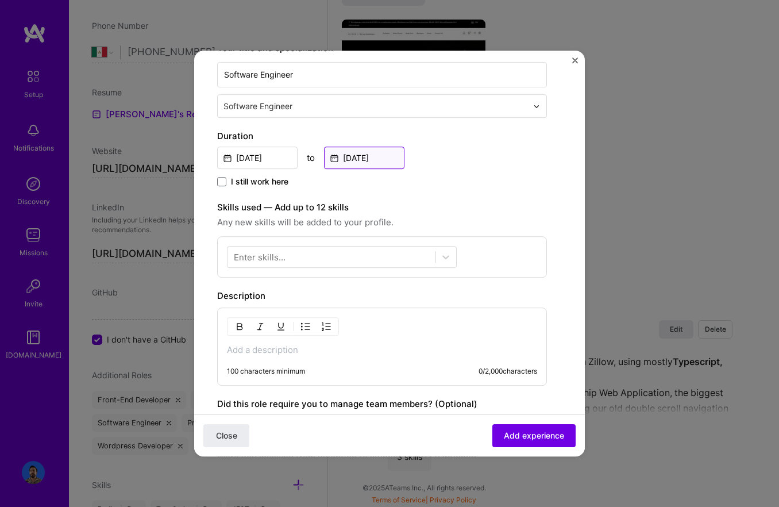
click at [355, 152] on input "[DATE]" at bounding box center [364, 158] width 80 height 22
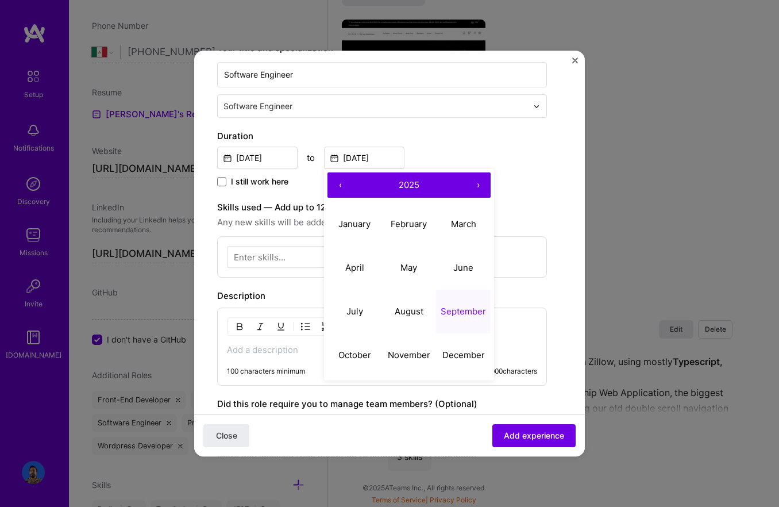
click at [339, 188] on button "‹" at bounding box center [340, 184] width 25 height 25
click at [480, 187] on button "›" at bounding box center [478, 184] width 25 height 25
drag, startPoint x: 466, startPoint y: 316, endPoint x: 459, endPoint y: 312, distance: 8.5
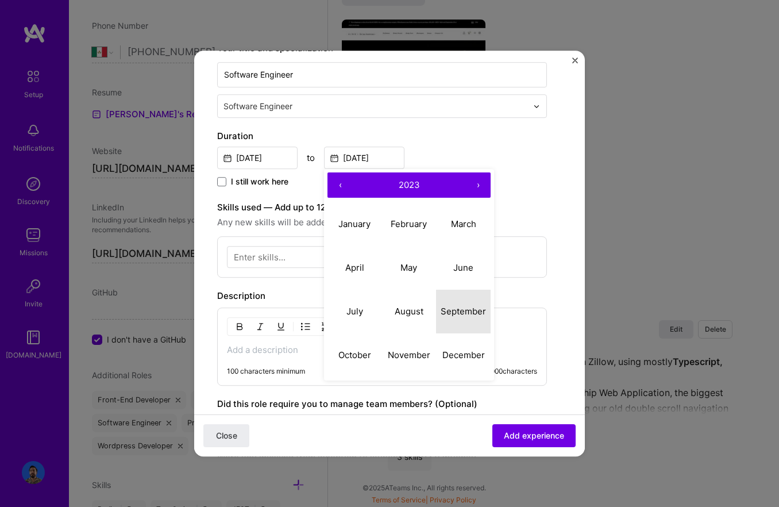
click at [466, 316] on abbr "September" at bounding box center [463, 311] width 45 height 11
type input "[DATE]"
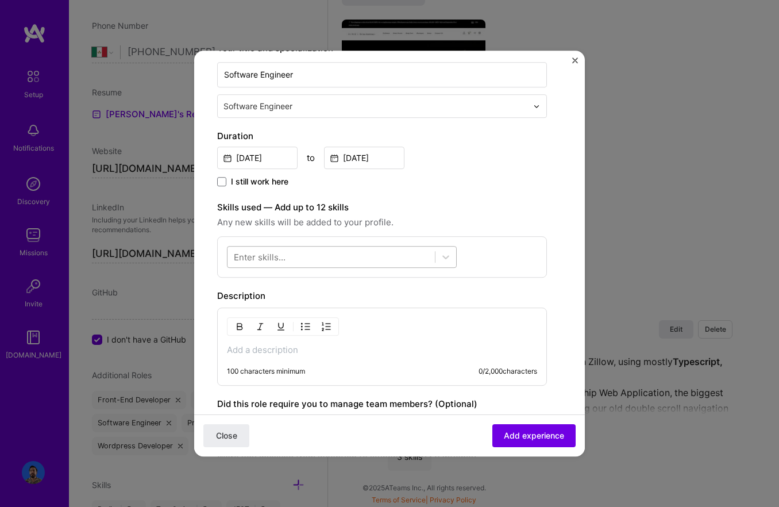
click at [279, 249] on div at bounding box center [331, 257] width 207 height 19
drag, startPoint x: 522, startPoint y: 325, endPoint x: 449, endPoint y: 335, distance: 74.2
click at [522, 325] on div "100 characters minimum 0 / 2,000 characters" at bounding box center [382, 346] width 330 height 78
drag, startPoint x: 399, startPoint y: 335, endPoint x: 408, endPoint y: 343, distance: 11.8
click at [401, 337] on div "100 characters minimum 0 / 2,000 characters" at bounding box center [382, 346] width 330 height 78
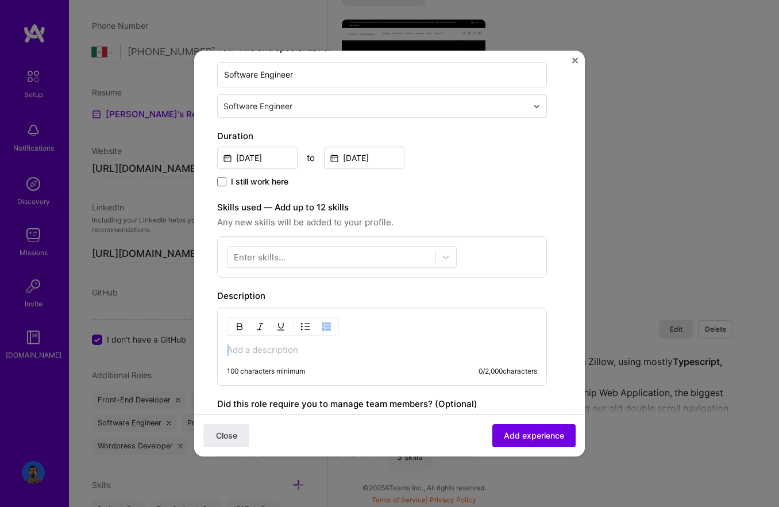
click at [383, 352] on p at bounding box center [382, 349] width 310 height 11
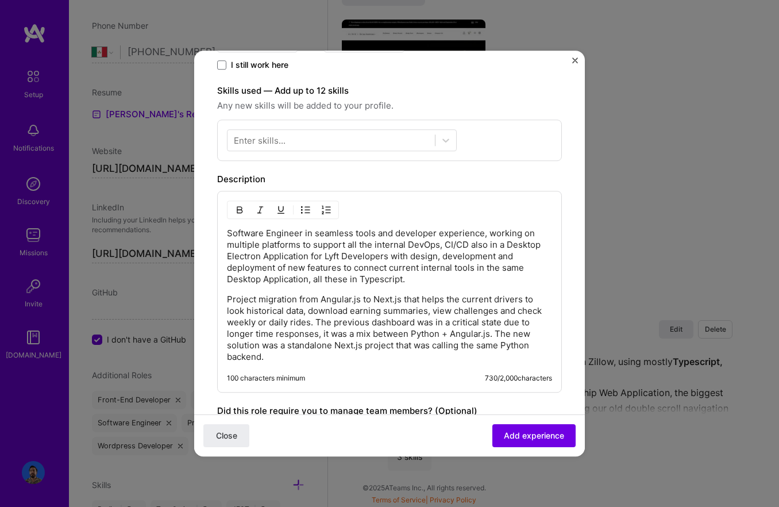
scroll to position [312, 0]
click at [251, 260] on p "Software Engineer in seamless tools and developer experience, working on multip…" at bounding box center [389, 257] width 325 height 57
click at [252, 260] on p "Software Engineer in seamless tools and developer experience, working on multip…" at bounding box center [389, 257] width 325 height 57
click at [414, 248] on p "Software Engineer in seamless tools and developer experience, working on multip…" at bounding box center [389, 257] width 325 height 57
drag, startPoint x: 416, startPoint y: 248, endPoint x: 448, endPoint y: 248, distance: 32.2
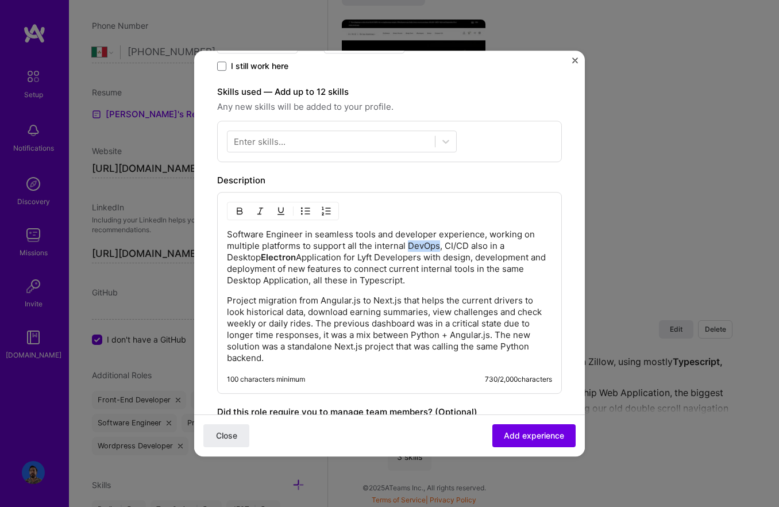
click at [416, 248] on p "Software Engineer in seamless tools and developer experience, working on multip…" at bounding box center [389, 257] width 325 height 57
drag, startPoint x: 455, startPoint y: 248, endPoint x: 468, endPoint y: 248, distance: 13.2
click at [468, 248] on p "Software Engineer in seamless tools and developer experience, working on multip…" at bounding box center [389, 257] width 325 height 57
click at [379, 279] on p "Software Engineer in seamless tools and developer experience, working on multip…" at bounding box center [389, 257] width 325 height 57
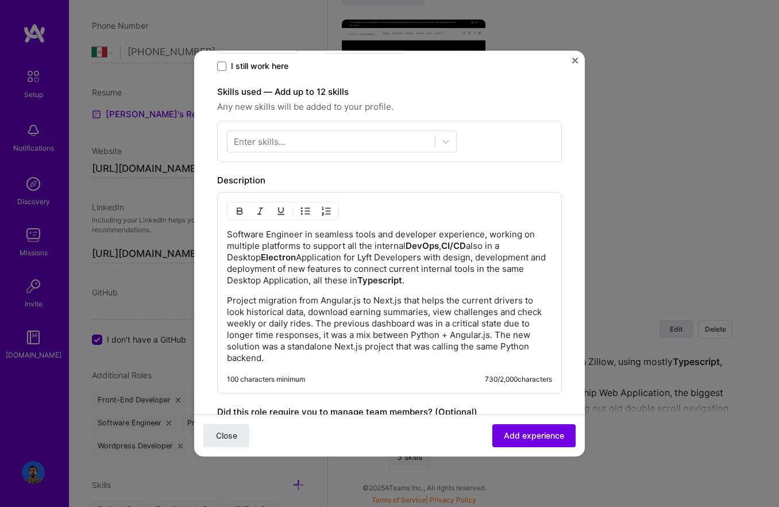
click at [338, 301] on p "Project migration from Angular.js to Next.js that helps the current drivers to …" at bounding box center [389, 329] width 325 height 69
click at [359, 302] on p "Project migration from Angular.js to Next.js that helps the current drivers to …" at bounding box center [389, 329] width 325 height 69
click at [390, 301] on p "Project migration from Angular.js to Next.js that helps the current drivers to …" at bounding box center [389, 329] width 325 height 69
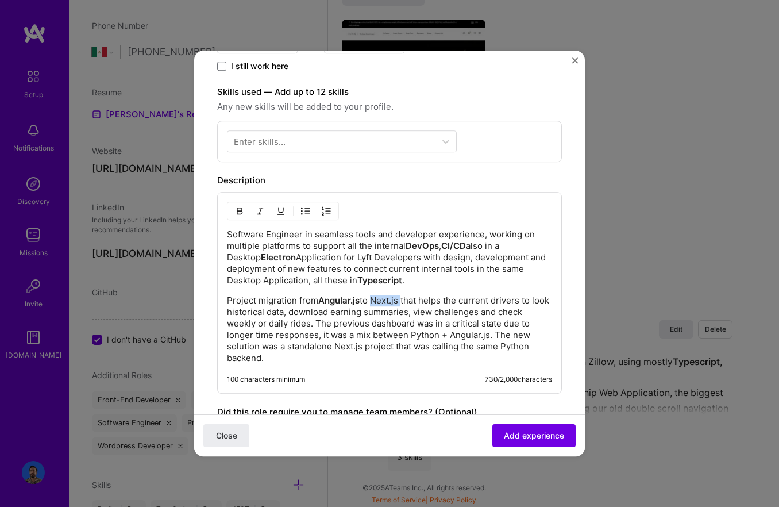
click at [401, 301] on p "Project migration from Angular.js to Next.js that helps the current drivers to …" at bounding box center [389, 329] width 325 height 69
click at [417, 336] on p "Project migration from Angular.js to Next.js that helps the current drivers to …" at bounding box center [389, 329] width 325 height 69
drag, startPoint x: 464, startPoint y: 336, endPoint x: 489, endPoint y: 336, distance: 24.7
click at [489, 336] on p "Project migration from Angular.js to Next.js that helps the current drivers to …" at bounding box center [389, 329] width 325 height 69
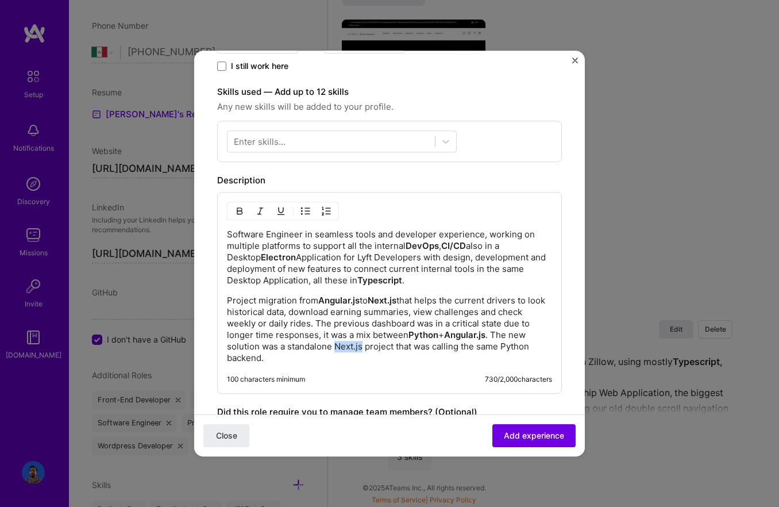
drag, startPoint x: 336, startPoint y: 348, endPoint x: 362, endPoint y: 345, distance: 26.5
click at [362, 345] on p "Project migration from Angular.js to Next.js that helps the current drivers to …" at bounding box center [389, 329] width 325 height 69
click at [521, 348] on p "Project migration from Angular.js to Next.js that helps the current drivers to …" at bounding box center [389, 329] width 325 height 69
click at [302, 318] on p "Project migration from Angular.js to Next.js that helps the current drivers to …" at bounding box center [389, 329] width 325 height 69
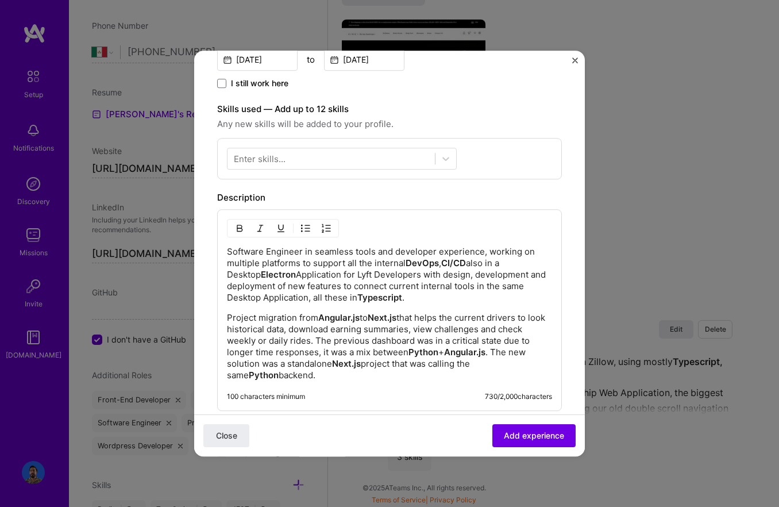
scroll to position [306, 0]
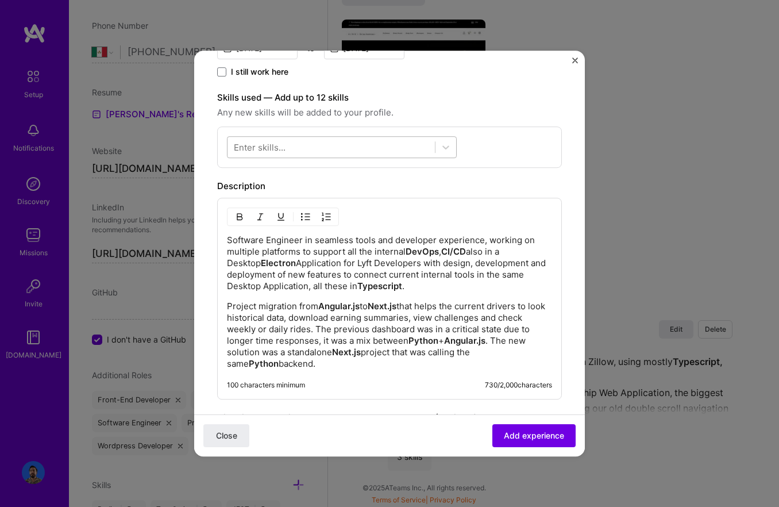
click at [313, 151] on div at bounding box center [331, 147] width 207 height 19
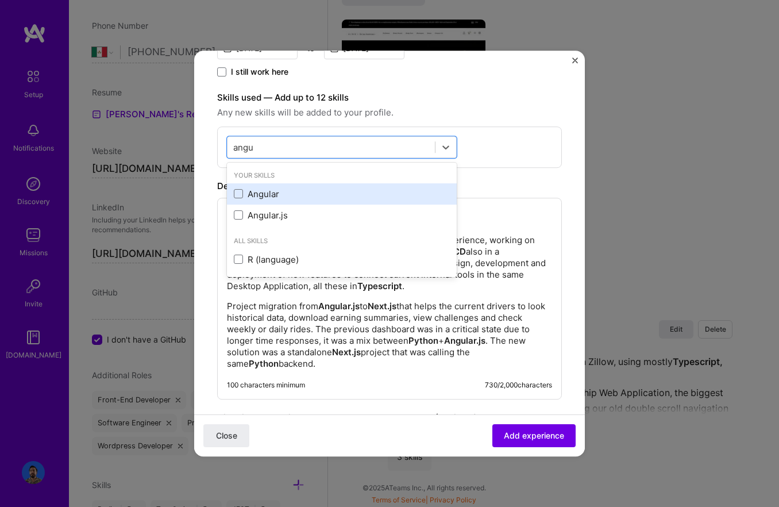
drag, startPoint x: 311, startPoint y: 207, endPoint x: 292, endPoint y: 193, distance: 23.8
click at [311, 207] on div "Angular.js" at bounding box center [342, 215] width 230 height 21
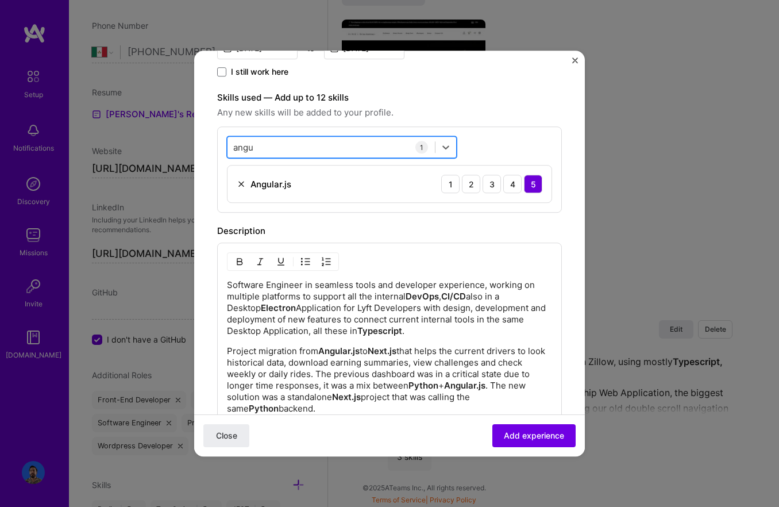
click at [326, 147] on div "angu angu" at bounding box center [331, 147] width 207 height 19
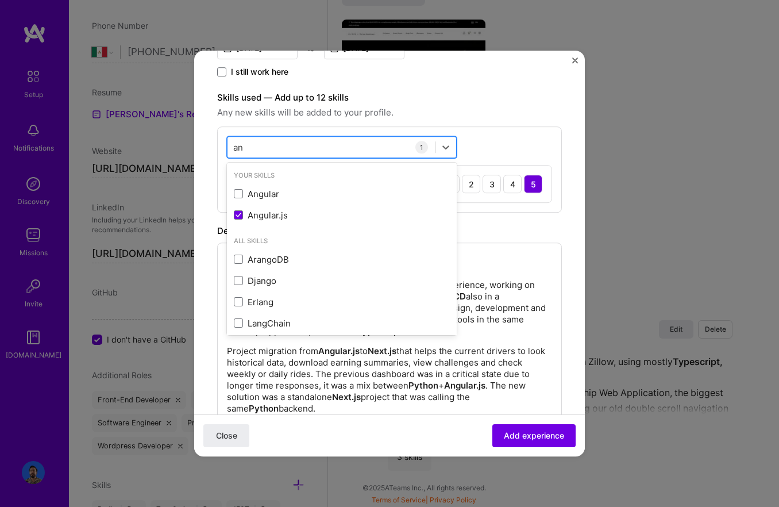
type input "a"
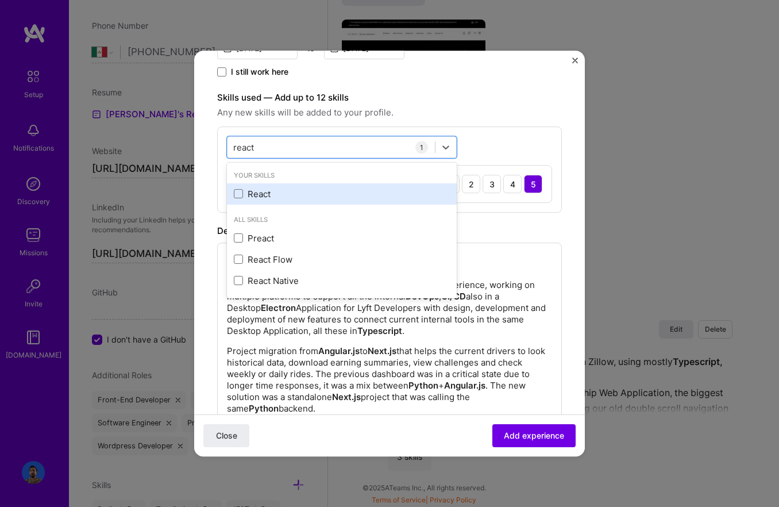
click at [318, 195] on div "React" at bounding box center [342, 194] width 216 height 12
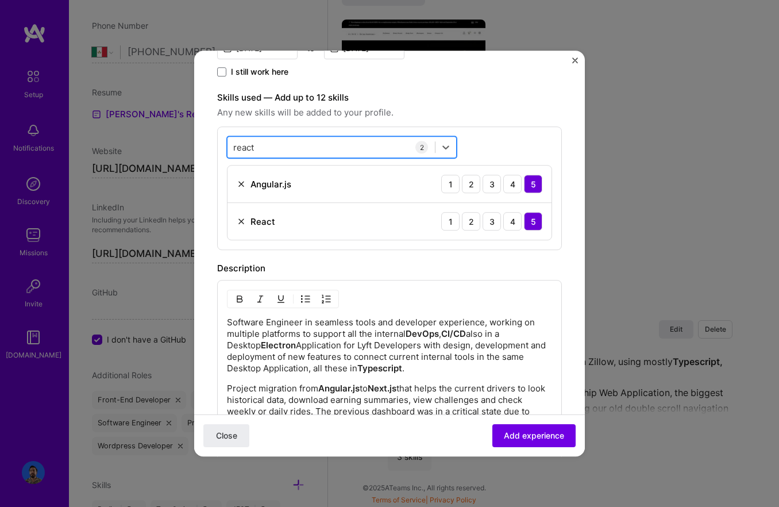
drag, startPoint x: 256, startPoint y: 153, endPoint x: 242, endPoint y: 150, distance: 14.7
click at [256, 153] on div "react react" at bounding box center [331, 147] width 207 height 19
click at [241, 150] on input "react" at bounding box center [244, 147] width 22 height 12
type input "next"
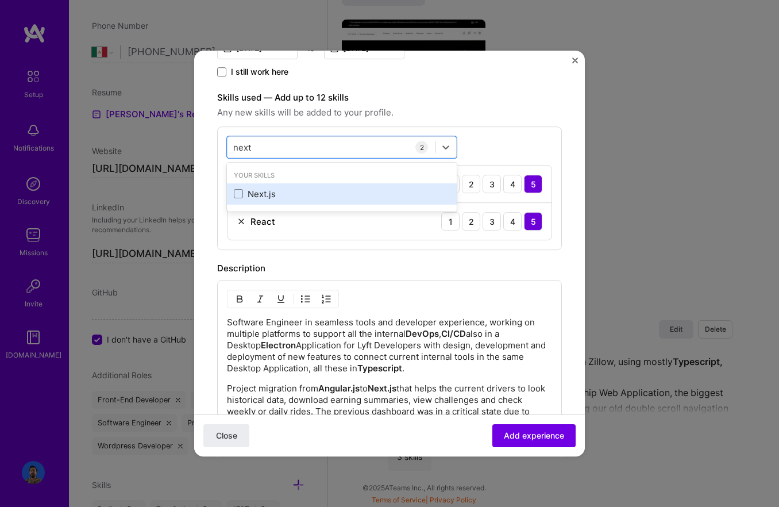
click at [255, 201] on div "Next.js" at bounding box center [342, 193] width 230 height 21
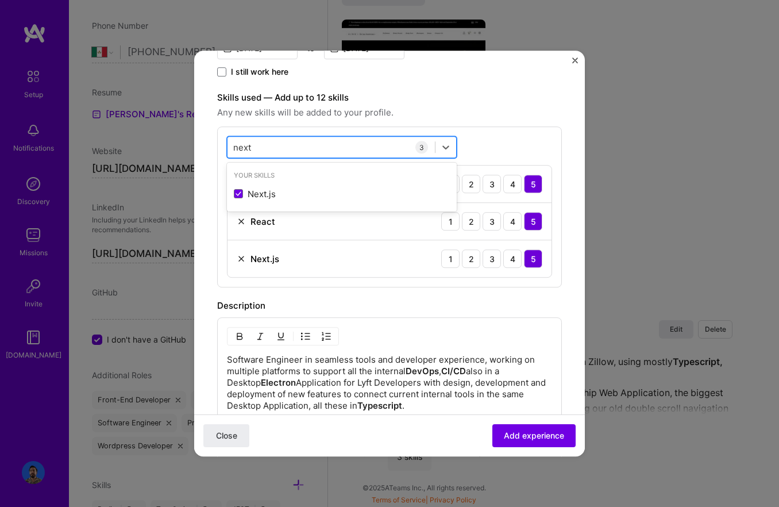
click at [240, 147] on input "next" at bounding box center [242, 147] width 19 height 12
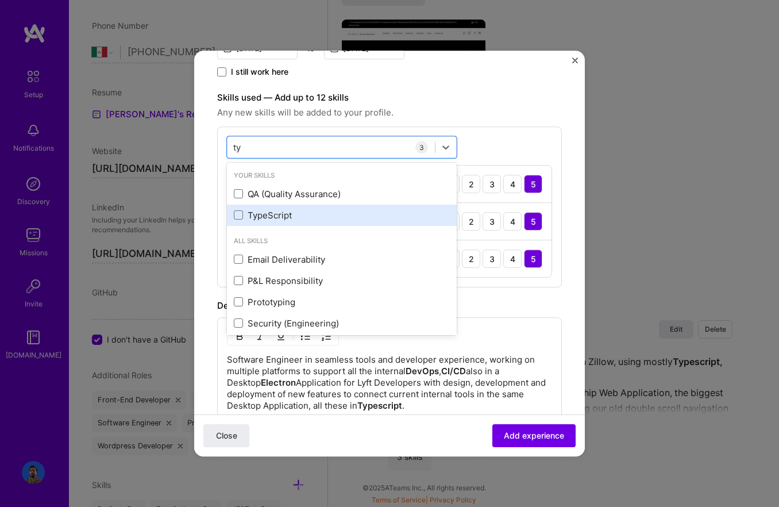
click at [264, 217] on div "TypeScript" at bounding box center [342, 215] width 216 height 12
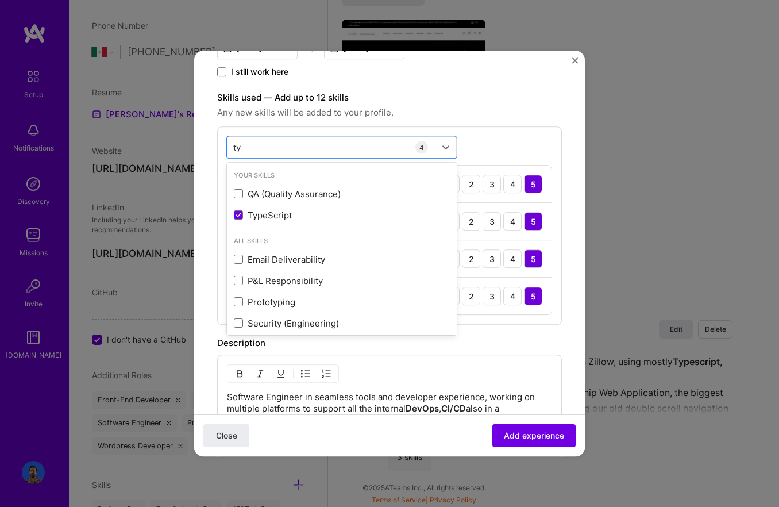
type input "ty"
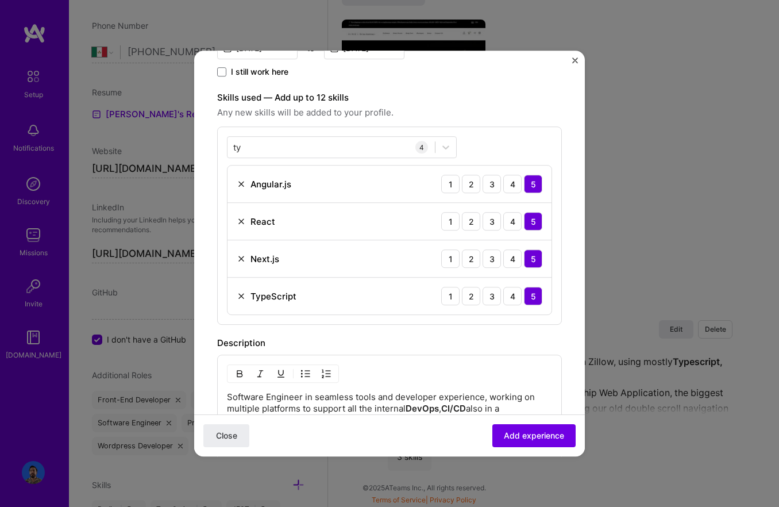
drag, startPoint x: 506, startPoint y: 154, endPoint x: 462, endPoint y: 170, distance: 47.1
click at [506, 154] on div "ty ty 4 Angular.js 1 2 3 4 5 React 1 2 3 4 5 Next.js 1 2 3 4 5 TypeScript 1 2 3…" at bounding box center [389, 225] width 345 height 198
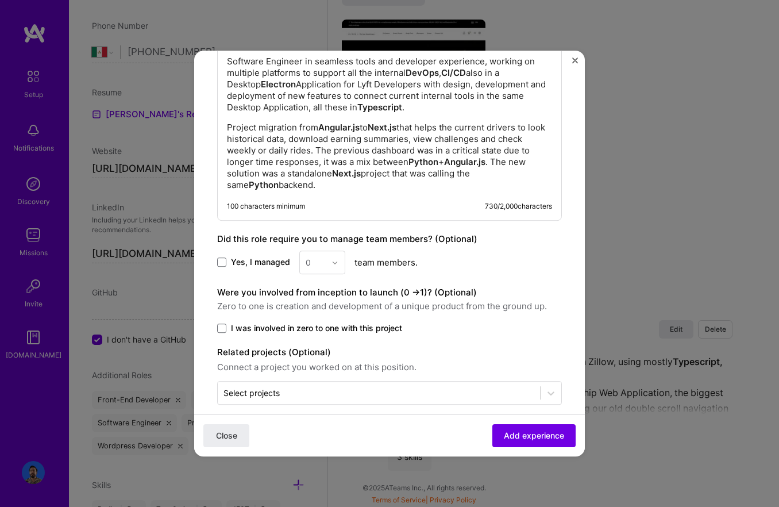
scroll to position [655, 0]
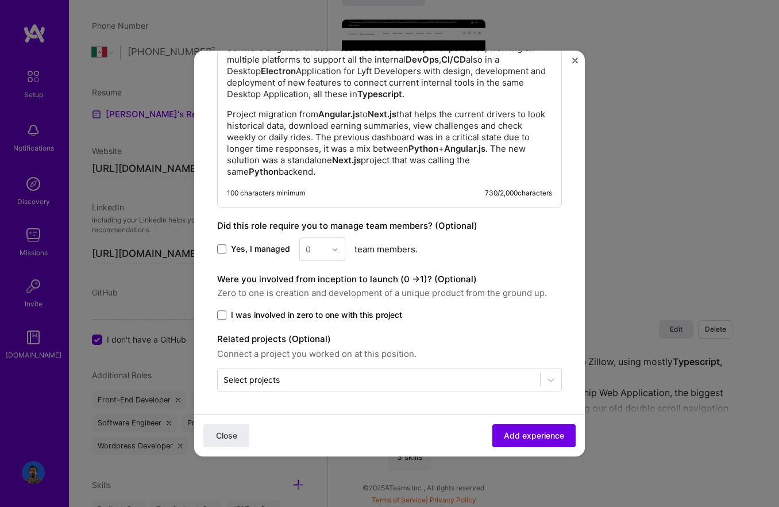
drag, startPoint x: 521, startPoint y: 431, endPoint x: 501, endPoint y: 422, distance: 21.9
click at [521, 431] on span "Add experience" at bounding box center [534, 435] width 60 height 11
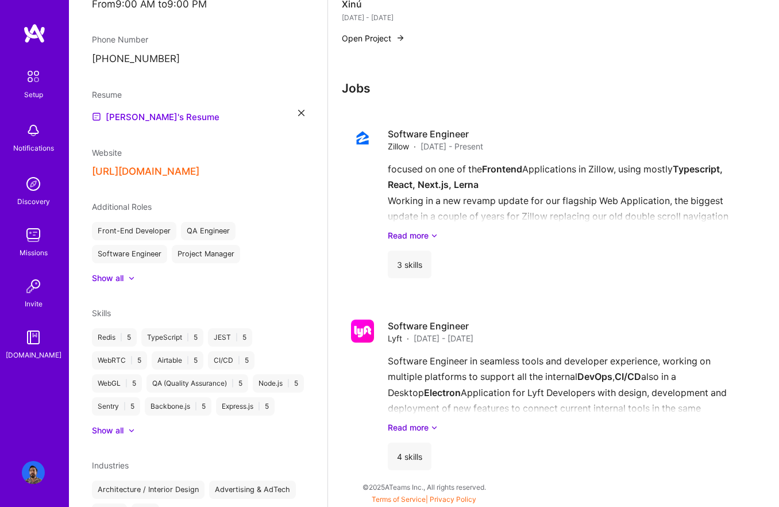
scroll to position [576, 0]
click at [362, 86] on h3 "Jobs" at bounding box center [542, 88] width 400 height 14
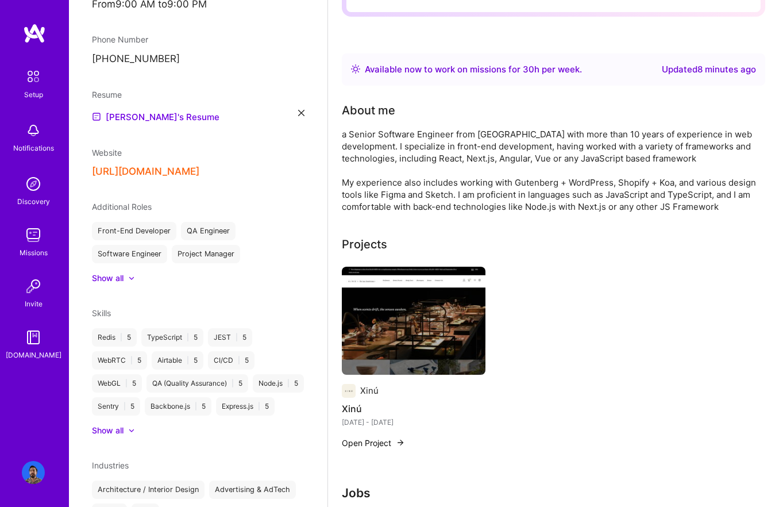
scroll to position [0, 0]
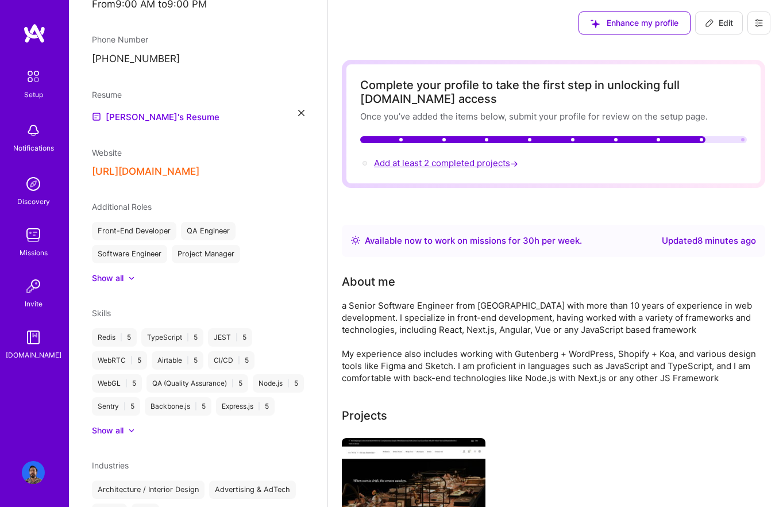
click at [422, 162] on span "Add at least 2 completed projects →" at bounding box center [447, 162] width 147 height 11
select select "MX"
select select "Right Now"
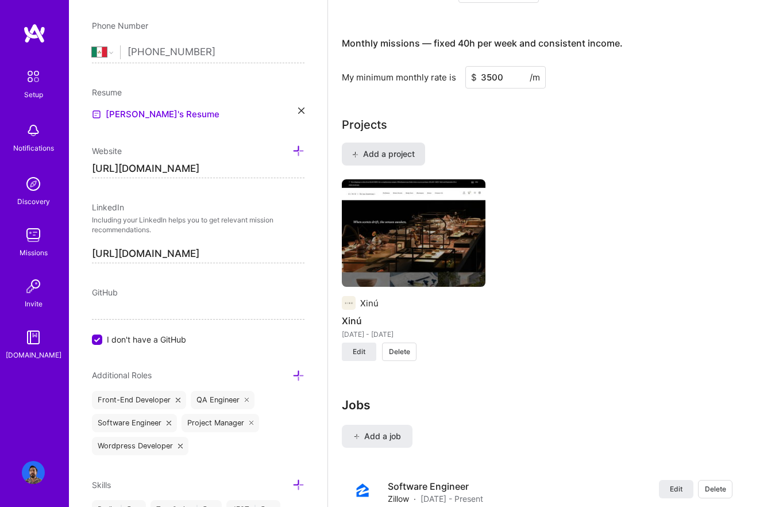
scroll to position [778, 0]
click at [378, 156] on span "Add a project" at bounding box center [383, 153] width 63 height 11
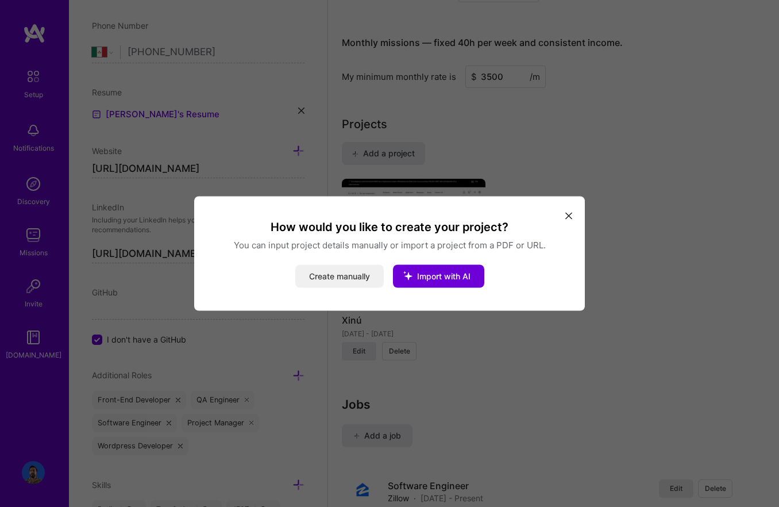
click at [339, 271] on button "Create manually" at bounding box center [339, 276] width 89 height 23
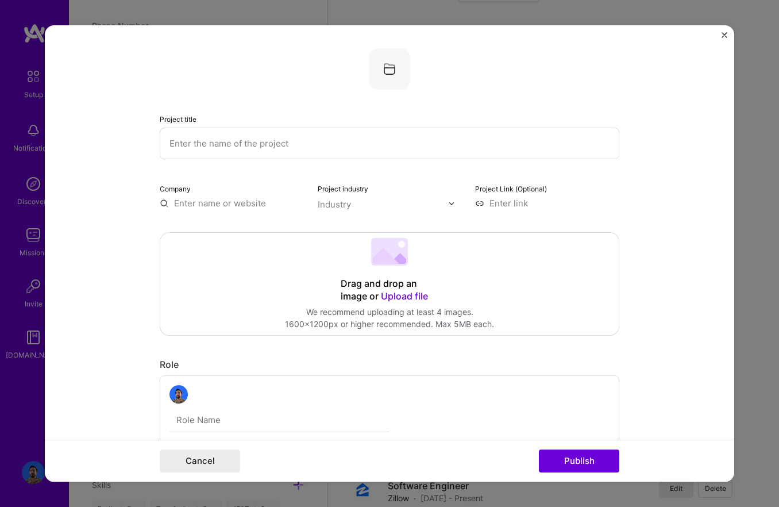
click at [412, 267] on div "Drag and drop an image or Upload file Upload file We recommend uploading at lea…" at bounding box center [389, 284] width 459 height 102
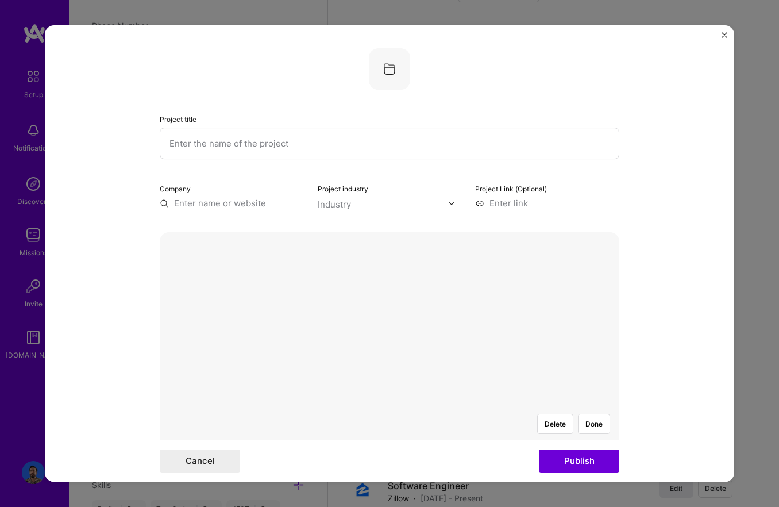
click at [198, 150] on input "text" at bounding box center [390, 144] width 460 height 32
type input "[PERSON_NAME] de Venus"
drag, startPoint x: 223, startPoint y: 202, endPoint x: 221, endPoint y: 210, distance: 8.4
click at [223, 202] on input "text" at bounding box center [232, 203] width 144 height 12
type input "[PERSON_NAME] de Venus"
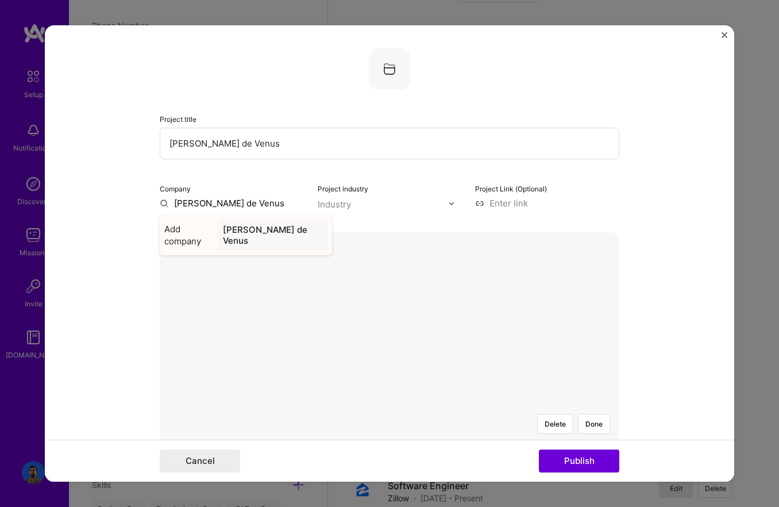
click at [243, 231] on div "[PERSON_NAME] de Venus" at bounding box center [272, 235] width 109 height 31
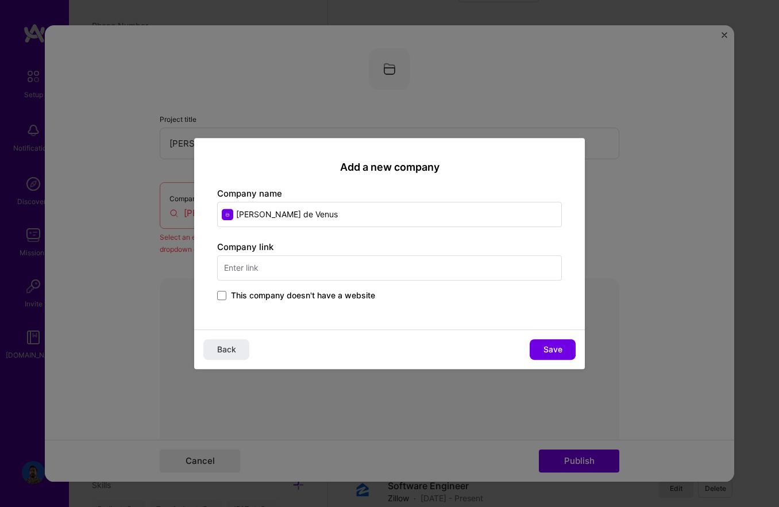
click at [259, 270] on input "text" at bounding box center [389, 267] width 345 height 25
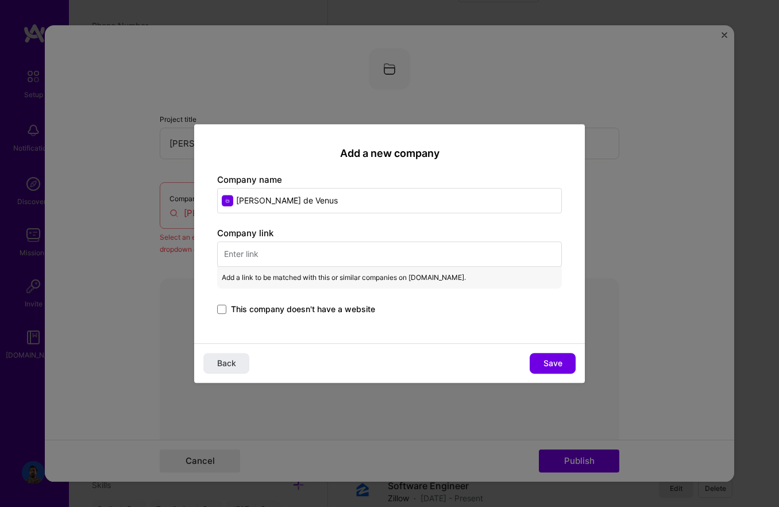
drag, startPoint x: 280, startPoint y: 241, endPoint x: 291, endPoint y: 248, distance: 12.9
click at [288, 247] on input "text" at bounding box center [389, 253] width 345 height 25
drag, startPoint x: 294, startPoint y: 249, endPoint x: 303, endPoint y: 253, distance: 9.8
click at [300, 252] on input "text" at bounding box center [389, 253] width 345 height 25
paste input "[URL][DOMAIN_NAME]"
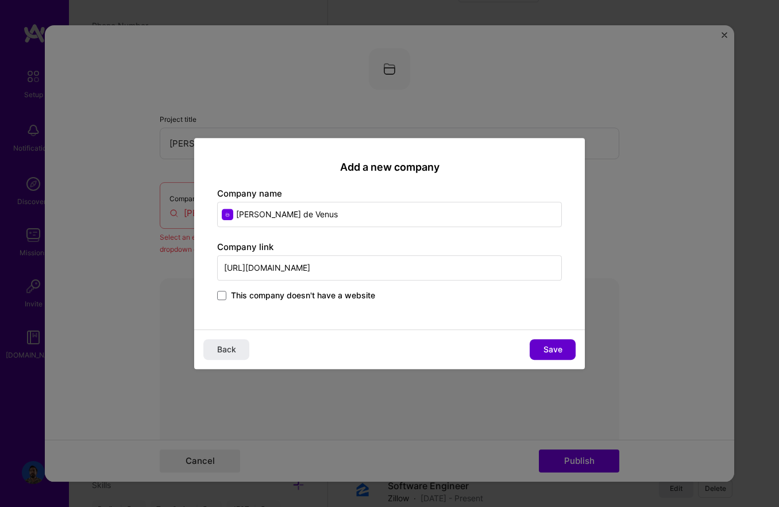
type input "[URL][DOMAIN_NAME]"
click at [548, 351] on span "Save" at bounding box center [553, 349] width 19 height 11
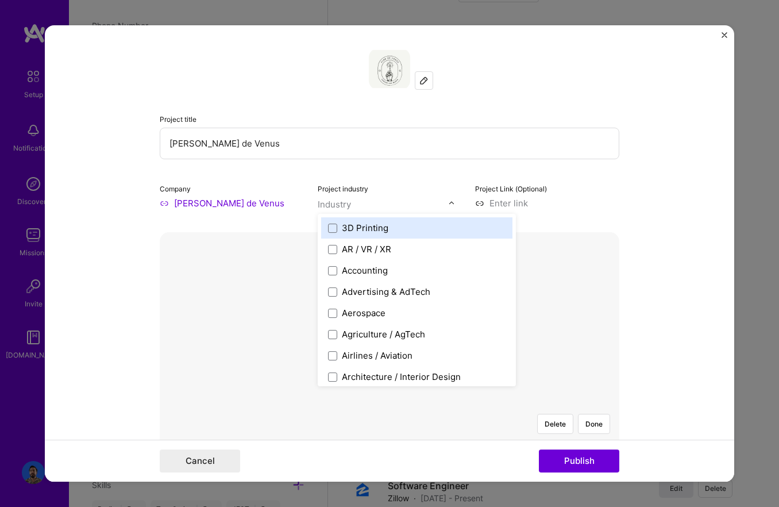
click at [340, 206] on div "Industry" at bounding box center [334, 204] width 33 height 12
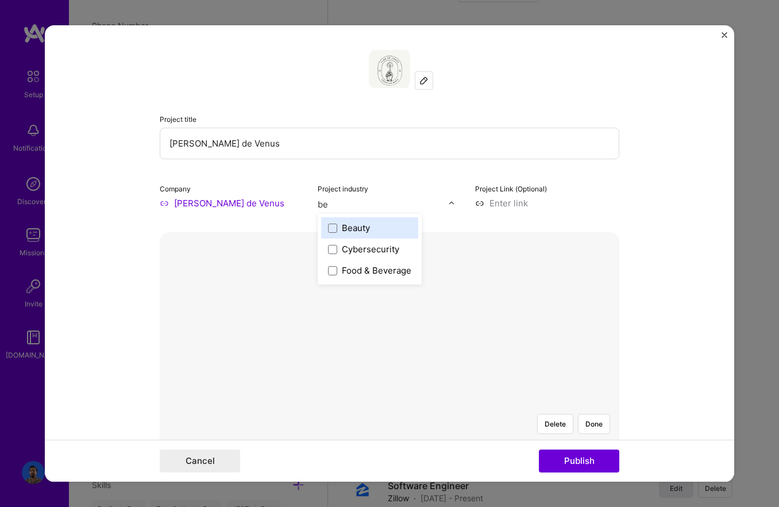
type input "bea"
click at [358, 228] on div "Beauty" at bounding box center [356, 228] width 28 height 12
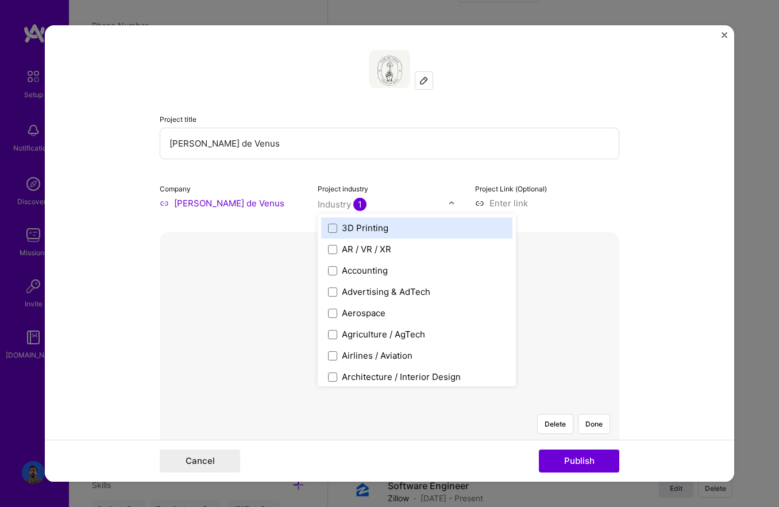
click at [498, 209] on input at bounding box center [547, 203] width 144 height 12
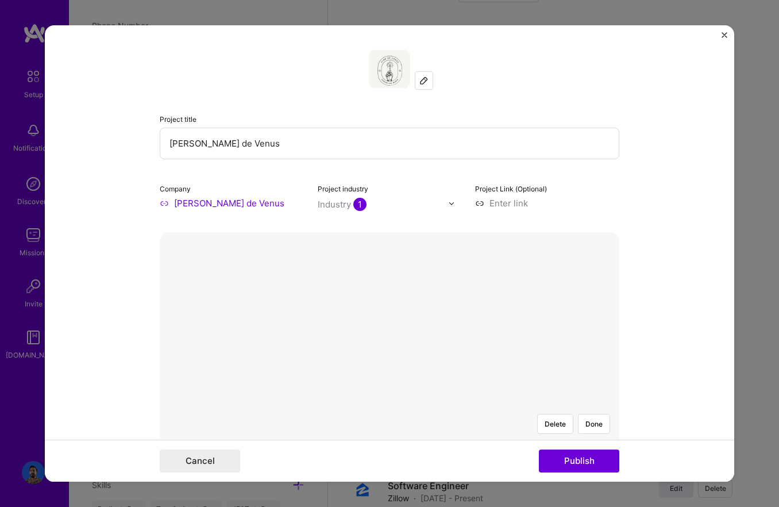
drag, startPoint x: 660, startPoint y: 226, endPoint x: 451, endPoint y: 187, distance: 212.4
click at [660, 226] on form "Project title [PERSON_NAME] de Venus Company [PERSON_NAME] de Venus Project ind…" at bounding box center [390, 253] width 690 height 456
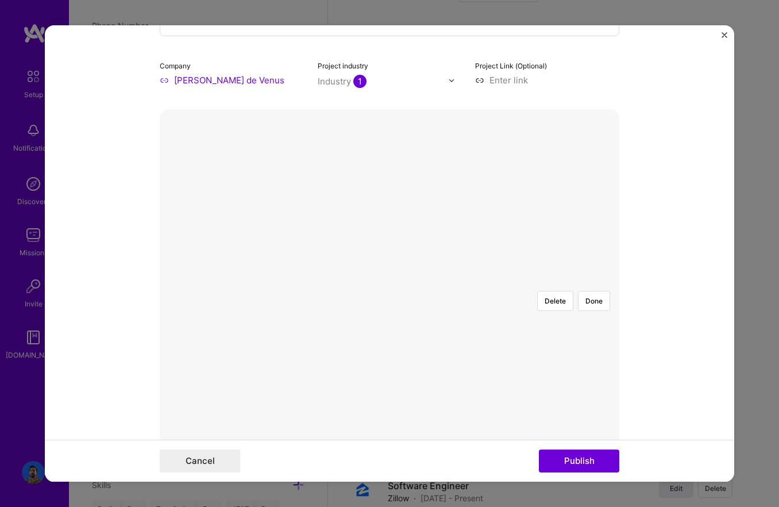
scroll to position [0, 0]
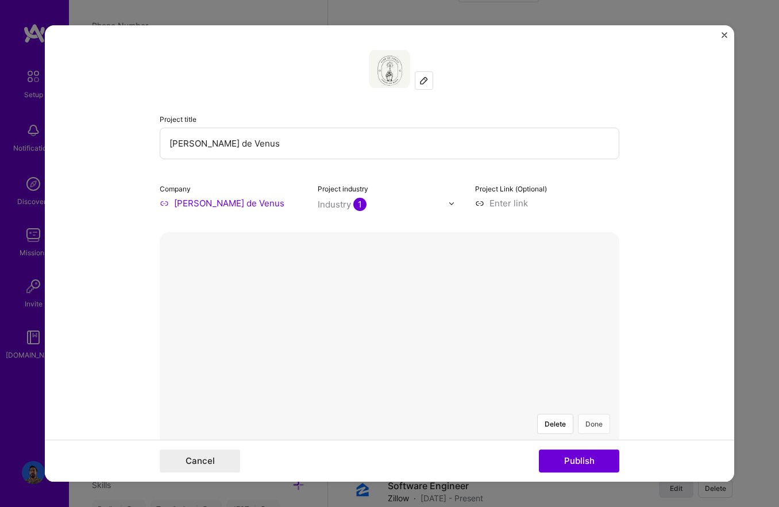
click at [598, 414] on button "Done" at bounding box center [594, 424] width 32 height 20
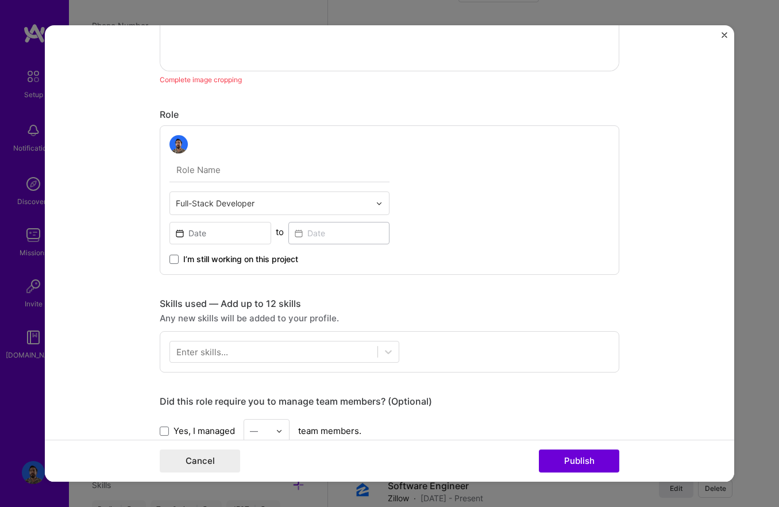
scroll to position [521, 0]
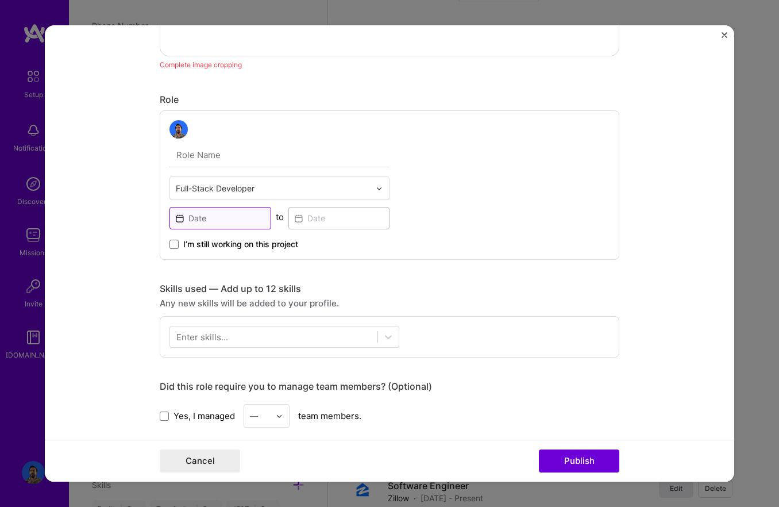
click at [215, 217] on input at bounding box center [221, 218] width 102 height 22
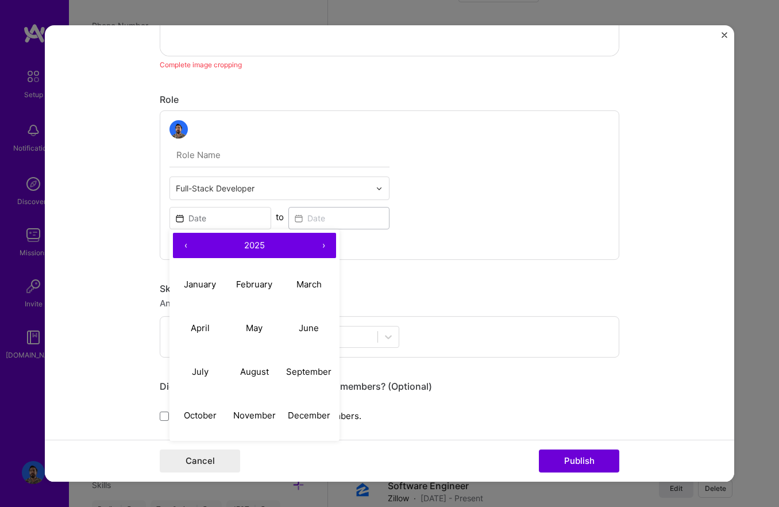
click at [186, 249] on button "‹" at bounding box center [185, 245] width 25 height 25
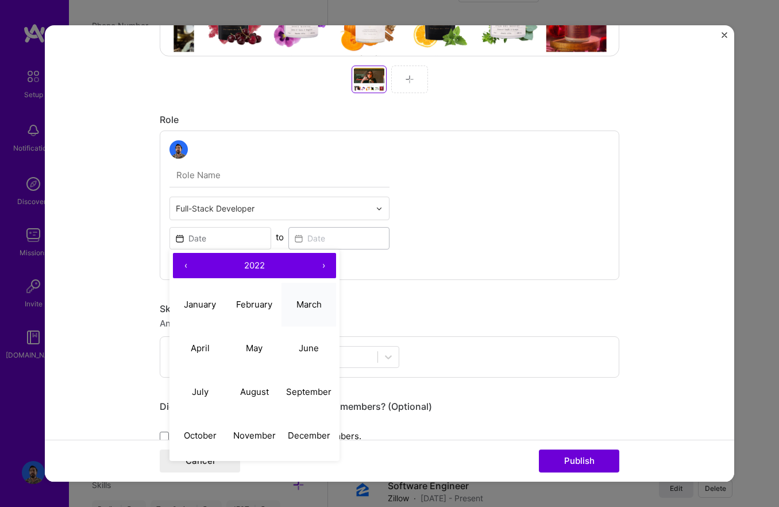
click at [315, 303] on abbr "March" at bounding box center [309, 304] width 25 height 11
type input "[DATE]"
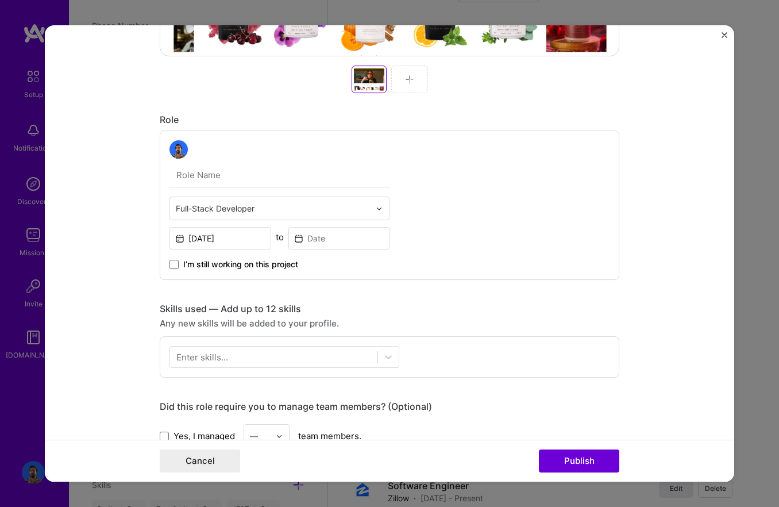
click at [266, 267] on span "I’m still working on this project" at bounding box center [240, 264] width 115 height 11
click at [0, 0] on input "I’m still working on this project" at bounding box center [0, 0] width 0 height 0
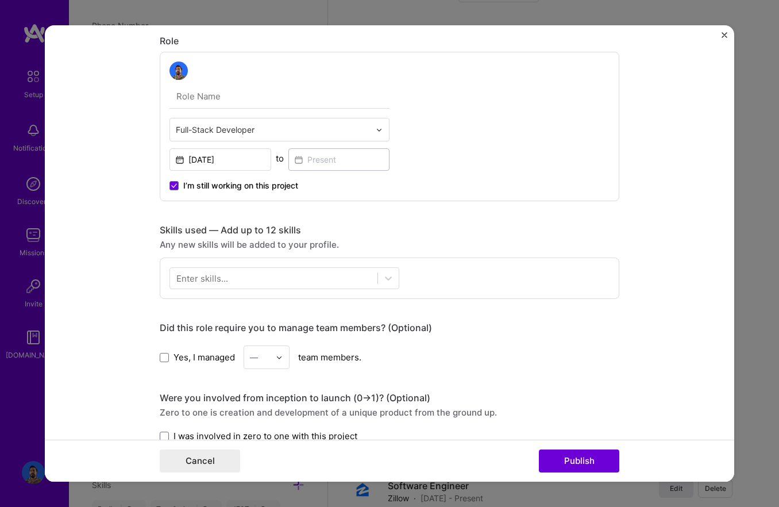
scroll to position [648, 0]
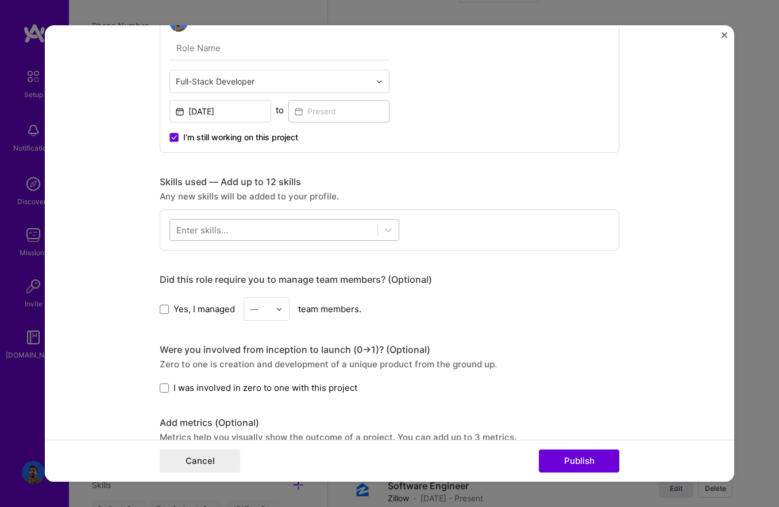
click at [276, 231] on div at bounding box center [273, 230] width 207 height 19
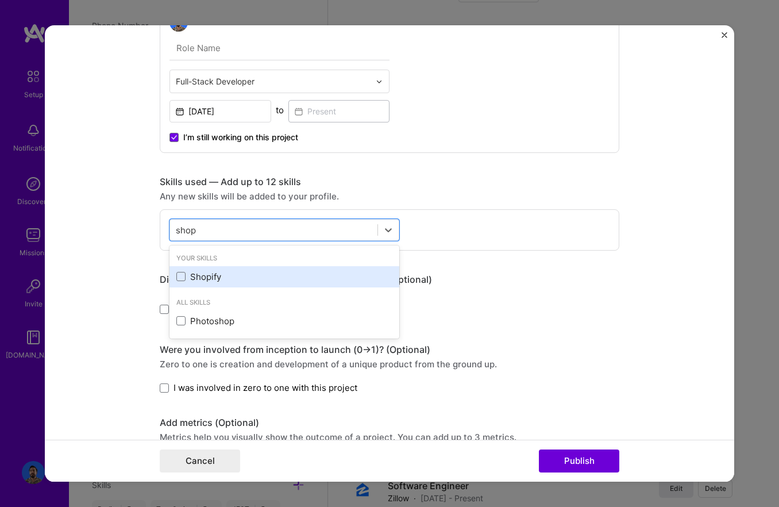
drag, startPoint x: 265, startPoint y: 271, endPoint x: 255, endPoint y: 268, distance: 10.4
click at [265, 271] on div "Shopify" at bounding box center [284, 277] width 216 height 12
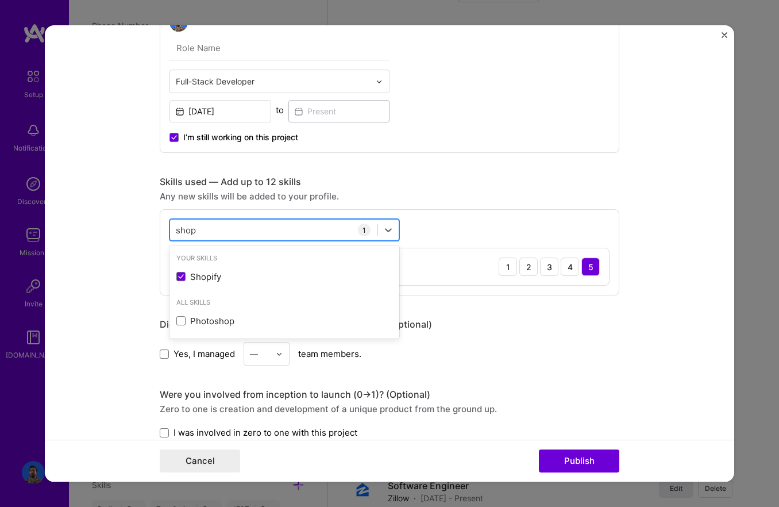
click at [202, 230] on div "shop shop" at bounding box center [273, 230] width 207 height 19
click at [188, 231] on input "shop" at bounding box center [186, 230] width 21 height 12
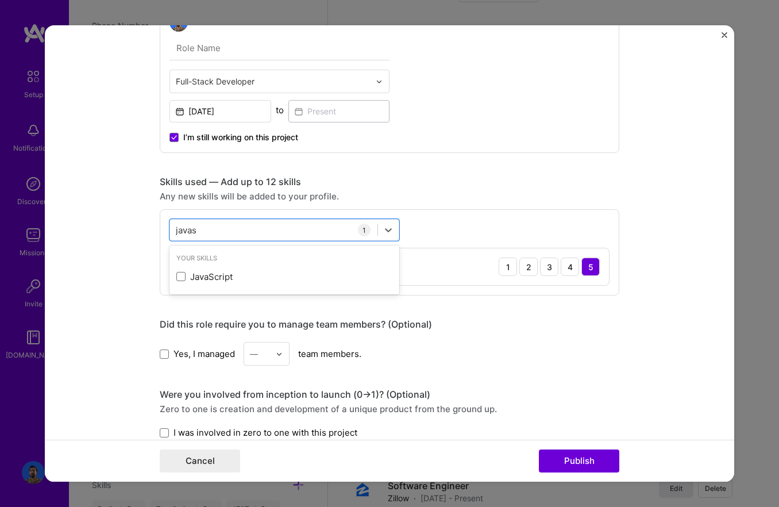
drag, startPoint x: 201, startPoint y: 278, endPoint x: 189, endPoint y: 266, distance: 17.5
click at [201, 278] on div "JavaScript" at bounding box center [284, 277] width 216 height 12
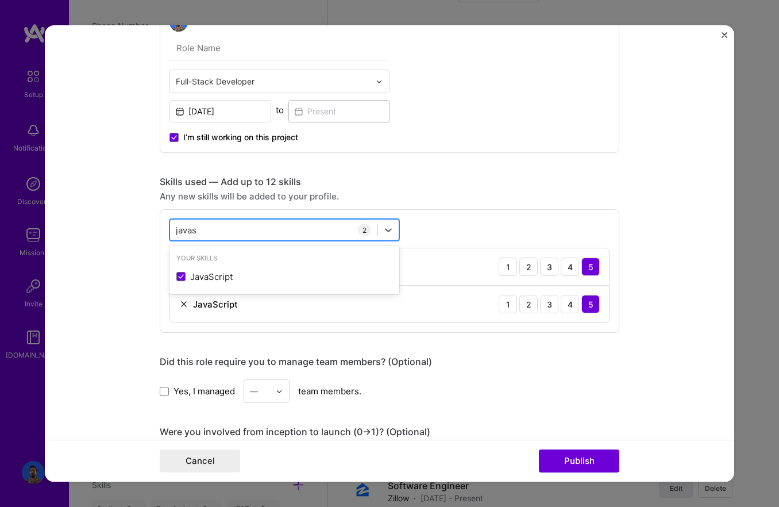
click at [182, 231] on input "javas" at bounding box center [187, 230] width 22 height 12
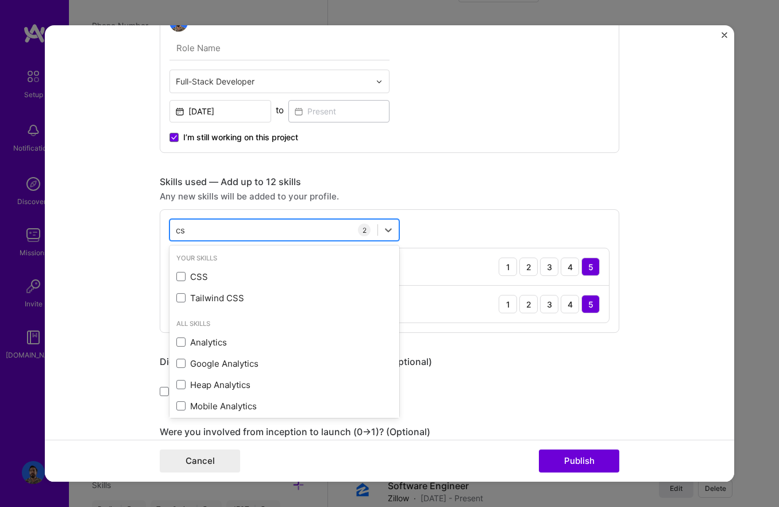
type input "css"
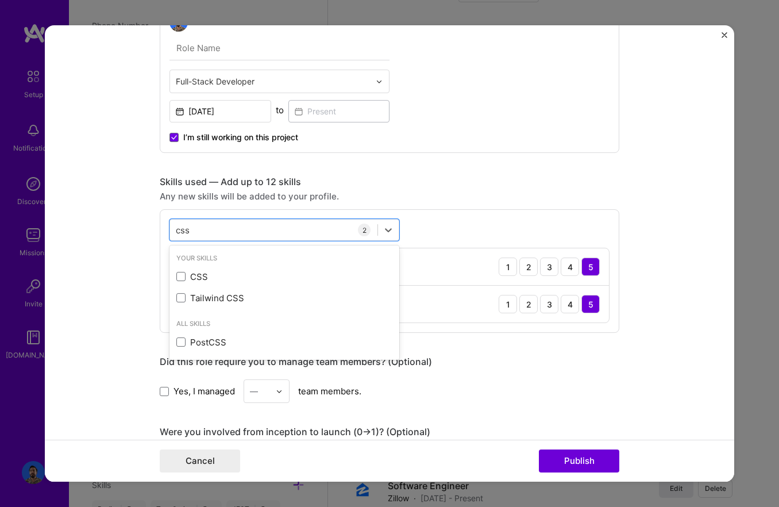
drag, startPoint x: 198, startPoint y: 275, endPoint x: 197, endPoint y: 258, distance: 17.3
click at [198, 275] on div "CSS" at bounding box center [284, 277] width 216 height 12
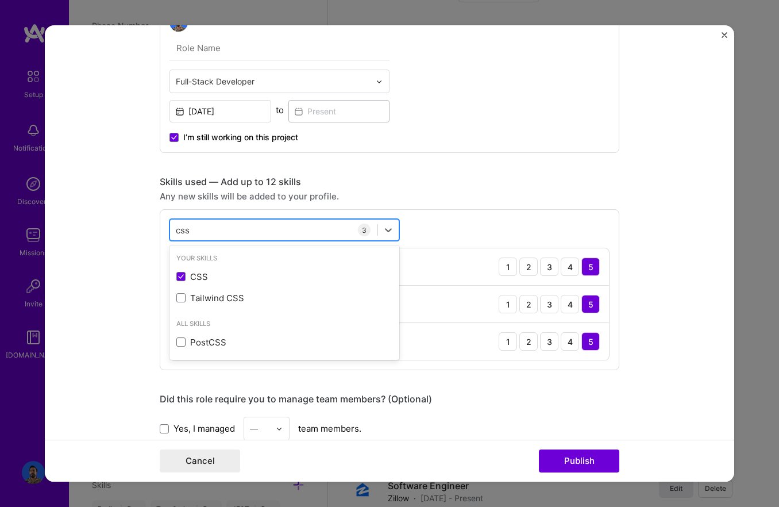
click at [187, 229] on input "css" at bounding box center [183, 230] width 15 height 12
click at [187, 228] on input "css" at bounding box center [183, 230] width 15 height 12
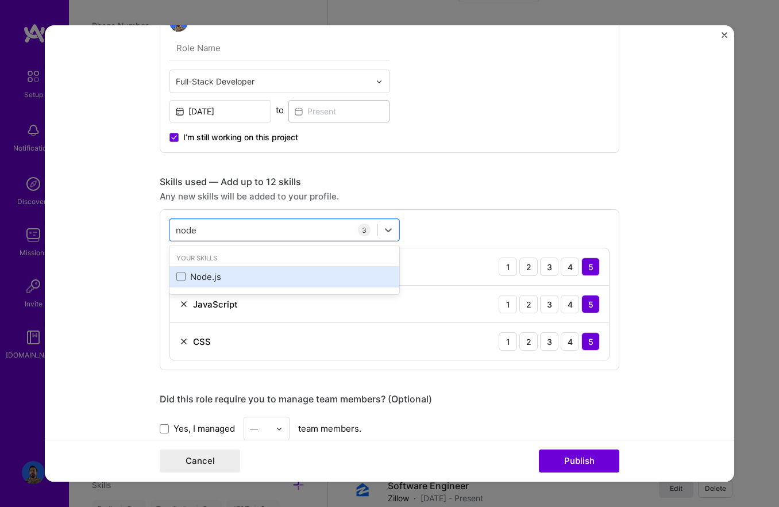
click at [220, 277] on div "Node.js" at bounding box center [284, 277] width 216 height 12
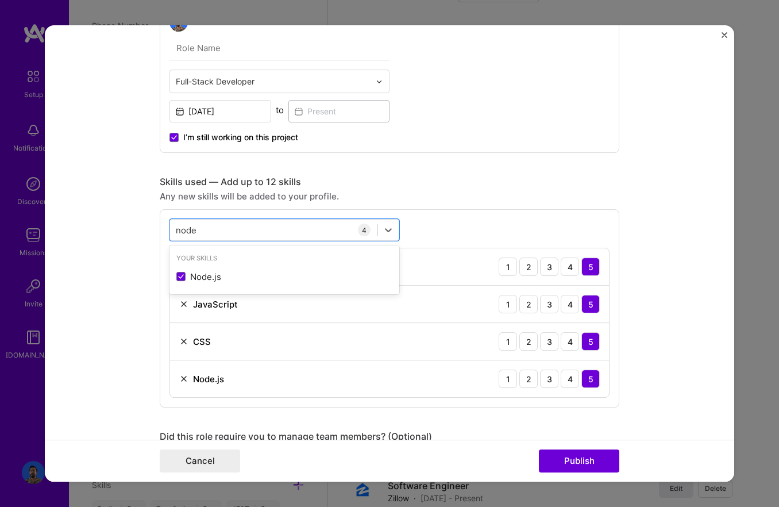
type input "node"
click at [160, 274] on div "option Node.js, selected. option Node.js selected, 0 of 2. 1 result available f…" at bounding box center [390, 308] width 460 height 198
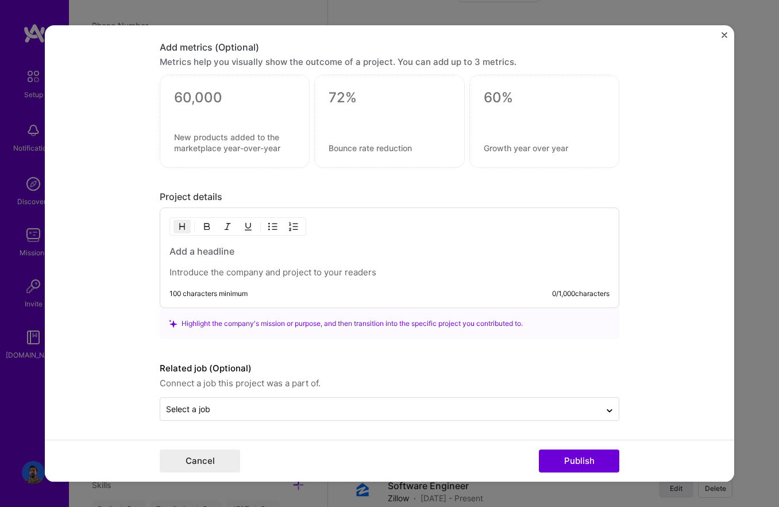
scroll to position [1183, 0]
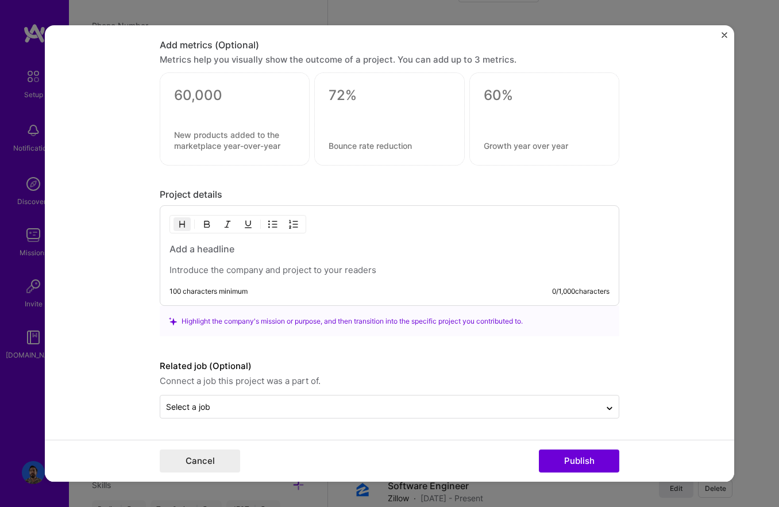
click at [205, 251] on h3 at bounding box center [390, 249] width 440 height 13
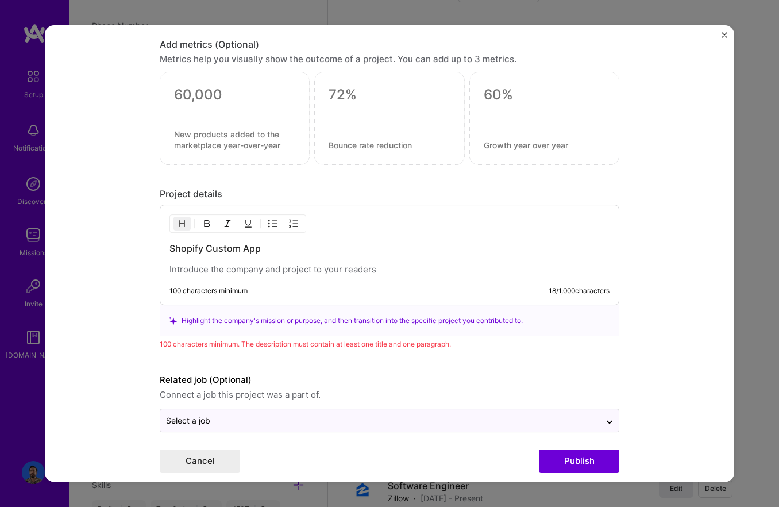
click at [235, 268] on p at bounding box center [390, 269] width 440 height 11
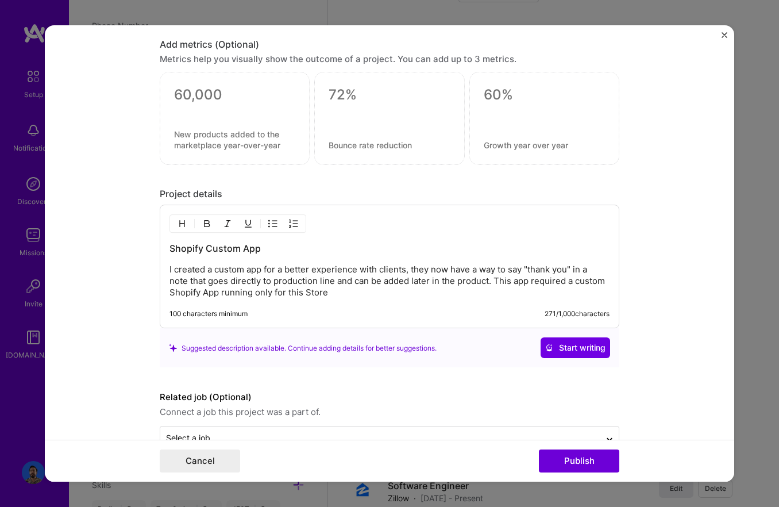
scroll to position [1214, 0]
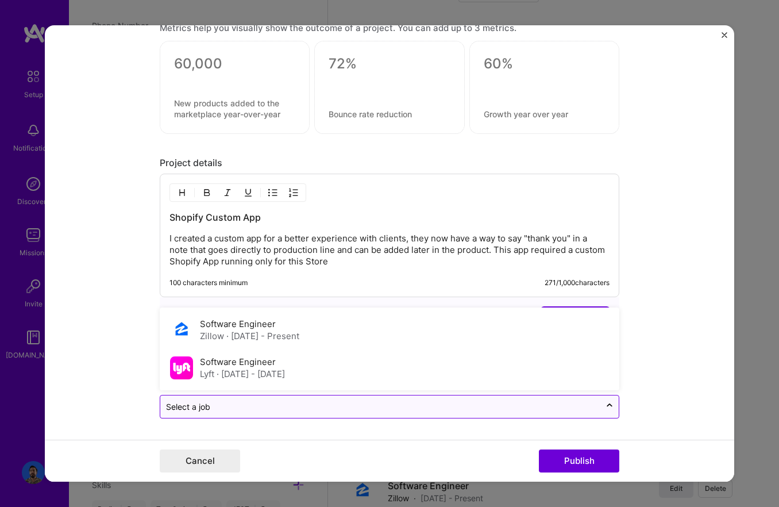
click at [325, 405] on input "text" at bounding box center [380, 407] width 429 height 12
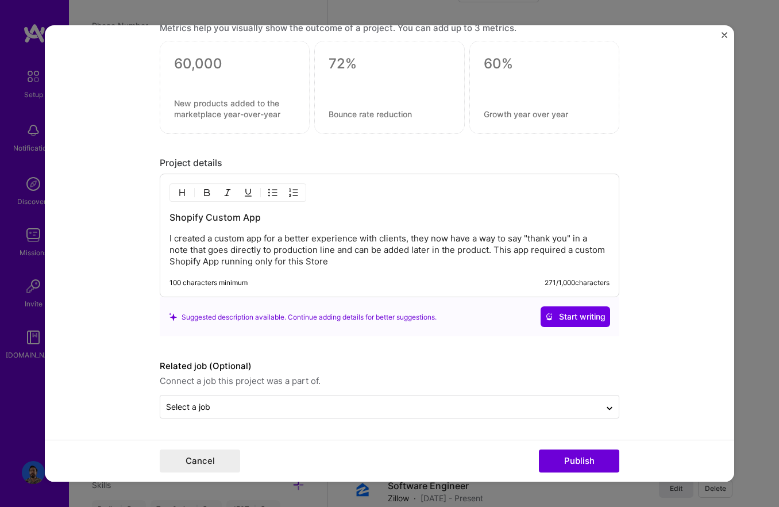
click at [638, 390] on form "Project title [PERSON_NAME] de Venus Company [PERSON_NAME] de Venus Project ind…" at bounding box center [390, 253] width 690 height 456
click at [592, 452] on button "Publish" at bounding box center [579, 460] width 80 height 23
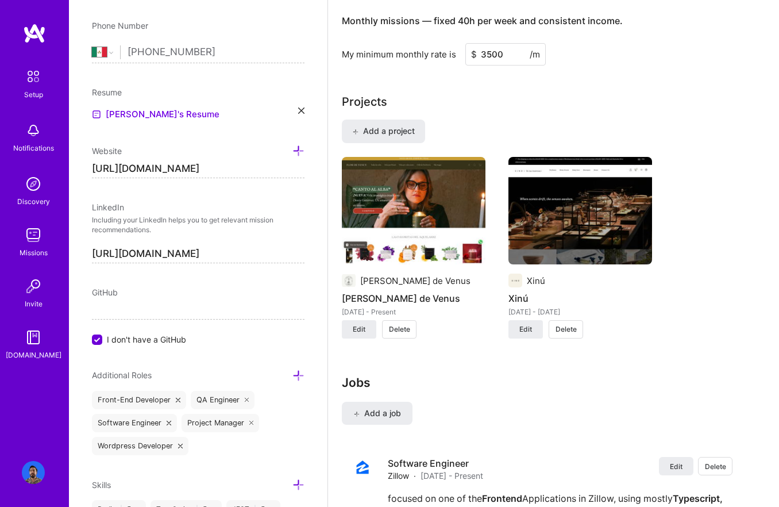
scroll to position [758, 0]
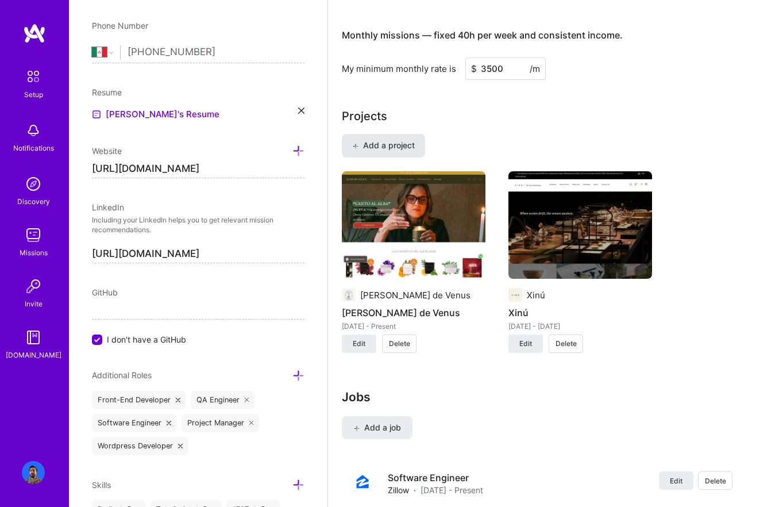
click at [387, 145] on span "Add a project" at bounding box center [383, 145] width 63 height 11
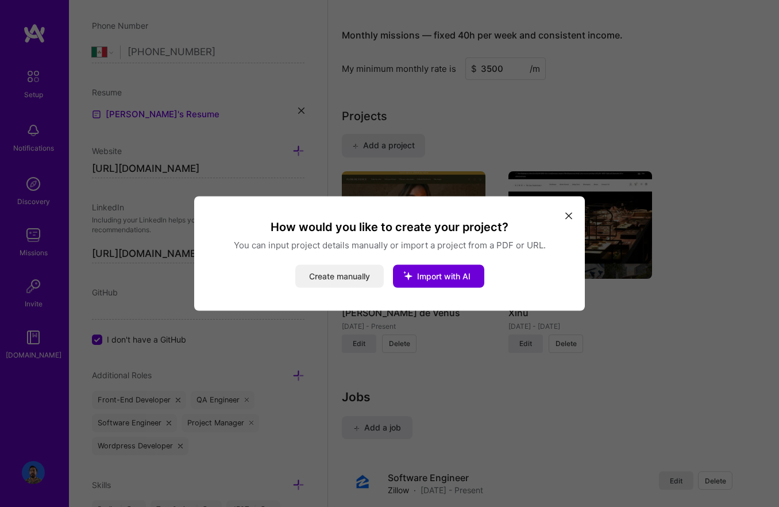
click at [354, 275] on button "Create manually" at bounding box center [339, 276] width 89 height 23
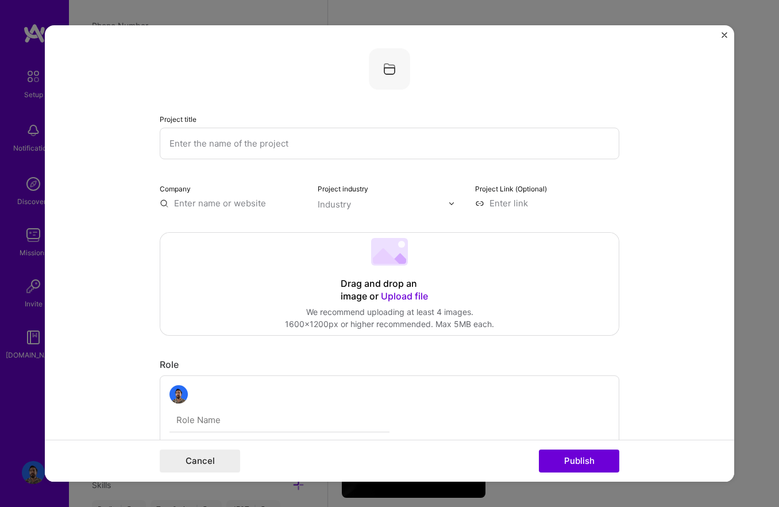
click at [754, 291] on div "Project title Company Project industry Industry Project Link (Optional) Drag an…" at bounding box center [389, 253] width 779 height 507
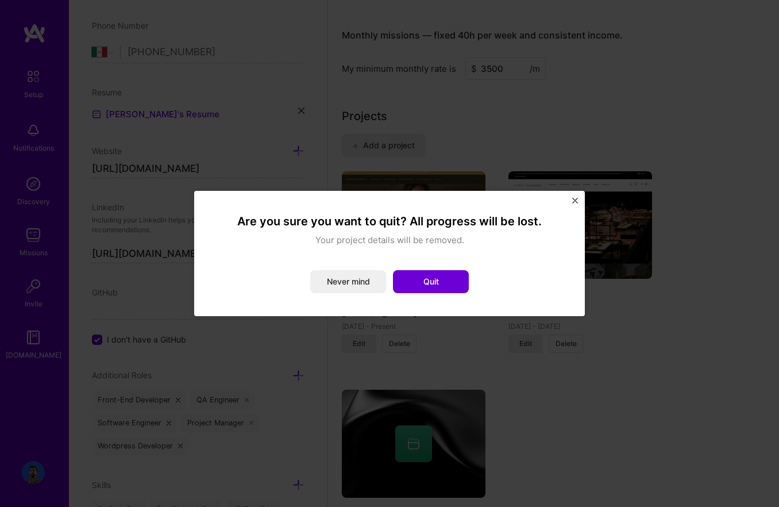
drag, startPoint x: 449, startPoint y: 283, endPoint x: 505, endPoint y: 322, distance: 68.1
click at [449, 283] on button "Quit" at bounding box center [431, 281] width 76 height 23
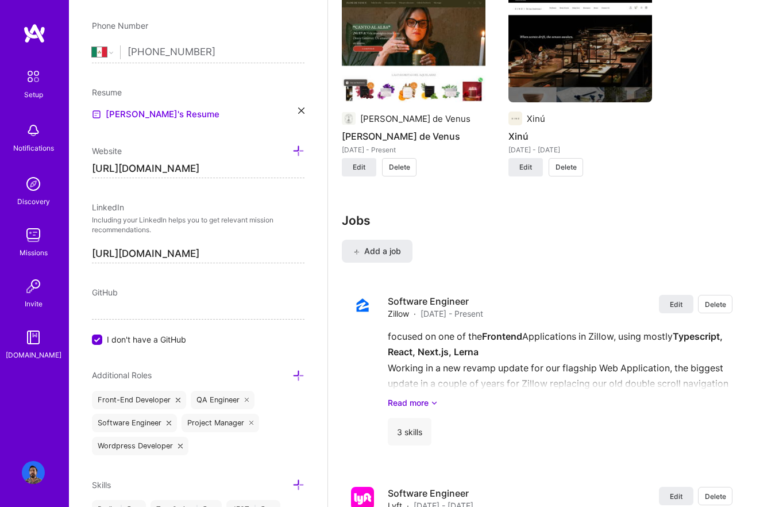
scroll to position [1042, 0]
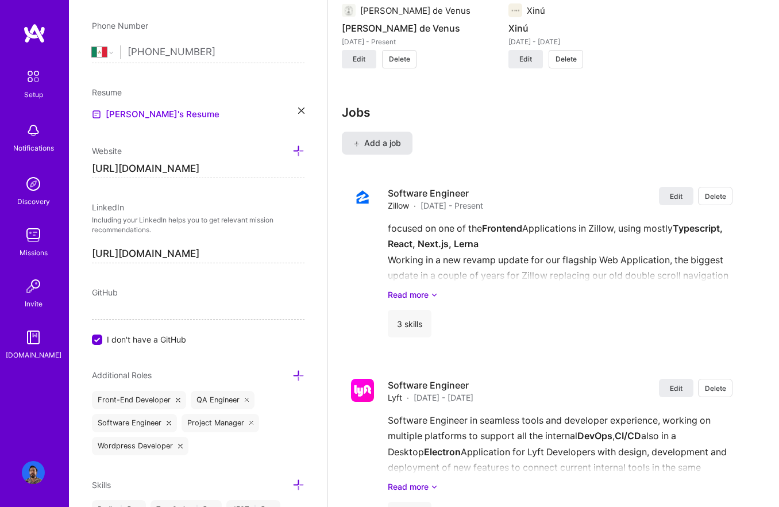
click at [383, 148] on span "Add a job" at bounding box center [377, 142] width 48 height 11
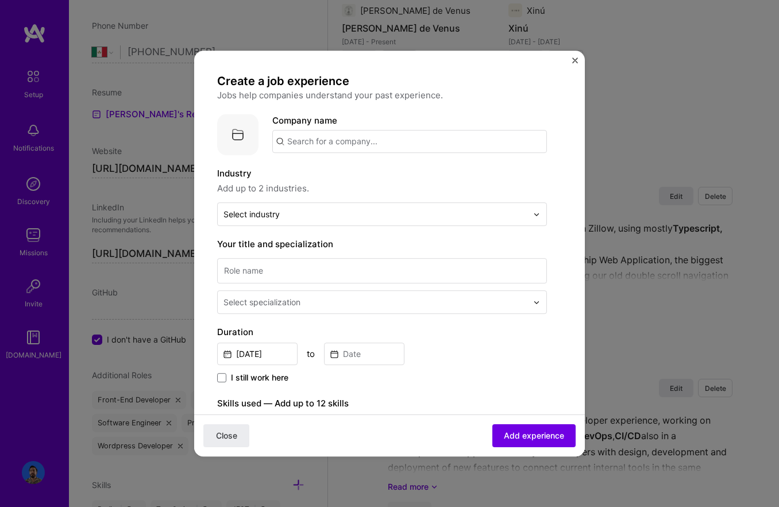
click at [370, 150] on input "text" at bounding box center [409, 141] width 275 height 23
type input "Stamped"
click at [372, 176] on div "Stamped [DOMAIN_NAME]" at bounding box center [358, 175] width 172 height 32
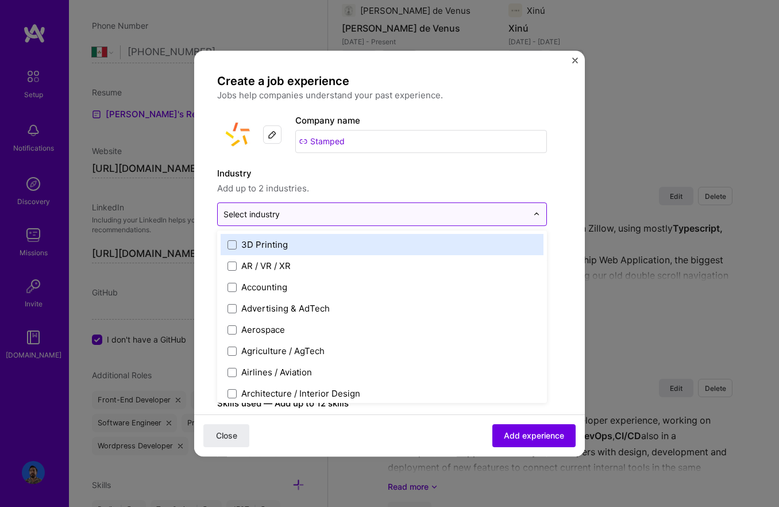
click at [312, 203] on div "Select industry 0" at bounding box center [376, 214] width 316 height 22
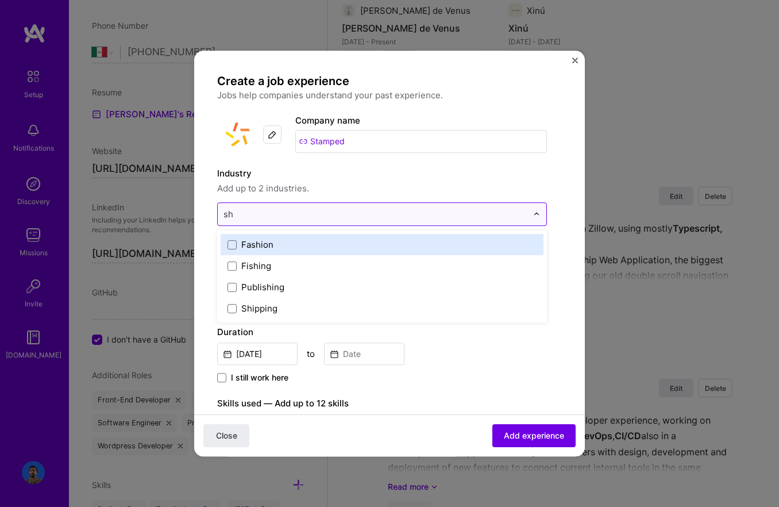
type input "s"
type input "e-com"
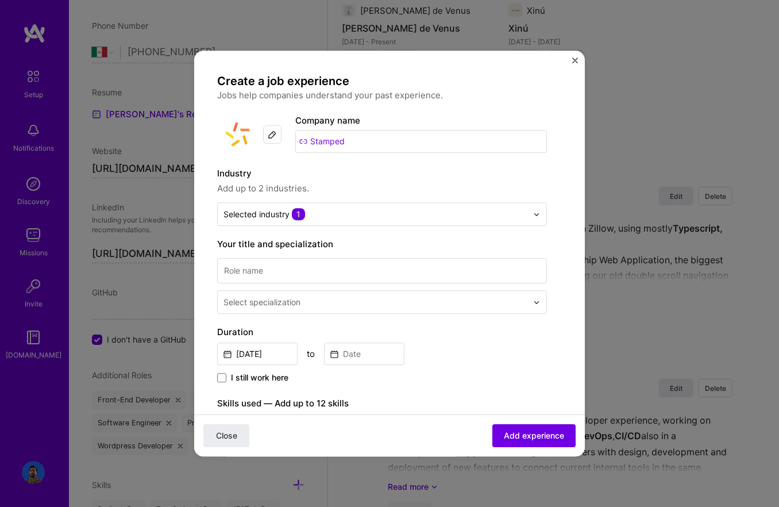
click at [343, 189] on span "Add up to 2 industries." at bounding box center [382, 189] width 330 height 14
click at [333, 216] on input "text" at bounding box center [376, 214] width 304 height 12
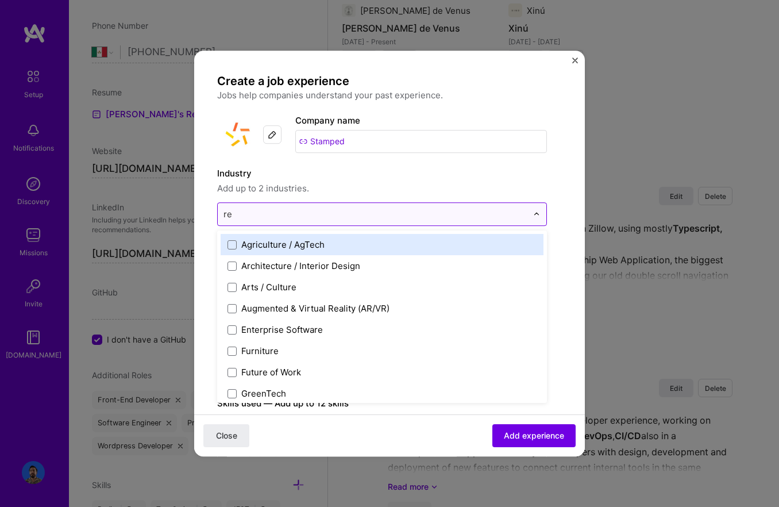
type input "rev"
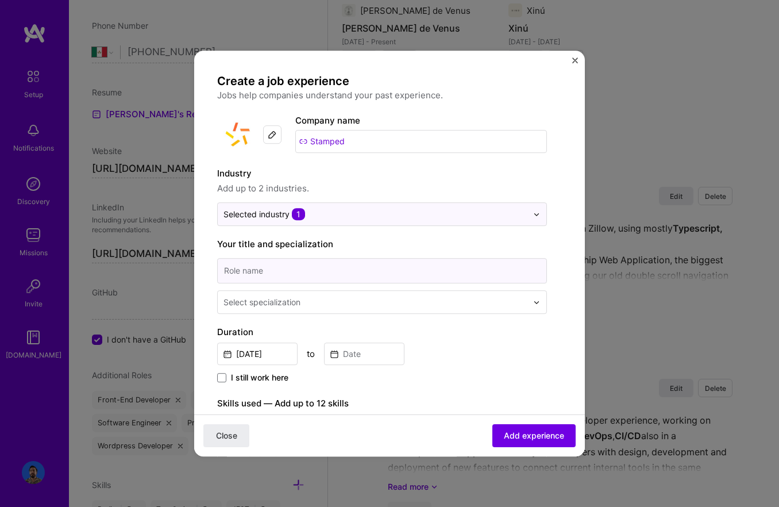
click at [341, 268] on input at bounding box center [382, 270] width 330 height 25
type input "Software Engineer"
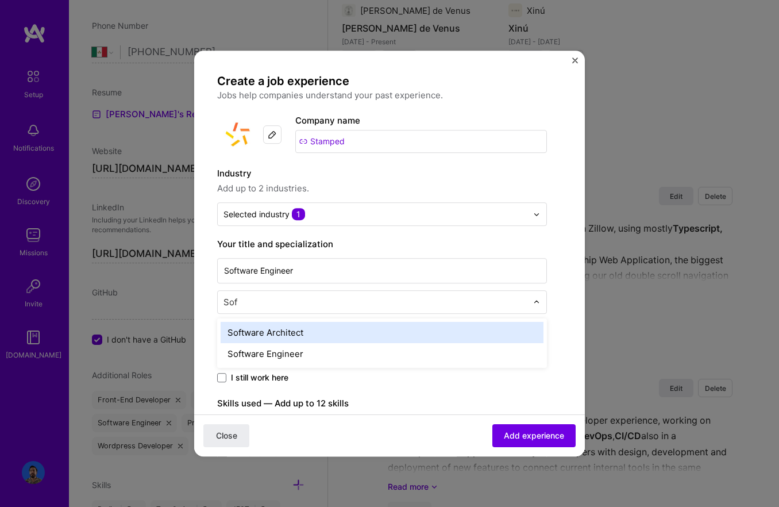
type input "Soft"
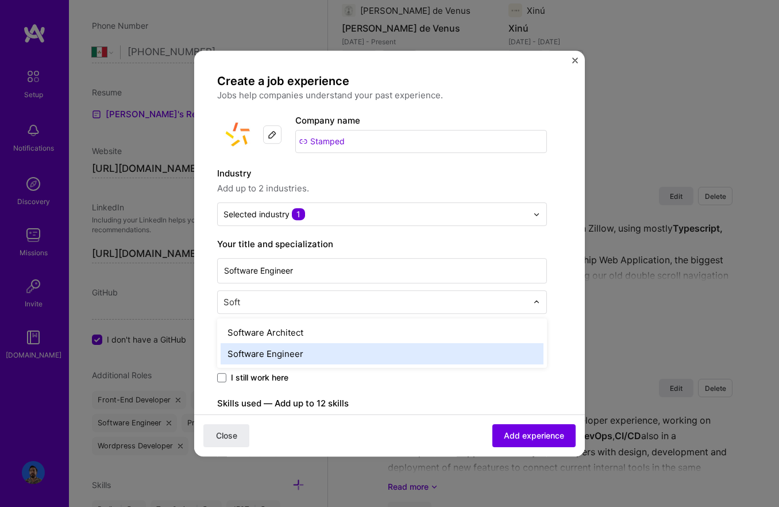
click at [330, 348] on div "Software Engineer" at bounding box center [382, 353] width 323 height 21
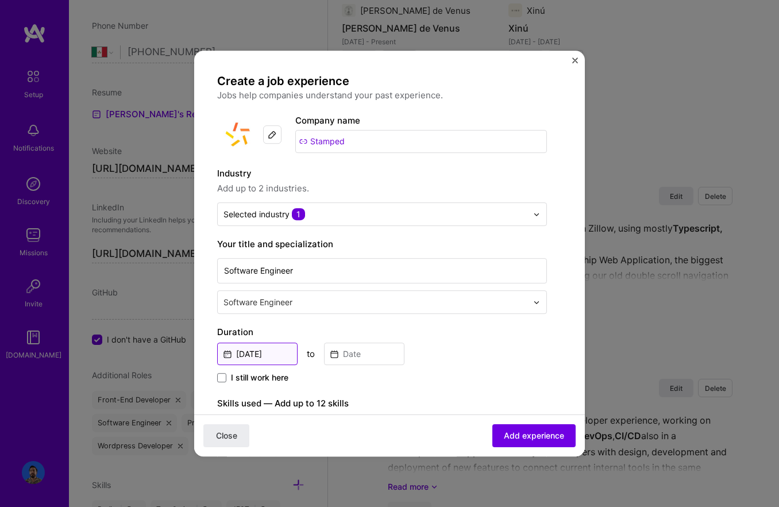
click at [244, 355] on input "[DATE]" at bounding box center [257, 354] width 80 height 22
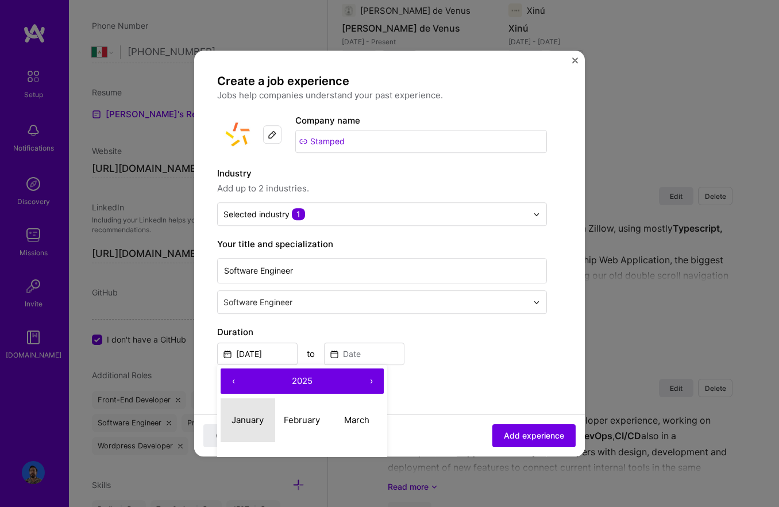
drag, startPoint x: 242, startPoint y: 418, endPoint x: 307, endPoint y: 374, distance: 79.1
click at [242, 418] on abbr "January" at bounding box center [248, 419] width 32 height 11
type input "[DATE]"
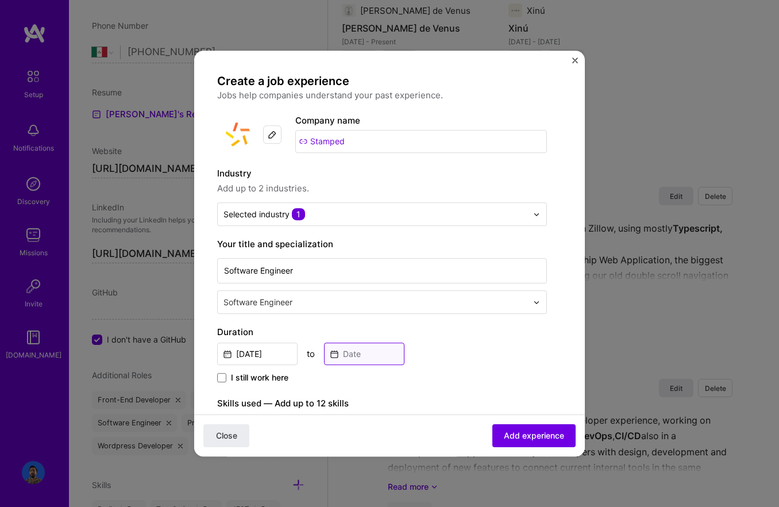
click at [343, 360] on input at bounding box center [364, 354] width 80 height 22
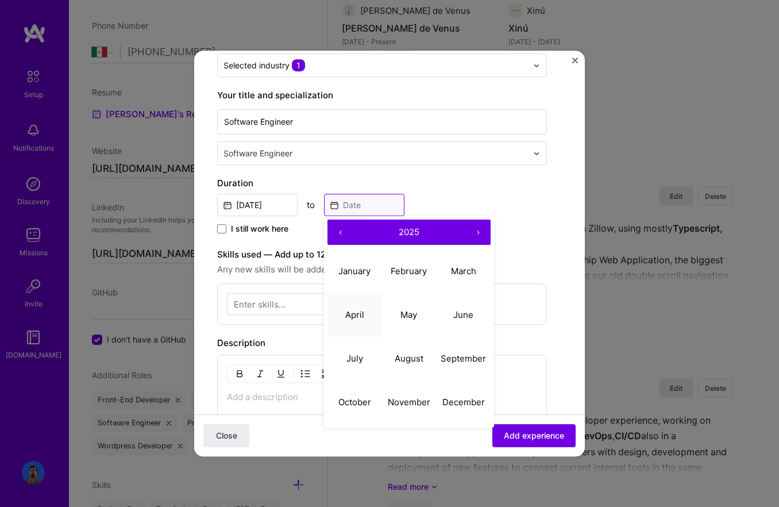
scroll to position [154, 0]
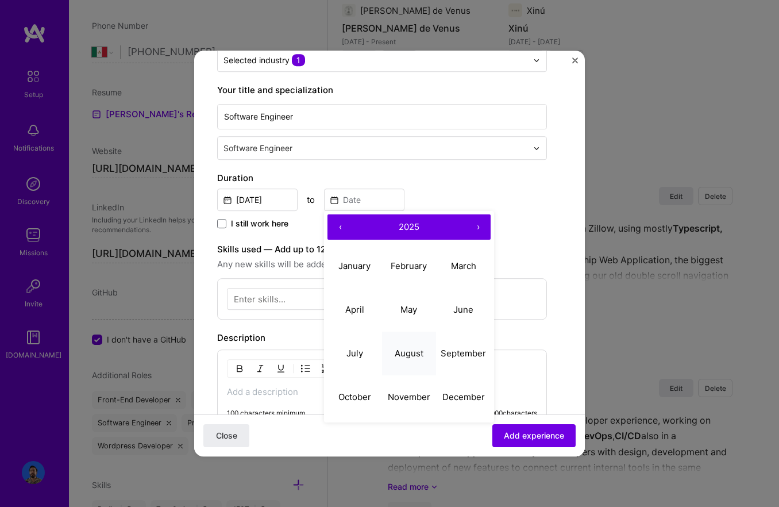
click at [421, 360] on button "August" at bounding box center [409, 354] width 55 height 44
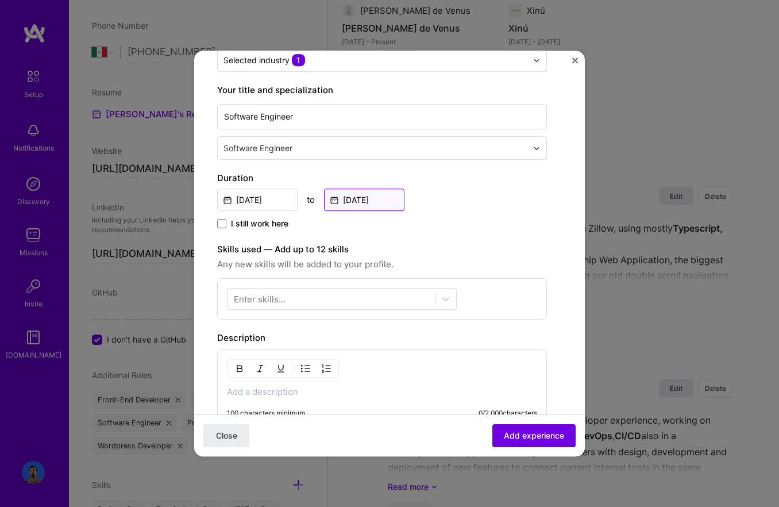
click at [374, 190] on input "[DATE]" at bounding box center [364, 200] width 80 height 22
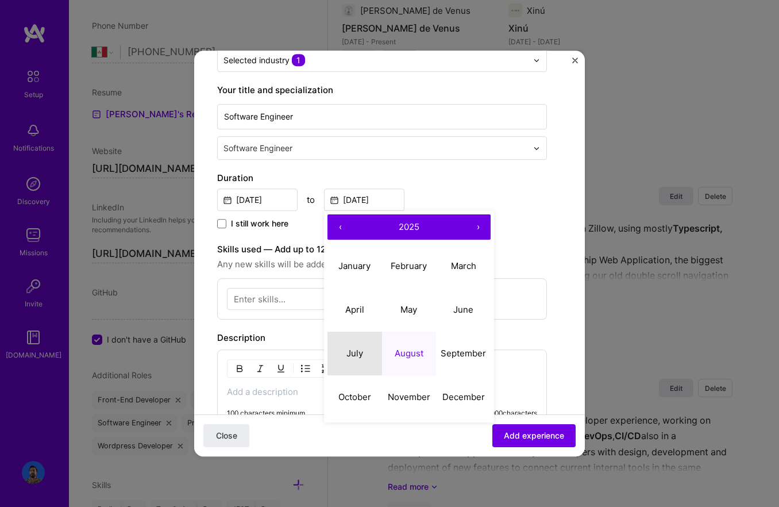
drag, startPoint x: 346, startPoint y: 352, endPoint x: 340, endPoint y: 345, distance: 9.0
click at [346, 352] on button "July" at bounding box center [355, 354] width 55 height 44
type input "[DATE]"
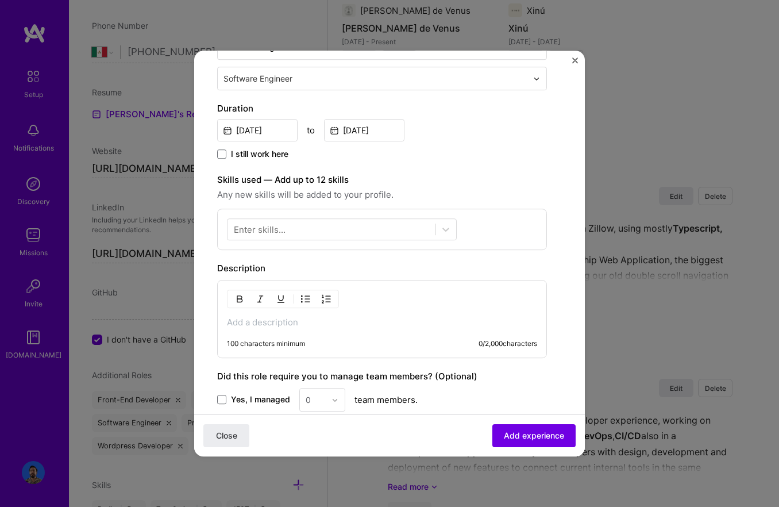
scroll to position [247, 0]
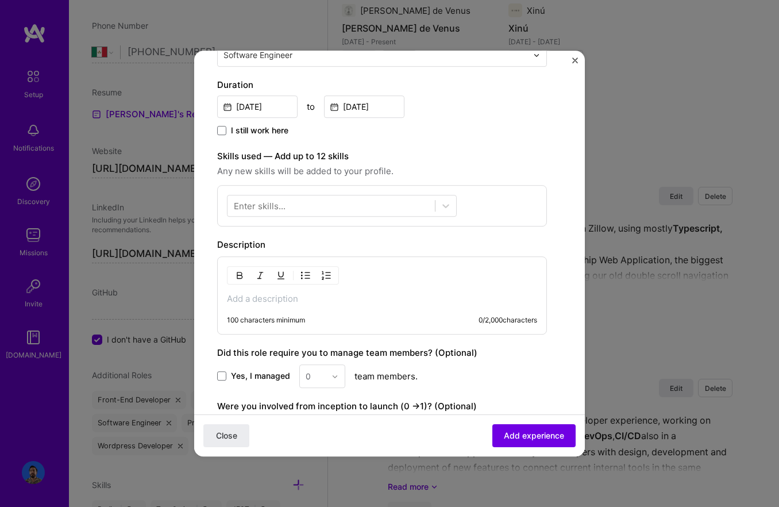
click at [264, 204] on div "Enter skills..." at bounding box center [260, 206] width 52 height 12
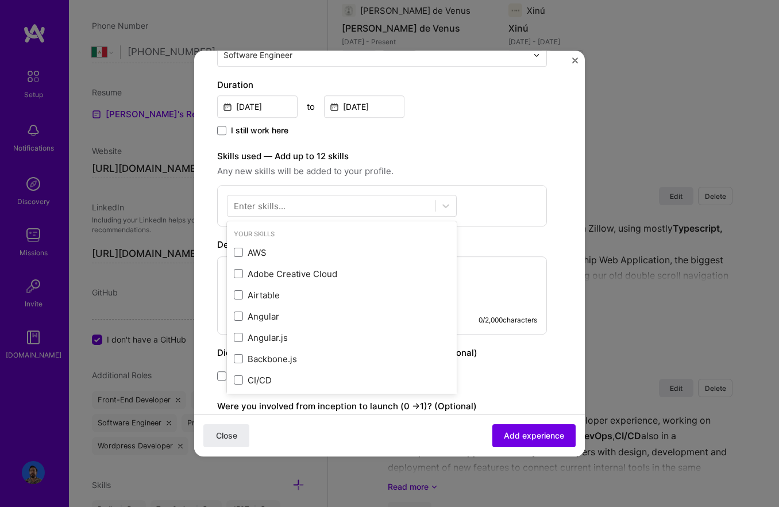
click at [265, 204] on div "Enter skills..." at bounding box center [260, 206] width 52 height 12
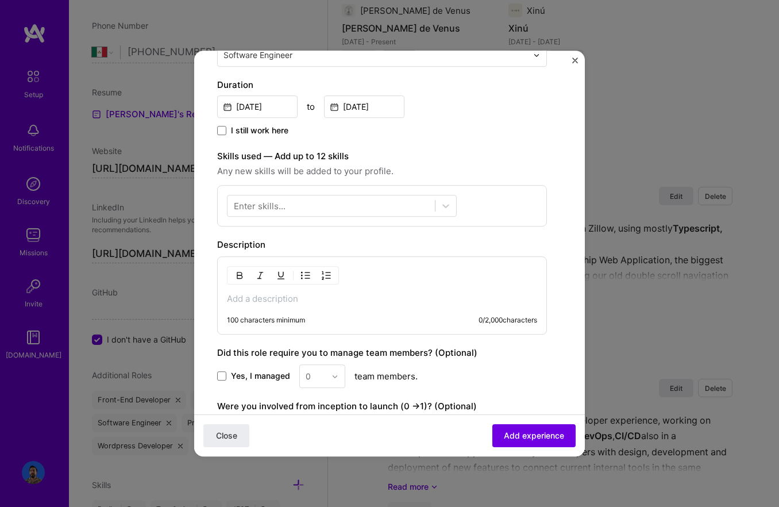
click at [249, 209] on div "Enter skills..." at bounding box center [260, 206] width 52 height 12
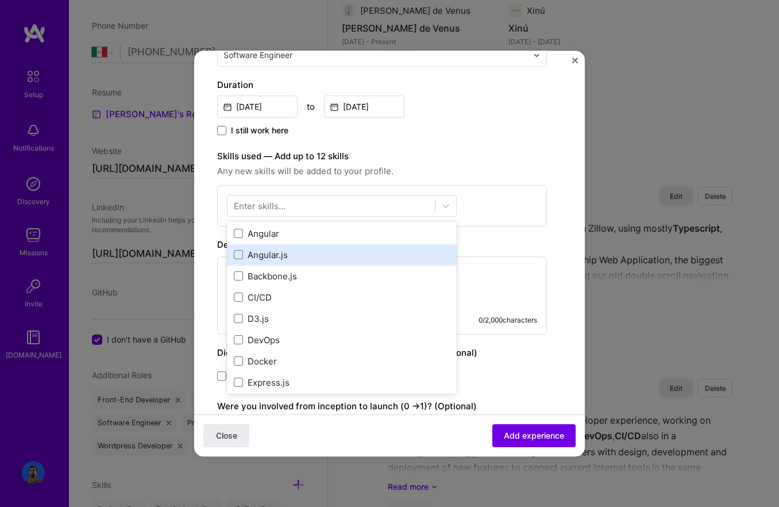
scroll to position [85, 0]
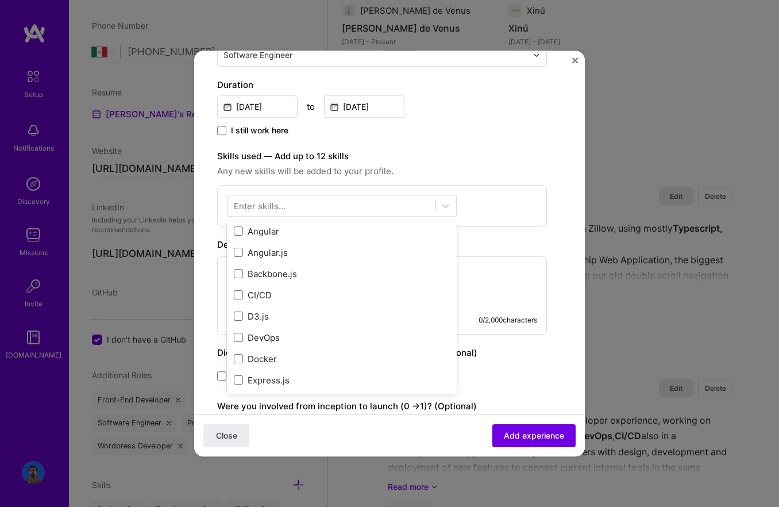
click at [402, 179] on div "Skills used — Add up to 12 skills Any new skills will be added to your profile.…" at bounding box center [382, 187] width 330 height 77
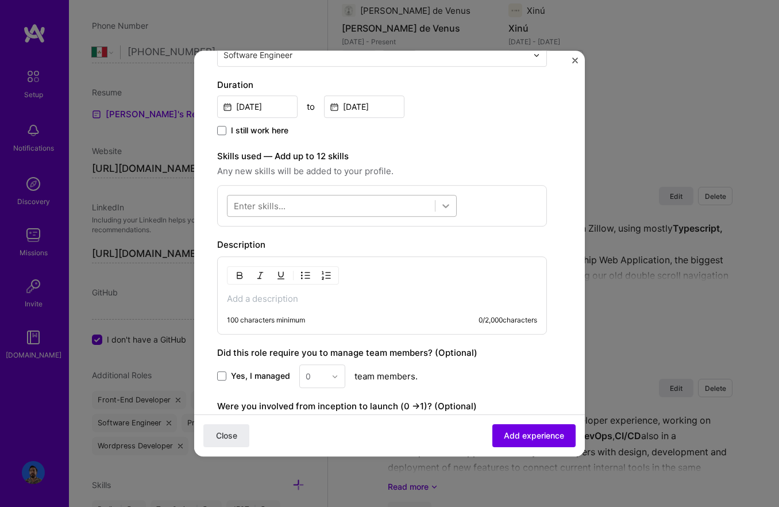
click at [453, 205] on div at bounding box center [446, 205] width 21 height 21
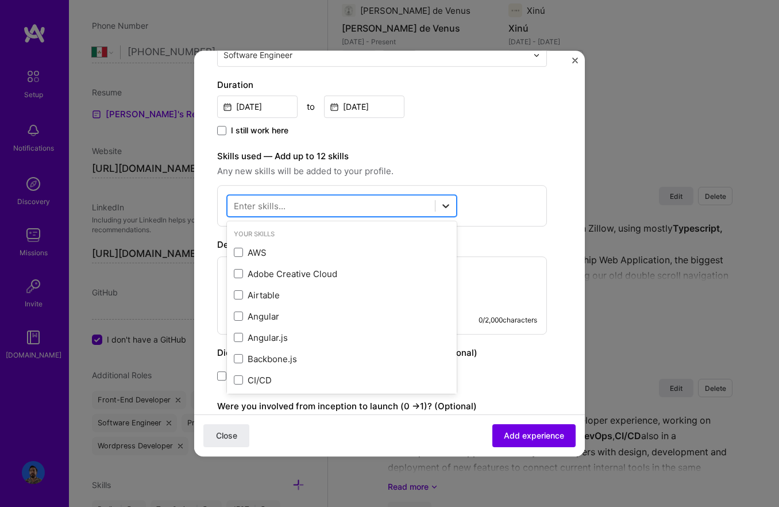
click at [442, 207] on icon at bounding box center [445, 205] width 11 height 11
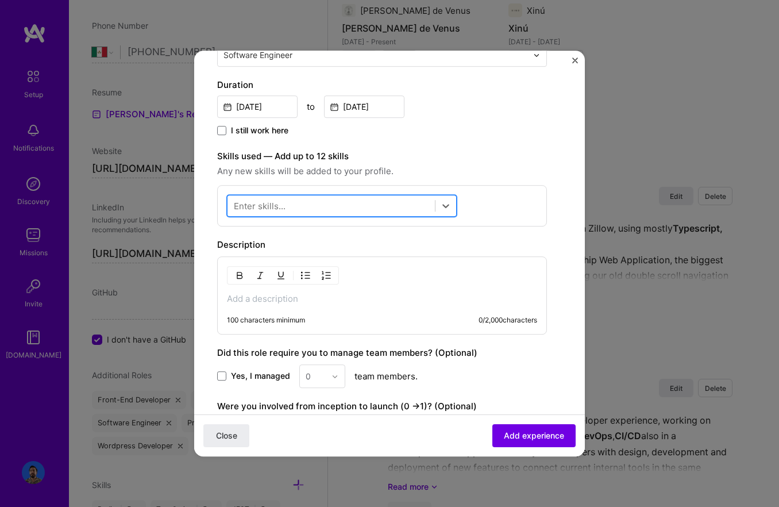
click at [397, 205] on div at bounding box center [331, 206] width 207 height 19
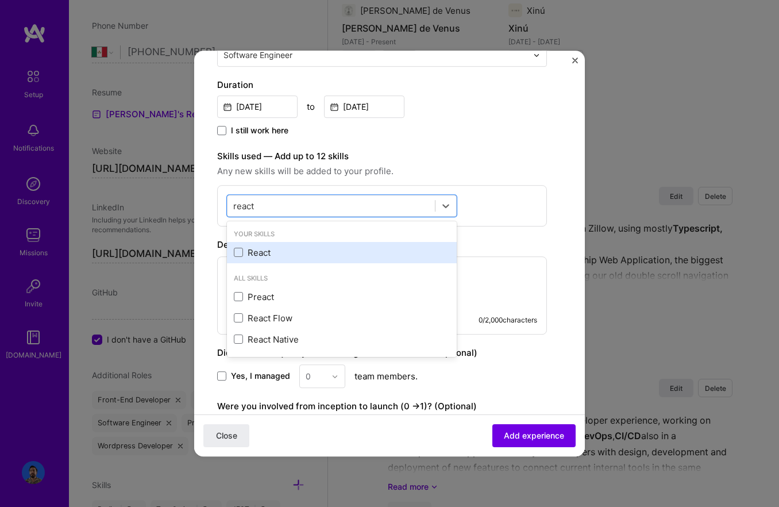
click at [303, 255] on div "React" at bounding box center [342, 253] width 216 height 12
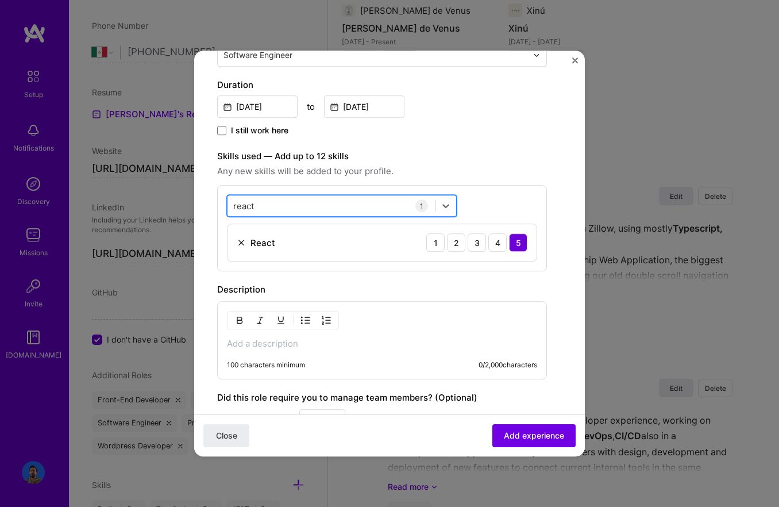
click at [270, 207] on div "react react" at bounding box center [331, 206] width 207 height 19
click at [239, 208] on input "react" at bounding box center [244, 206] width 22 height 12
drag, startPoint x: 257, startPoint y: 248, endPoint x: 256, endPoint y: 241, distance: 6.9
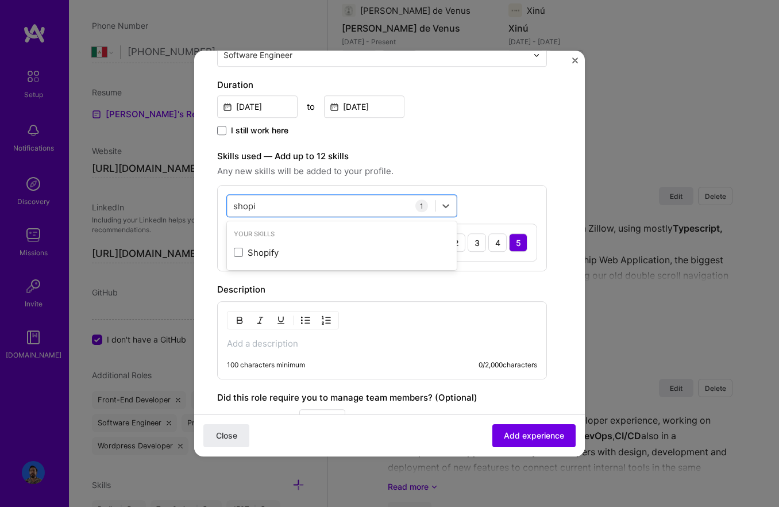
click at [257, 248] on div "Shopify" at bounding box center [342, 253] width 216 height 12
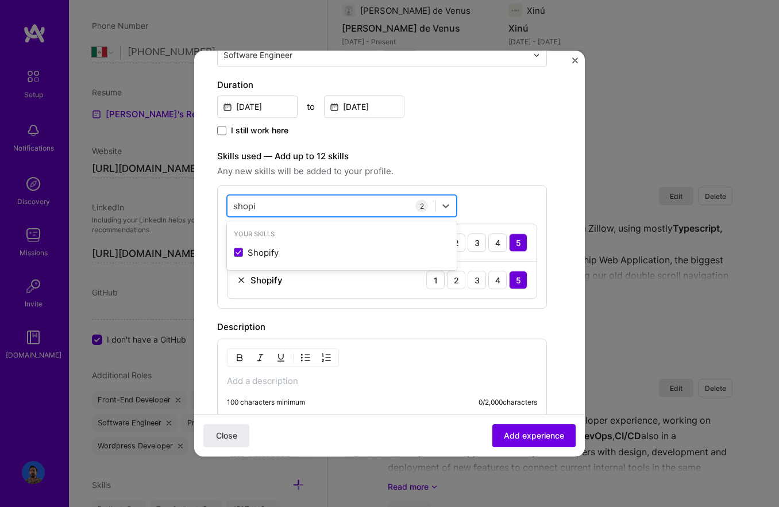
click at [249, 206] on input "shopi" at bounding box center [244, 206] width 23 height 12
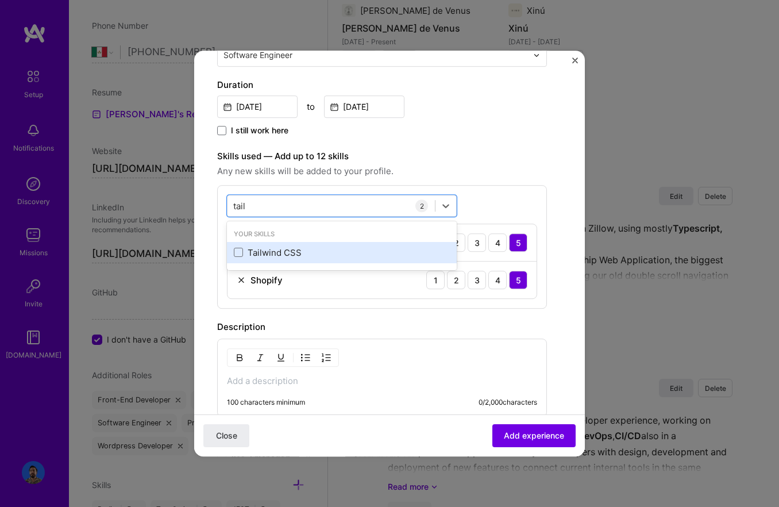
click at [257, 249] on div "Tailwind CSS" at bounding box center [342, 253] width 216 height 12
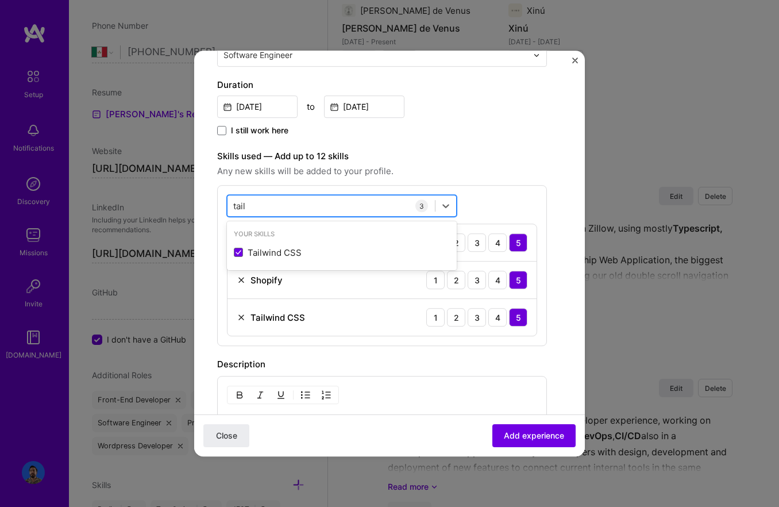
click at [253, 202] on div "tail tail" at bounding box center [331, 206] width 207 height 19
type input "tail"
click at [509, 194] on div "option Tailwind CSS, selected. Select is focused ,type to refine list, press Do…" at bounding box center [382, 265] width 330 height 161
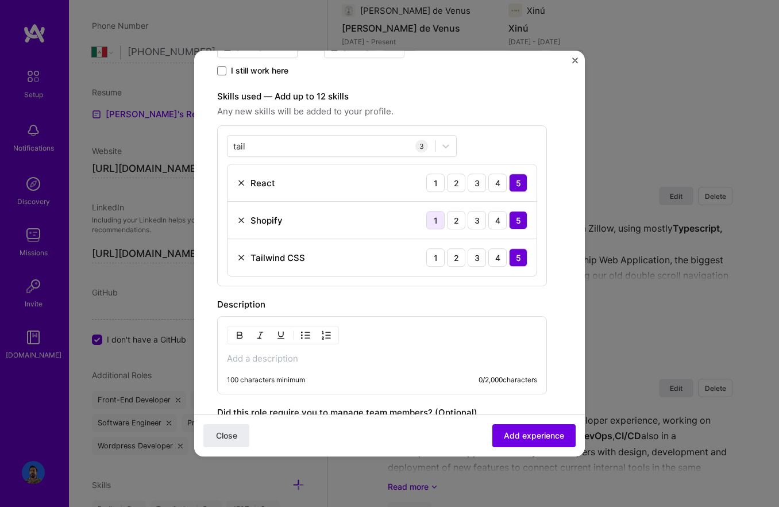
scroll to position [427, 0]
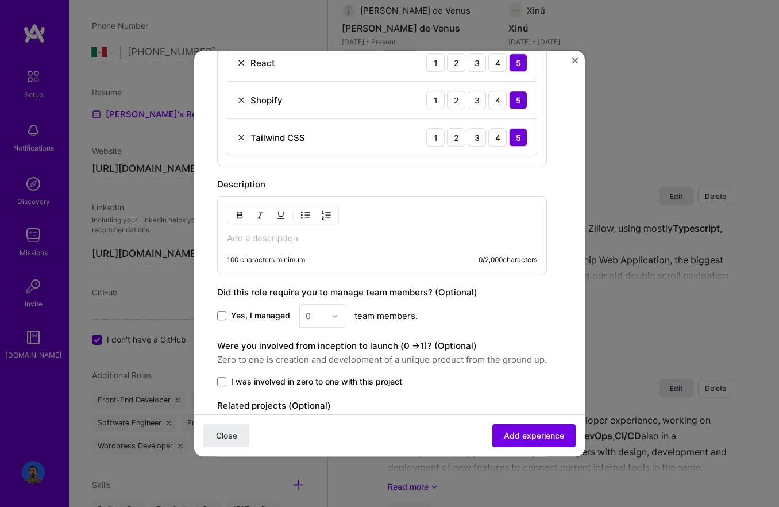
click at [349, 237] on p at bounding box center [382, 238] width 310 height 11
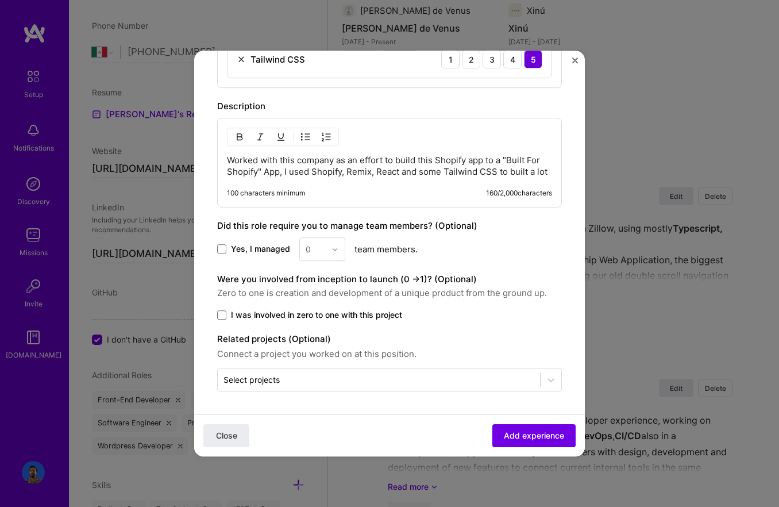
scroll to position [517, 0]
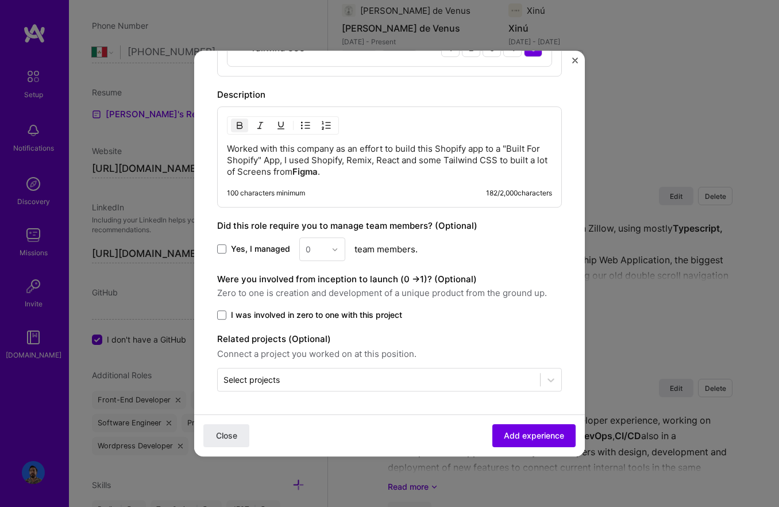
click at [328, 159] on p "Worked with this company as an effort to build this Shopify app to a "Built For…" at bounding box center [389, 160] width 325 height 34
click at [363, 163] on p "Worked with this company as an effort to build this Shopify app to a "Built For…" at bounding box center [389, 160] width 325 height 34
drag, startPoint x: 363, startPoint y: 163, endPoint x: 373, endPoint y: 163, distance: 9.8
click at [364, 163] on p "Worked with this company as an effort to build this Shopify app to a "Built For…" at bounding box center [389, 160] width 325 height 34
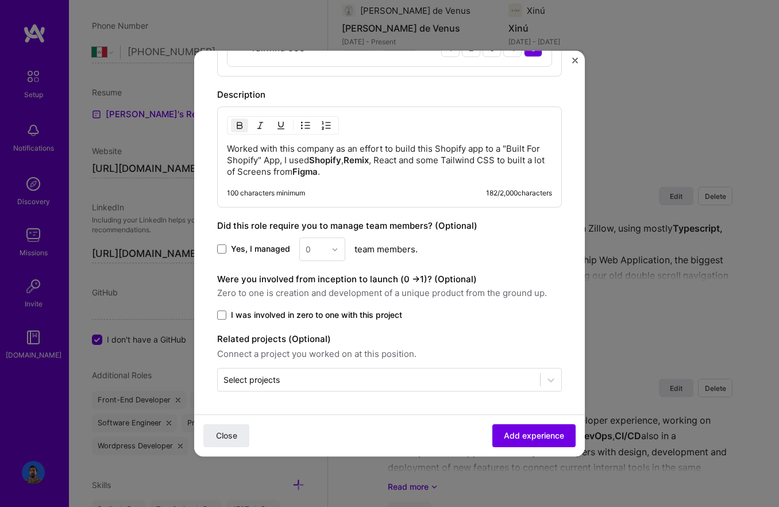
click at [392, 163] on p "Worked with this company as an effort to build this Shopify app to a "Built For…" at bounding box center [389, 160] width 325 height 34
drag, startPoint x: 392, startPoint y: 163, endPoint x: 431, endPoint y: 163, distance: 39.1
click at [396, 163] on p "Worked with this company as an effort to build this Shopify app to a "Built For…" at bounding box center [389, 160] width 325 height 34
click at [460, 162] on p "Worked with this company as an effort to build this Shopify app to a "Built For…" at bounding box center [389, 160] width 325 height 34
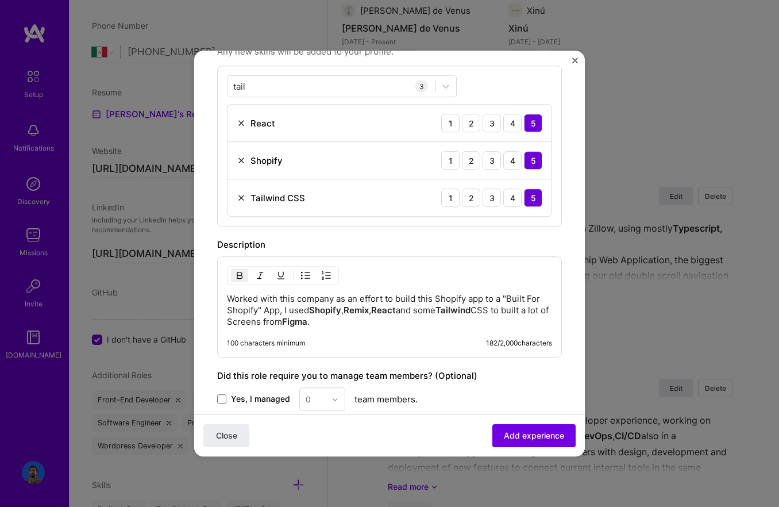
scroll to position [366, 0]
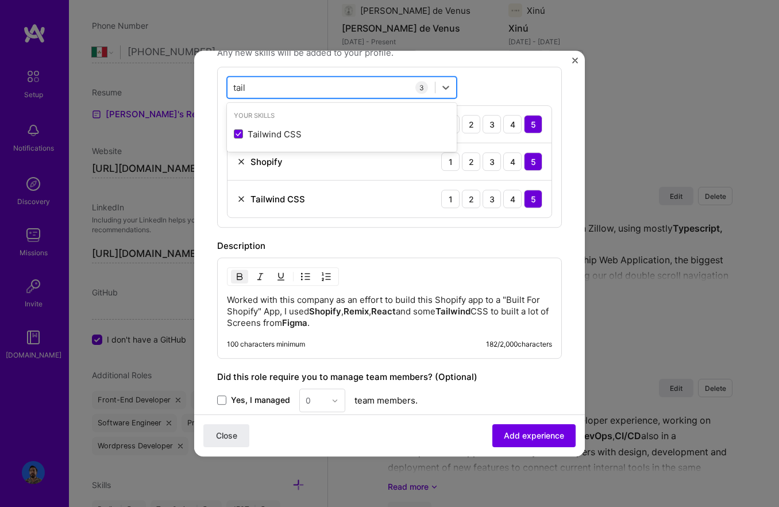
click at [294, 87] on div "tail tail" at bounding box center [331, 87] width 207 height 19
click at [263, 86] on div "tail tail" at bounding box center [331, 87] width 207 height 19
click at [235, 89] on input "tail" at bounding box center [239, 88] width 13 height 12
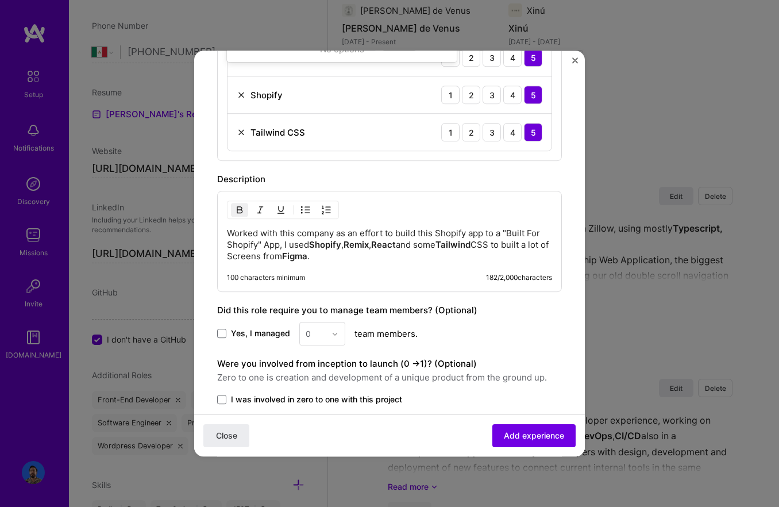
scroll to position [517, 0]
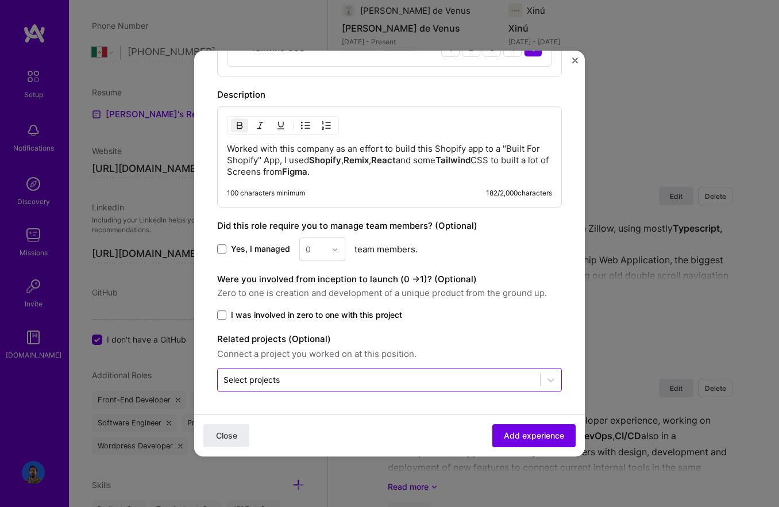
type input "remix"
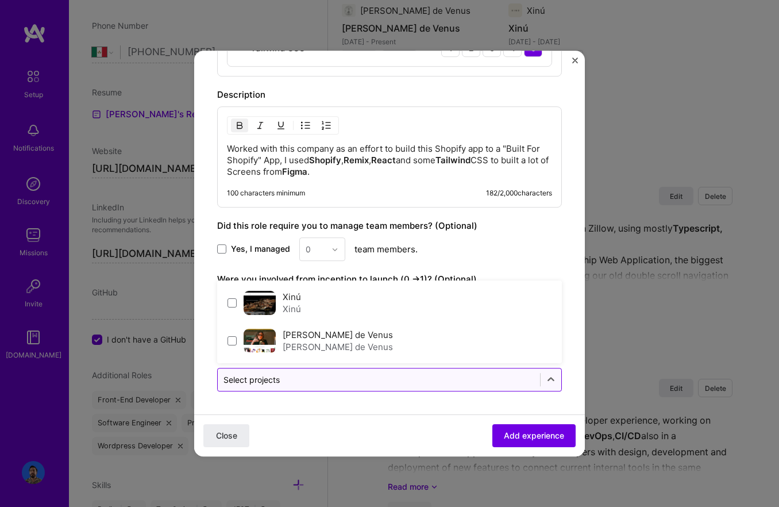
click at [305, 376] on input "text" at bounding box center [379, 380] width 311 height 12
click at [323, 382] on input "text" at bounding box center [379, 380] width 311 height 12
click at [521, 428] on button "Add experience" at bounding box center [534, 435] width 83 height 23
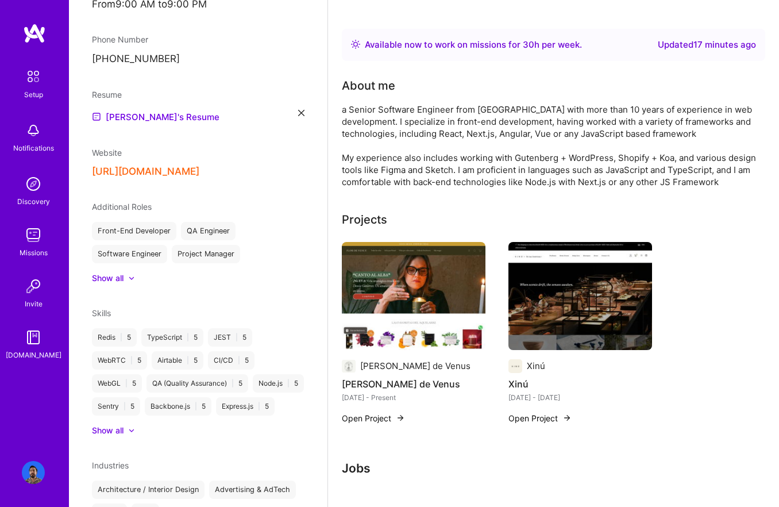
scroll to position [0, 0]
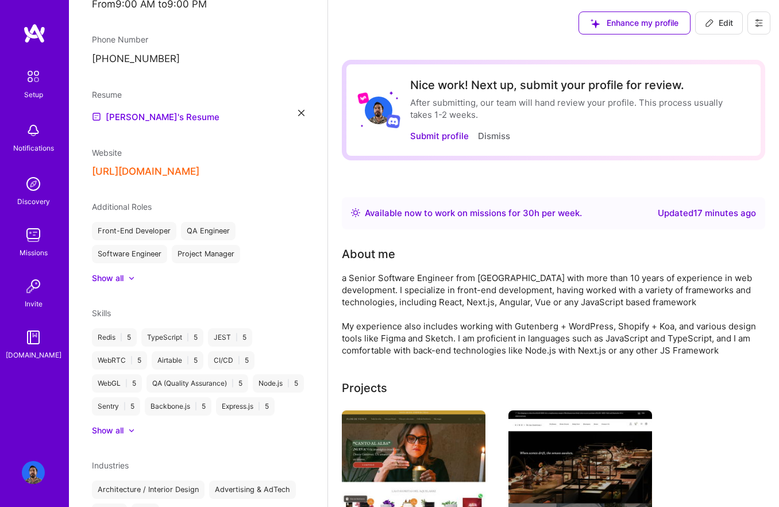
click at [759, 28] on button at bounding box center [759, 22] width 23 height 23
click at [452, 137] on button "Submit profile" at bounding box center [439, 136] width 59 height 12
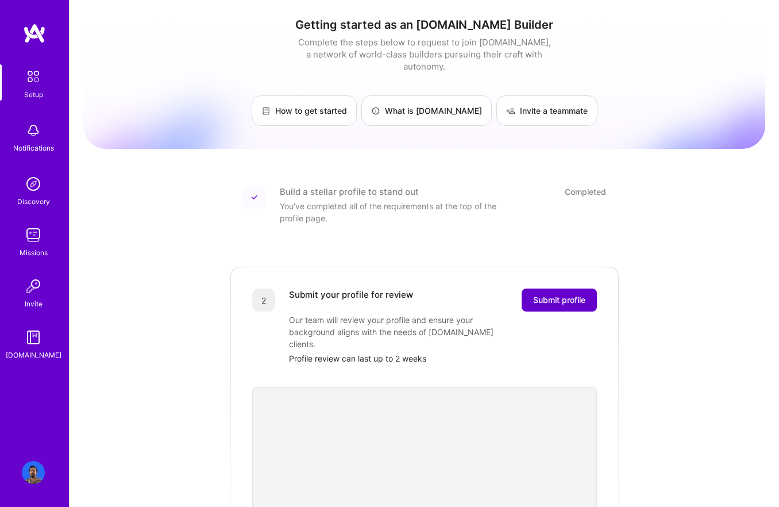
click at [555, 294] on span "Submit profile" at bounding box center [559, 299] width 52 height 11
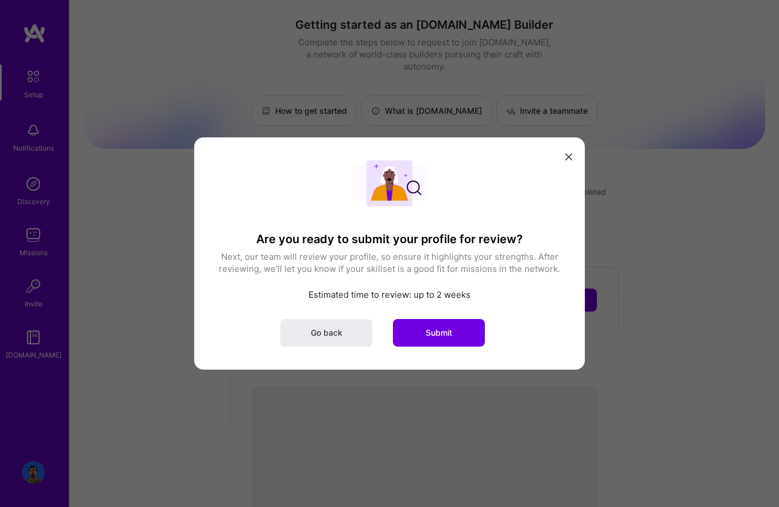
click at [440, 319] on button "Submit" at bounding box center [439, 333] width 92 height 28
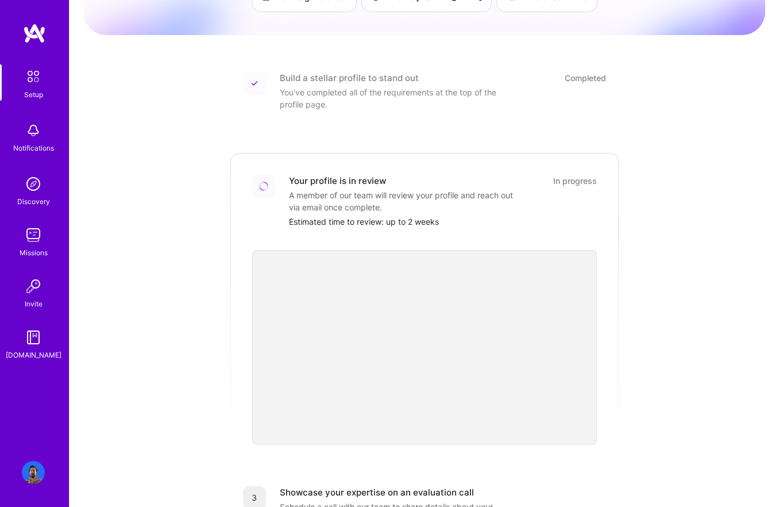
scroll to position [158, 0]
